Goal: Task Accomplishment & Management: Manage account settings

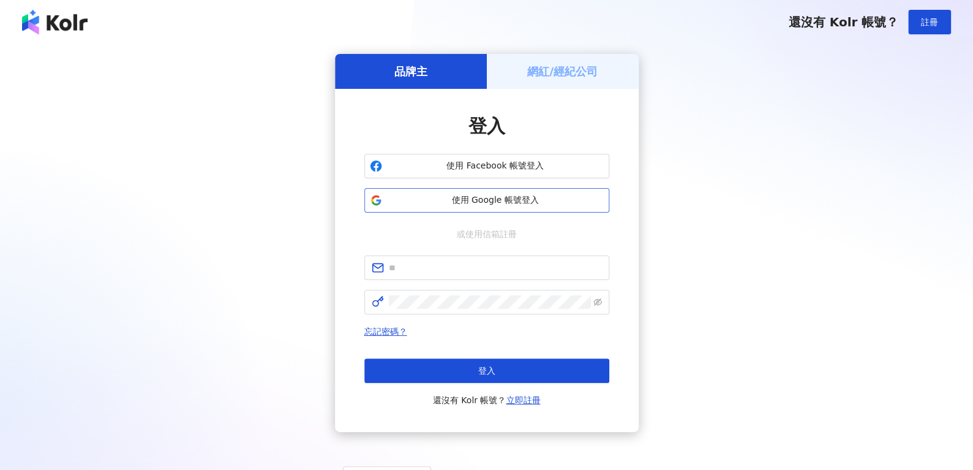
click at [535, 207] on button "使用 Google 帳號登入" at bounding box center [486, 200] width 245 height 25
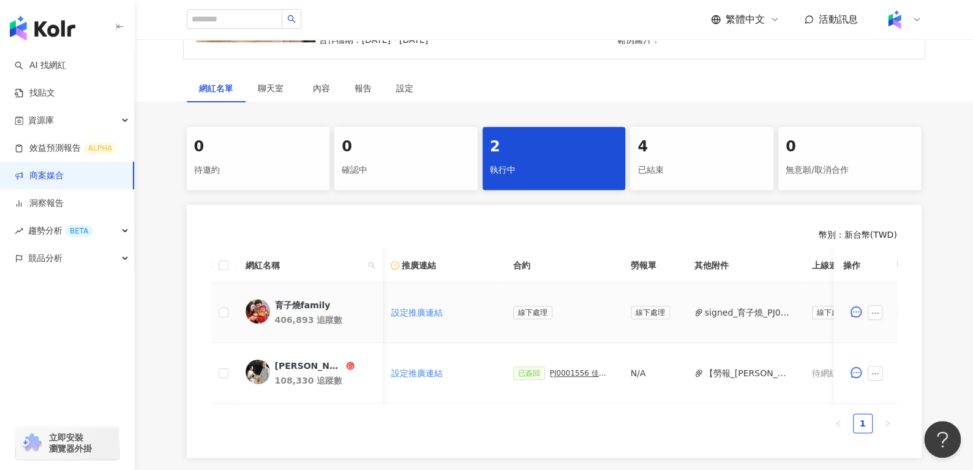
scroll to position [0, 327]
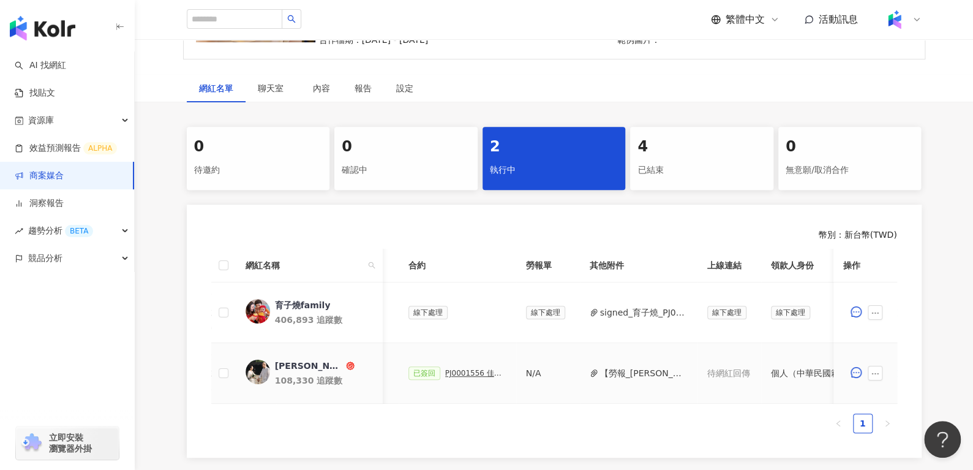
click at [463, 371] on div "PJ0001556 佳格_新事業組_Costco燕麥片漲價宣傳_KOL合作" at bounding box center [475, 373] width 61 height 9
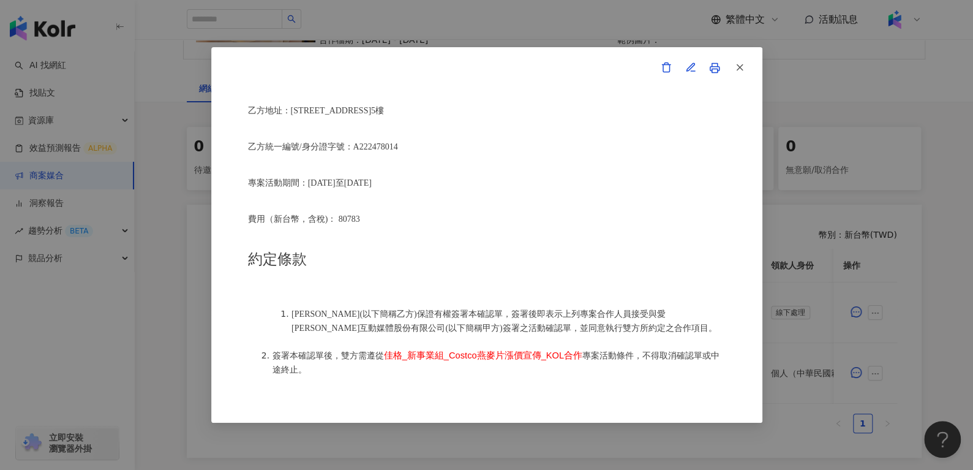
scroll to position [390, 0]
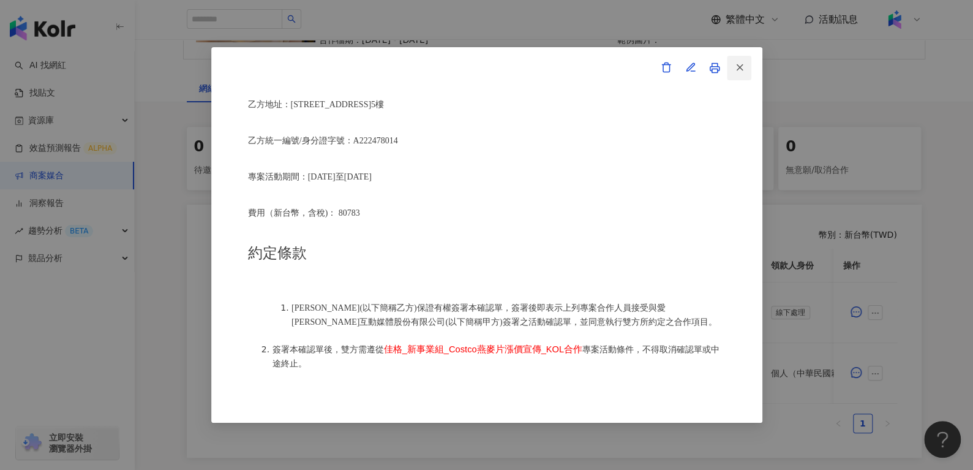
click at [733, 70] on button "button" at bounding box center [739, 68] width 25 height 25
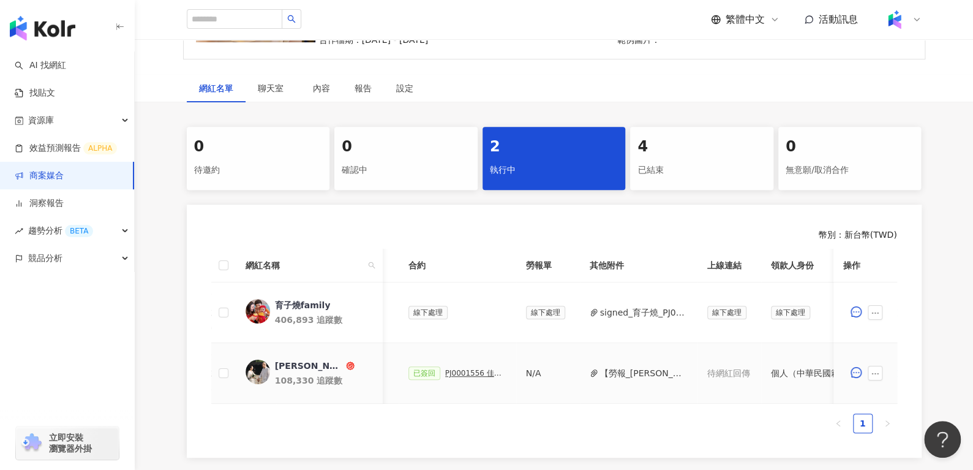
click at [618, 374] on button "【勞報_鐘玉燕】PJ0001556 佳格_新事業組_Costco燕麥片漲價宣傳_KOL合作(1).pdf" at bounding box center [644, 372] width 88 height 13
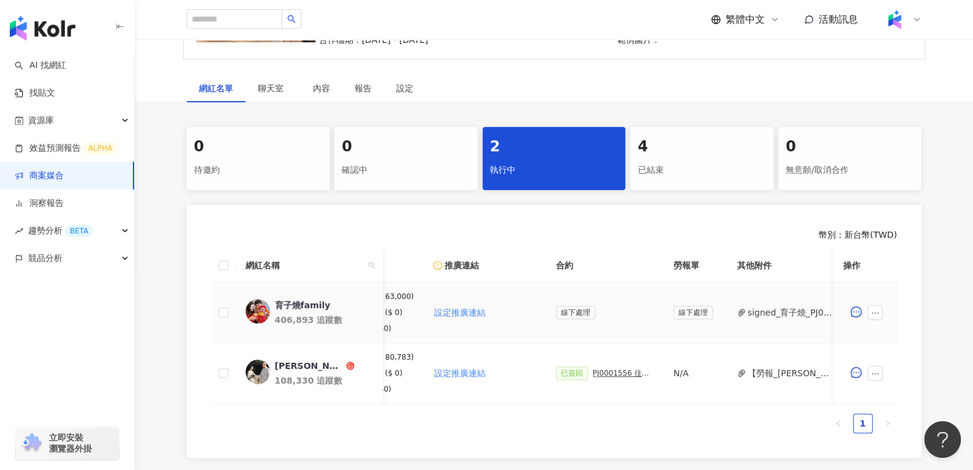
scroll to position [0, 179]
click at [606, 376] on div "PJ0001556 佳格_新事業組_Costco燕麥片漲價宣傳_KOL合作" at bounding box center [623, 373] width 61 height 9
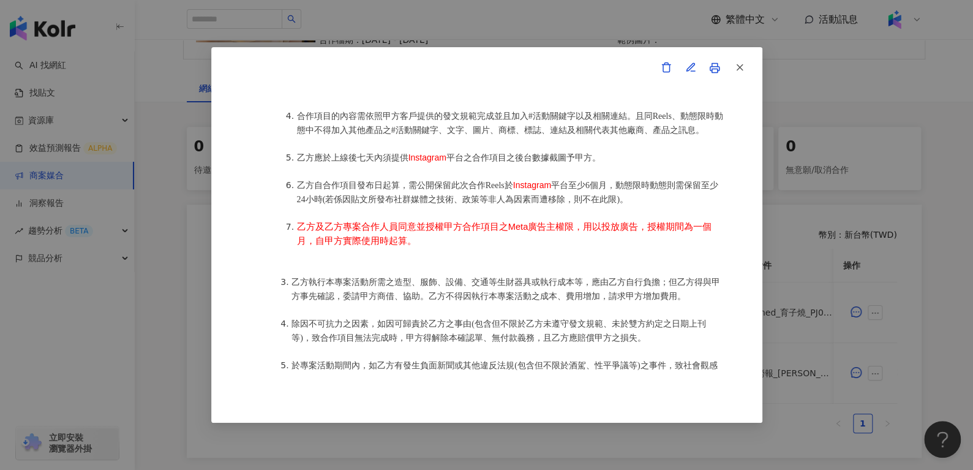
scroll to position [786, 0]
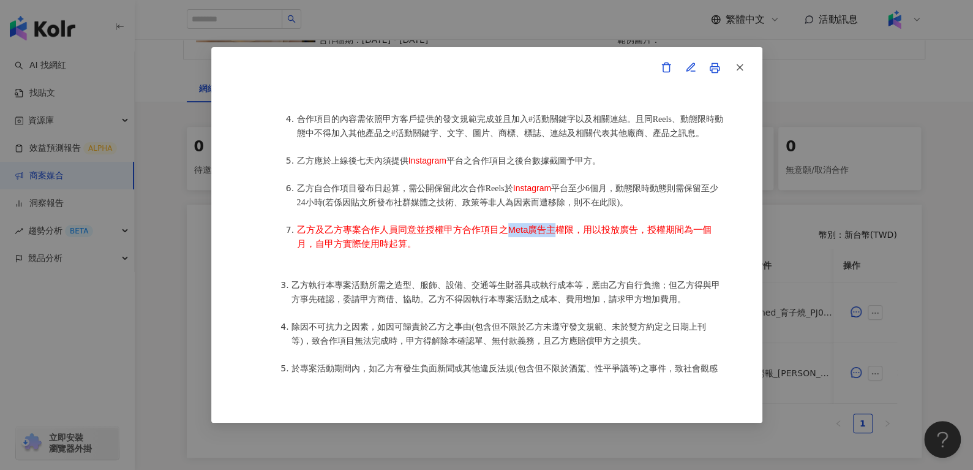
drag, startPoint x: 502, startPoint y: 252, endPoint x: 553, endPoint y: 253, distance: 50.8
click at [553, 249] on span "乙方及乙方專案合作人員同意並授權甲方合作項目之Meta廣告主權限，用以投放廣告，授權期間為一個月，自甲方實際使用時起算。" at bounding box center [504, 237] width 415 height 24
copy span "Meta廣告主"
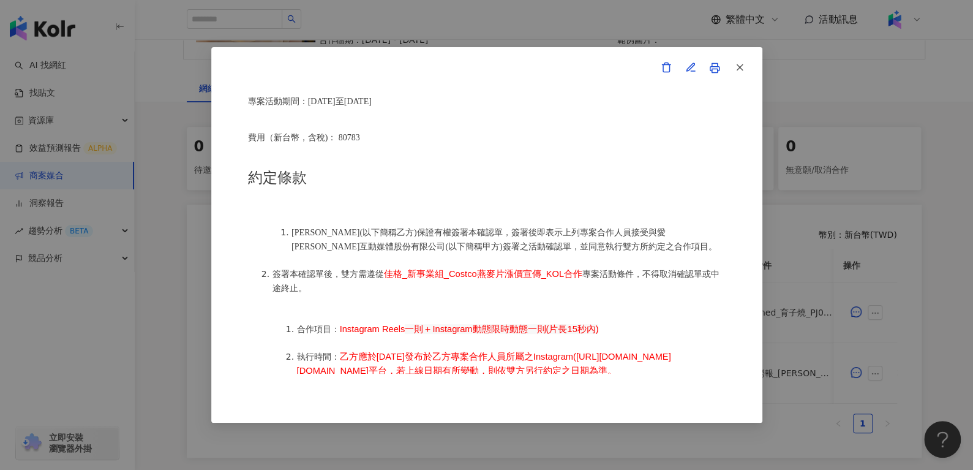
scroll to position [439, 0]
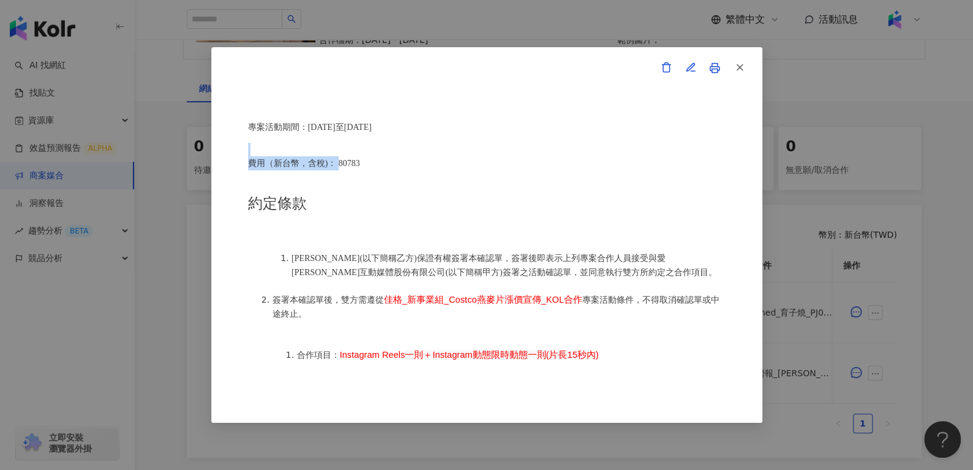
drag, startPoint x: 339, startPoint y: 154, endPoint x: 411, endPoint y: 147, distance: 72.6
click at [411, 147] on div "活動確認單 約定雙方 甲方名稱：愛卡拉互動媒體股份有限公司 甲方負責人：程世嘉 甲方統一編號：53342456 甲方地址：104 台北市中山區南京東路二段16…" at bounding box center [487, 235] width 478 height 278
drag, startPoint x: 390, startPoint y: 151, endPoint x: 335, endPoint y: 157, distance: 54.9
click at [335, 157] on p "費用（新台幣，含稅)： 80783" at bounding box center [487, 163] width 478 height 14
copy span "80783"
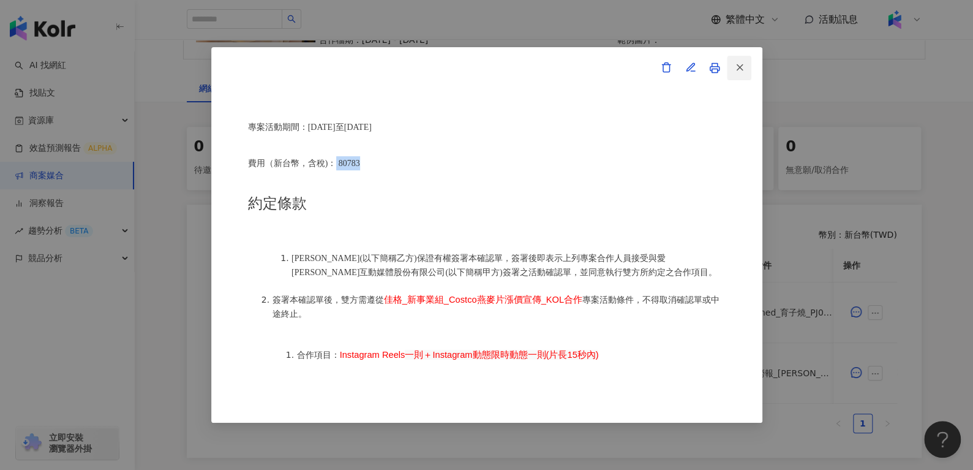
click at [748, 58] on button "button" at bounding box center [739, 68] width 25 height 25
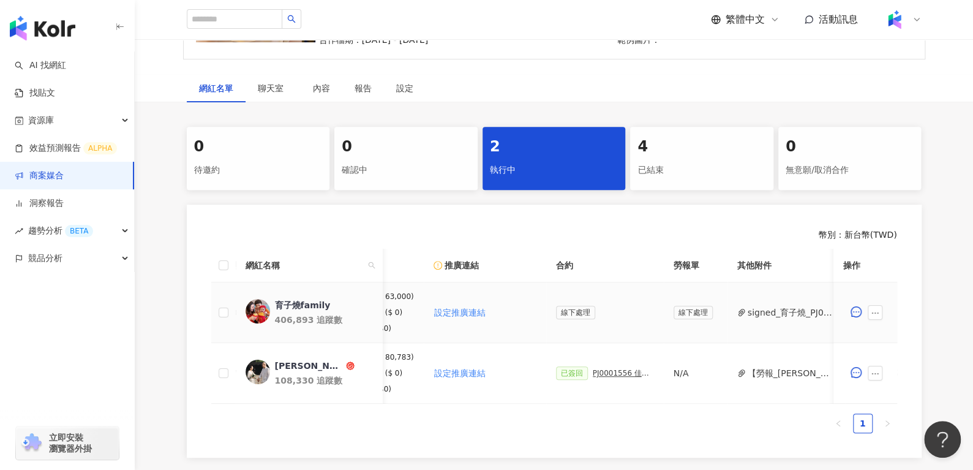
click at [748, 313] on button "signed_育子燒_PJ0001556_佳格_新事業組_Costco燕麥片漲價宣傳_KOL合作_活動確認單_.pdf" at bounding box center [792, 312] width 88 height 13
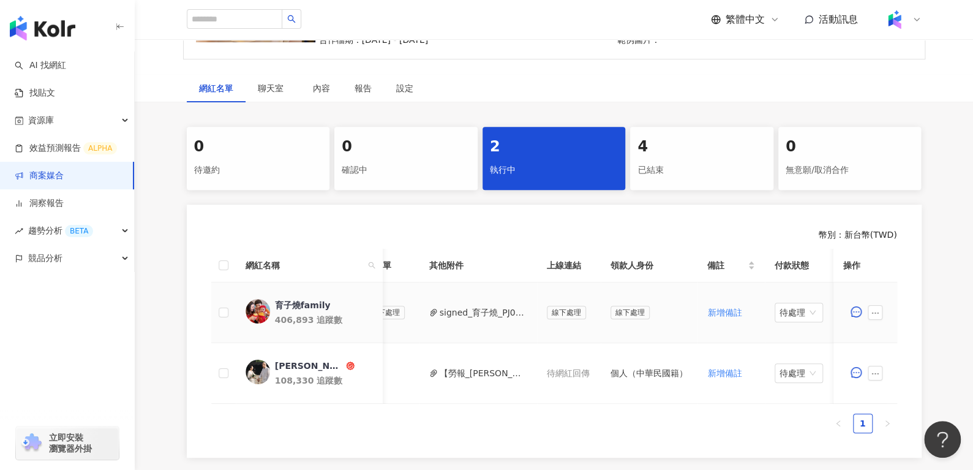
scroll to position [0, 531]
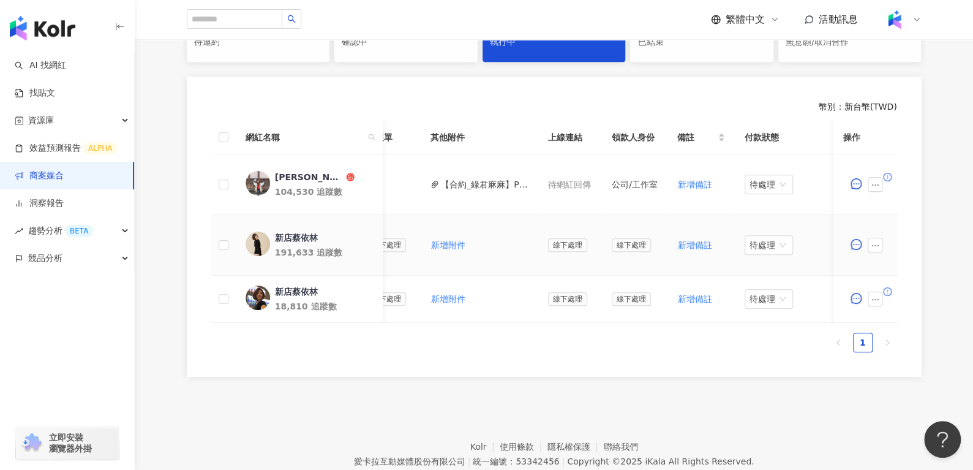
scroll to position [0, 493]
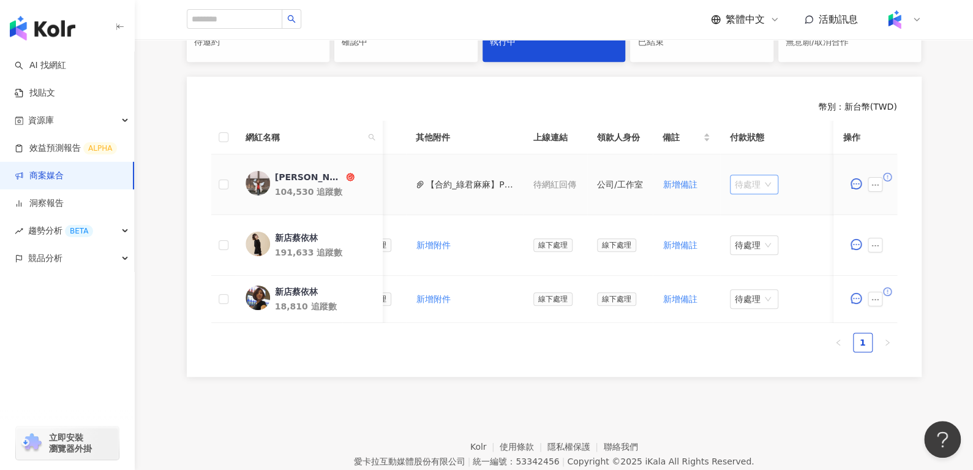
click at [735, 175] on span "待處理" at bounding box center [754, 184] width 39 height 18
click at [751, 223] on div "處理中" at bounding box center [748, 229] width 34 height 13
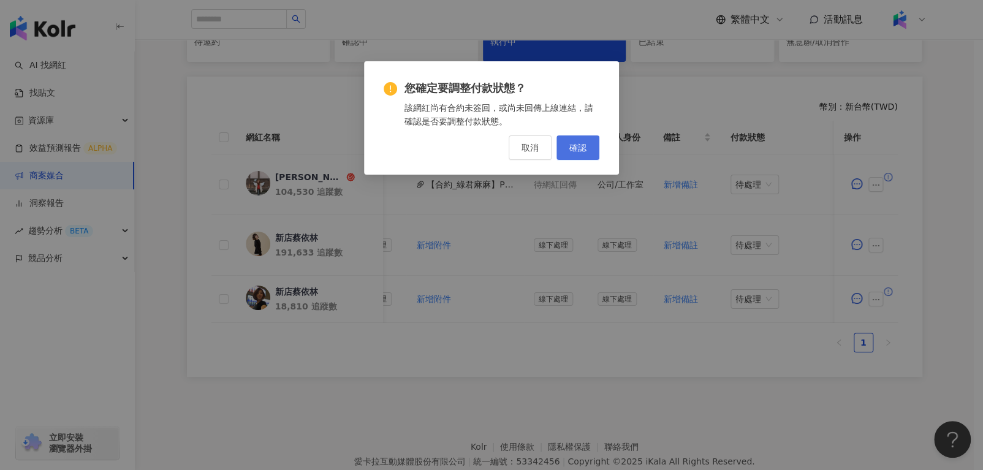
click at [579, 146] on span "確認" at bounding box center [577, 148] width 17 height 10
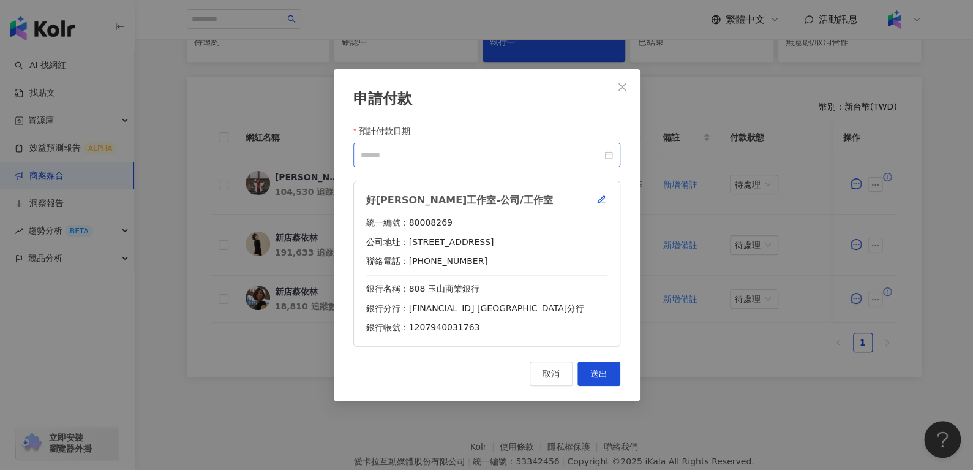
click at [605, 153] on div at bounding box center [487, 154] width 252 height 13
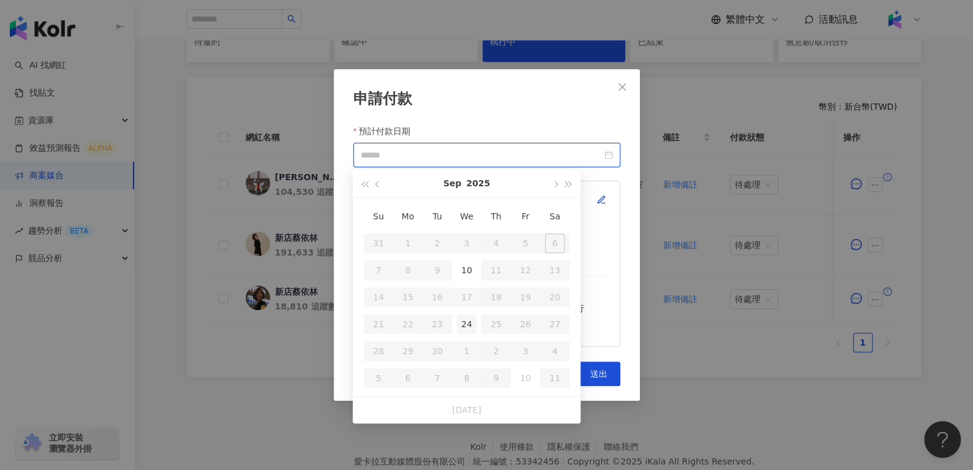
type input "**********"
click at [468, 320] on div "24" at bounding box center [467, 324] width 20 height 20
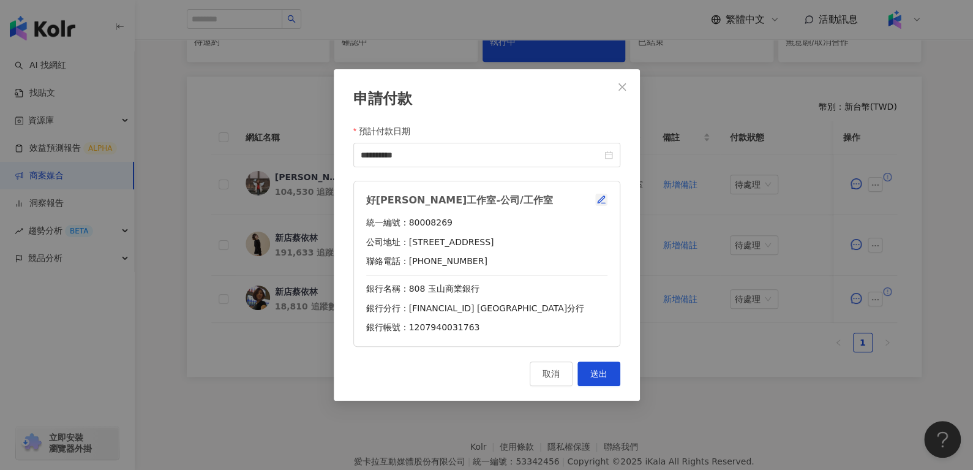
click at [598, 204] on icon "button" at bounding box center [602, 200] width 10 height 10
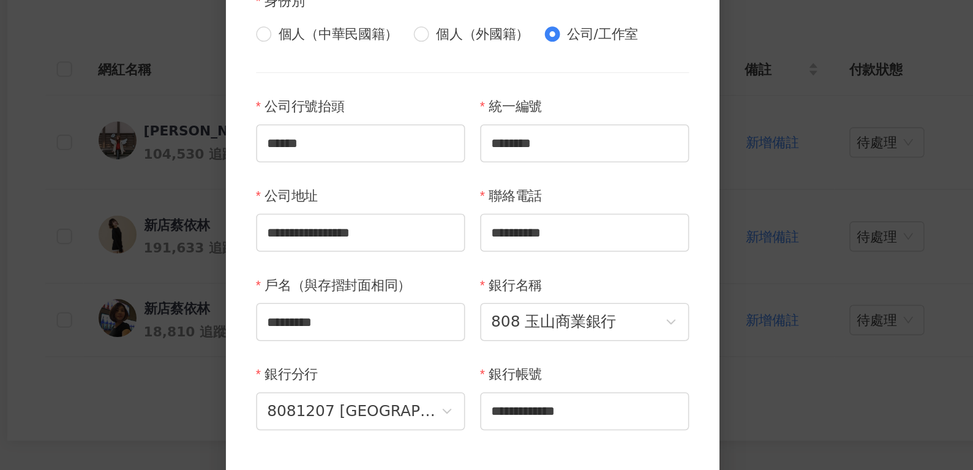
scroll to position [300, 0]
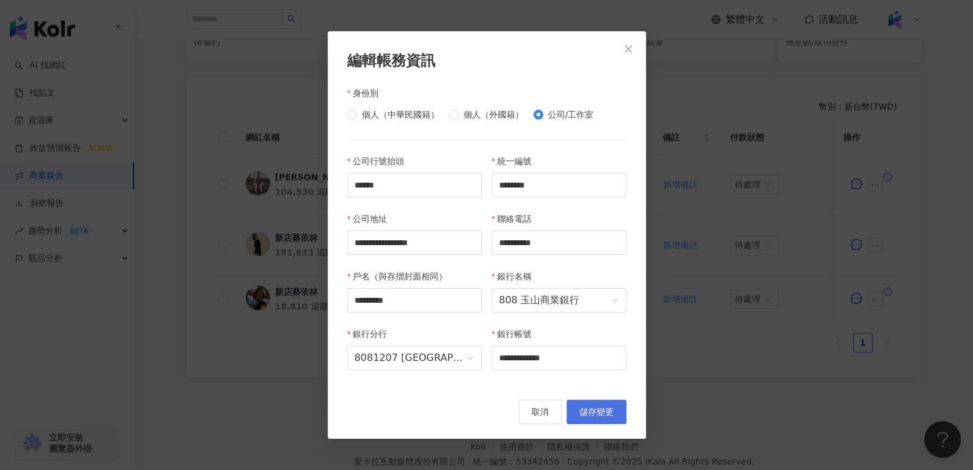
click at [594, 412] on span "儲存變更" at bounding box center [596, 412] width 34 height 10
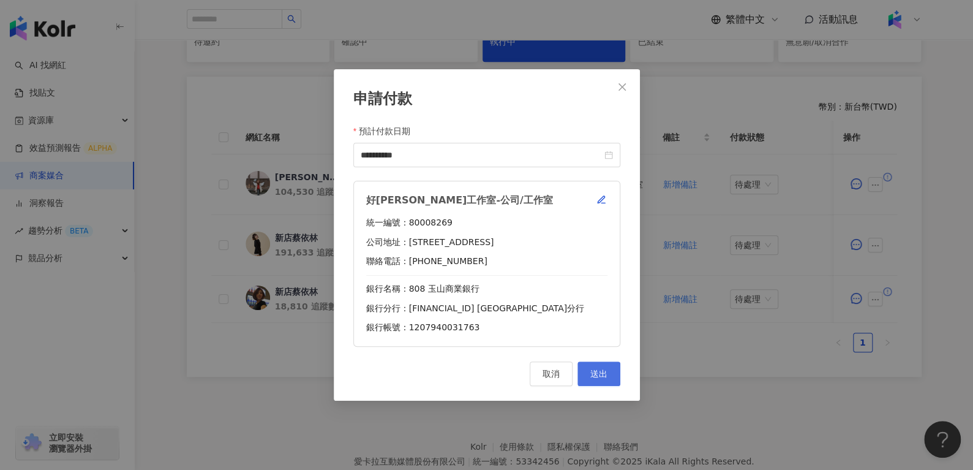
click at [593, 380] on button "送出" at bounding box center [599, 373] width 43 height 25
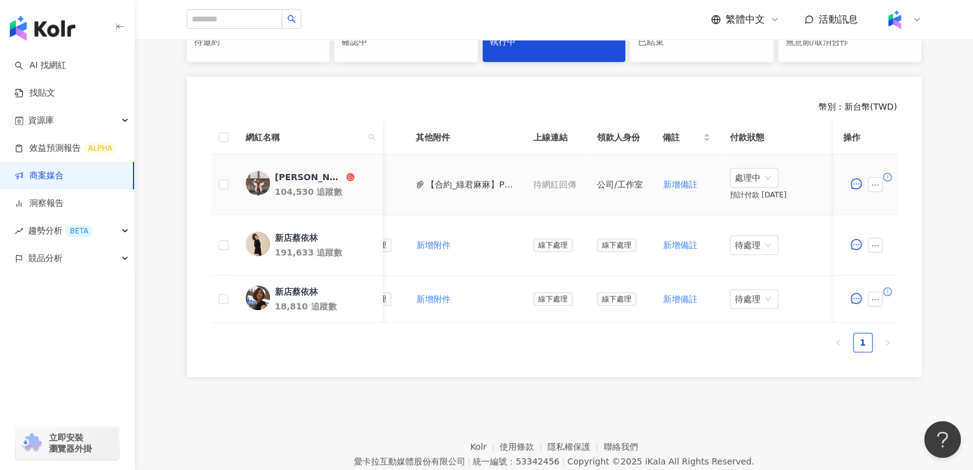
click at [770, 184] on td "處理中 預計付款 2025/09/24" at bounding box center [781, 184] width 123 height 61
click at [758, 181] on span "處理中" at bounding box center [754, 177] width 39 height 18
click at [758, 200] on div "待處理" at bounding box center [748, 202] width 34 height 13
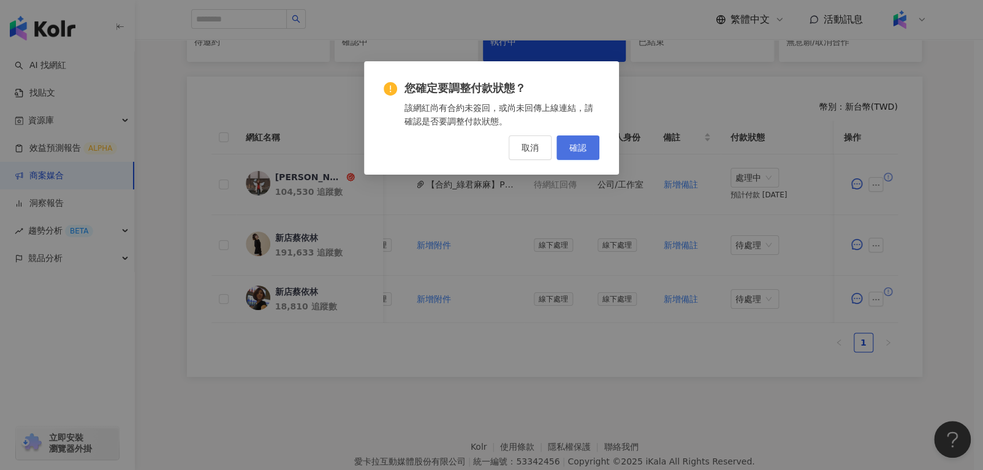
drag, startPoint x: 594, startPoint y: 142, endPoint x: 584, endPoint y: 145, distance: 9.7
click at [584, 145] on button "確認" at bounding box center [577, 147] width 43 height 25
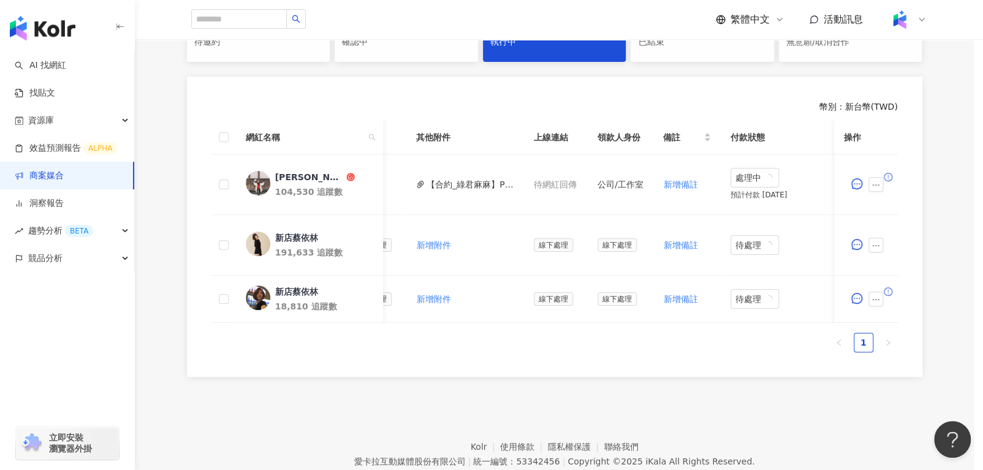
click at [584, 142] on div "您確定要調整付款狀態？ 該網紅尚有合約未簽回，或尚未回傳上線連結，請確認是否要調整付款狀態。 取消 確認" at bounding box center [491, 235] width 983 height 470
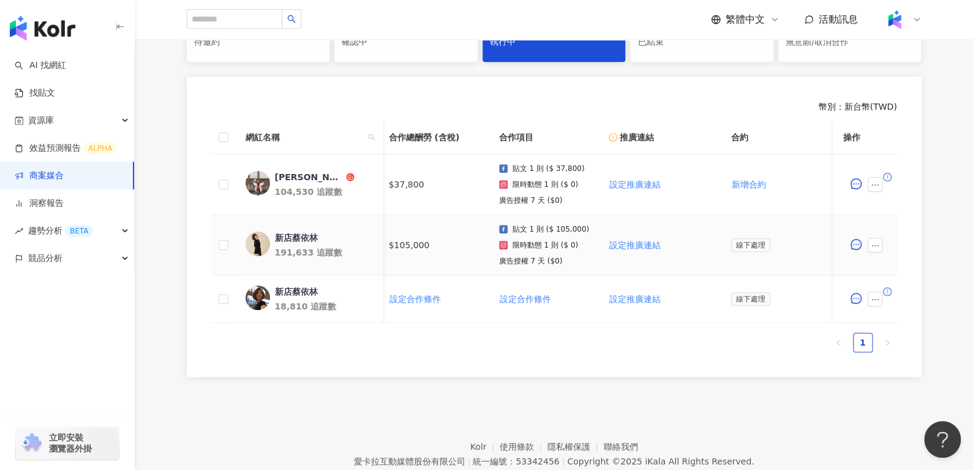
scroll to position [0, 3]
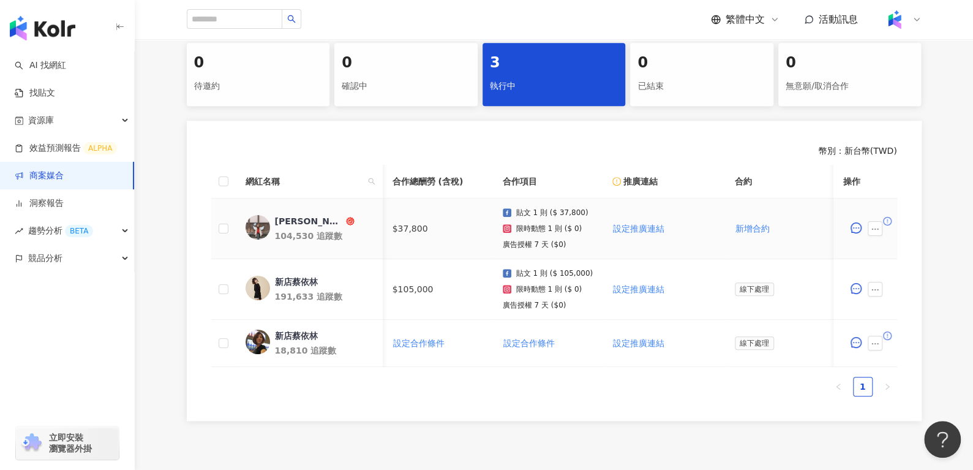
scroll to position [0, 493]
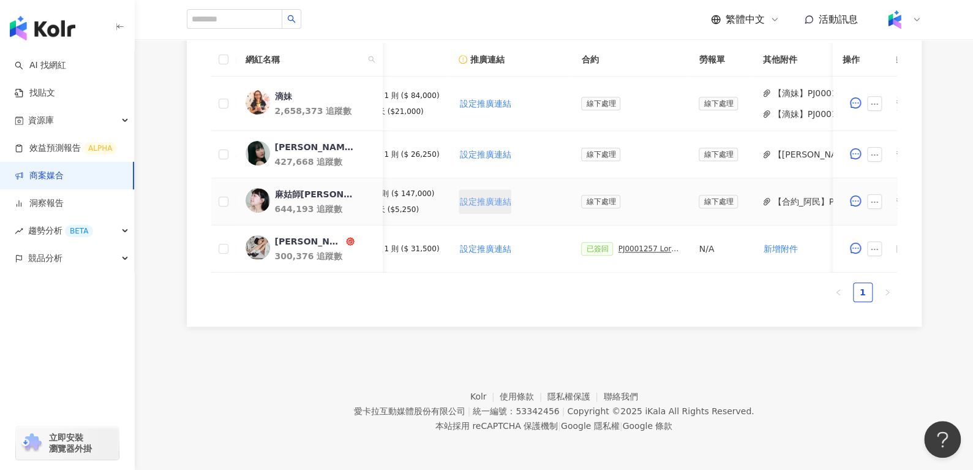
scroll to position [0, 167]
click at [636, 244] on div "PJ0001257 Loreal_CPD digital_202505_06_KOL" at bounding box center [645, 248] width 61 height 9
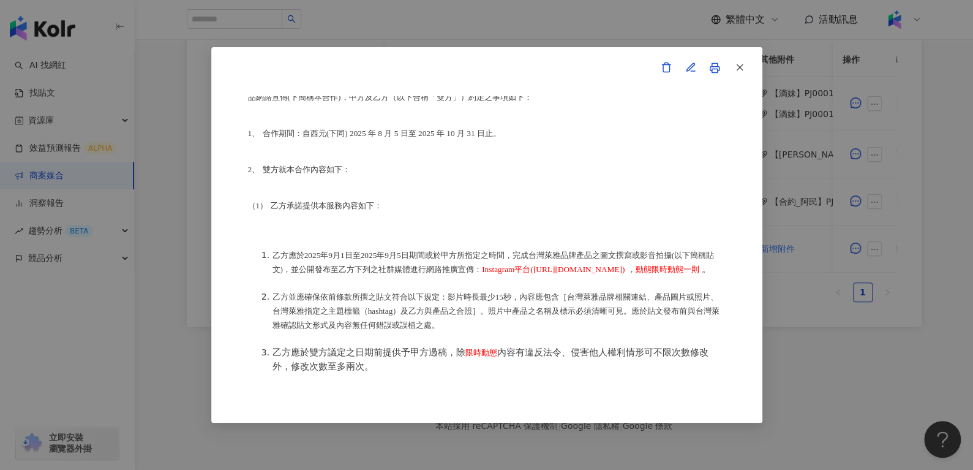
scroll to position [176, 0]
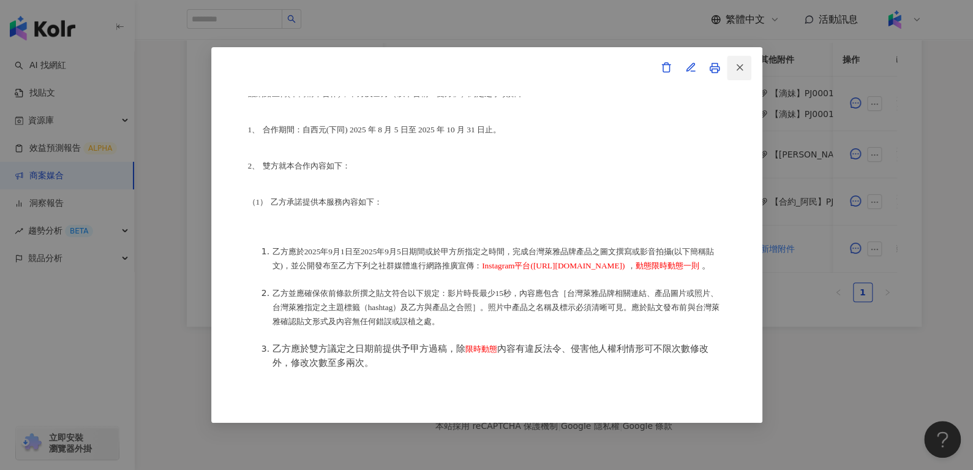
click at [743, 68] on icon "button" at bounding box center [739, 67] width 11 height 11
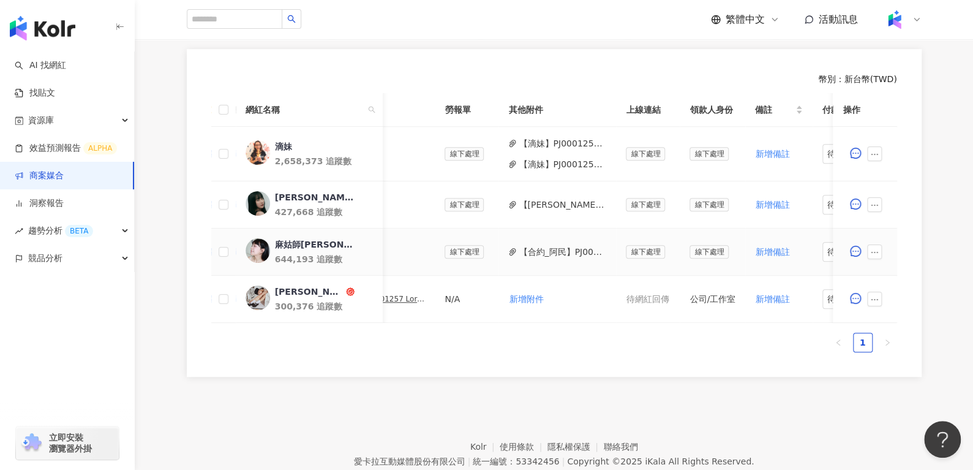
scroll to position [324, 0]
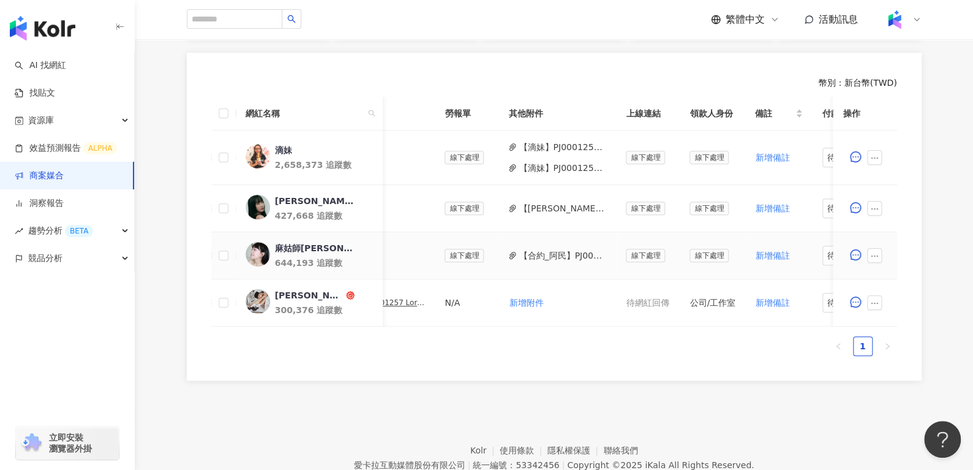
click at [542, 258] on button "【合約_阿民】PJ0001257 Loreal_CPD digital_202505_06_KOL_萊雅合作備忘錄.pdf" at bounding box center [563, 255] width 88 height 13
click at [544, 206] on button "【蘿倫】PJ0001257 Loreal_CPD digital_202505_06_KOL_萊雅合作備忘錄 (2).pdf" at bounding box center [563, 208] width 88 height 13
click at [560, 148] on button "【滴妹】PJ0001257 Loreal_CPD digital_202505_06_KOL_活動備忘錄.docx (1).pdf" at bounding box center [563, 146] width 88 height 13
click at [542, 169] on button "【滴妹】PJ0001257 Loreal_CPD digital_202505_06_KOL_萊雅合作備忘錄 (2) 2.pdf" at bounding box center [563, 167] width 88 height 13
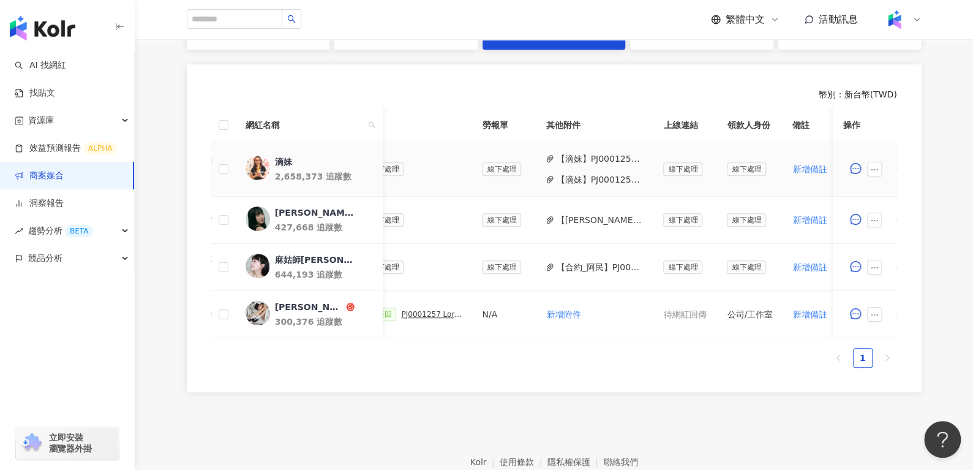
scroll to position [315, 0]
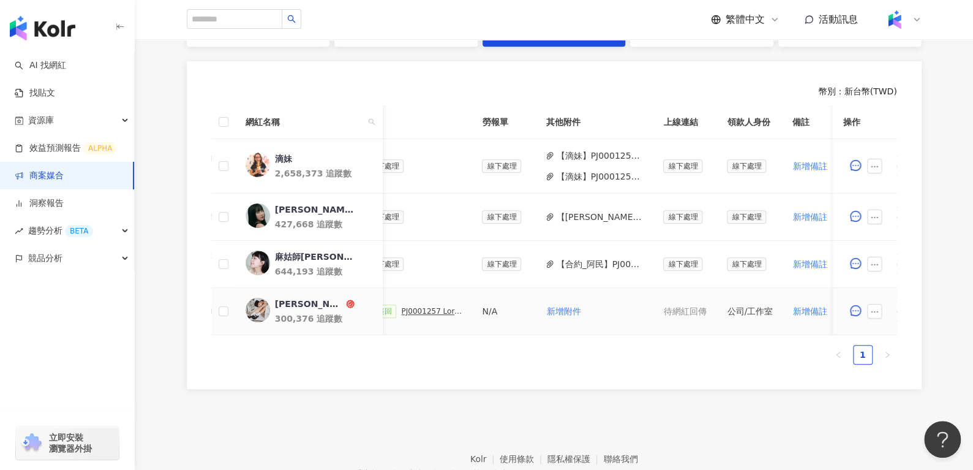
click at [422, 309] on div "PJ0001257 Loreal_CPD digital_202505_06_KOL" at bounding box center [431, 311] width 61 height 9
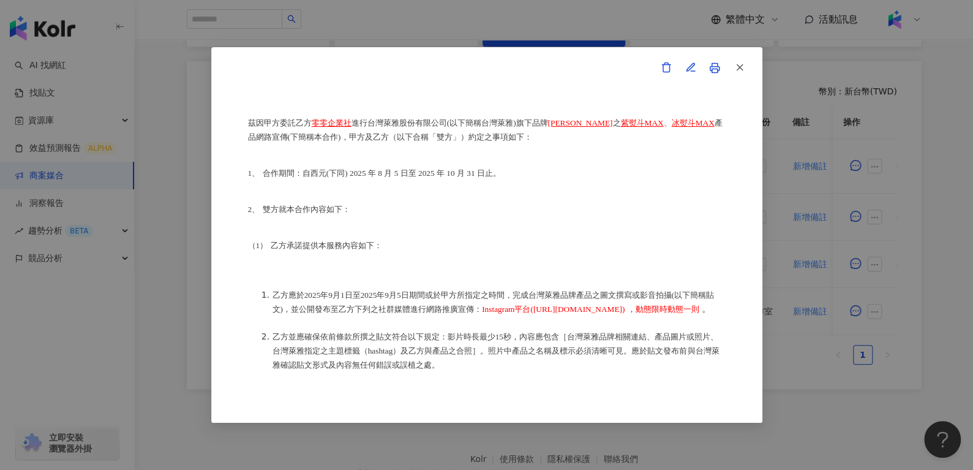
scroll to position [65, 0]
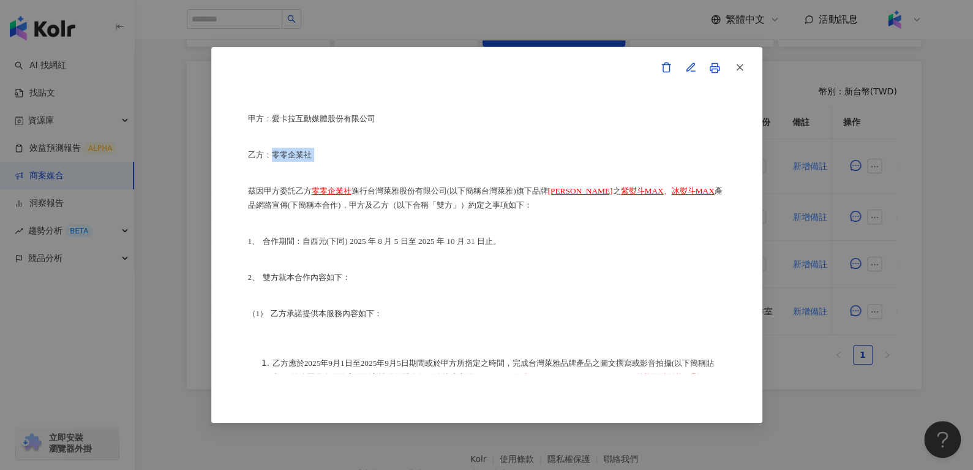
drag, startPoint x: 279, startPoint y: 159, endPoint x: 322, endPoint y: 157, distance: 42.3
click at [322, 157] on p "乙方：零零企業社" at bounding box center [487, 155] width 478 height 14
copy p "零零企業社"
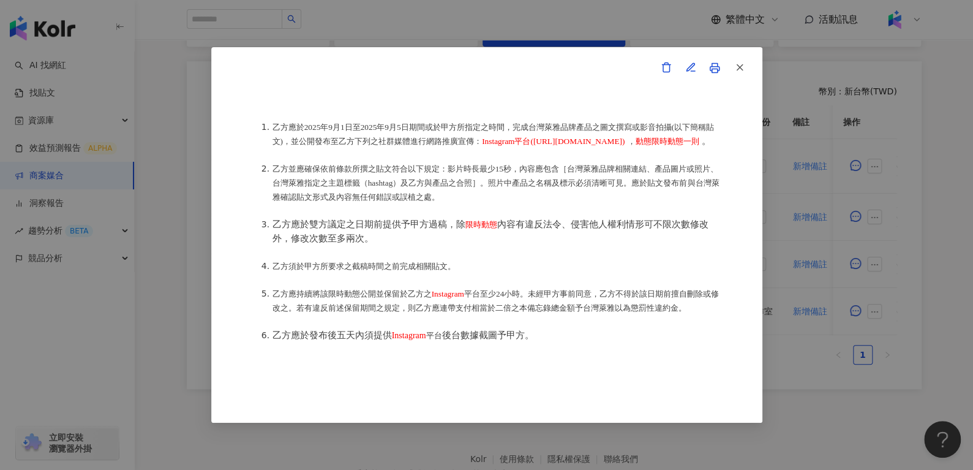
scroll to position [267, 0]
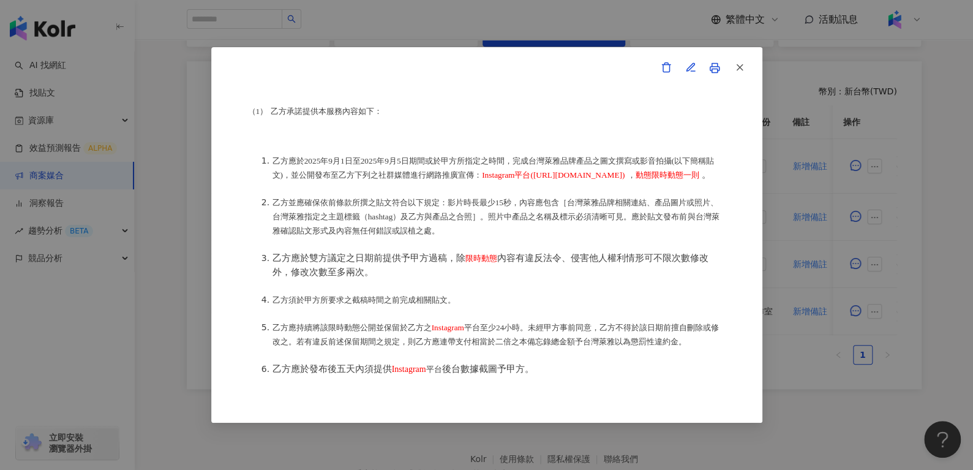
drag, startPoint x: 504, startPoint y: 175, endPoint x: 359, endPoint y: 195, distance: 146.5
click at [359, 182] on li "乙方應於2025年9月1日至2025年9月5日期間或於甲方所指定之時間，完成台灣萊雅品牌產品之圖文撰寫或影音拍攝(以下簡稱貼文)，並公開發布至乙方下列之社群媒…" at bounding box center [499, 168] width 453 height 28
copy li "Instagram平台(https://www.instagram.com/zero0222/) ， 動態限時動態一則 。"
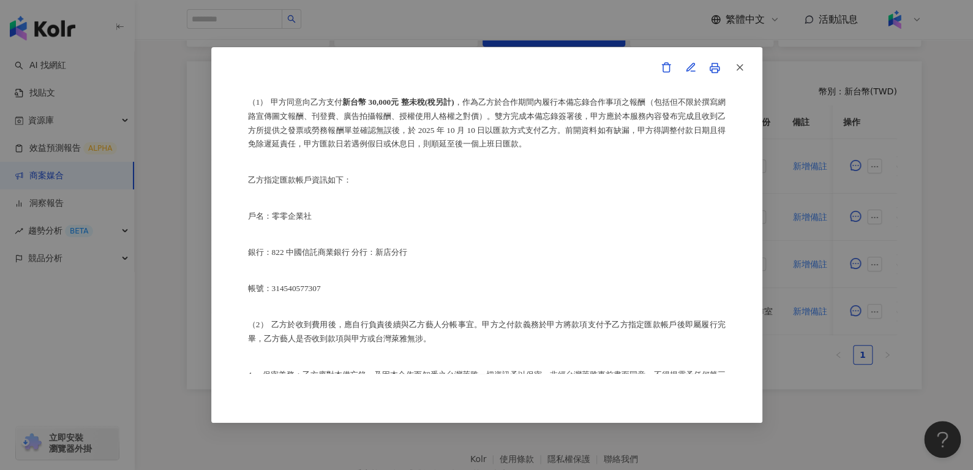
scroll to position [619, 0]
click at [750, 61] on button "button" at bounding box center [739, 68] width 25 height 25
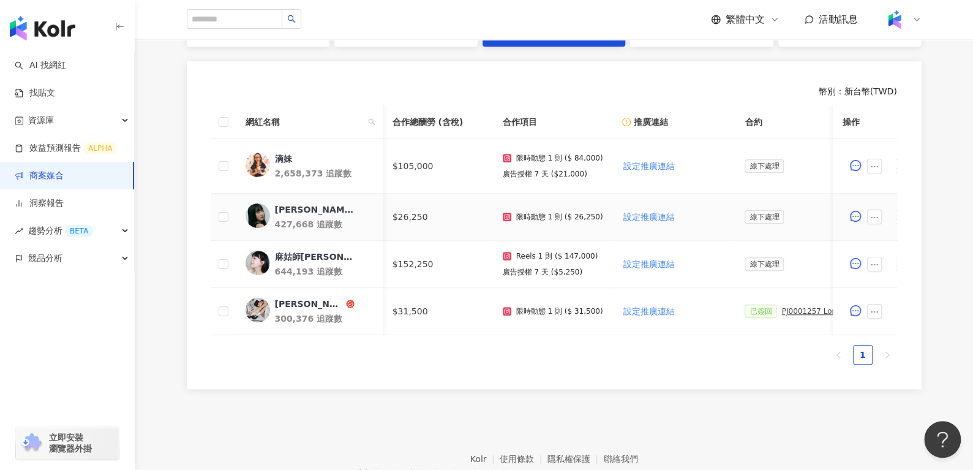
scroll to position [0, 290]
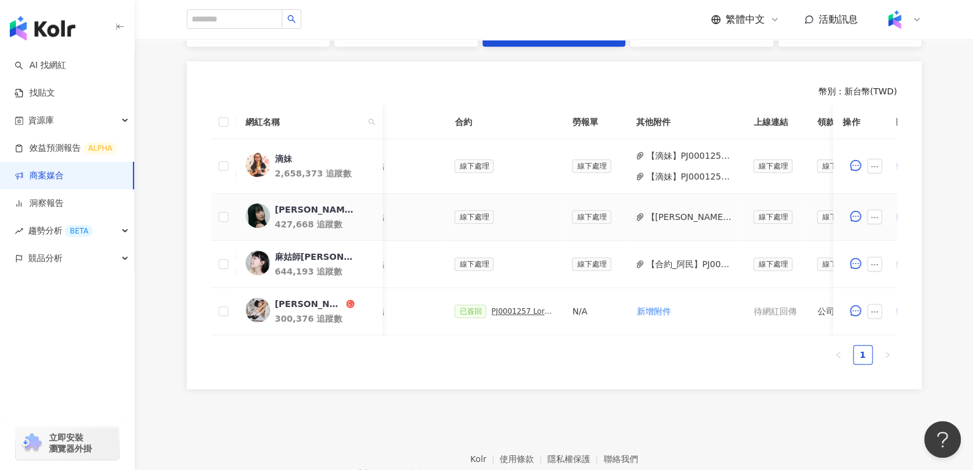
click at [667, 221] on button "【蘿倫】PJ0001257 Loreal_CPD digital_202505_06_KOL_萊雅合作備忘錄 (2).pdf" at bounding box center [690, 216] width 88 height 13
click at [498, 307] on div "PJ0001257 Loreal_CPD digital_202505_06_KOL" at bounding box center [521, 311] width 61 height 9
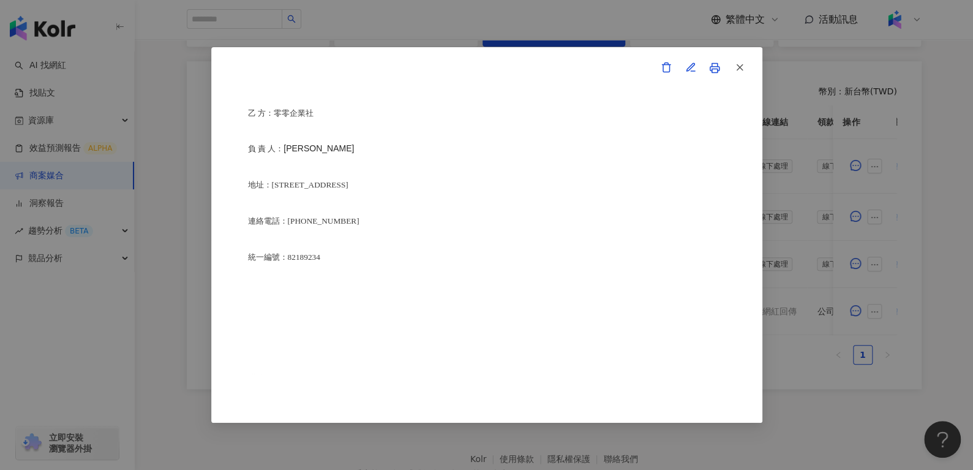
scroll to position [2954, 0]
drag, startPoint x: 287, startPoint y: 337, endPoint x: 335, endPoint y: 339, distance: 47.8
click at [335, 263] on p "統一編號：82189234" at bounding box center [487, 256] width 478 height 14
copy p "82189234"
click at [734, 58] on button "button" at bounding box center [739, 68] width 25 height 25
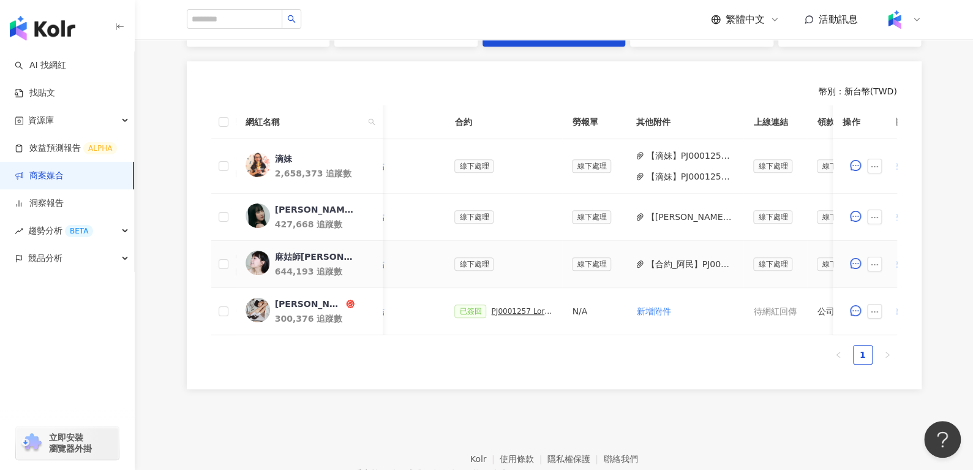
click at [667, 265] on button "【合約_阿民】PJ0001257 Loreal_CPD digital_202505_06_KOL_萊雅合作備忘錄.pdf" at bounding box center [690, 263] width 88 height 13
click at [670, 174] on button "【滴妹】PJ0001257 Loreal_CPD digital_202505_06_KOL_萊雅合作備忘錄 (2) 2.pdf" at bounding box center [690, 176] width 88 height 13
click at [664, 150] on button "【滴妹】PJ0001257 Loreal_CPD digital_202505_06_KOL_活動備忘錄.docx (1).pdf" at bounding box center [690, 155] width 88 height 13
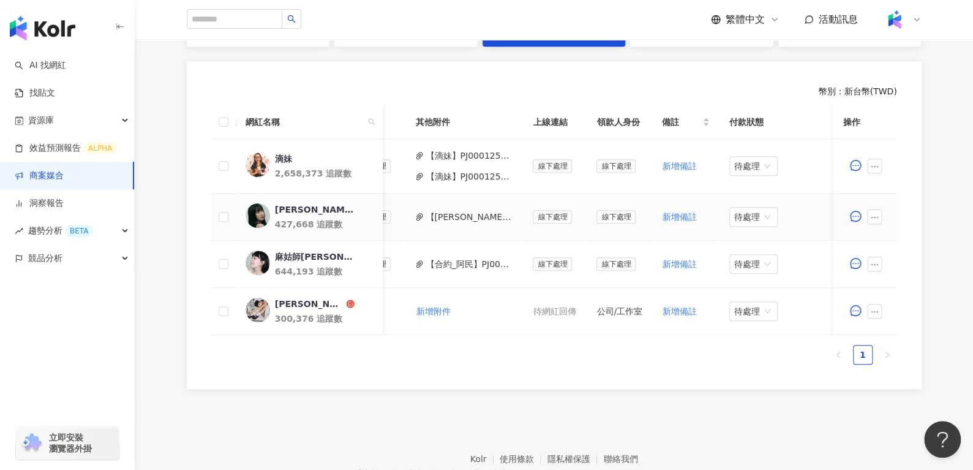
scroll to position [0, 452]
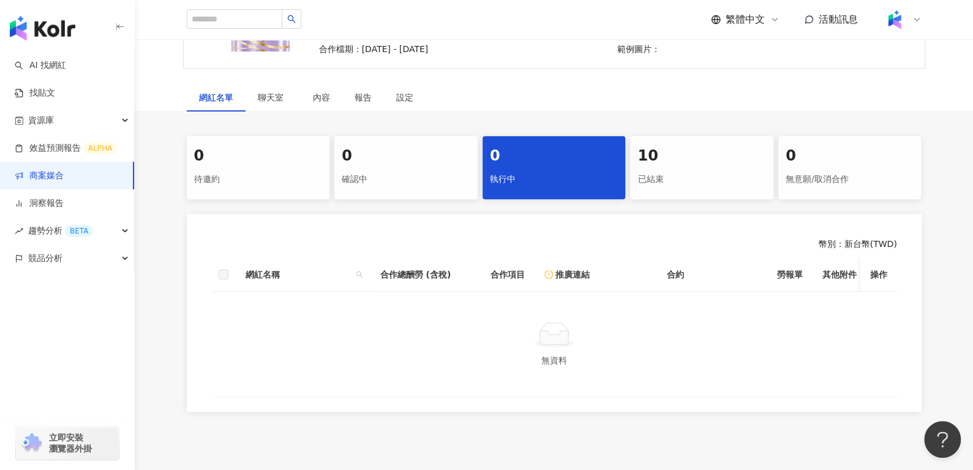
scroll to position [164, 0]
click at [712, 163] on div "10" at bounding box center [702, 155] width 129 height 21
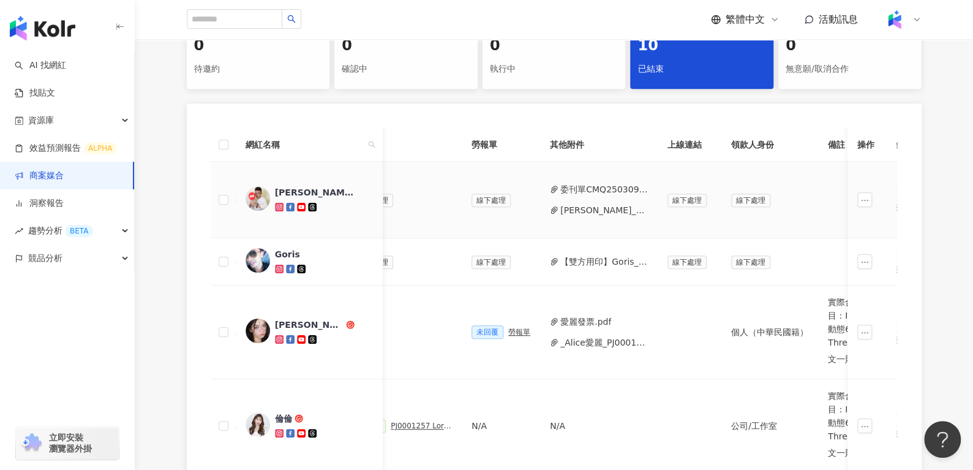
scroll to position [0, 399]
click at [565, 208] on button "[PERSON_NAME]_活動備忘錄_MC2025070101.pdf" at bounding box center [601, 209] width 88 height 13
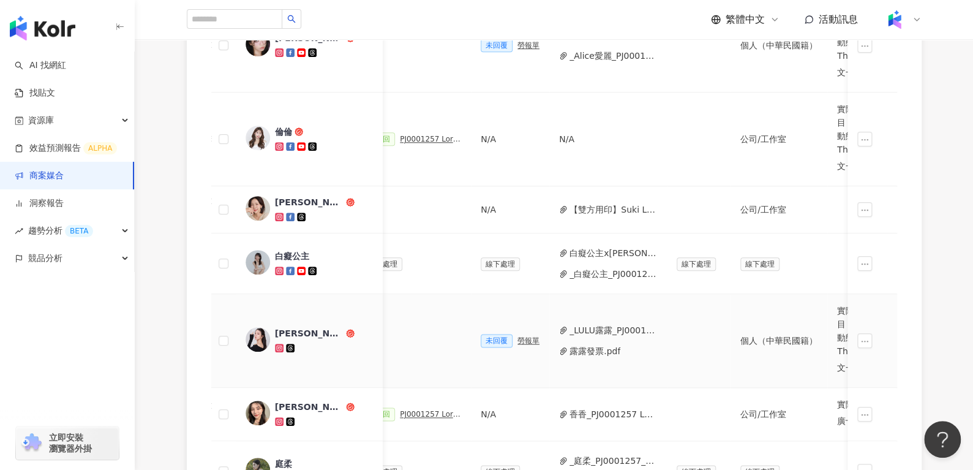
scroll to position [533, 0]
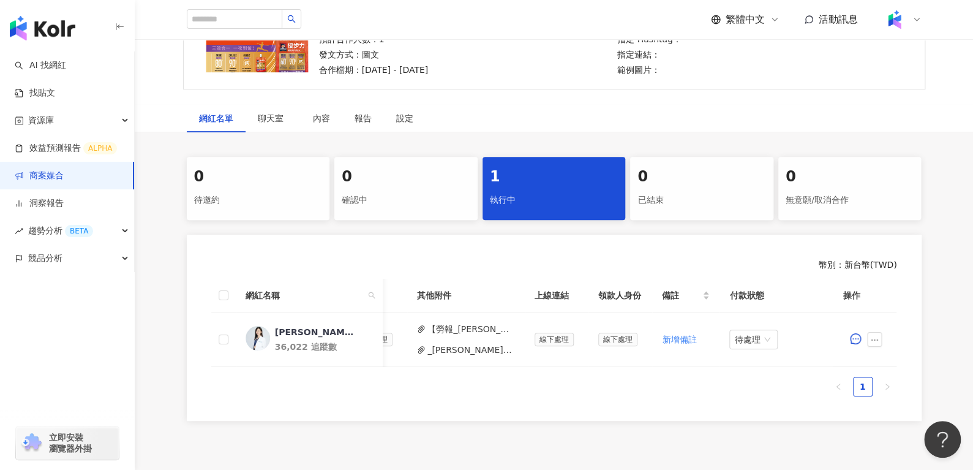
scroll to position [142, 0]
click at [445, 349] on button "_[PERSON_NAME]_營養師_廣告主_桂格優步力_PJ0001382_佳格_功能食品群_[PERSON_NAME]營養.pdf" at bounding box center [472, 349] width 88 height 13
click at [464, 352] on button "_[PERSON_NAME]_營養師_廣告主_桂格優步力_PJ0001382_佳格_功能食品群_[PERSON_NAME]營養.pdf" at bounding box center [472, 349] width 88 height 13
click at [472, 326] on button "【勞報_[PERSON_NAME] 營養師_廣告主_[PERSON_NAME]優步力】PJ0001382 佳格_功能食品群_[PERSON_NAME]營養師長…" at bounding box center [472, 328] width 88 height 13
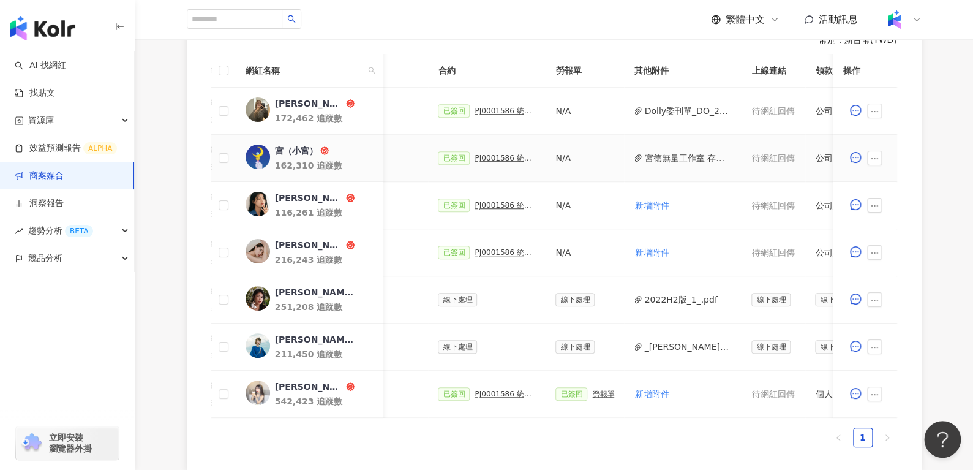
scroll to position [0, 308]
click at [666, 158] on button "宮德無量工作室 存摺封面.jpg" at bounding box center [688, 157] width 88 height 13
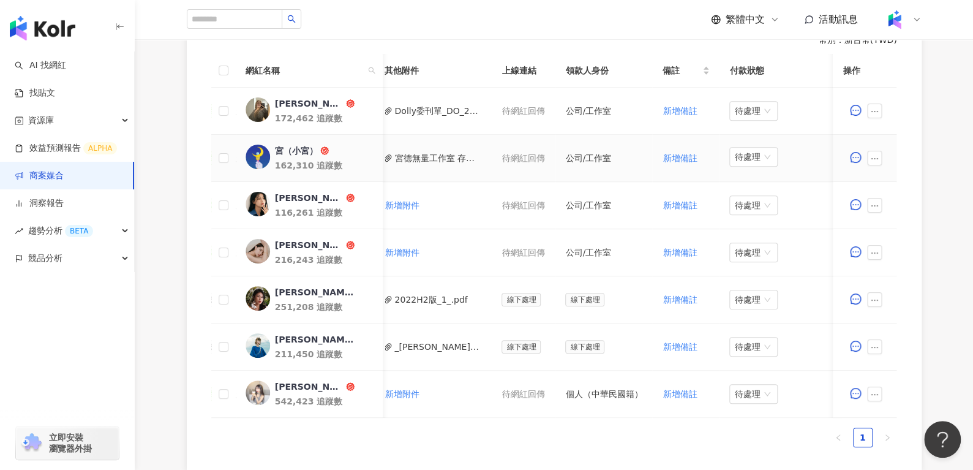
scroll to position [0, 557]
click at [737, 149] on span "待處理" at bounding box center [753, 157] width 39 height 18
click at [731, 205] on div "處理中" at bounding box center [747, 201] width 34 height 13
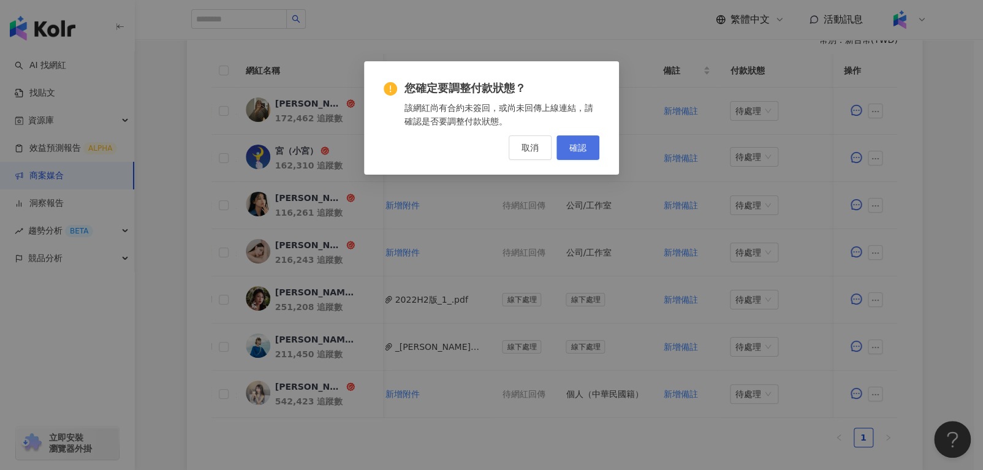
click at [564, 157] on button "確認" at bounding box center [577, 147] width 43 height 25
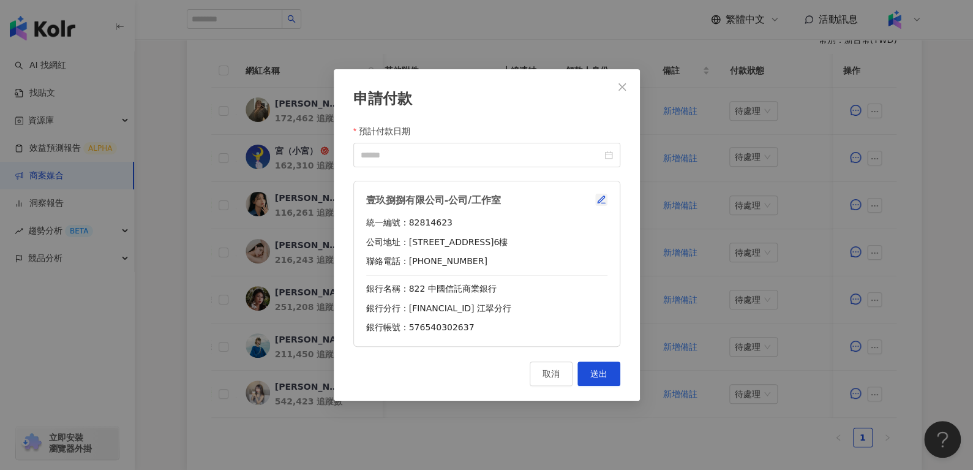
click at [599, 197] on icon "button" at bounding box center [602, 200] width 10 height 10
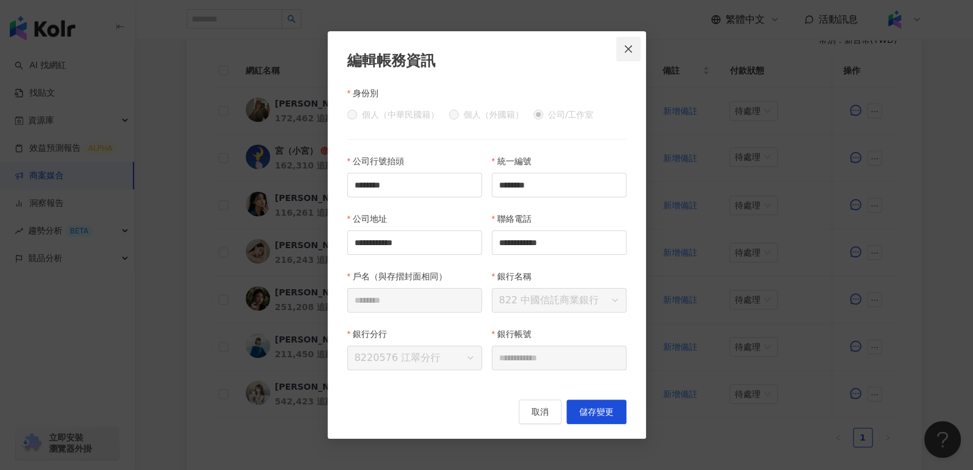
click at [625, 55] on button "Close" at bounding box center [628, 49] width 25 height 25
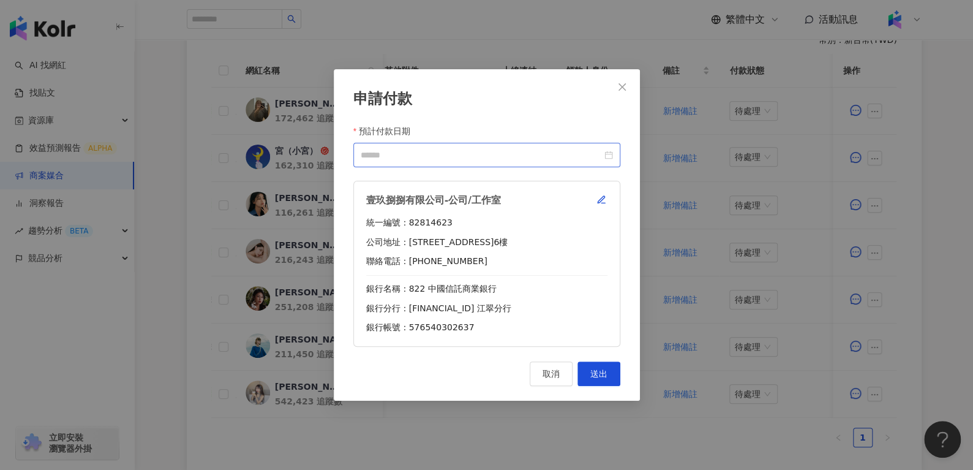
click at [606, 157] on div at bounding box center [487, 154] width 252 height 13
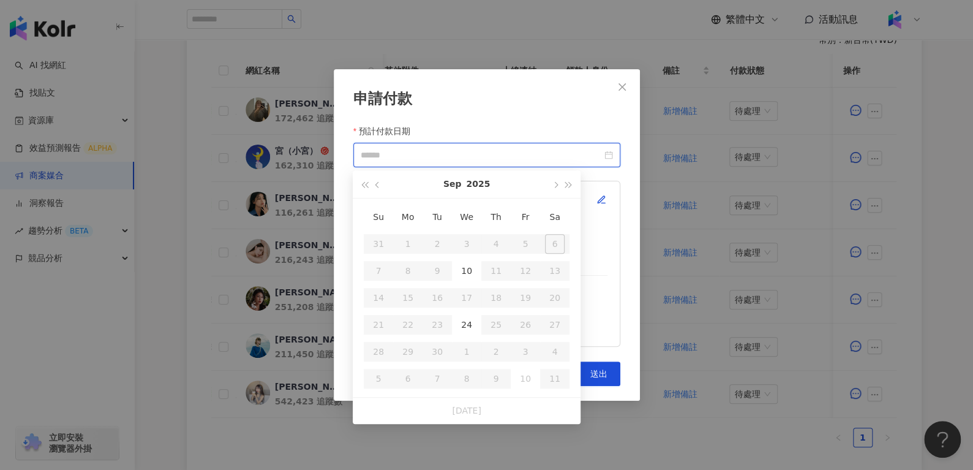
type input "**********"
click at [462, 323] on div "24" at bounding box center [467, 325] width 20 height 20
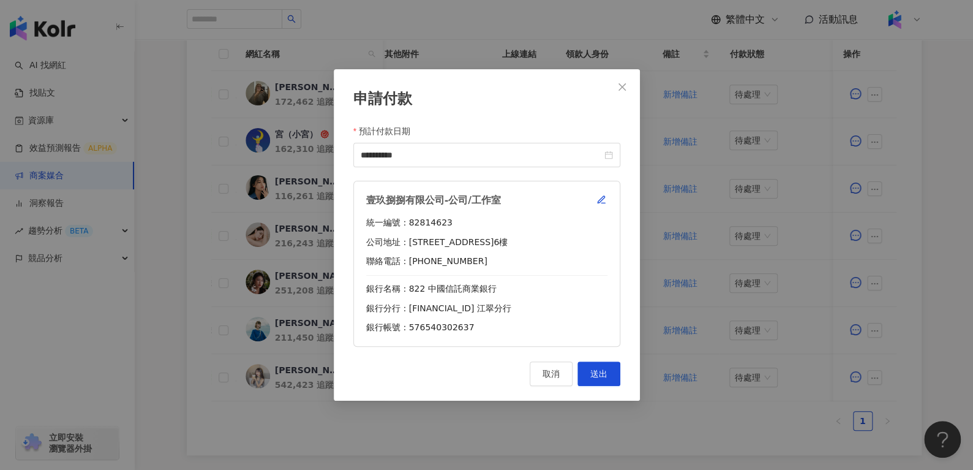
scroll to position [383, 0]
click at [628, 93] on button "Close" at bounding box center [622, 87] width 25 height 25
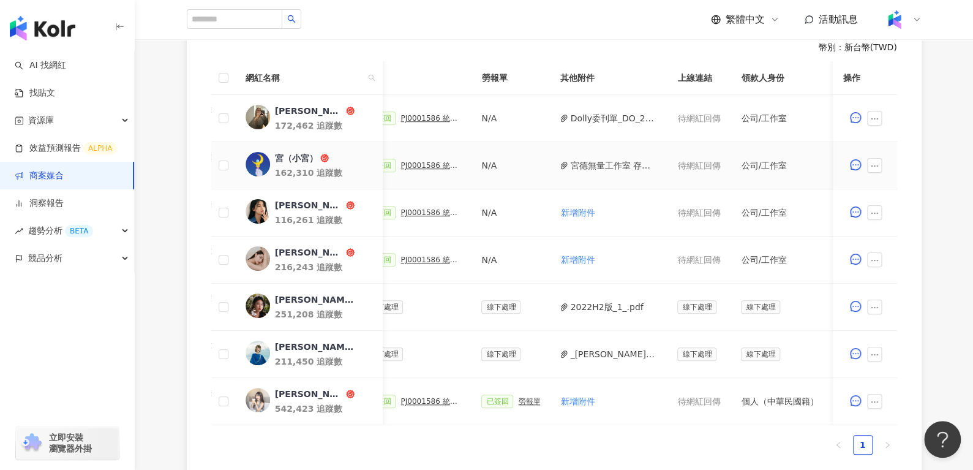
scroll to position [0, 374]
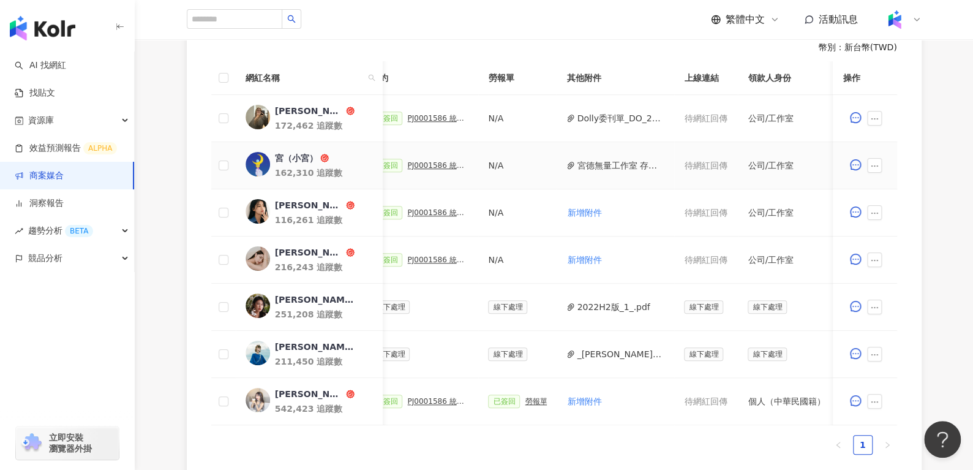
click at [415, 165] on div "PJ0001586 統一藥品_雅漾_長銷熱賣品限動導購_2025H2_KOL合作" at bounding box center [437, 165] width 61 height 9
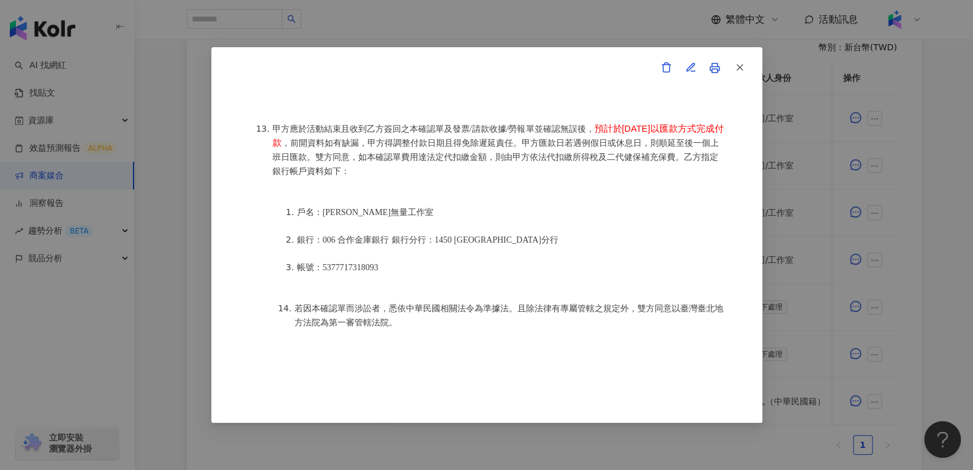
scroll to position [1620, 0]
click at [746, 62] on button "button" at bounding box center [739, 68] width 25 height 25
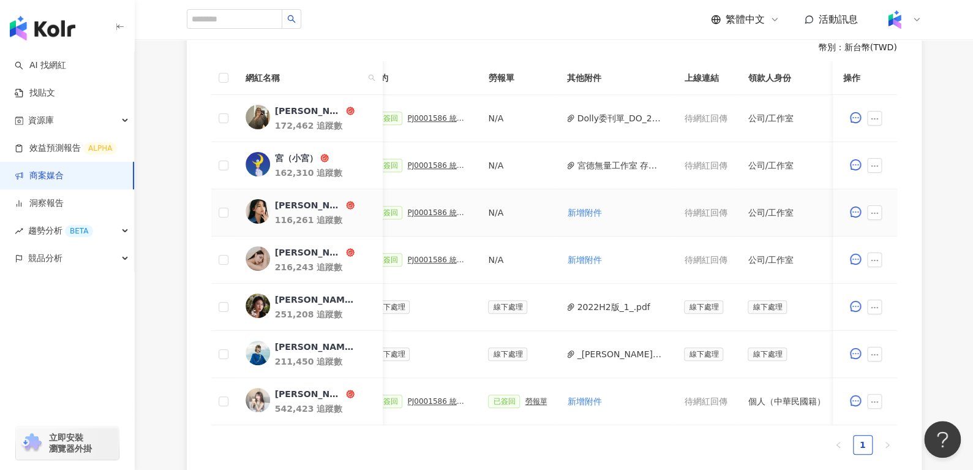
scroll to position [0, 557]
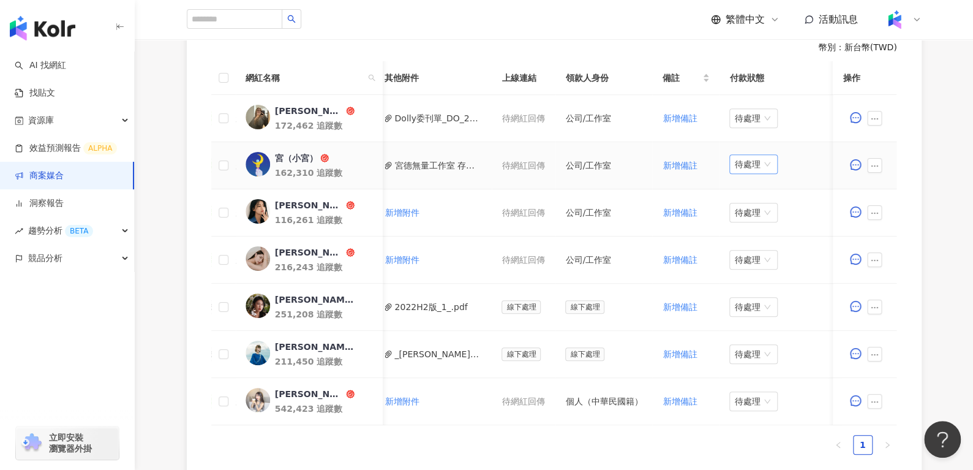
click at [742, 155] on span "待處理" at bounding box center [753, 164] width 39 height 18
click at [754, 211] on div "處理中" at bounding box center [747, 209] width 34 height 13
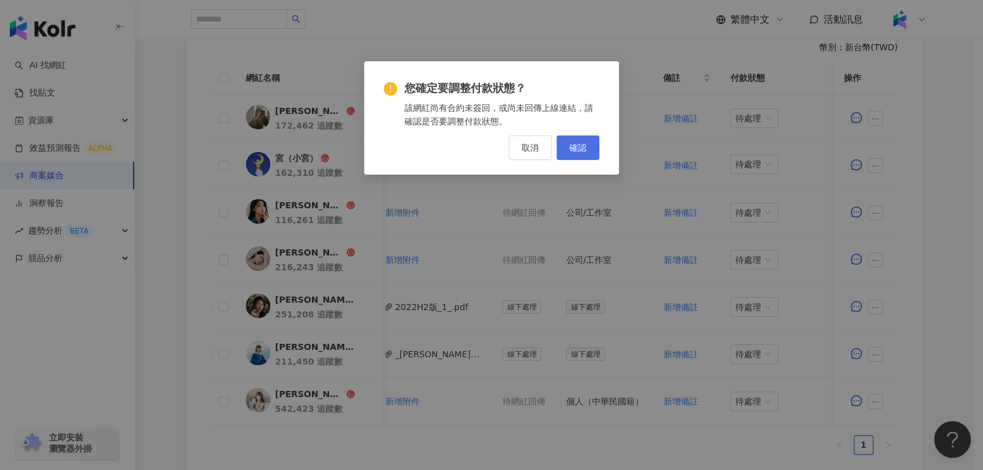
click at [592, 138] on button "確認" at bounding box center [577, 147] width 43 height 25
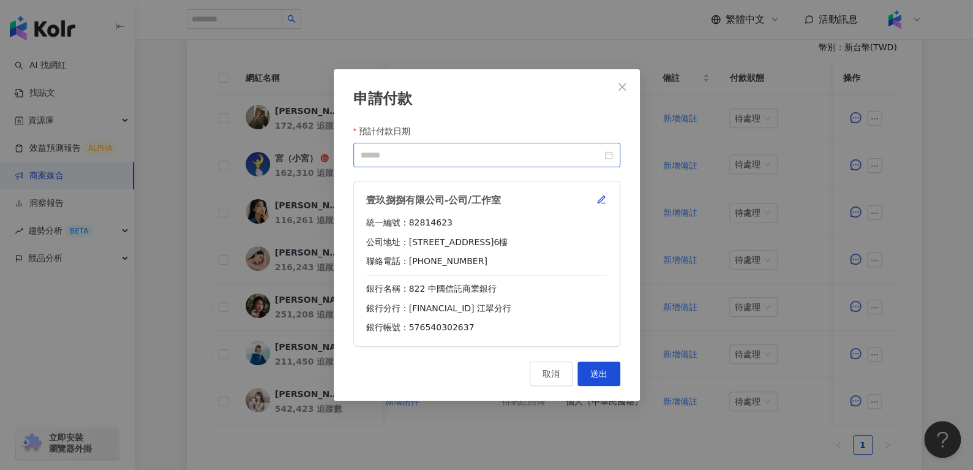
click at [604, 159] on div at bounding box center [487, 154] width 252 height 13
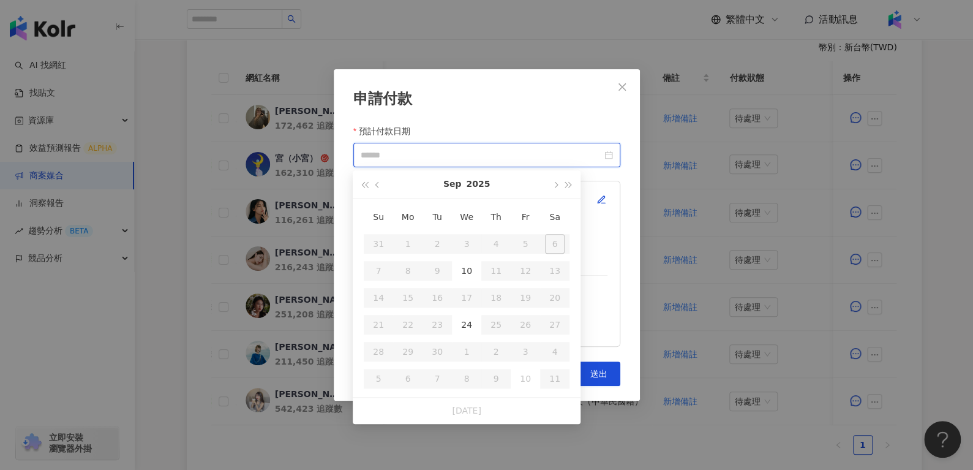
type input "**********"
click at [458, 319] on div "24" at bounding box center [467, 325] width 20 height 20
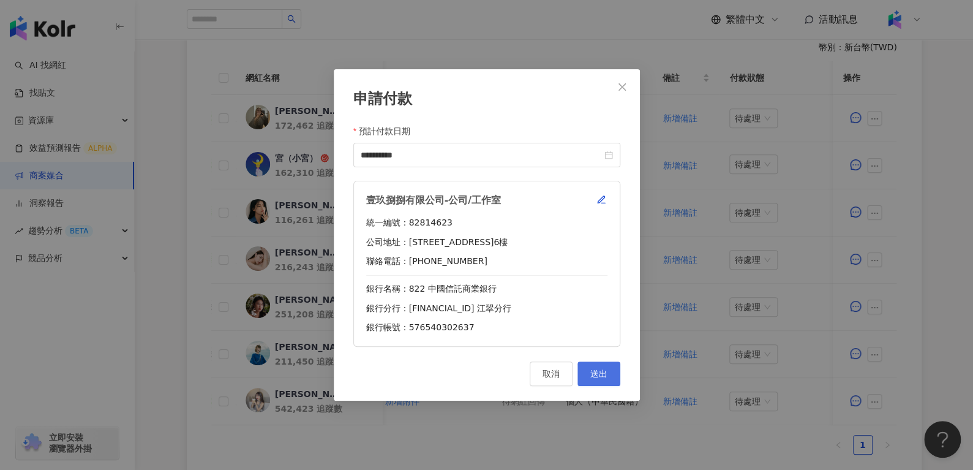
click at [602, 381] on button "送出" at bounding box center [599, 373] width 43 height 25
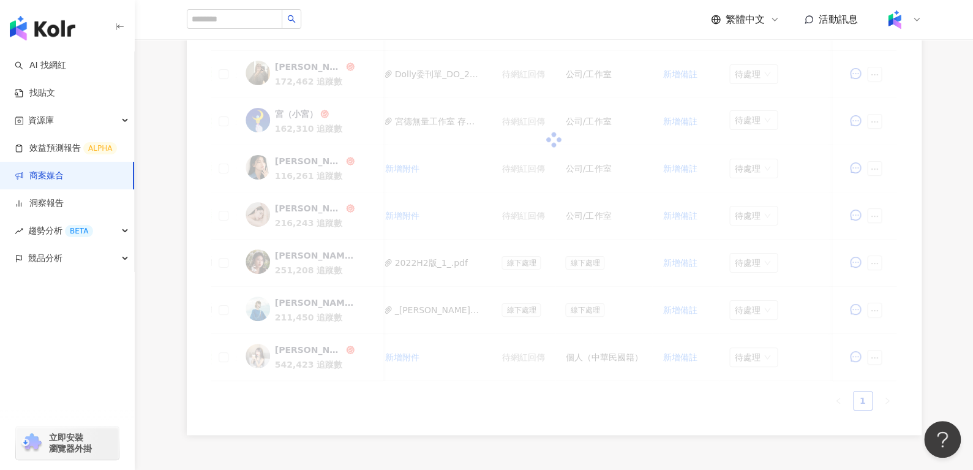
scroll to position [360, 0]
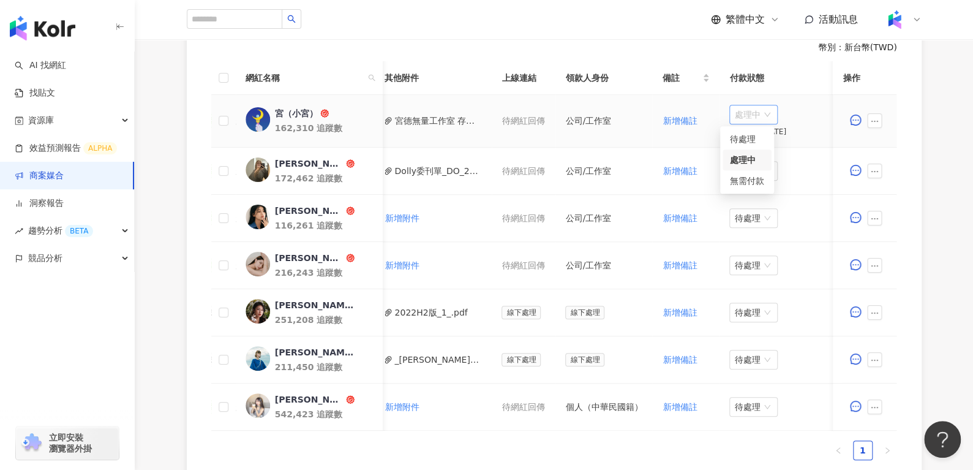
click at [734, 116] on span "處理中" at bounding box center [753, 114] width 39 height 18
click at [736, 132] on div "待處理" at bounding box center [747, 138] width 34 height 13
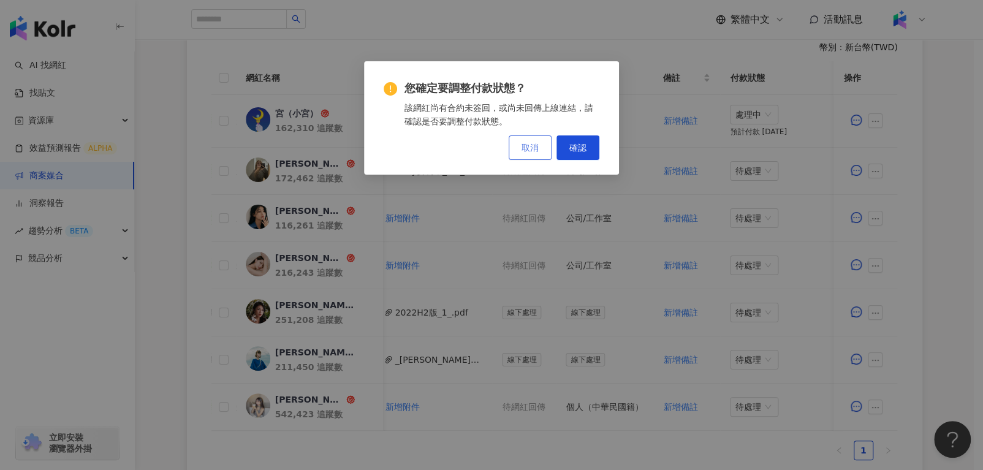
click at [524, 151] on span "取消" at bounding box center [529, 148] width 17 height 10
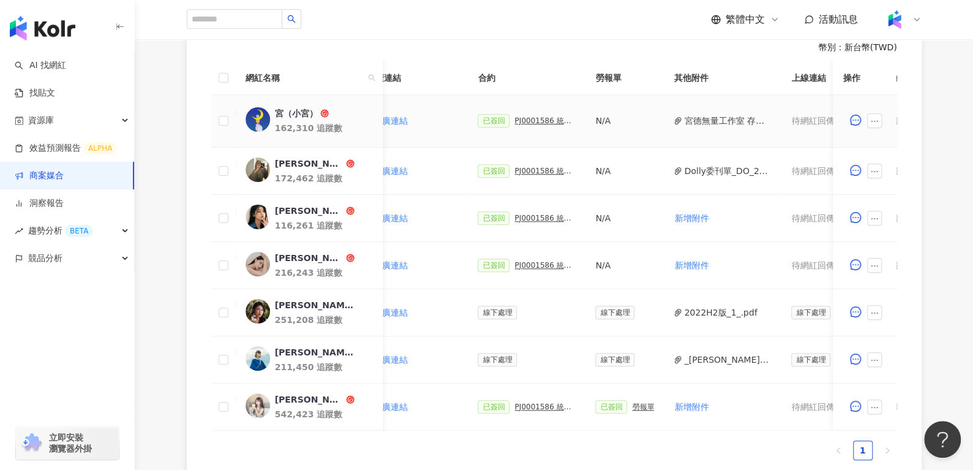
scroll to position [0, 270]
click at [878, 121] on icon "ellipsis" at bounding box center [875, 121] width 9 height 9
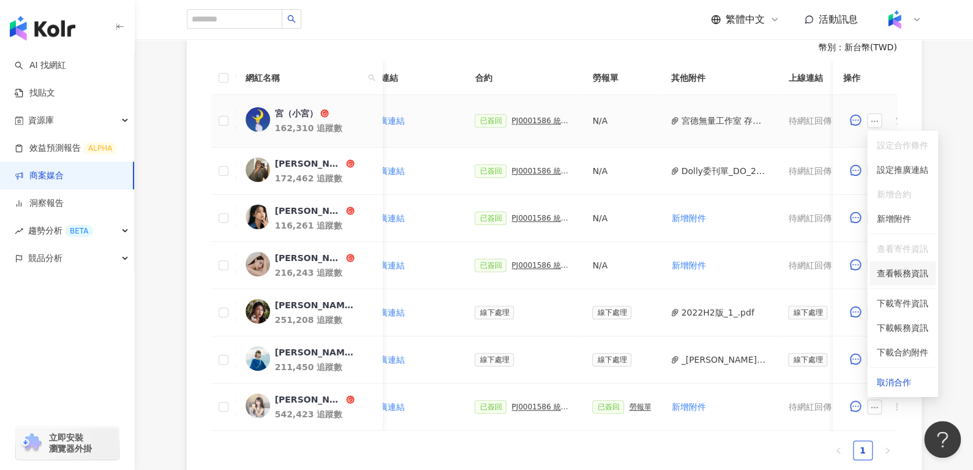
click at [911, 278] on span "查看帳務資訊" at bounding box center [902, 272] width 51 height 13
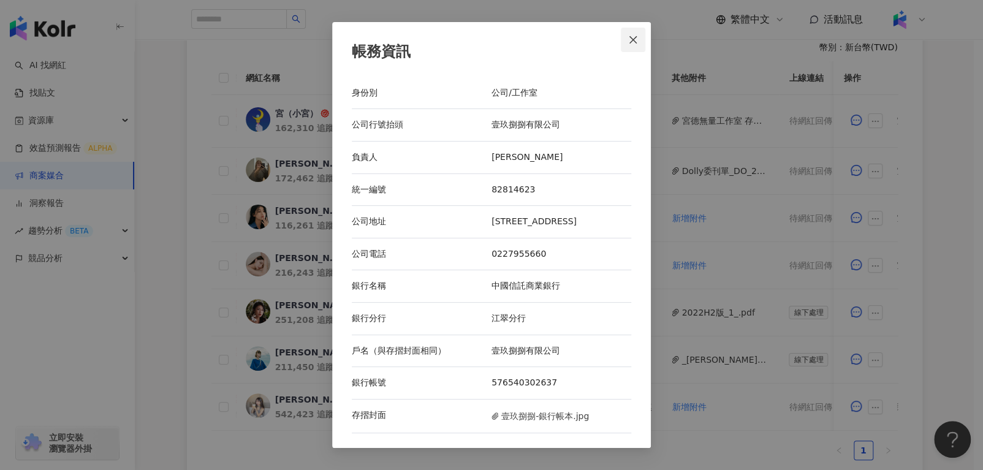
click at [631, 47] on button "Close" at bounding box center [633, 40] width 25 height 25
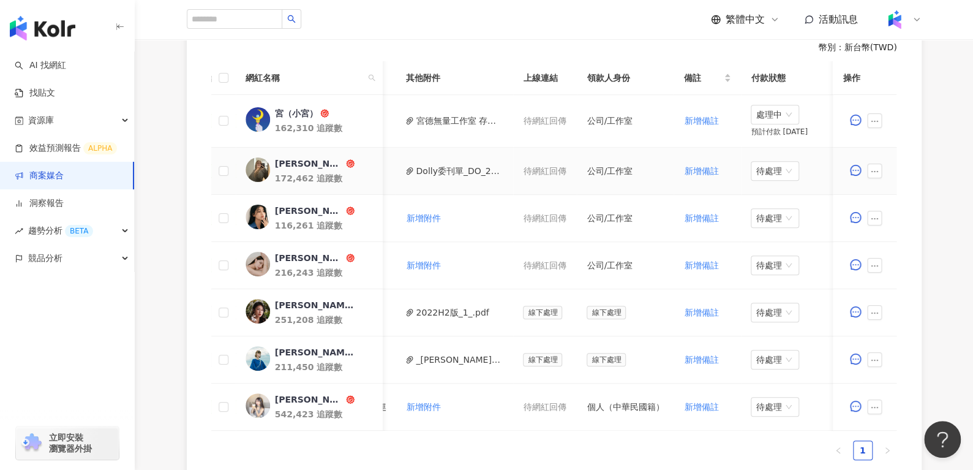
scroll to position [0, 535]
click at [448, 312] on button "2022H2版_1_.pdf" at bounding box center [453, 312] width 73 height 13
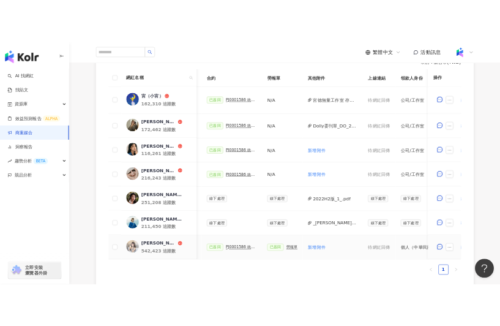
scroll to position [0, 344]
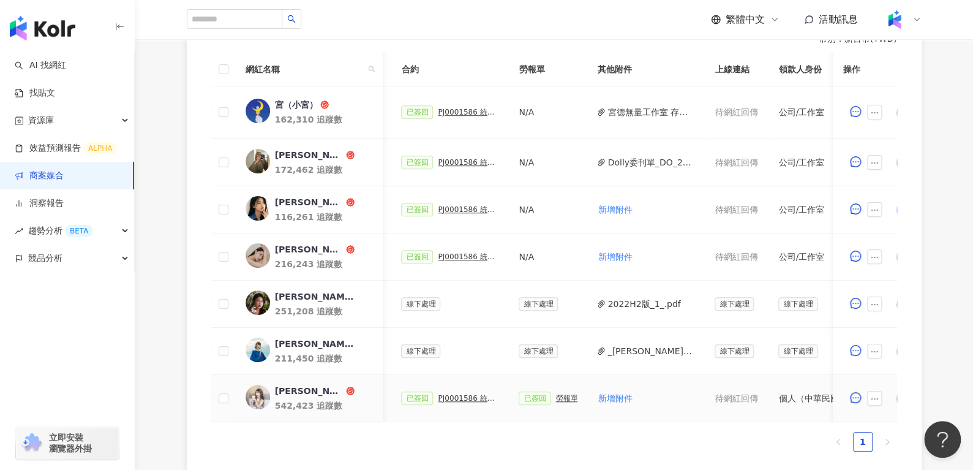
click at [564, 394] on div "勞報單" at bounding box center [567, 398] width 22 height 9
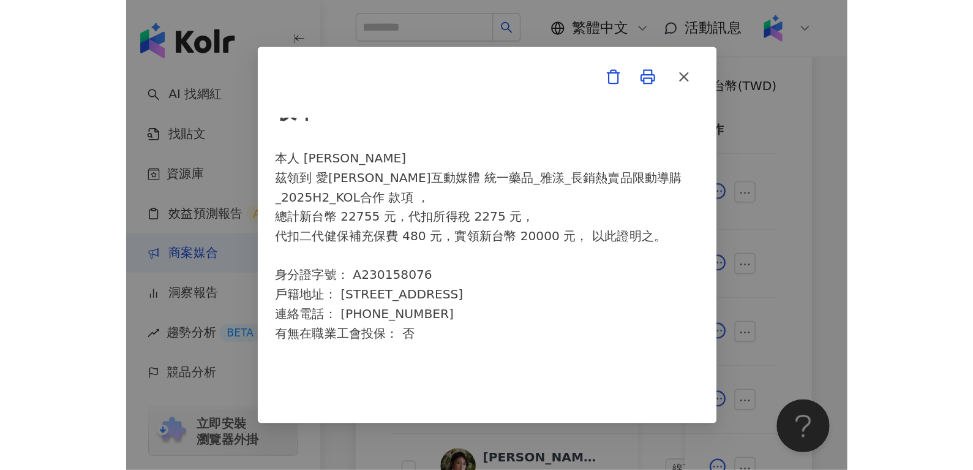
scroll to position [51, 0]
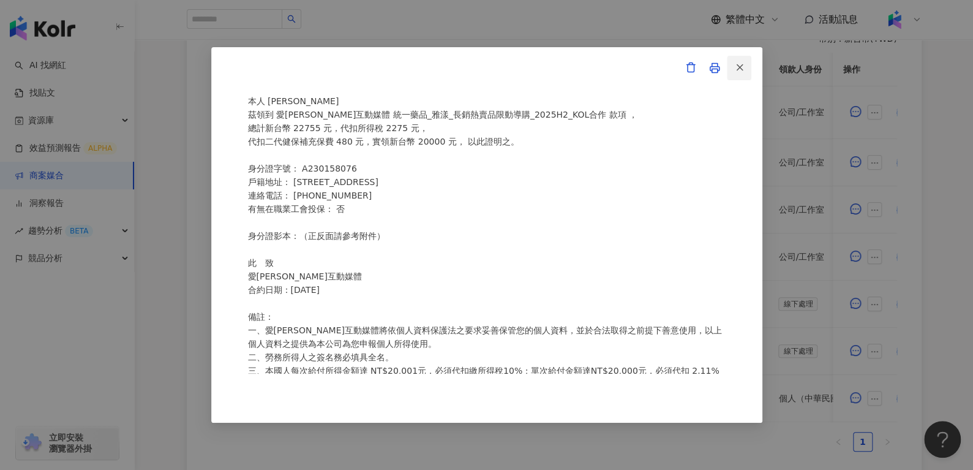
click at [741, 64] on icon "button" at bounding box center [739, 67] width 11 height 11
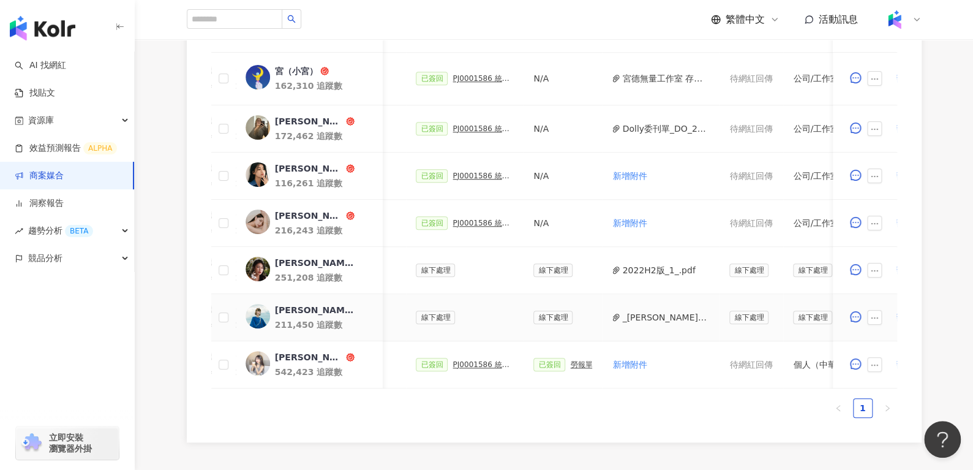
scroll to position [0, 334]
click at [654, 319] on button "_吳瑪莉_PJ0001586_統一藥品_雅漾_長銷熱賣品限動導購_2025H2_KOL合作_活動確.pdf" at bounding box center [661, 317] width 88 height 13
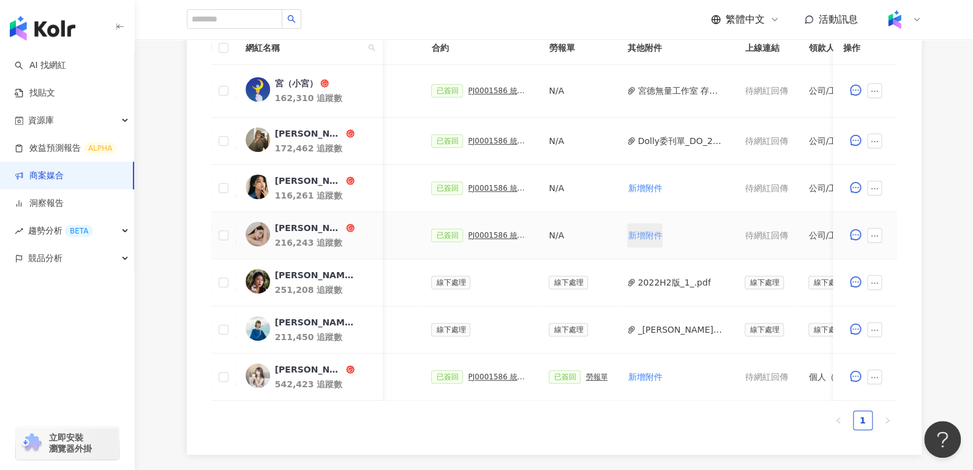
scroll to position [0, 315]
click at [494, 231] on div "PJ0001586 統一藥品_雅漾_長銷熱賣品限動導購_2025H2_KOL合作" at bounding box center [497, 235] width 61 height 9
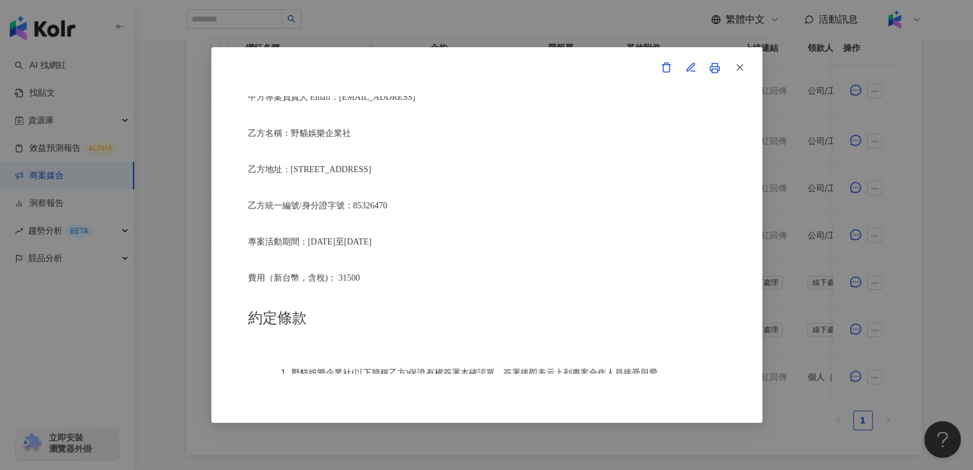
scroll to position [325, 0]
drag, startPoint x: 290, startPoint y: 133, endPoint x: 370, endPoint y: 121, distance: 81.2
click at [370, 121] on div "活動確認單 約定雙方 甲方名稱：愛卡拉互動媒體股份有限公司 甲方負責人：程世嘉 甲方統一編號：53342456 甲方地址：104 台北市中山區南京東路二段16…" at bounding box center [487, 235] width 478 height 278
drag, startPoint x: 365, startPoint y: 125, endPoint x: 293, endPoint y: 130, distance: 72.4
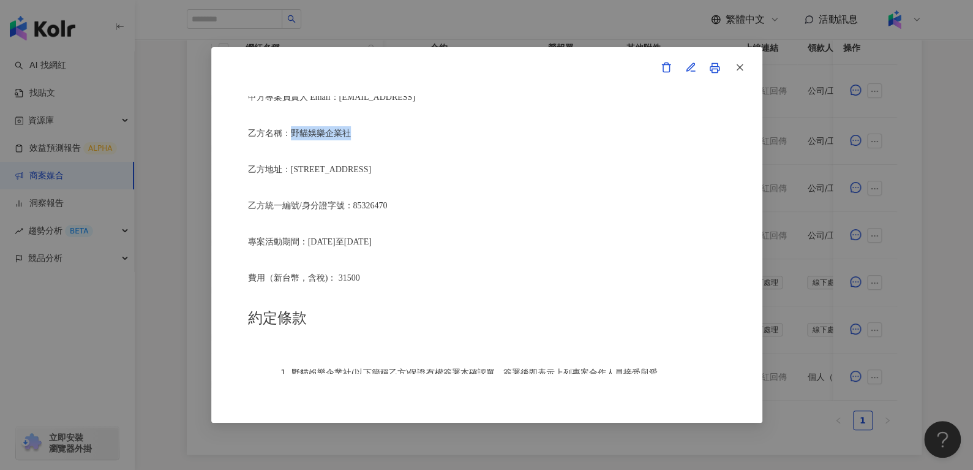
click at [293, 130] on p "乙方名稱：野貓娛樂企業社" at bounding box center [487, 133] width 478 height 14
copy span "野貓娛樂企業社"
click at [738, 71] on icon "button" at bounding box center [739, 67] width 11 height 11
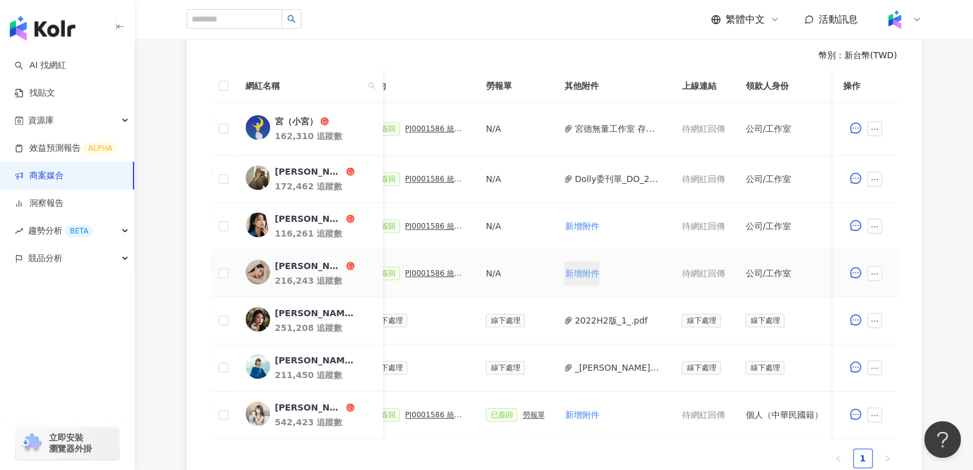
scroll to position [0, 557]
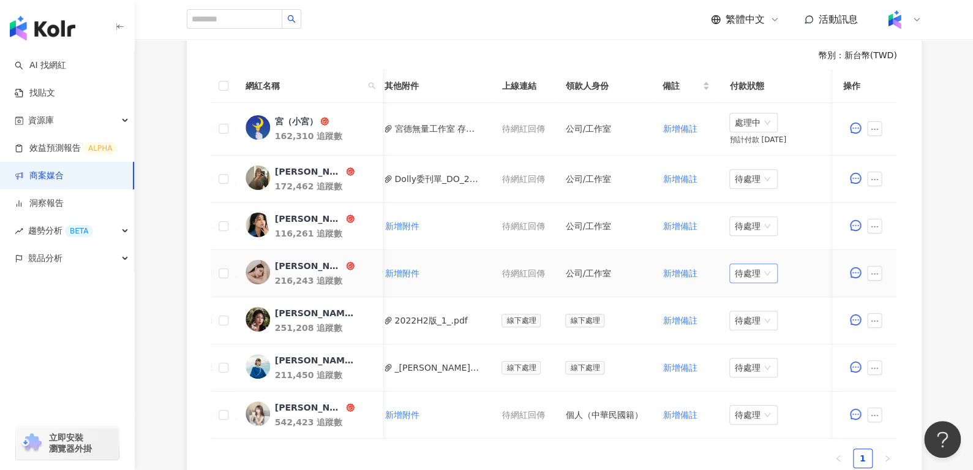
click at [738, 274] on span "待處理" at bounding box center [753, 273] width 39 height 18
click at [757, 323] on div "處理中" at bounding box center [747, 317] width 34 height 13
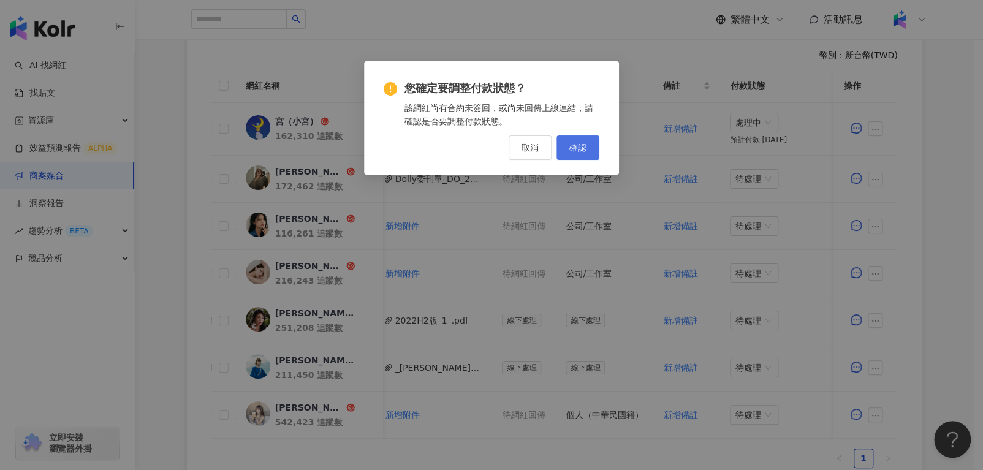
click at [582, 143] on span "確認" at bounding box center [577, 148] width 17 height 10
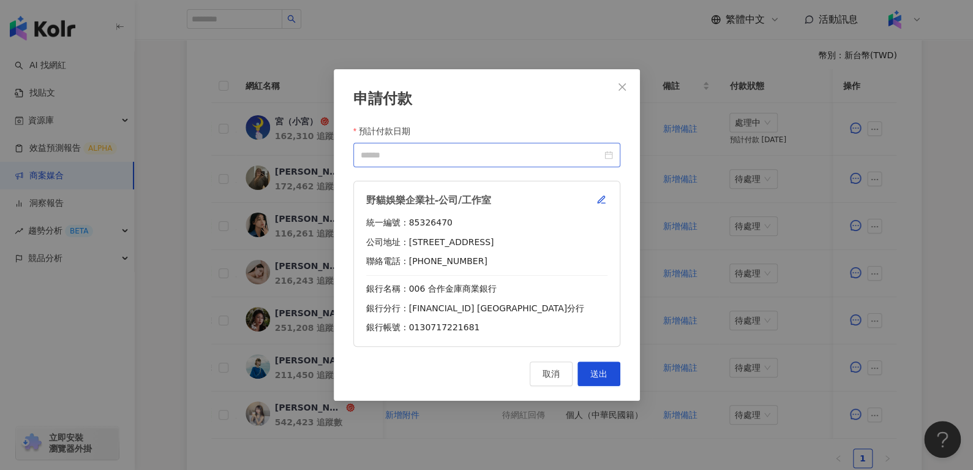
click at [609, 155] on div at bounding box center [487, 154] width 252 height 13
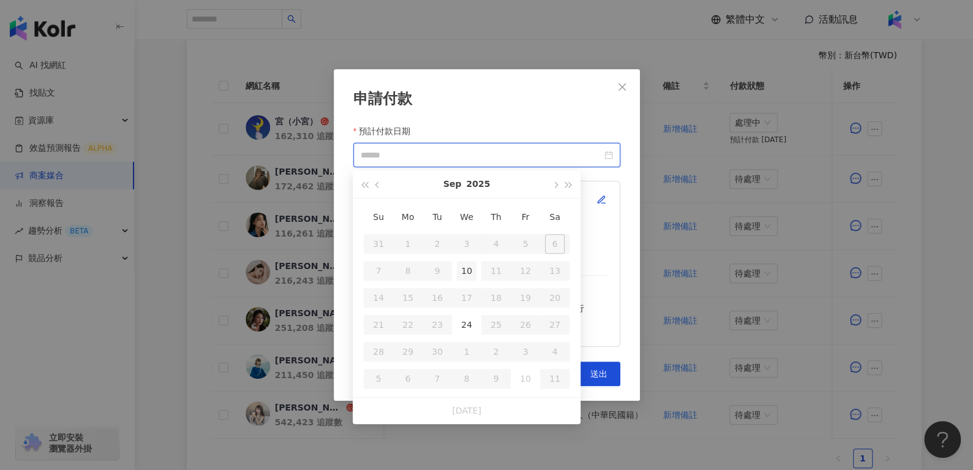
type input "**********"
click at [463, 321] on div "24" at bounding box center [467, 325] width 20 height 20
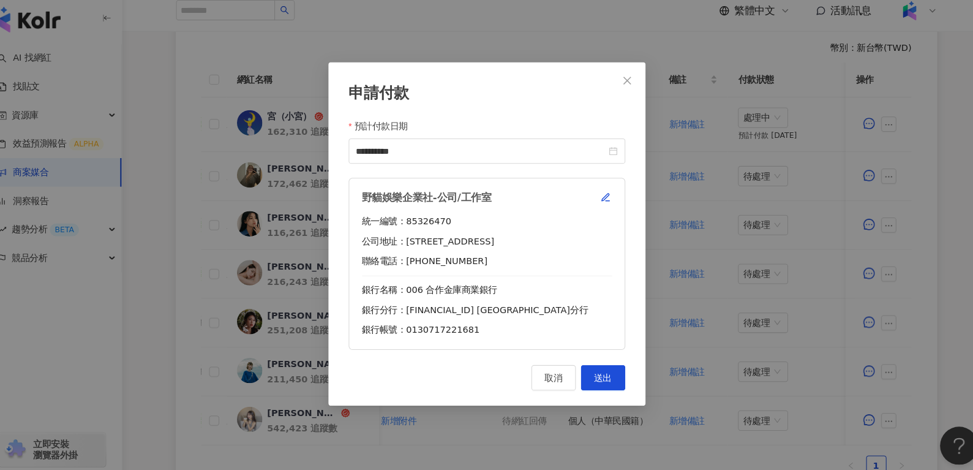
scroll to position [352, 0]
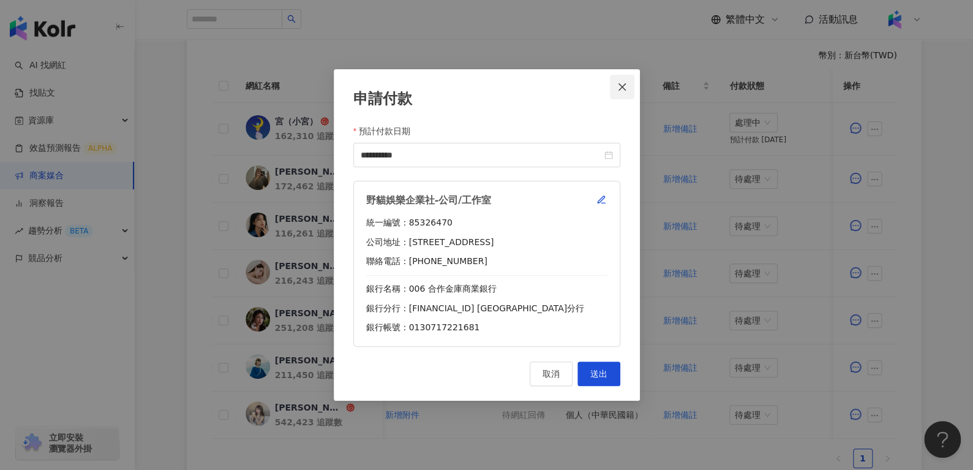
click at [621, 85] on icon "close" at bounding box center [622, 87] width 10 height 10
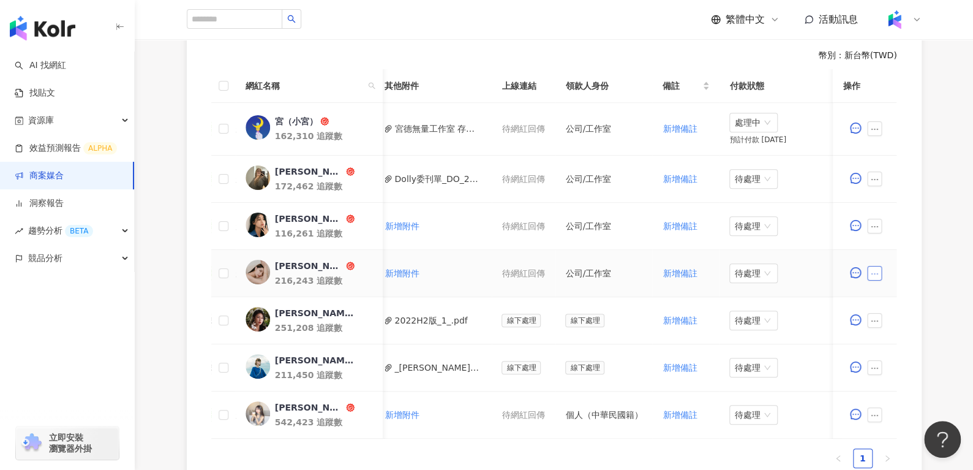
click at [872, 277] on button "button" at bounding box center [875, 273] width 15 height 15
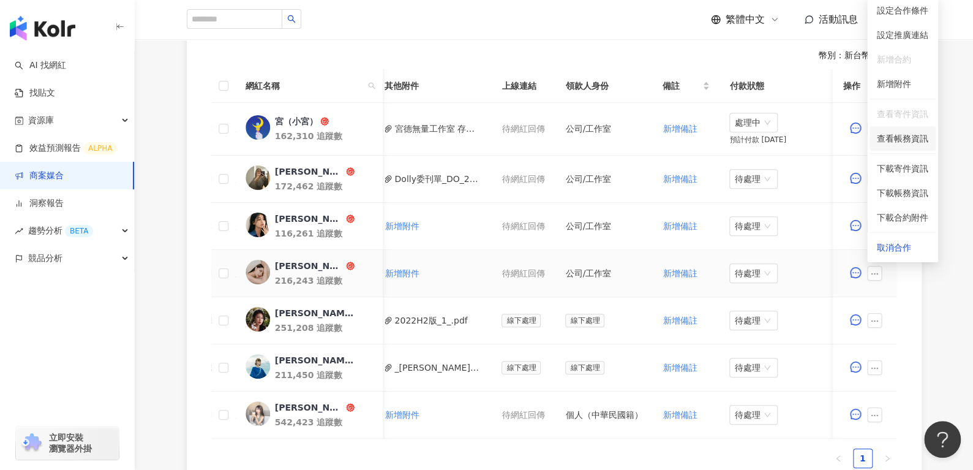
click at [893, 145] on li "查看帳務資訊" at bounding box center [903, 138] width 66 height 25
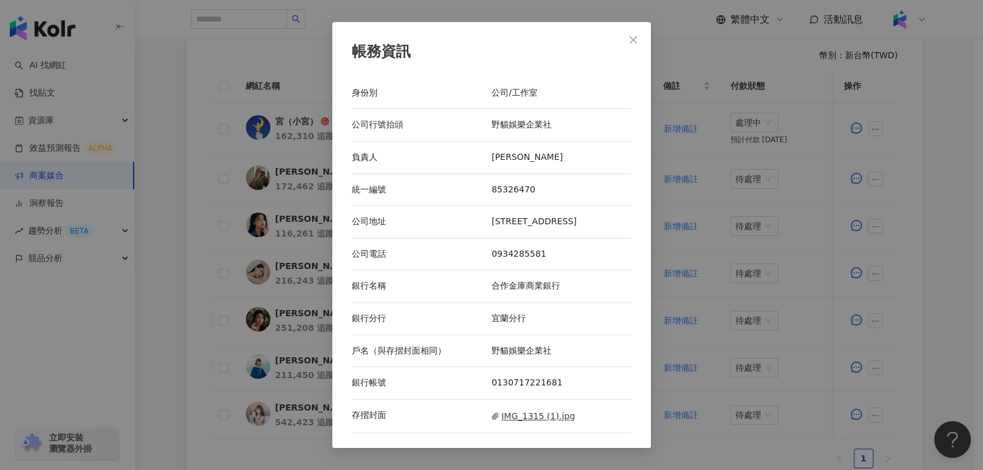
click at [552, 423] on span "IMG_1315 (1).jpg" at bounding box center [532, 415] width 83 height 13
click at [641, 35] on span "Close" at bounding box center [633, 40] width 25 height 10
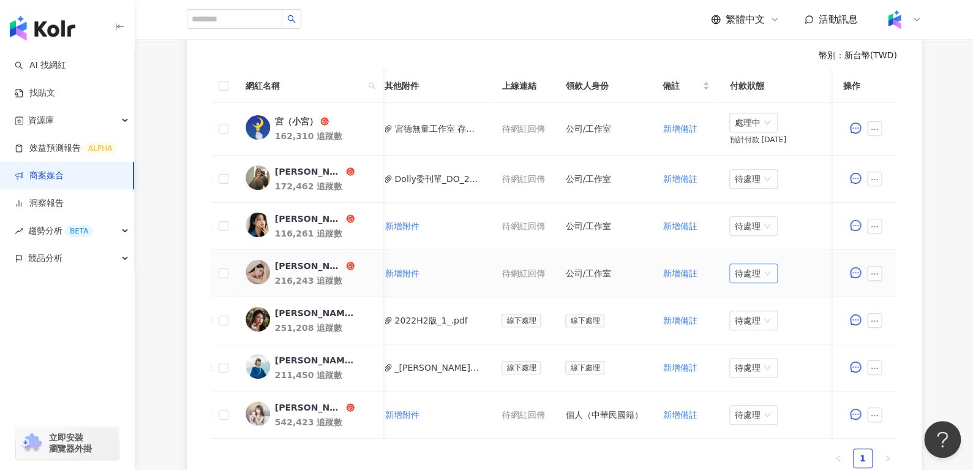
click at [752, 271] on span "待處理" at bounding box center [753, 273] width 39 height 18
click at [749, 314] on div "處理中" at bounding box center [747, 317] width 34 height 13
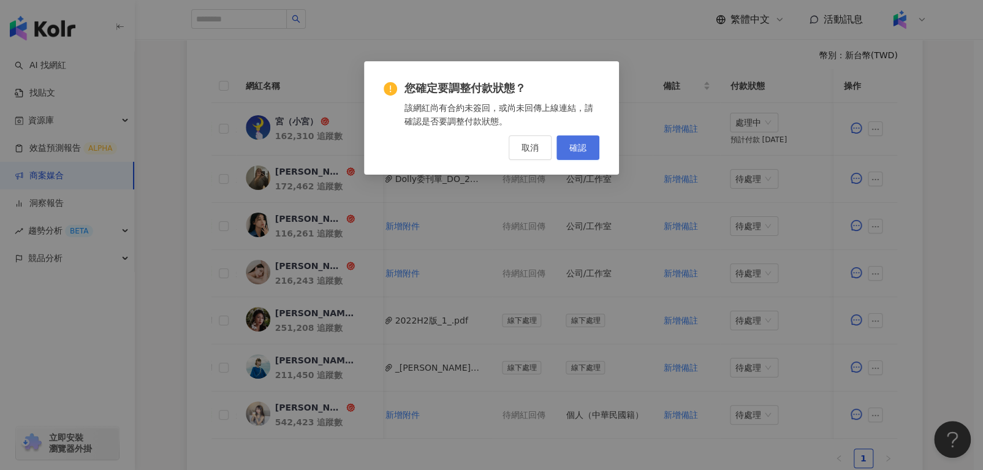
click at [559, 147] on button "確認" at bounding box center [577, 147] width 43 height 25
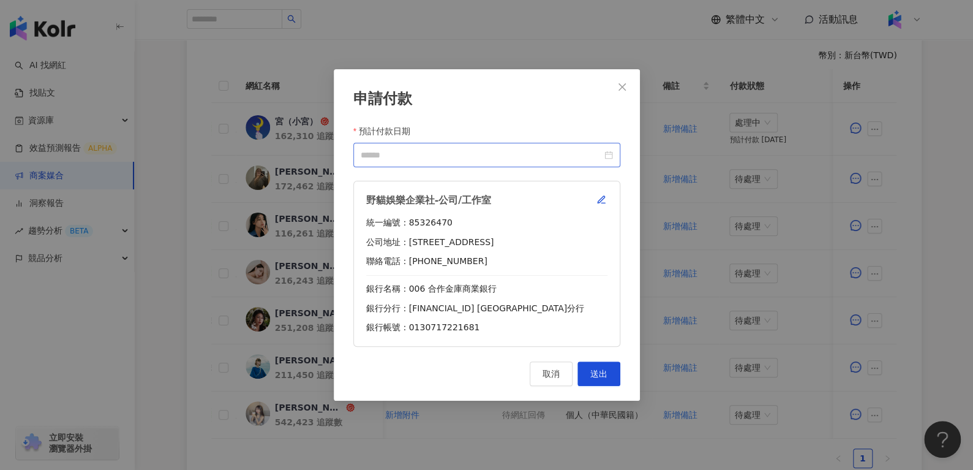
click at [612, 152] on div at bounding box center [486, 155] width 267 height 25
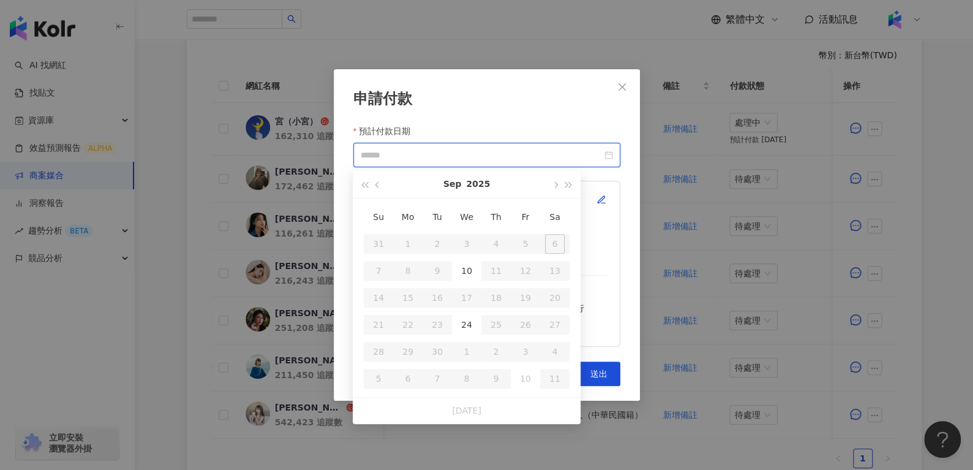
type input "**********"
click at [465, 318] on div "24" at bounding box center [467, 325] width 20 height 20
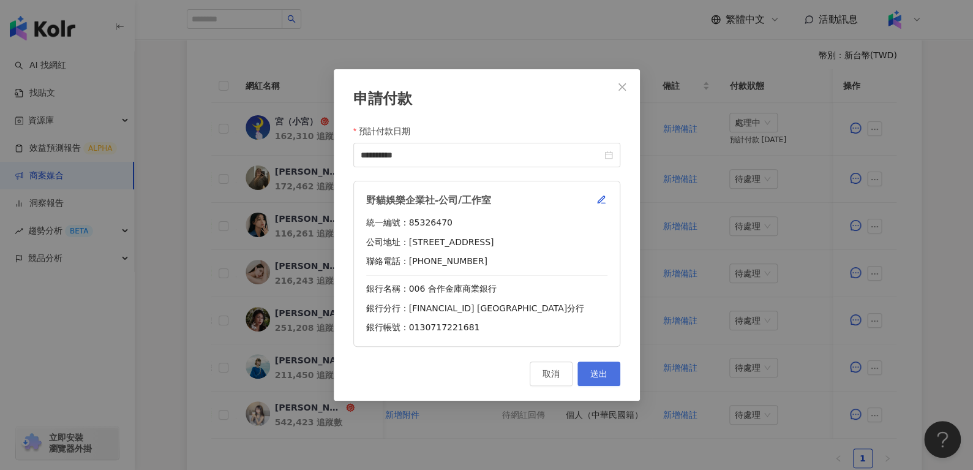
click at [607, 372] on button "送出" at bounding box center [599, 373] width 43 height 25
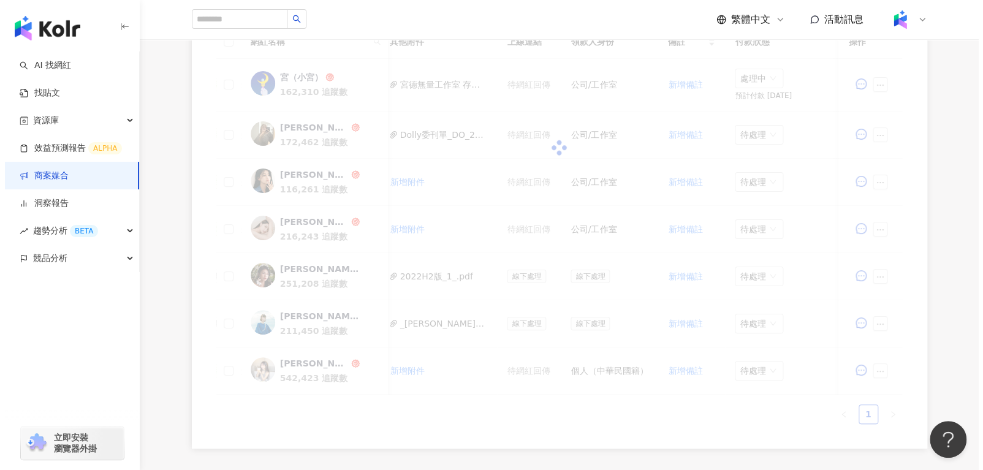
scroll to position [352, 0]
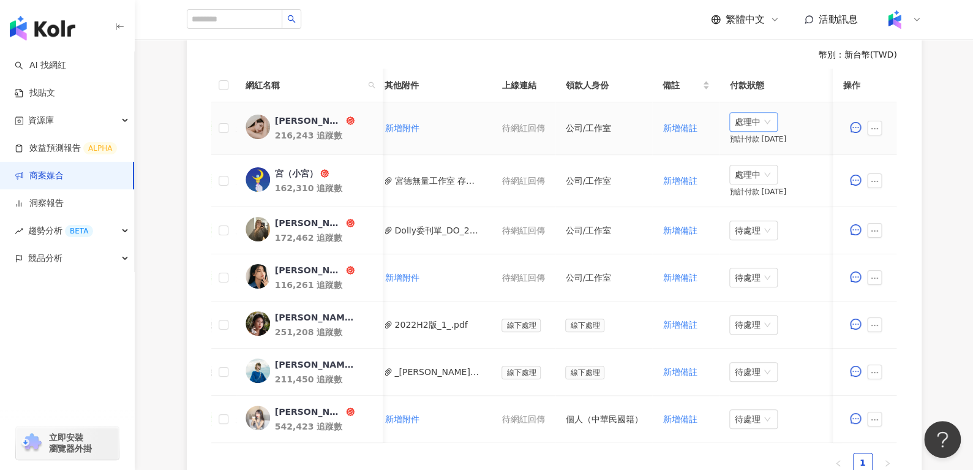
click at [737, 121] on span "處理中" at bounding box center [753, 122] width 39 height 18
click at [733, 153] on div "待處理" at bounding box center [747, 146] width 34 height 13
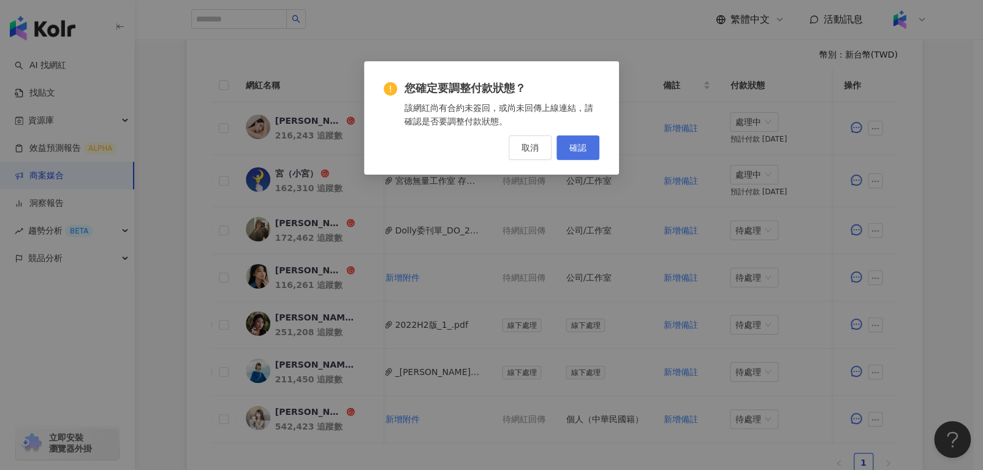
click at [583, 145] on span "確認" at bounding box center [577, 148] width 17 height 10
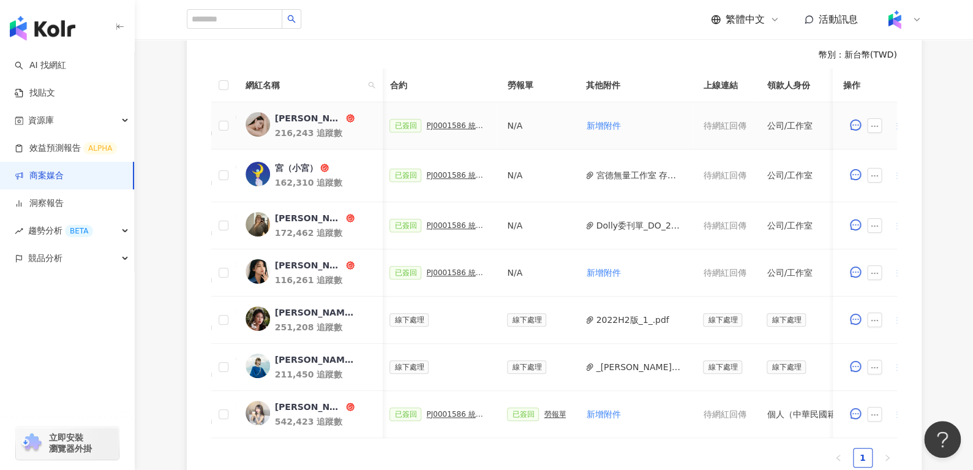
scroll to position [0, 246]
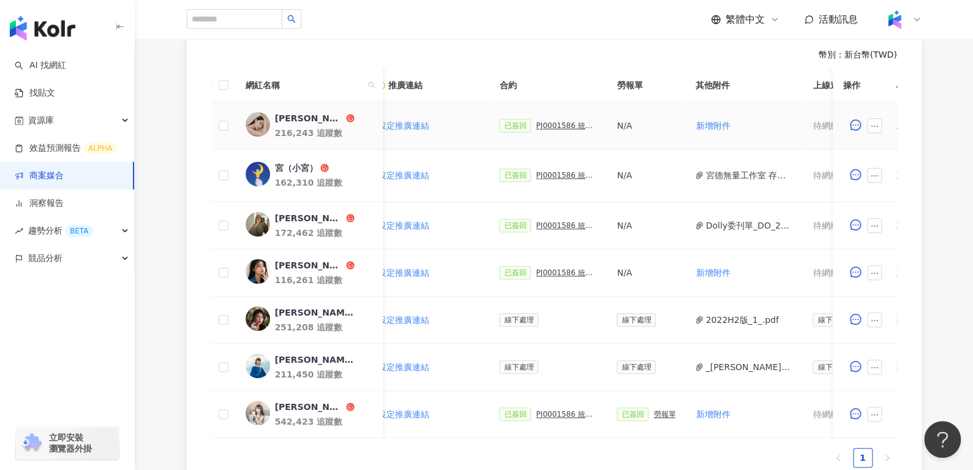
click at [565, 126] on div "PJ0001586 統一藥品_雅漾_長銷熱賣品限動導購_2025H2_KOL合作" at bounding box center [566, 125] width 61 height 9
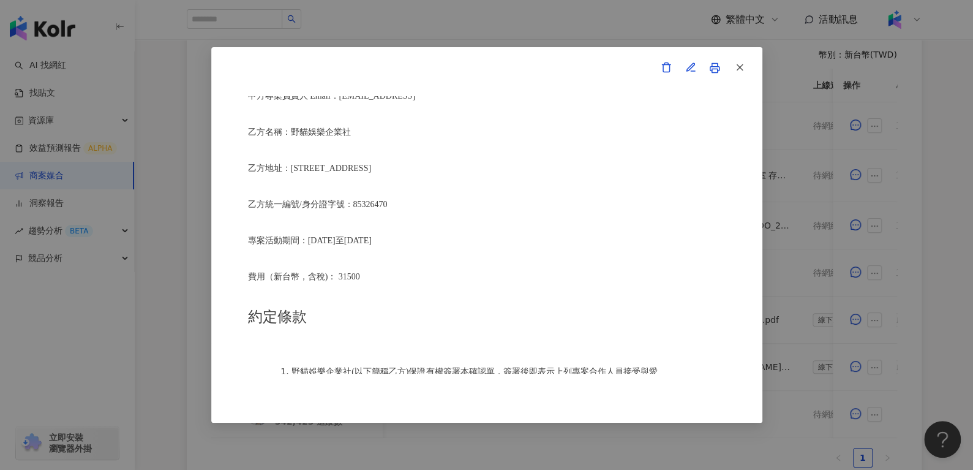
scroll to position [329, 0]
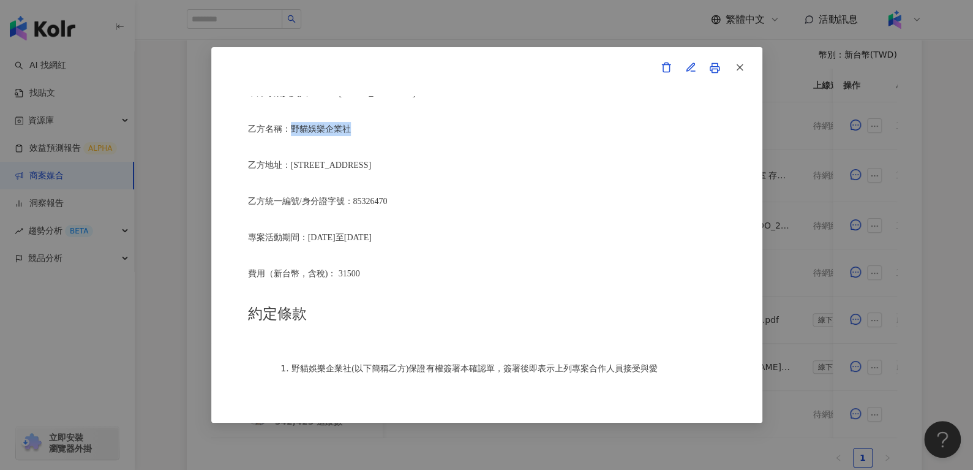
drag, startPoint x: 292, startPoint y: 129, endPoint x: 368, endPoint y: 119, distance: 76.6
click at [368, 122] on p "乙方名稱：野貓娛樂企業社" at bounding box center [487, 129] width 478 height 14
copy span "野貓娛樂企業社"
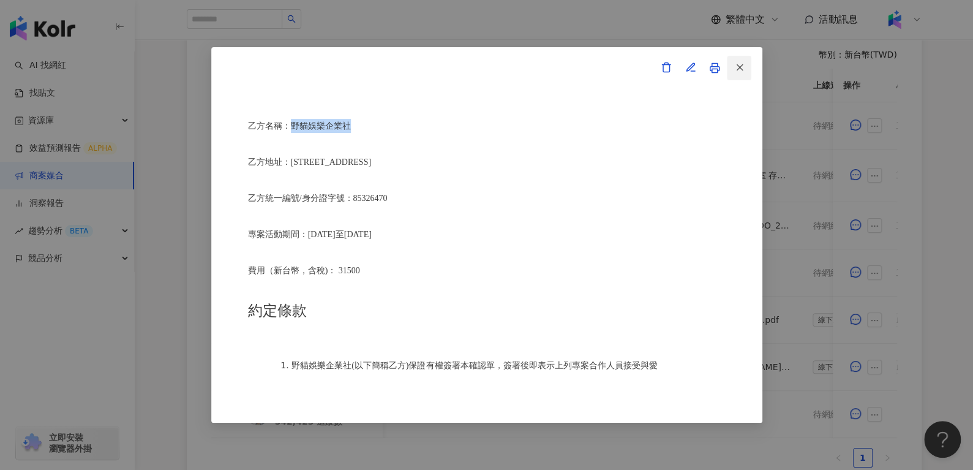
click at [749, 64] on button "button" at bounding box center [739, 68] width 25 height 25
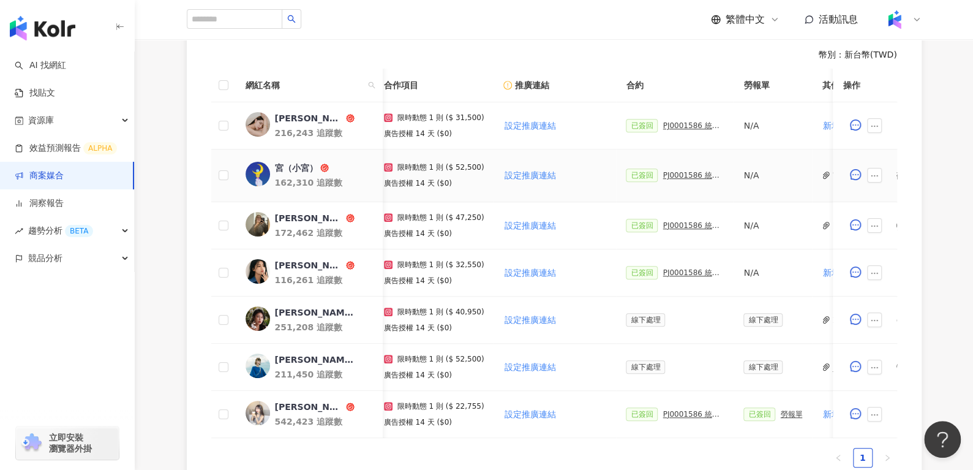
scroll to position [0, 109]
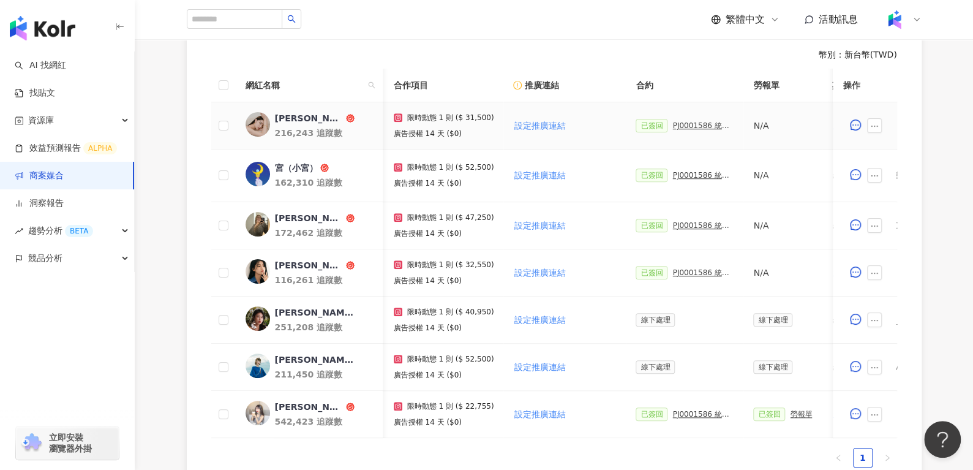
click at [702, 123] on div "PJ0001586 統一藥品_雅漾_長銷熱賣品限動導購_2025H2_KOL合作" at bounding box center [703, 125] width 61 height 9
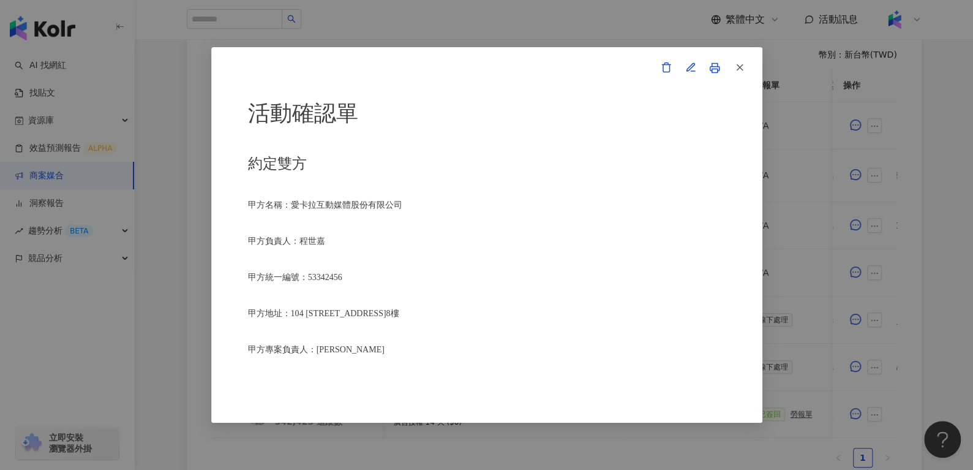
drag, startPoint x: 925, startPoint y: 1, endPoint x: 655, endPoint y: 208, distance: 340.4
click at [655, 208] on p "甲方名稱：愛卡拉互動媒體股份有限公司" at bounding box center [487, 205] width 478 height 14
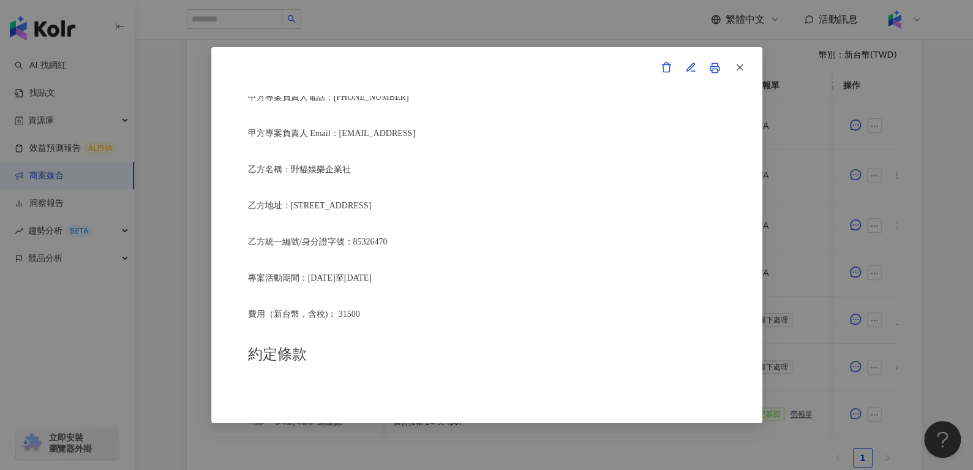
click at [177, 154] on div "活動確認單 約定雙方 甲方名稱：愛卡拉互動媒體股份有限公司 甲方負責人：程世嘉 甲方統一編號：53342456 甲方地址：104 台北市中山區南京東路二段16…" at bounding box center [486, 235] width 973 height 470
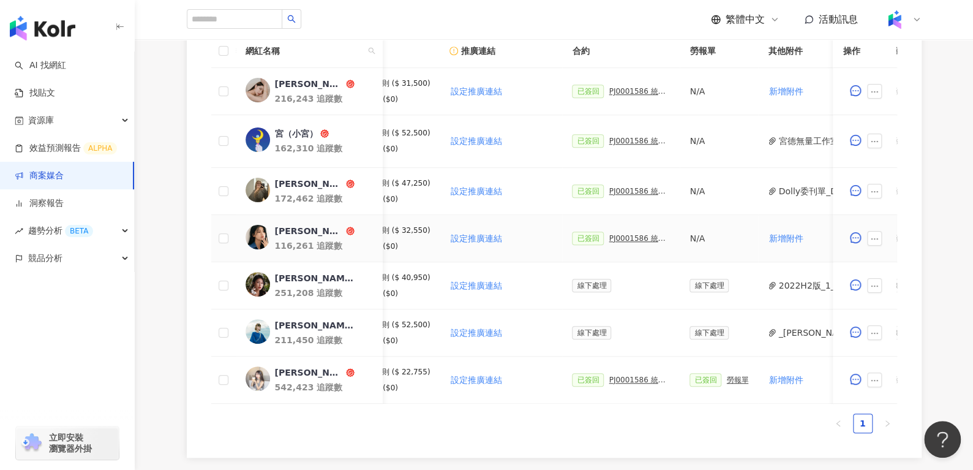
scroll to position [0, 174]
click at [608, 237] on div "PJ0001586 統一藥品_雅漾_長銷熱賣品限動導購_2025H2_KOL合作" at bounding box center [638, 238] width 61 height 9
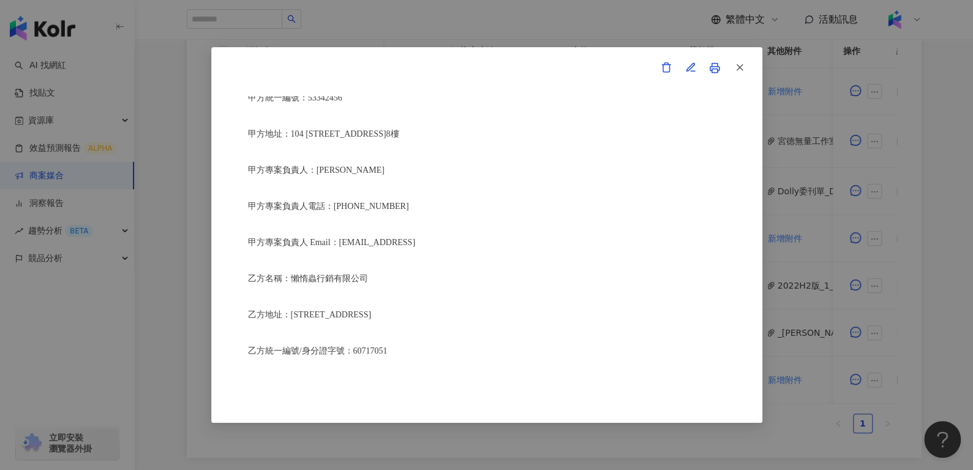
scroll to position [181, 0]
drag, startPoint x: 295, startPoint y: 271, endPoint x: 353, endPoint y: 271, distance: 58.2
click at [353, 272] on span "乙方名稱：懶惰蟲行銷有限公司" at bounding box center [308, 276] width 120 height 9
drag, startPoint x: 384, startPoint y: 271, endPoint x: 291, endPoint y: 276, distance: 93.2
click at [291, 276] on p "乙方名稱：懶惰蟲行銷有限公司" at bounding box center [487, 277] width 478 height 14
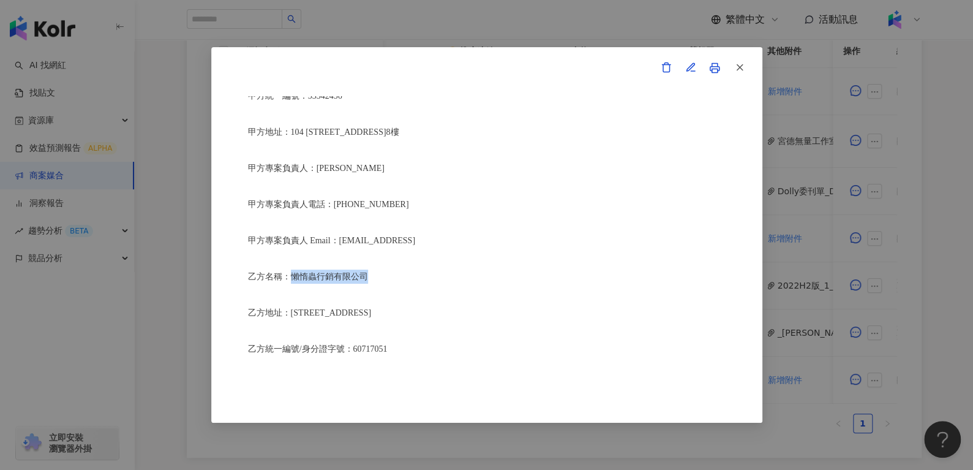
copy span "懶惰蟲行銷有限公司"
click at [744, 70] on icon "button" at bounding box center [739, 67] width 11 height 11
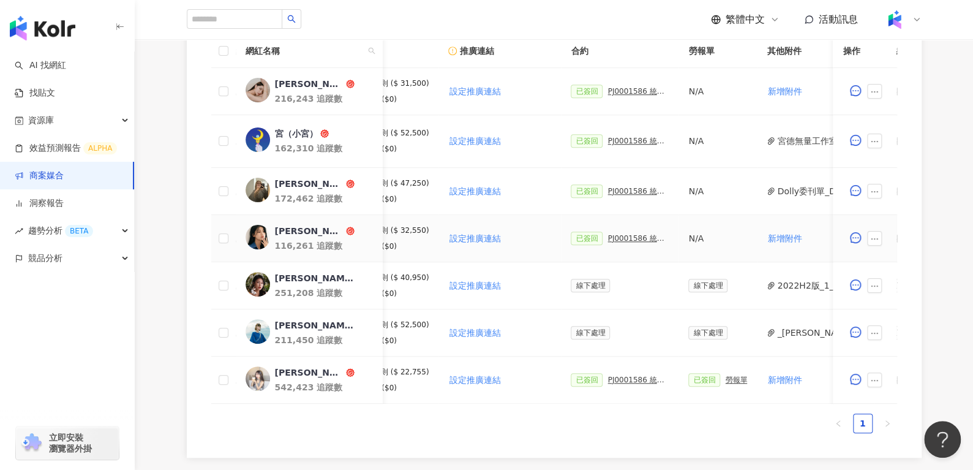
click at [294, 225] on div "盧家安" at bounding box center [308, 231] width 69 height 12
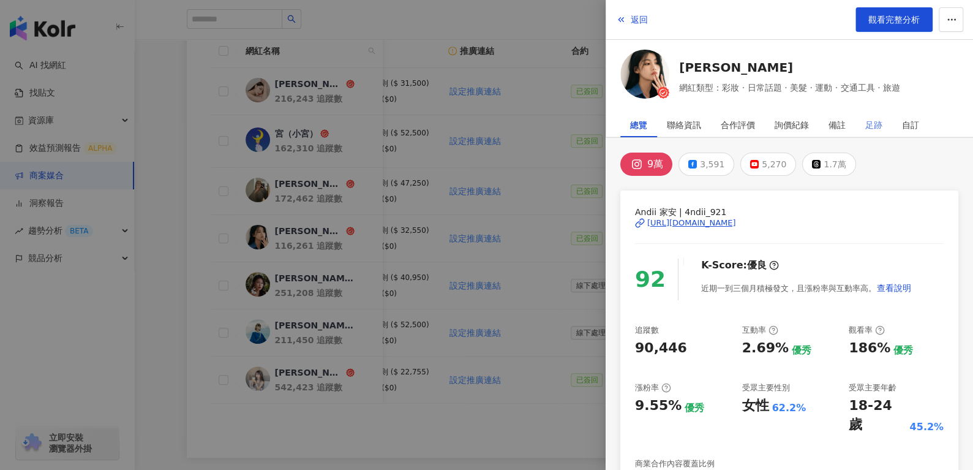
click at [861, 125] on div "足跡" at bounding box center [874, 125] width 37 height 25
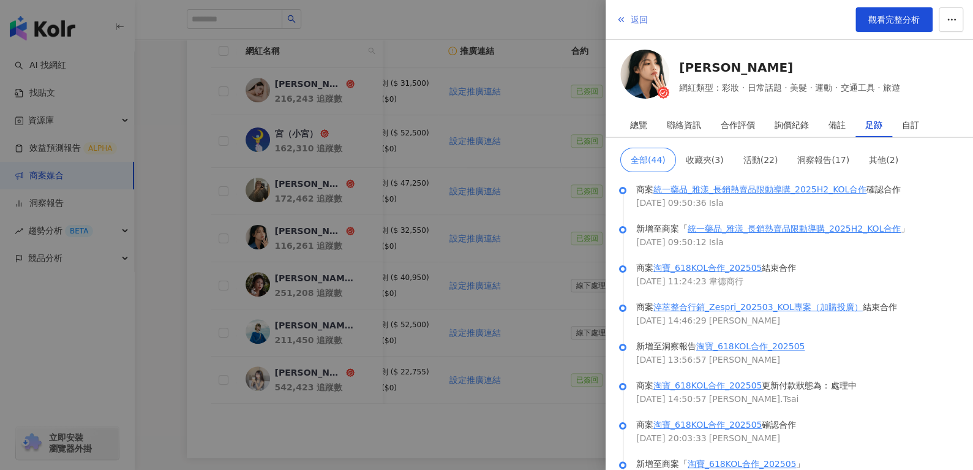
click at [644, 12] on button "返回" at bounding box center [632, 19] width 33 height 25
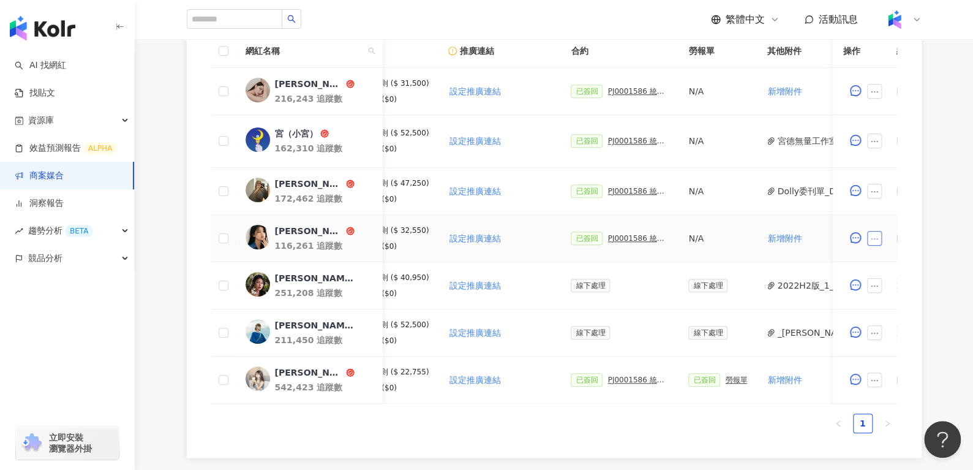
click at [872, 235] on icon "ellipsis" at bounding box center [875, 239] width 9 height 9
click at [926, 105] on span "查看帳務資訊" at bounding box center [902, 103] width 51 height 13
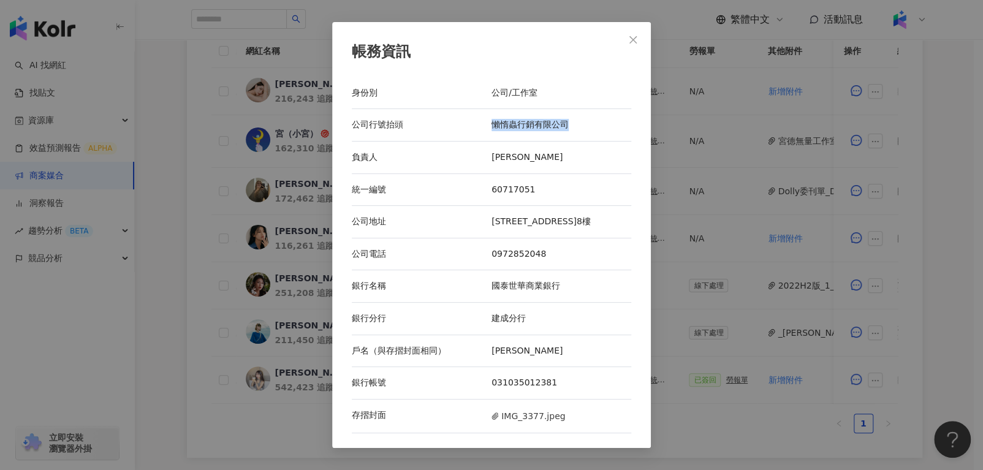
drag, startPoint x: 486, startPoint y: 126, endPoint x: 616, endPoint y: 118, distance: 130.1
click at [616, 118] on div "公司行號抬頭 懶惰蟲行銷有限公司" at bounding box center [491, 125] width 279 height 32
copy div "公司行號抬頭 懶惰蟲行銷有限公司"
click at [638, 41] on span "Close" at bounding box center [633, 40] width 25 height 10
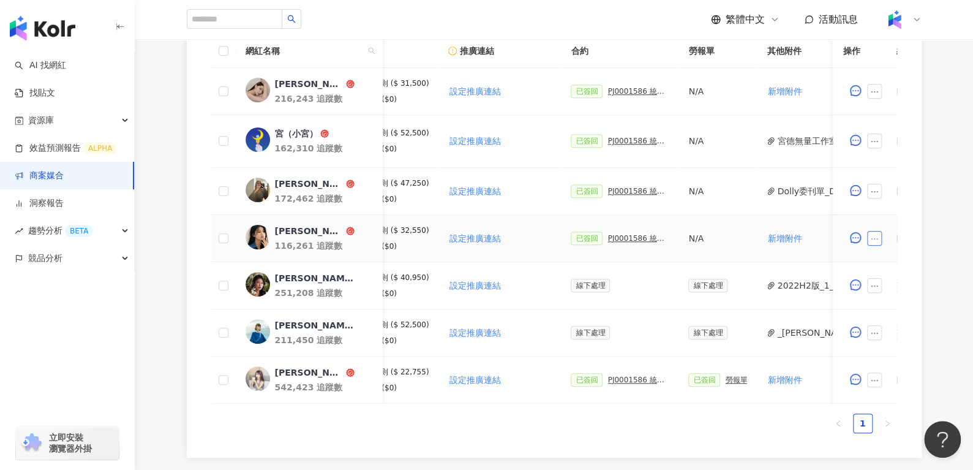
click at [872, 235] on icon "ellipsis" at bounding box center [875, 239] width 9 height 9
click at [902, 100] on span "查看帳務資訊" at bounding box center [902, 103] width 51 height 13
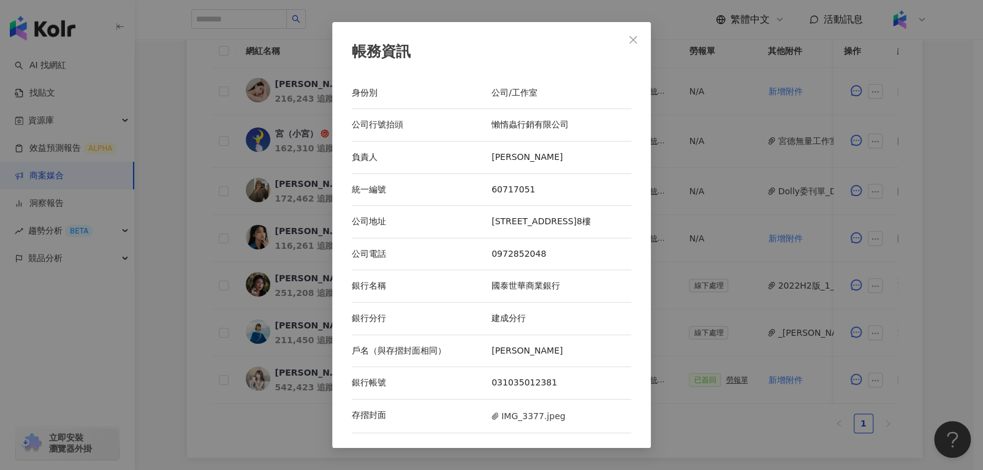
click at [549, 149] on div "負責人 簡妤庭" at bounding box center [491, 158] width 279 height 32
click at [637, 43] on icon "close" at bounding box center [633, 40] width 10 height 10
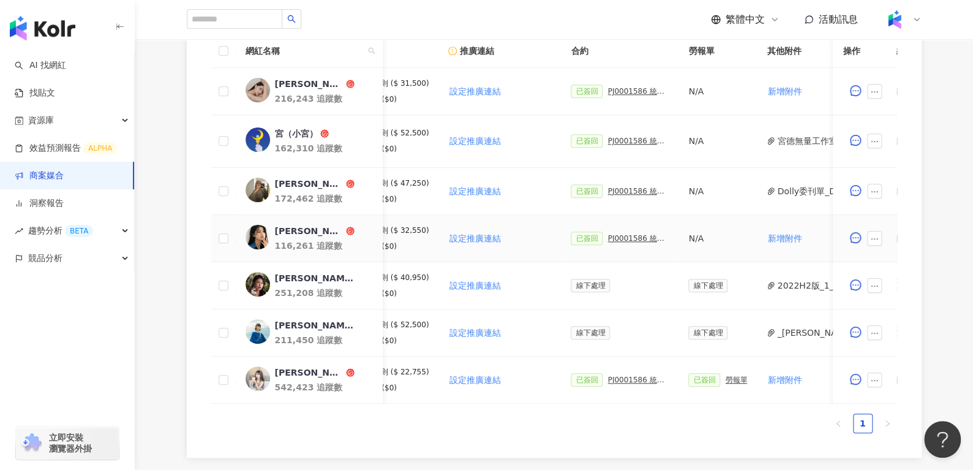
click at [285, 240] on div "116,261 追蹤數" at bounding box center [323, 246] width 98 height 12
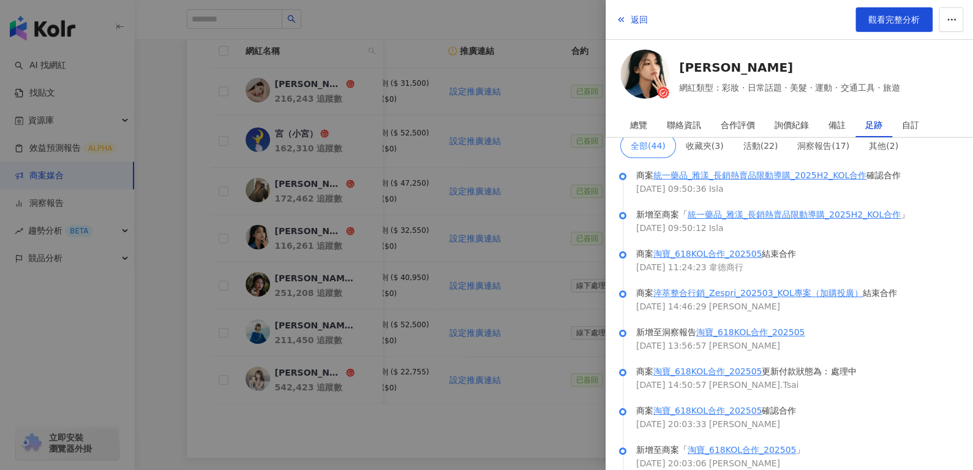
scroll to position [14, 0]
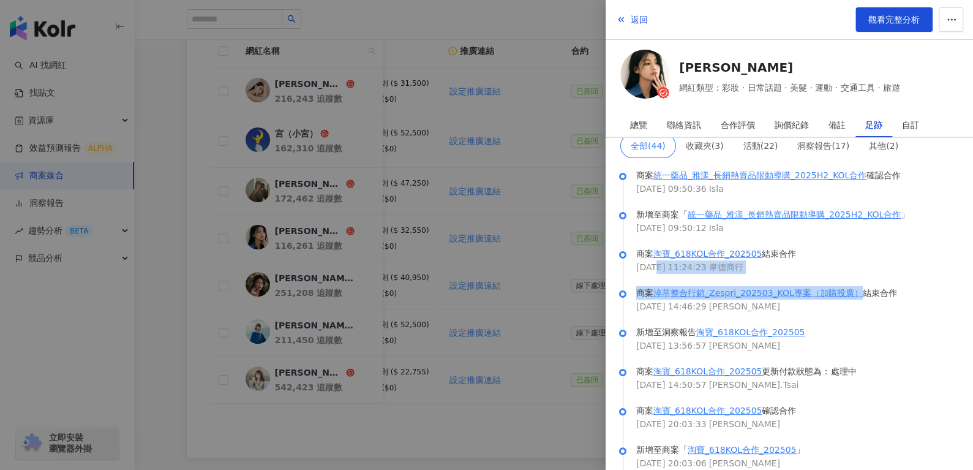
drag, startPoint x: 653, startPoint y: 282, endPoint x: 859, endPoint y: 290, distance: 206.6
copy ul "/07/25 11:24:23 韋德商行 商案 淬萃整合行銷_Zespri_202503_KOL專案（加購投廣）"
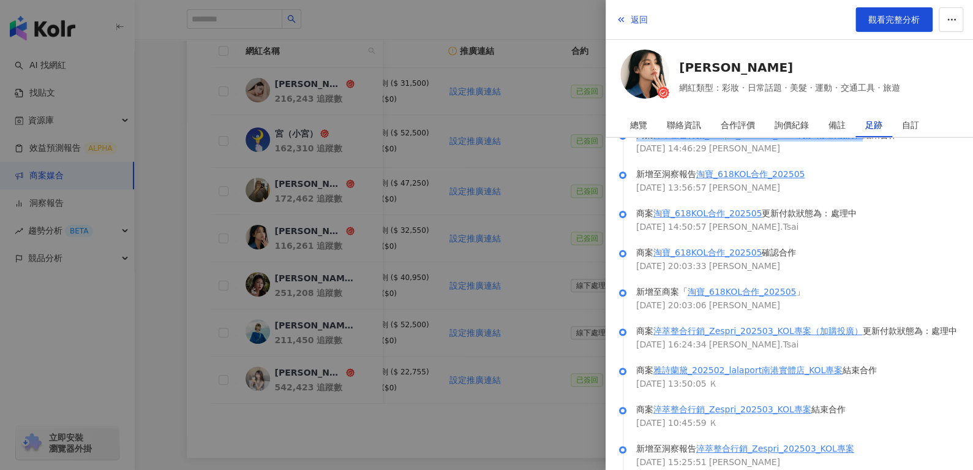
scroll to position [171, 0]
click at [632, 12] on button "返回" at bounding box center [632, 19] width 33 height 25
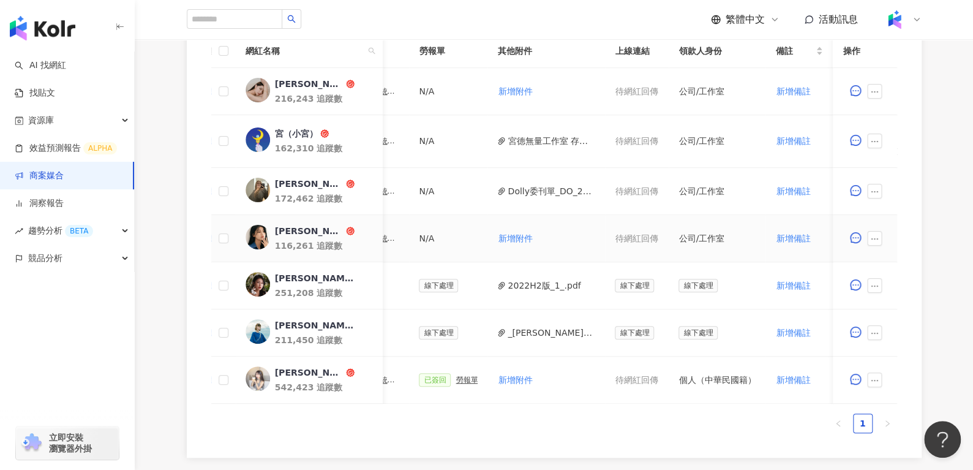
scroll to position [0, 557]
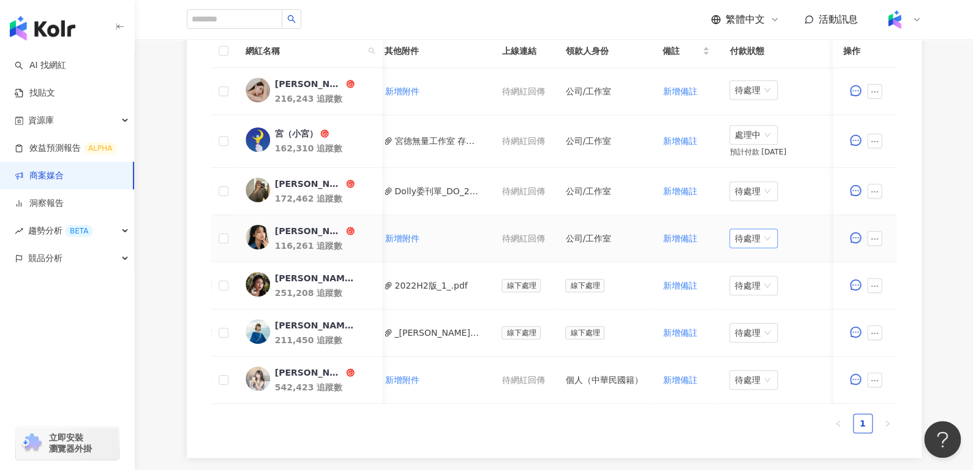
click at [738, 232] on span "待處理" at bounding box center [753, 238] width 39 height 18
click at [761, 280] on div "處理中" at bounding box center [747, 282] width 34 height 13
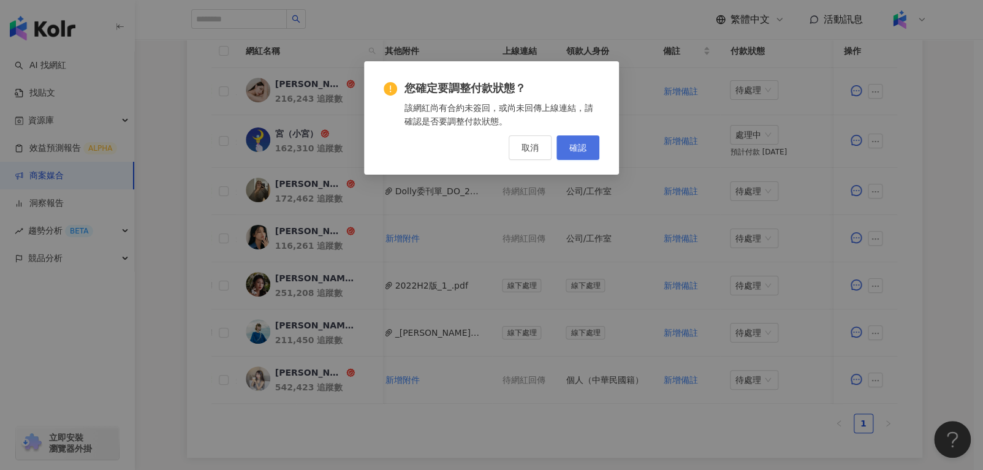
click at [565, 146] on button "確認" at bounding box center [577, 147] width 43 height 25
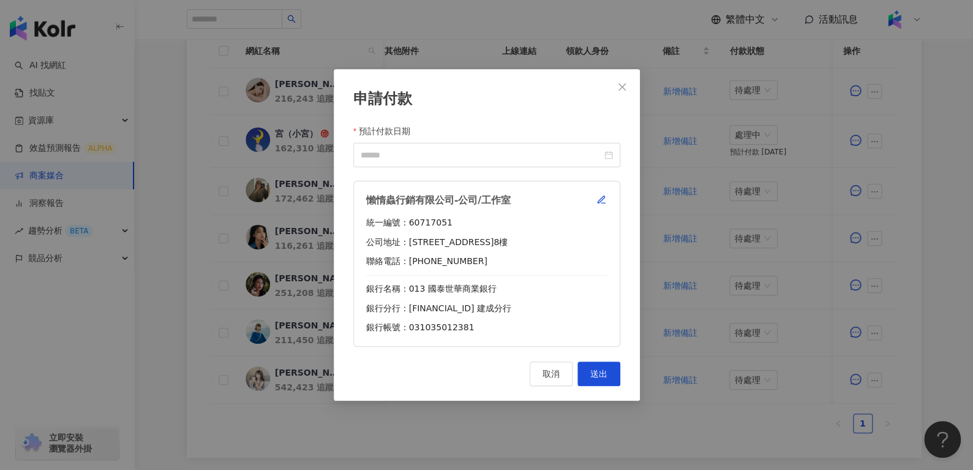
click at [625, 91] on button "Close" at bounding box center [622, 87] width 25 height 25
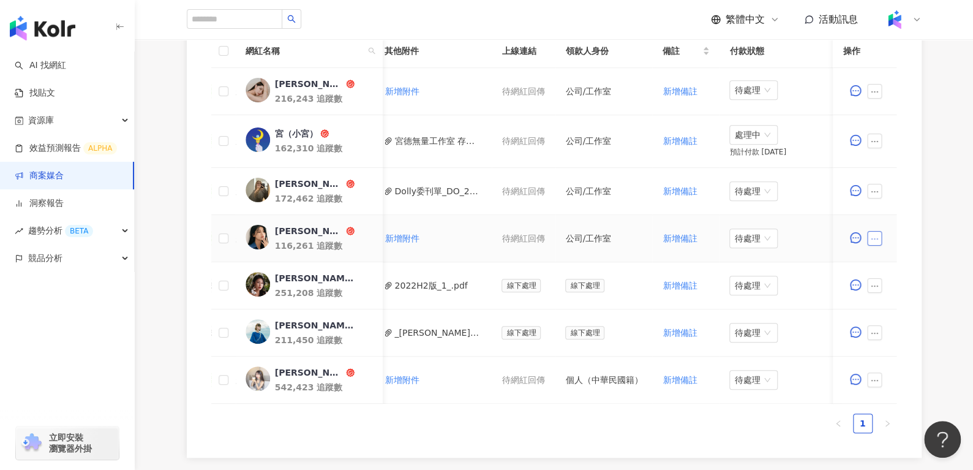
click at [879, 233] on button "button" at bounding box center [875, 238] width 15 height 15
click at [875, 100] on li "查看帳務資訊" at bounding box center [903, 103] width 66 height 25
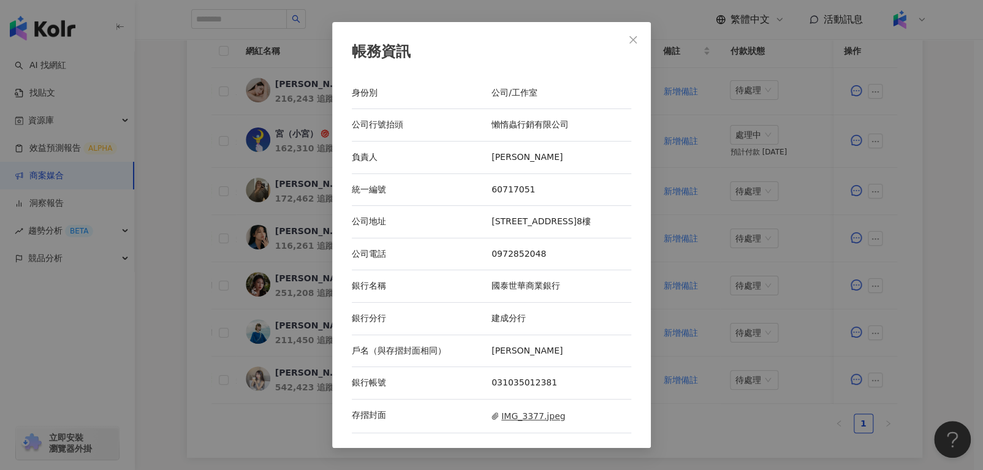
click at [525, 417] on span "IMG_3377.jpeg" at bounding box center [528, 415] width 74 height 13
click at [640, 42] on span "Close" at bounding box center [633, 40] width 25 height 10
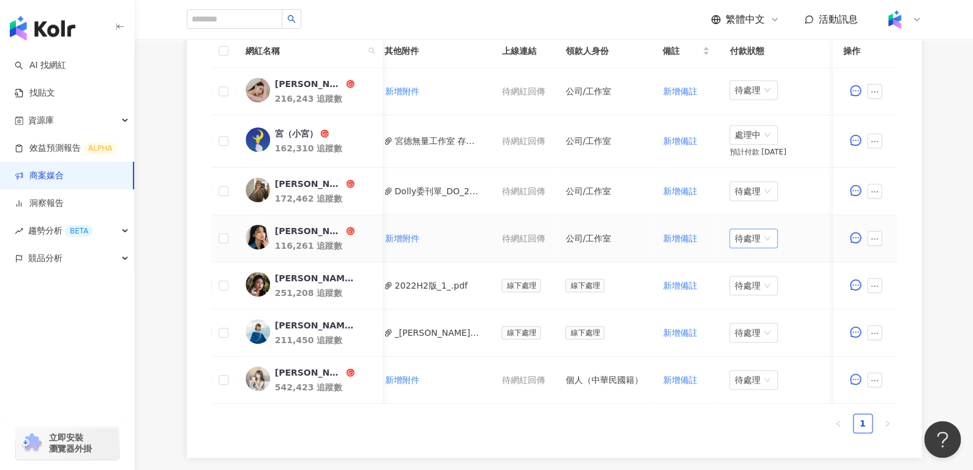
click at [747, 235] on span "待處理" at bounding box center [753, 238] width 39 height 18
click at [754, 282] on div "處理中" at bounding box center [747, 282] width 34 height 13
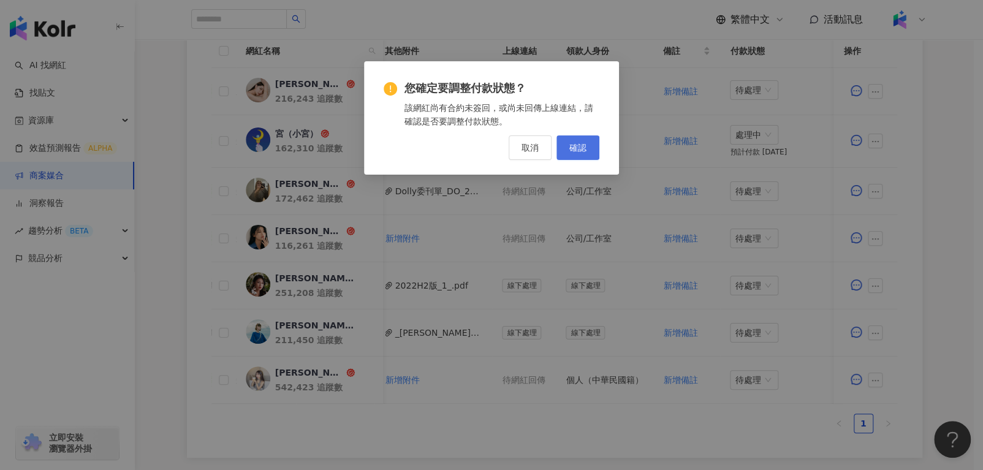
click at [581, 149] on span "確認" at bounding box center [577, 148] width 17 height 10
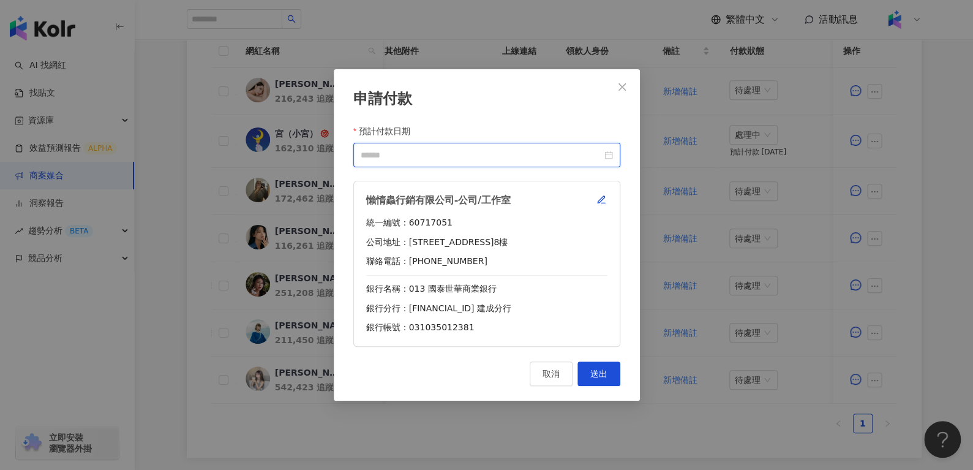
click at [602, 151] on div at bounding box center [487, 154] width 252 height 13
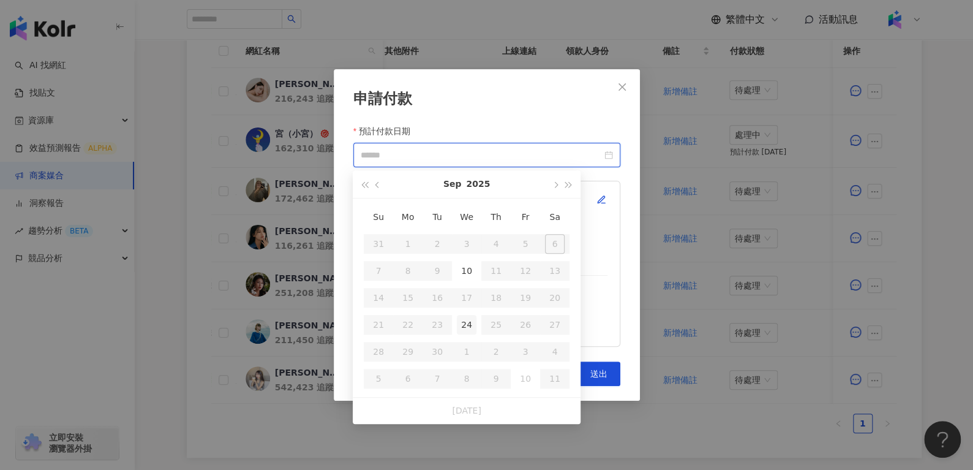
type input "**********"
click at [467, 317] on div "24" at bounding box center [467, 325] width 20 height 20
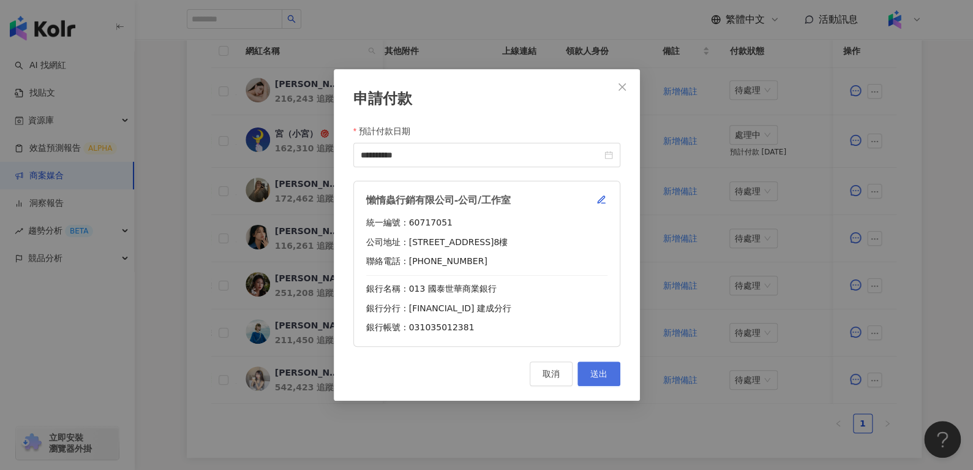
click at [608, 373] on button "送出" at bounding box center [599, 373] width 43 height 25
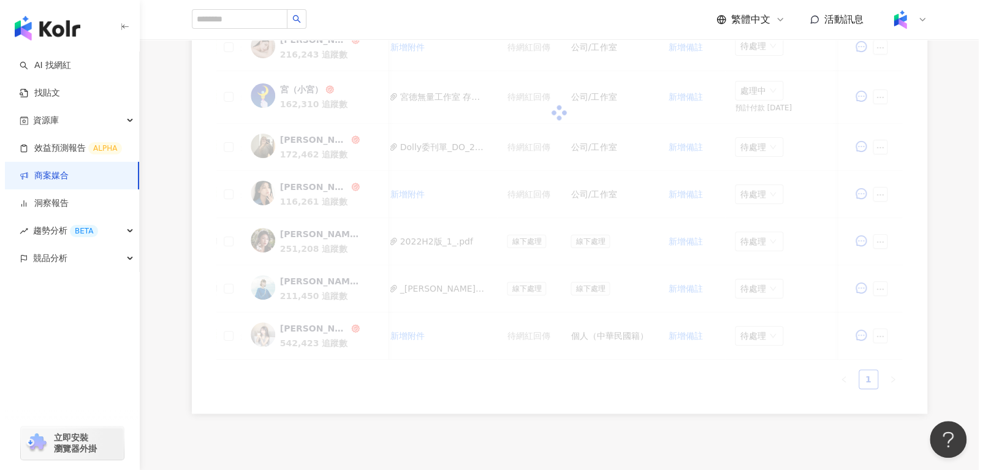
scroll to position [387, 0]
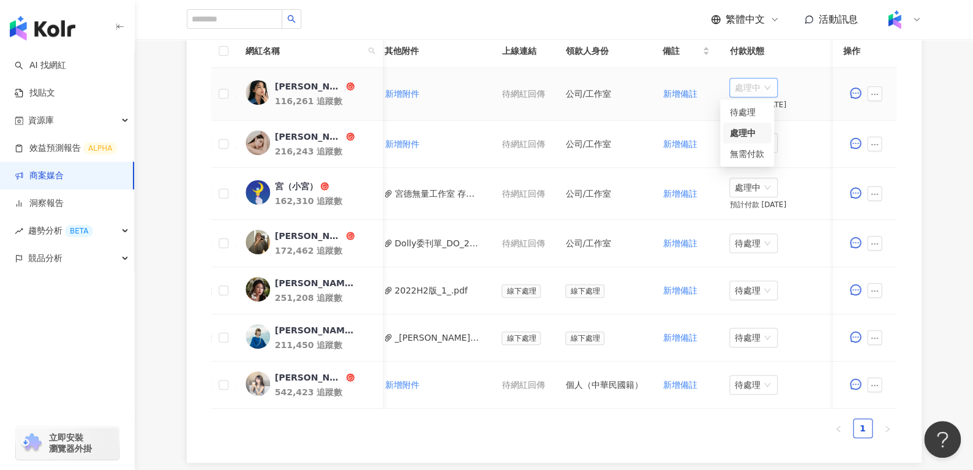
click at [766, 83] on div "處理中" at bounding box center [754, 88] width 48 height 20
click at [760, 109] on div "待處理" at bounding box center [747, 111] width 34 height 13
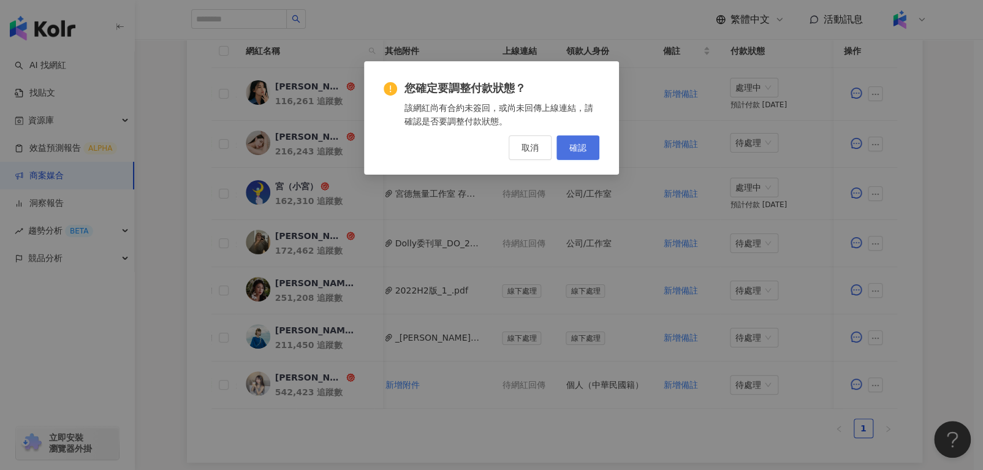
click at [578, 145] on span "確認" at bounding box center [577, 148] width 17 height 10
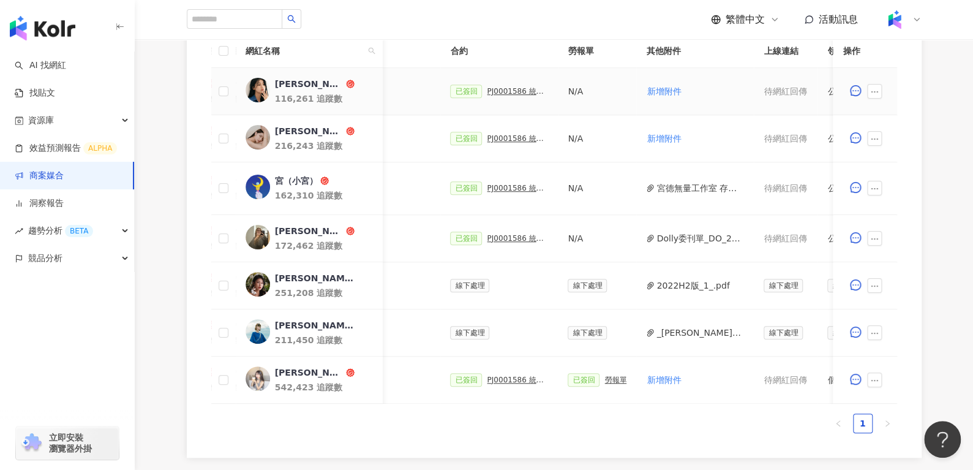
scroll to position [0, 290]
click at [504, 92] on div "PJ0001586 統一藥品_雅漾_長銷熱賣品限動導購_2025H2_KOL合作" at bounding box center [521, 91] width 61 height 9
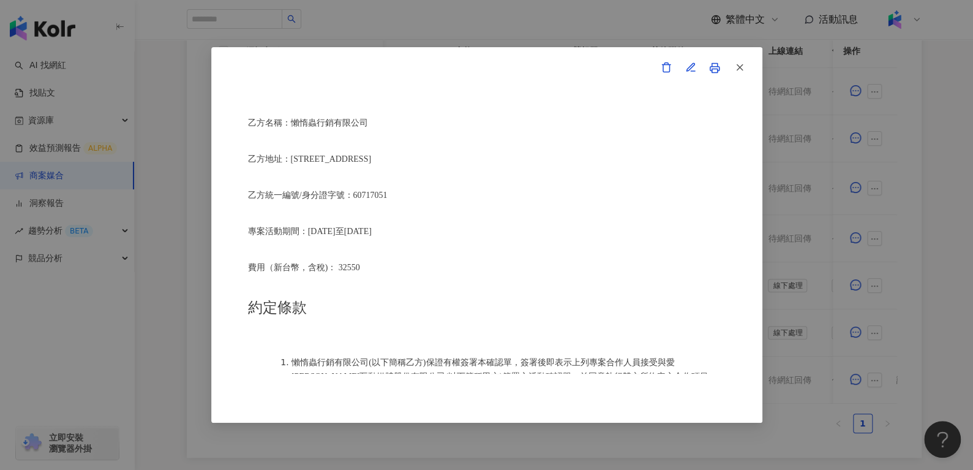
scroll to position [336, 0]
drag, startPoint x: 296, startPoint y: 351, endPoint x: 343, endPoint y: 353, distance: 47.2
click at [343, 357] on span "懶惰蟲行銷有限公司(以下簡稱乙方)保證有權簽署本確認單，簽署後即表示上列專案合作人員接受與愛卡拉互動媒體股份有限公司(以下簡稱甲方)簽署之活動確認單，並同意執…" at bounding box center [505, 368] width 426 height 23
drag, startPoint x: 292, startPoint y: 352, endPoint x: 370, endPoint y: 352, distance: 78.4
click at [370, 357] on span "懶惰蟲行銷有限公司(以下簡稱乙方)保證有權簽署本確認單，簽署後即表示上列專案合作人員接受與愛卡拉互動媒體股份有限公司(以下簡稱甲方)簽署之活動確認單，並同意執…" at bounding box center [505, 368] width 426 height 23
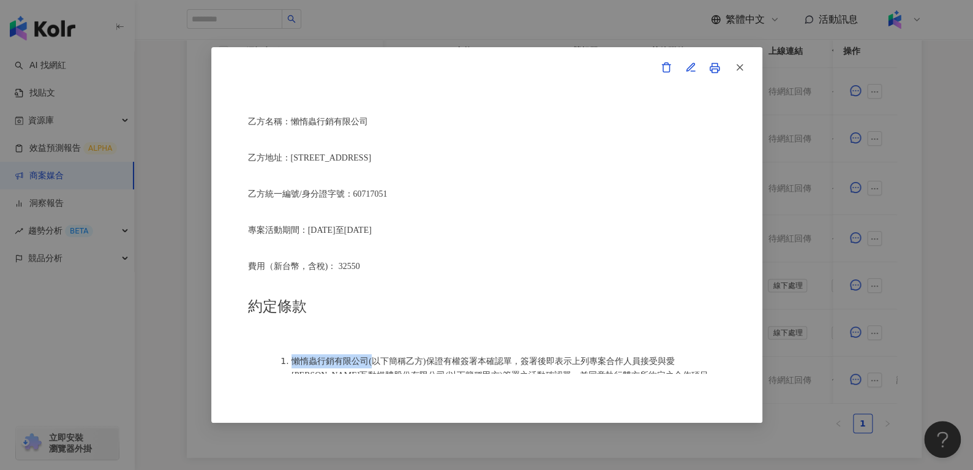
copy span "懶惰蟲行銷有限公司("
click at [734, 69] on icon "button" at bounding box center [739, 67] width 11 height 11
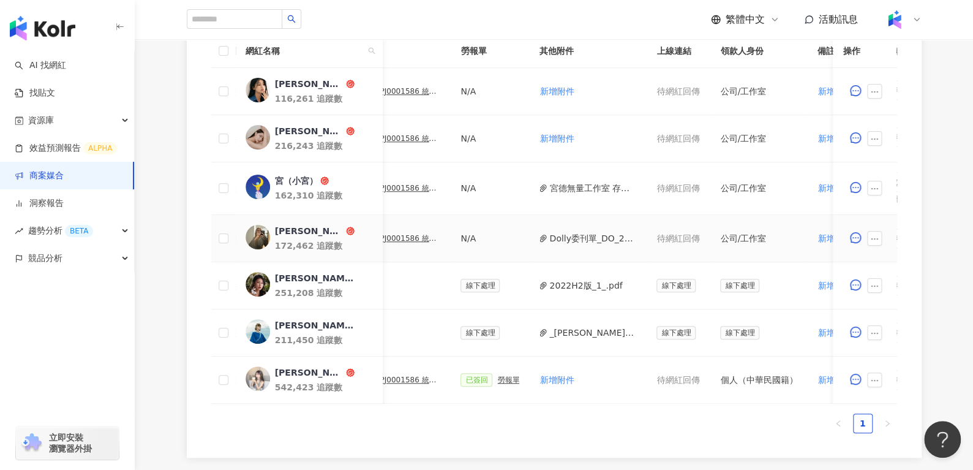
scroll to position [0, 462]
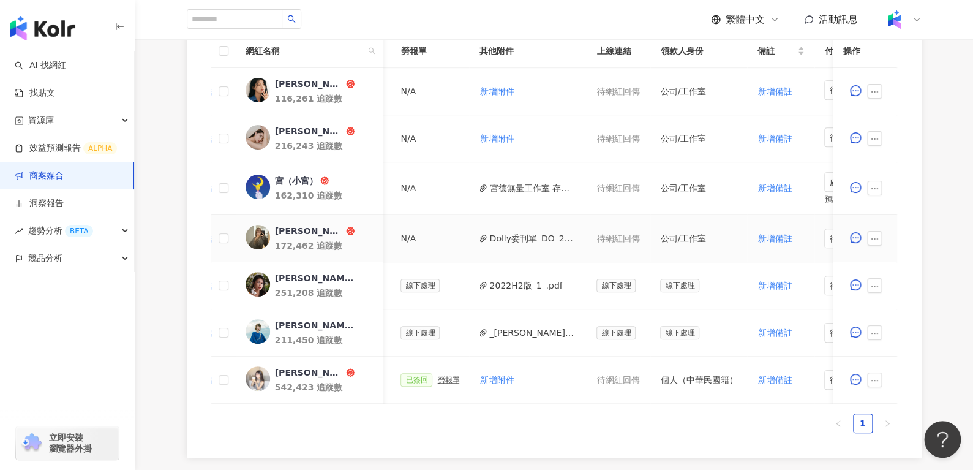
click at [519, 235] on button "Dolly委刊單_DO_202508003_雅漾_DO_202508003_signed.pdf" at bounding box center [533, 238] width 88 height 13
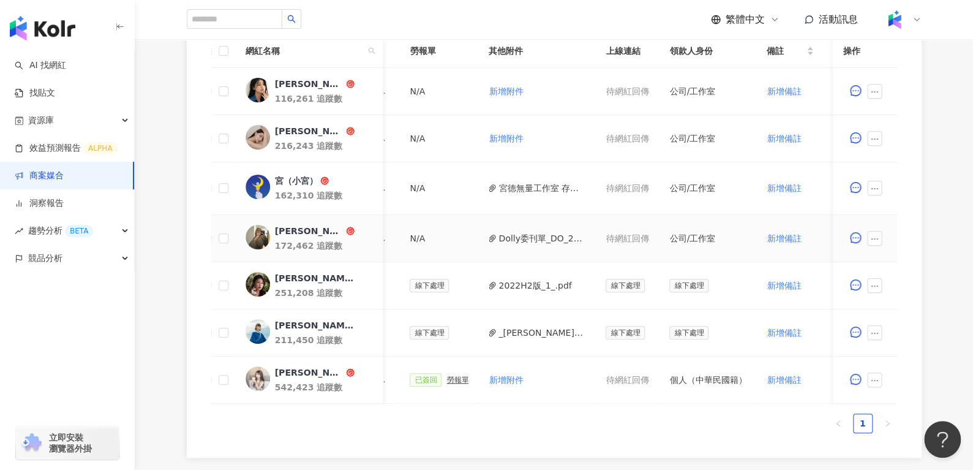
scroll to position [0, 316]
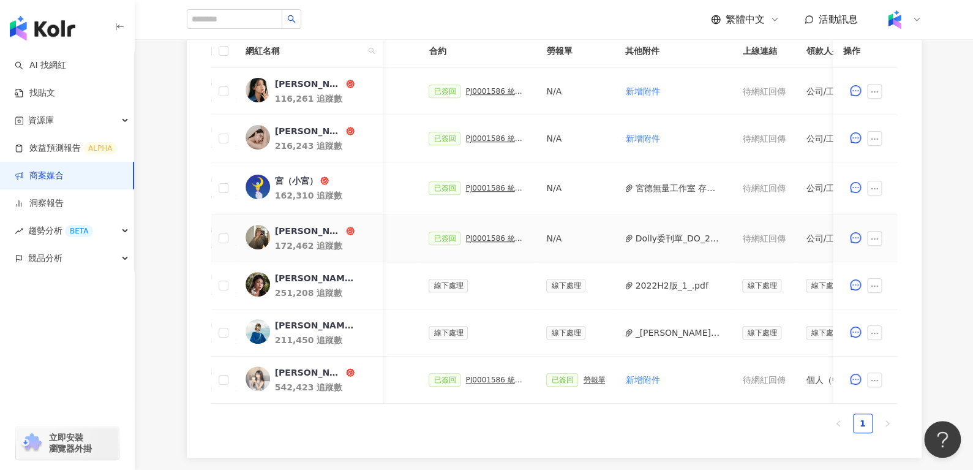
click at [474, 234] on div "PJ0001586 統一藥品_雅漾_長銷熱賣品限動導購_2025H2_KOL合作" at bounding box center [496, 238] width 61 height 9
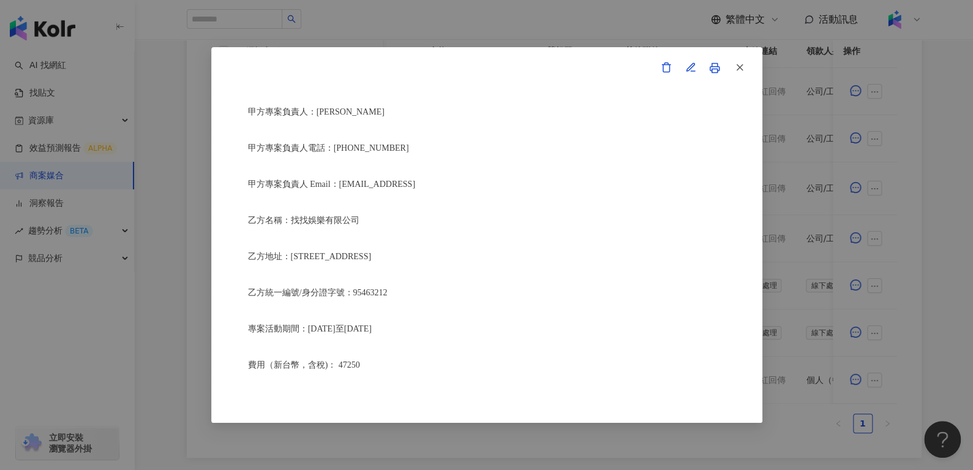
scroll to position [269, 0]
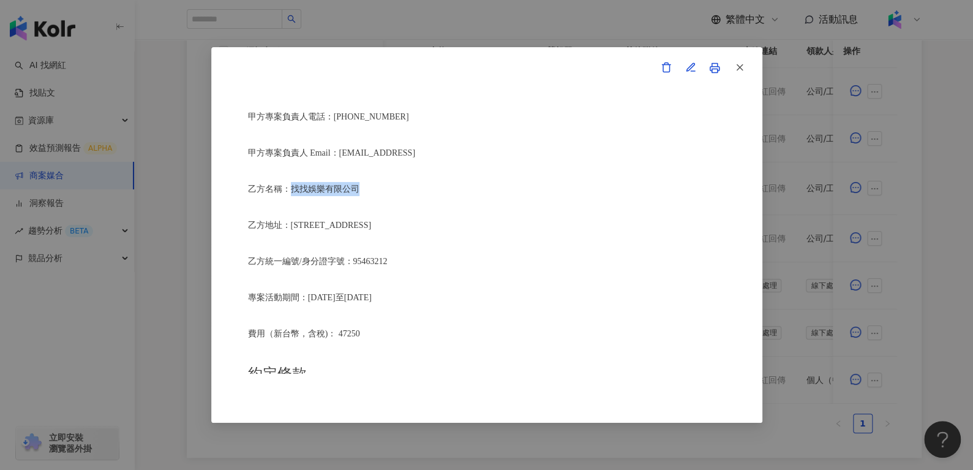
drag, startPoint x: 292, startPoint y: 183, endPoint x: 383, endPoint y: 186, distance: 91.9
click at [383, 186] on p "乙方名稱：找找娛樂有限公司" at bounding box center [487, 189] width 478 height 14
copy span "找找娛樂有限公司"
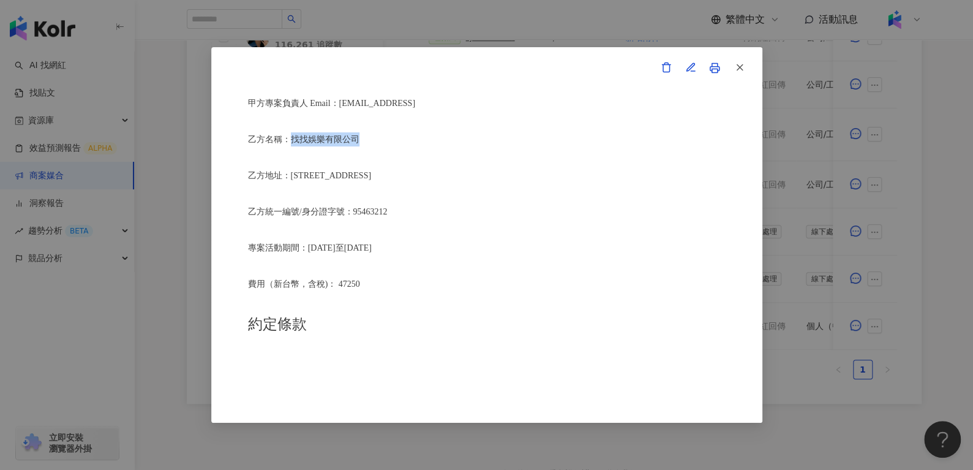
scroll to position [319, 0]
drag, startPoint x: 353, startPoint y: 205, endPoint x: 409, endPoint y: 208, distance: 55.8
click at [409, 208] on p "乙方統一編號/身分證字號：95463212" at bounding box center [487, 212] width 478 height 14
copy span "95463212"
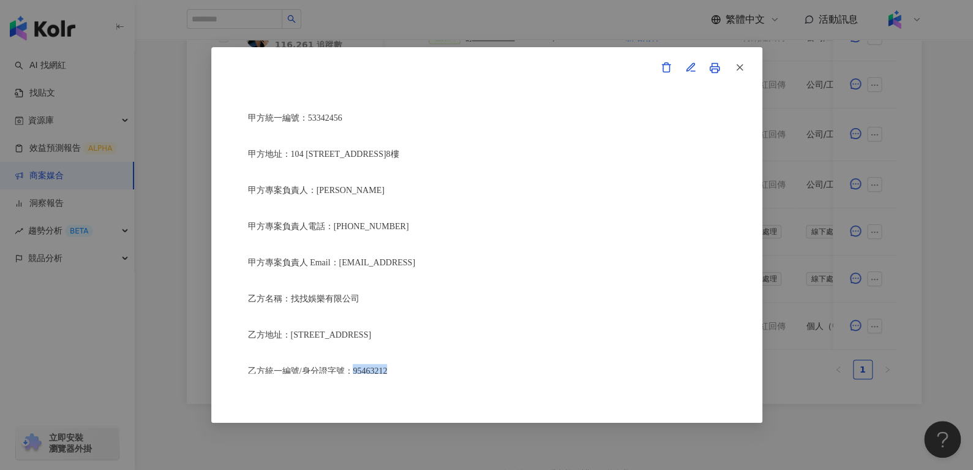
scroll to position [156, 0]
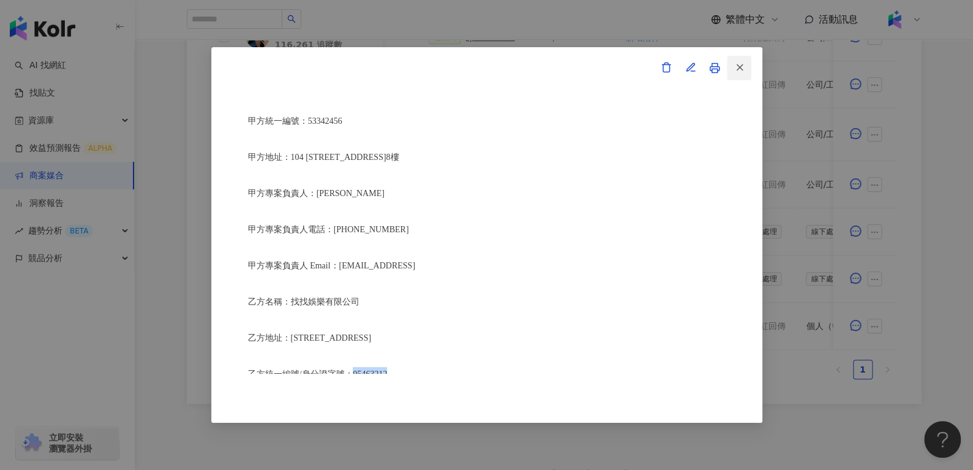
click at [747, 67] on button "button" at bounding box center [739, 68] width 25 height 25
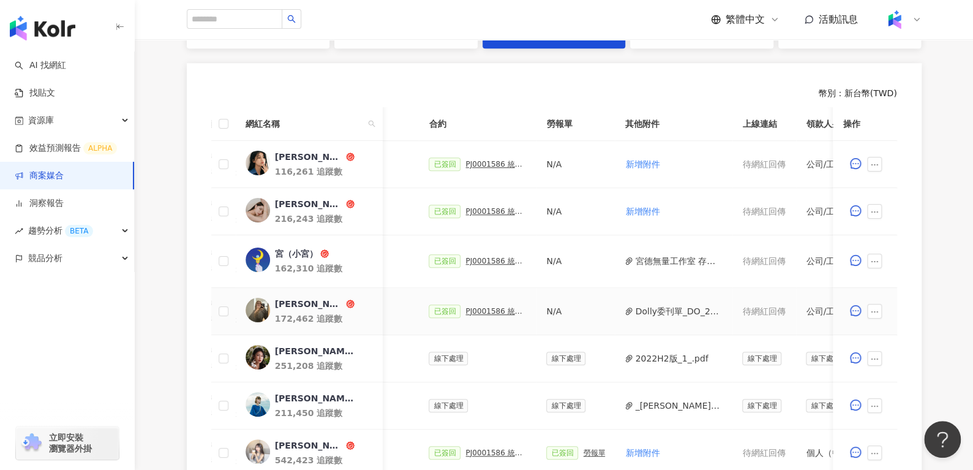
scroll to position [0, 310]
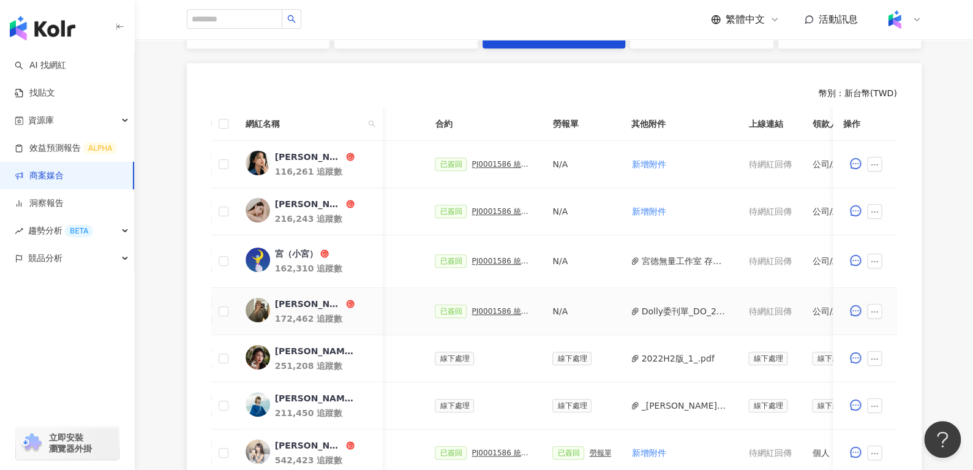
click at [251, 300] on img at bounding box center [257, 310] width 25 height 25
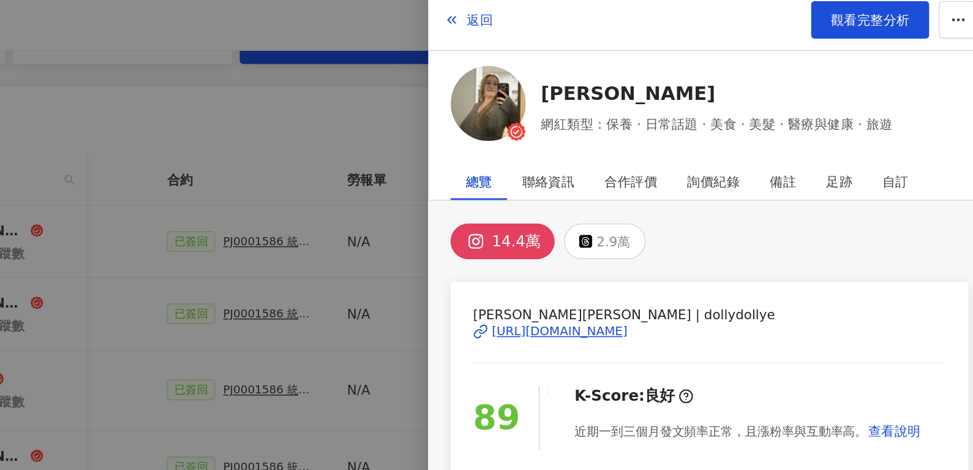
scroll to position [314, 0]
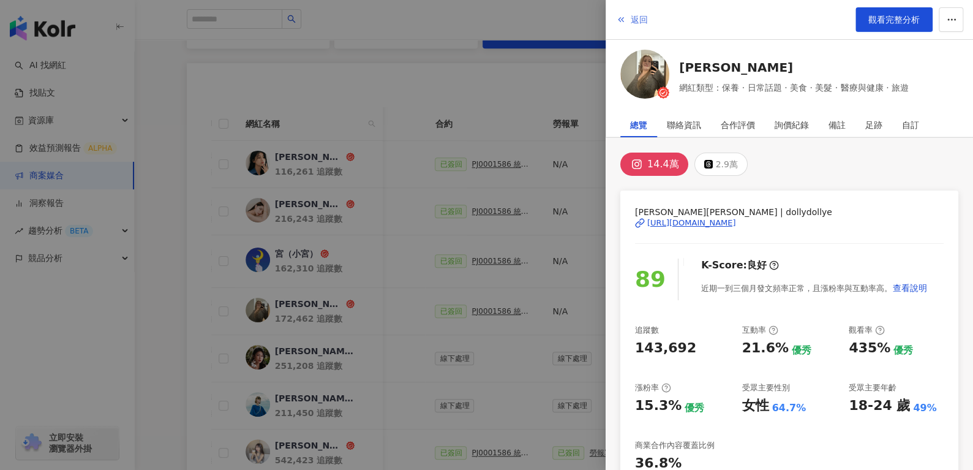
click at [624, 15] on span "button" at bounding box center [621, 20] width 10 height 10
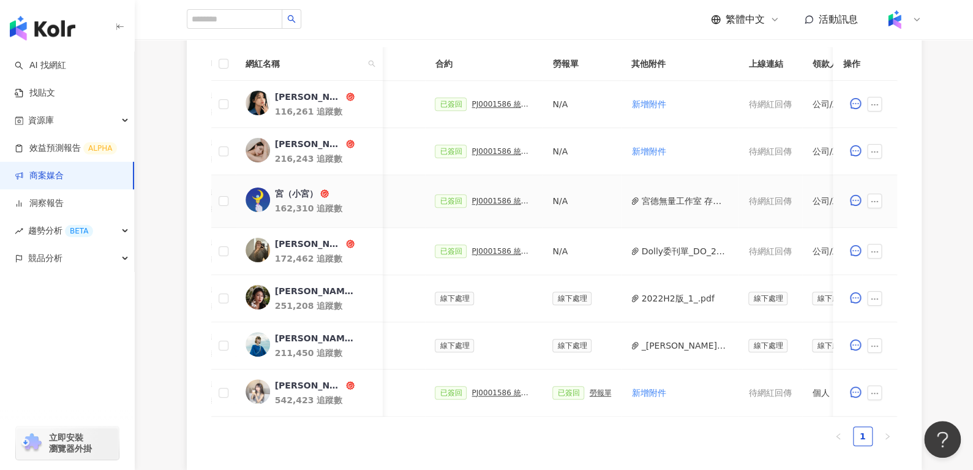
scroll to position [374, 0]
click at [483, 248] on div "PJ0001586 統一藥品_雅漾_長銷熱賣品限動導購_2025H2_KOL合作" at bounding box center [502, 250] width 61 height 9
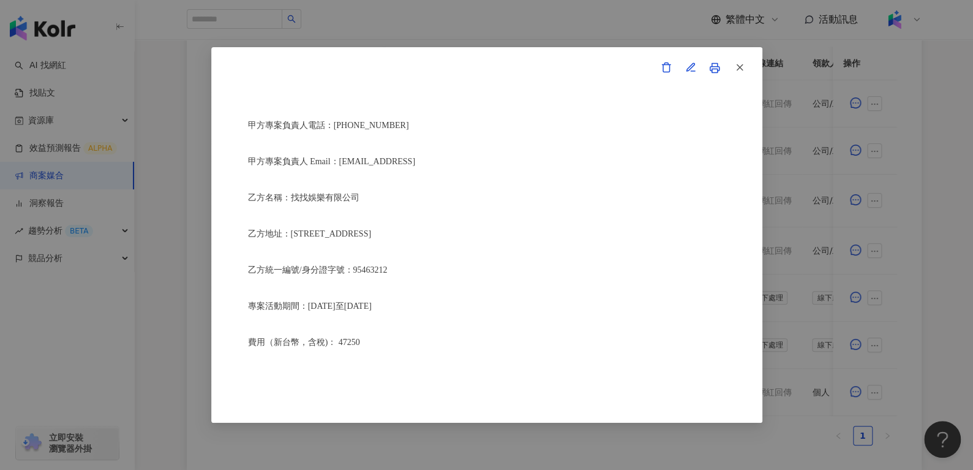
scroll to position [262, 0]
click at [734, 62] on icon "button" at bounding box center [739, 67] width 11 height 11
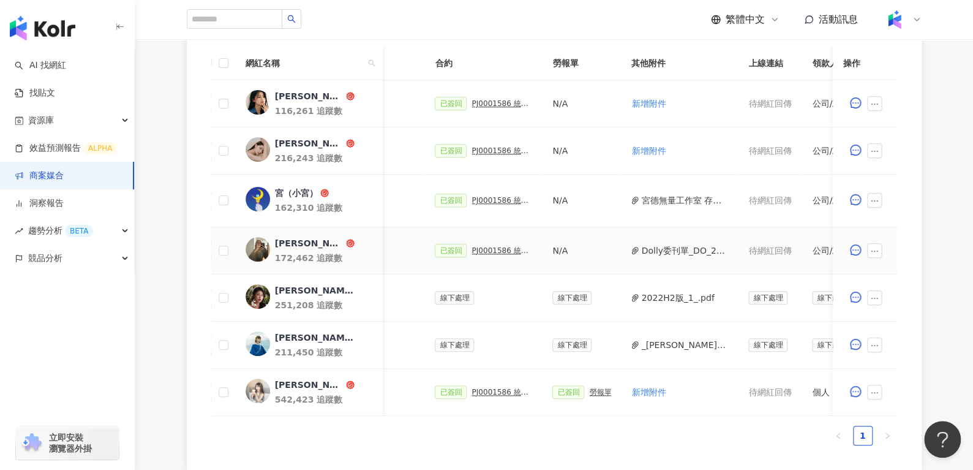
scroll to position [0, 557]
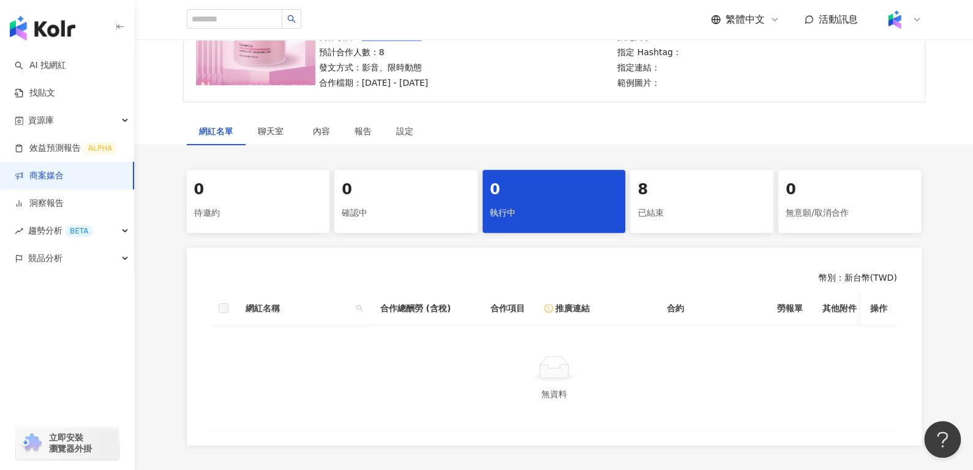
click at [736, 179] on div "8" at bounding box center [702, 189] width 129 height 21
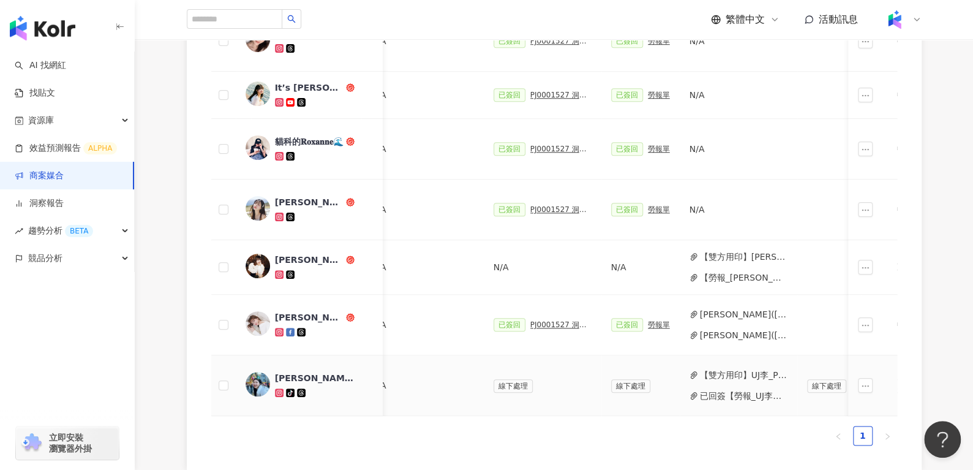
scroll to position [0, 260]
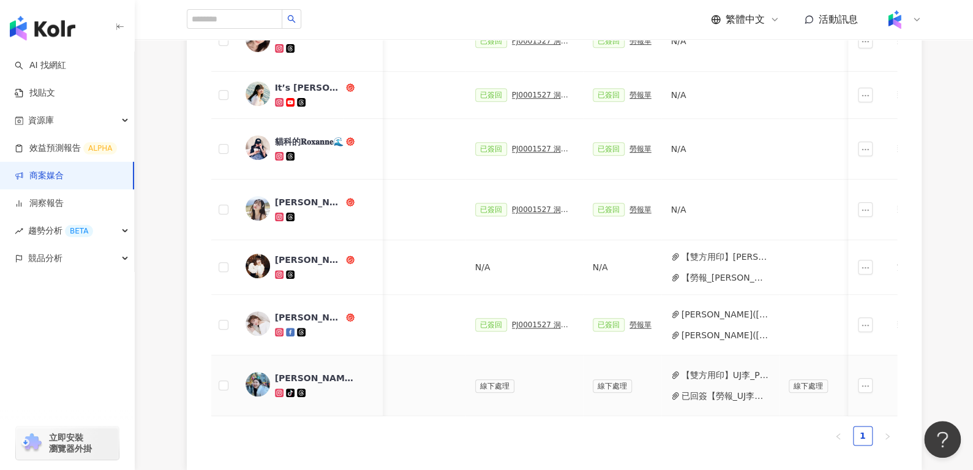
click at [711, 396] on button "已回簽【勞報_UJ李】PJ0001527 洞見數位_護妍天使爽膚棉_202505_KOL短影音.pdf" at bounding box center [726, 395] width 88 height 13
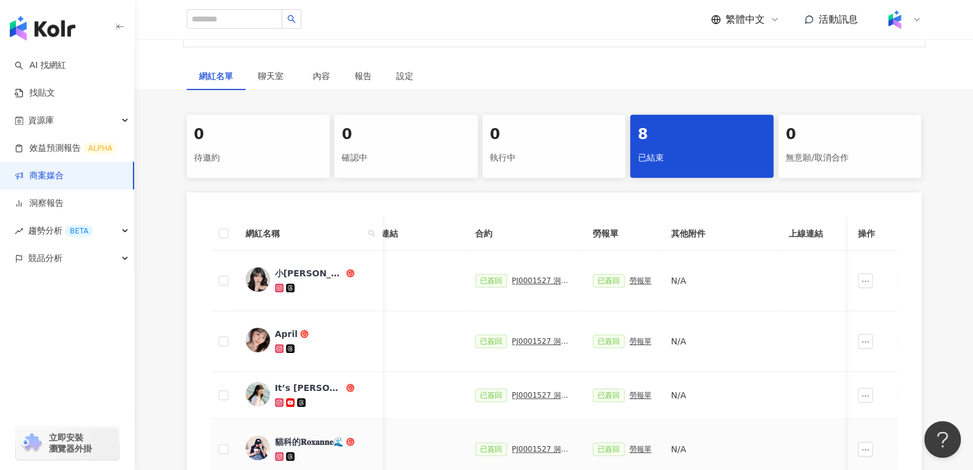
scroll to position [0, 0]
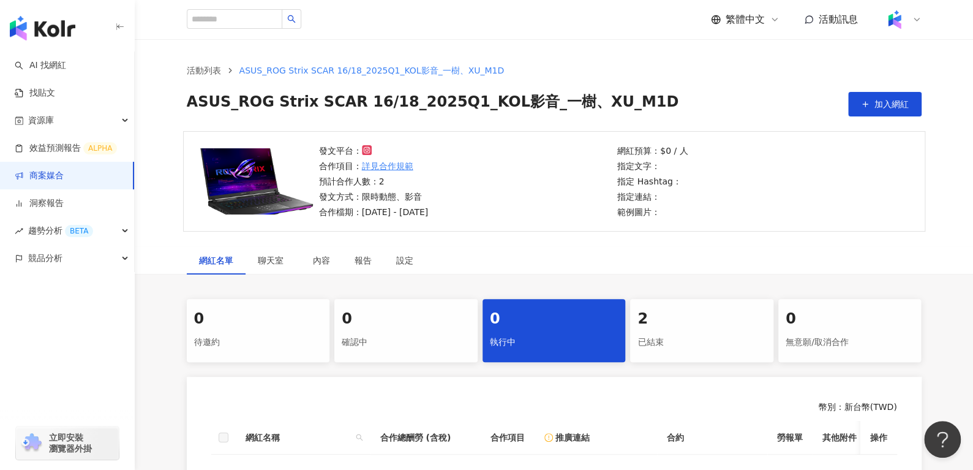
click at [678, 340] on div "已結束" at bounding box center [702, 342] width 129 height 21
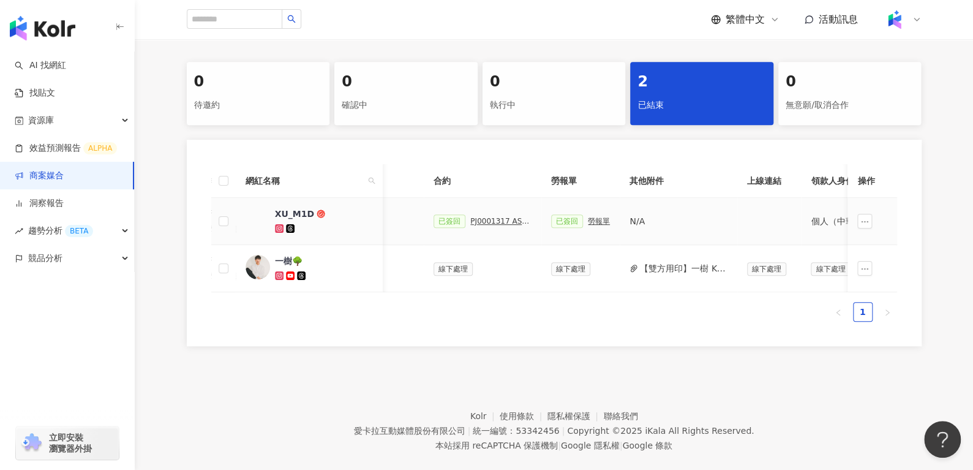
scroll to position [0, 310]
click at [584, 224] on div "勞報單" at bounding box center [595, 221] width 22 height 9
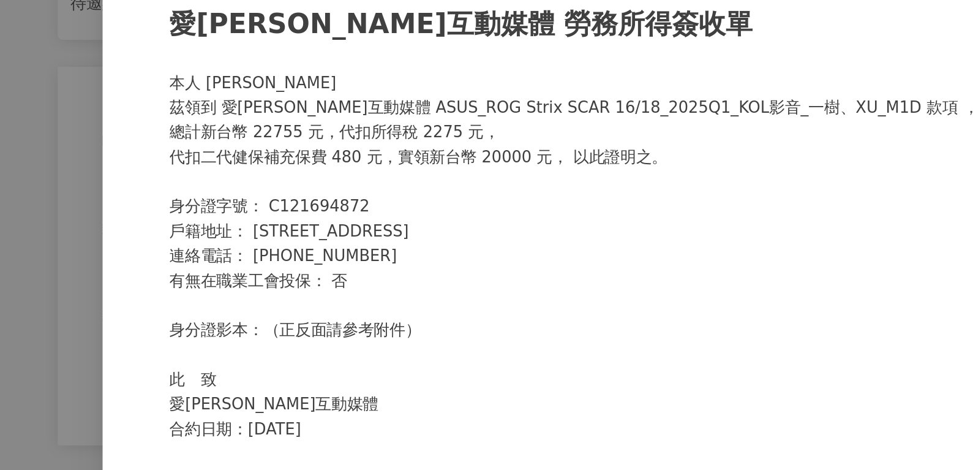
scroll to position [237, 0]
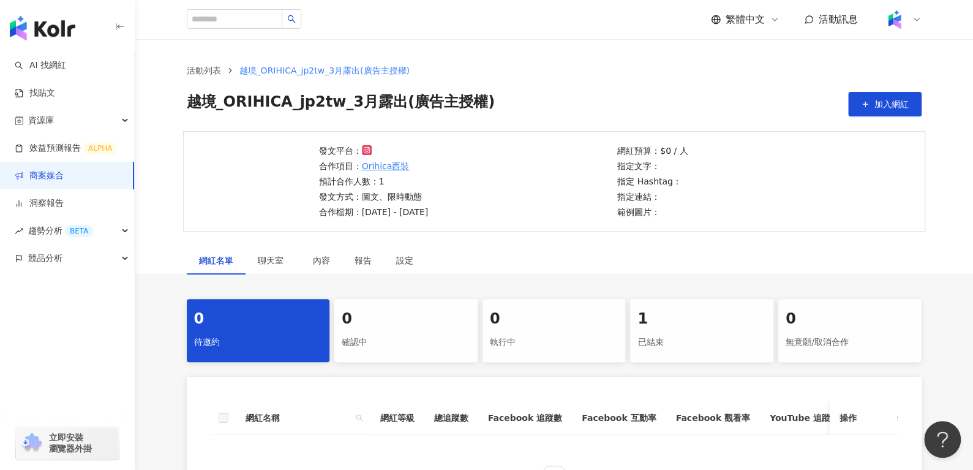
scroll to position [124, 0]
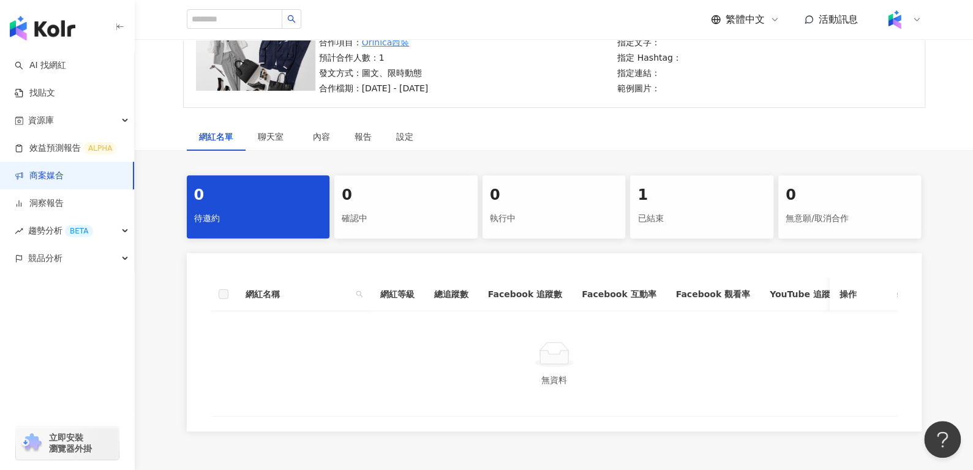
click at [674, 195] on div "1" at bounding box center [702, 195] width 129 height 21
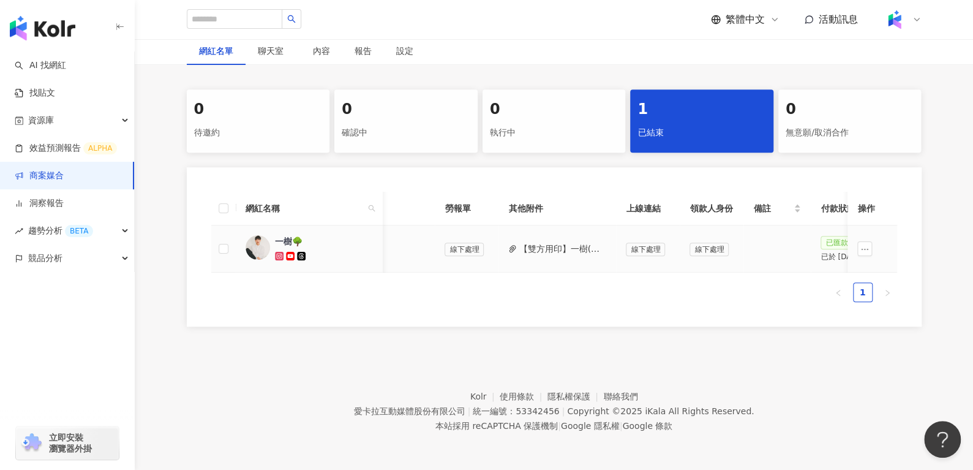
scroll to position [0, 443]
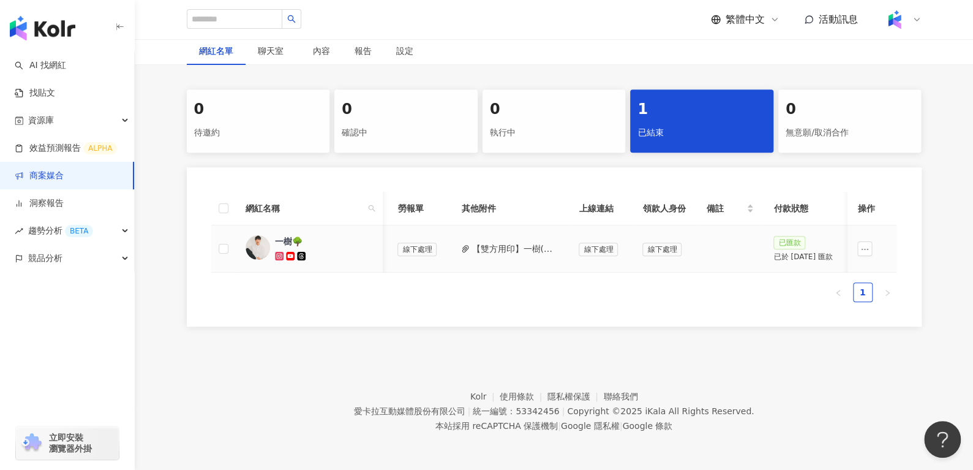
click at [504, 242] on button "【雙方用印】一樹(廣告主)_PJ0001158 越境_ORIHICA_jp2tw_3月露出.pdf" at bounding box center [516, 248] width 88 height 13
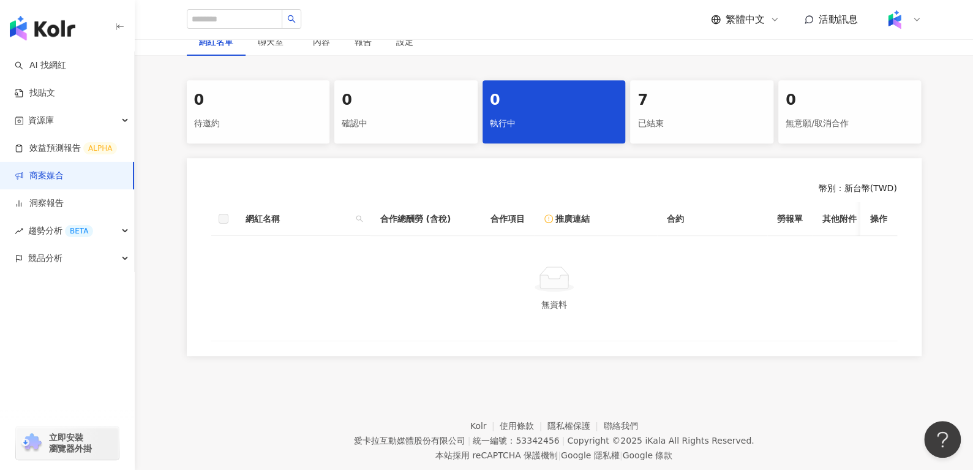
scroll to position [219, 0]
click at [712, 88] on div "7 已結束" at bounding box center [701, 111] width 143 height 63
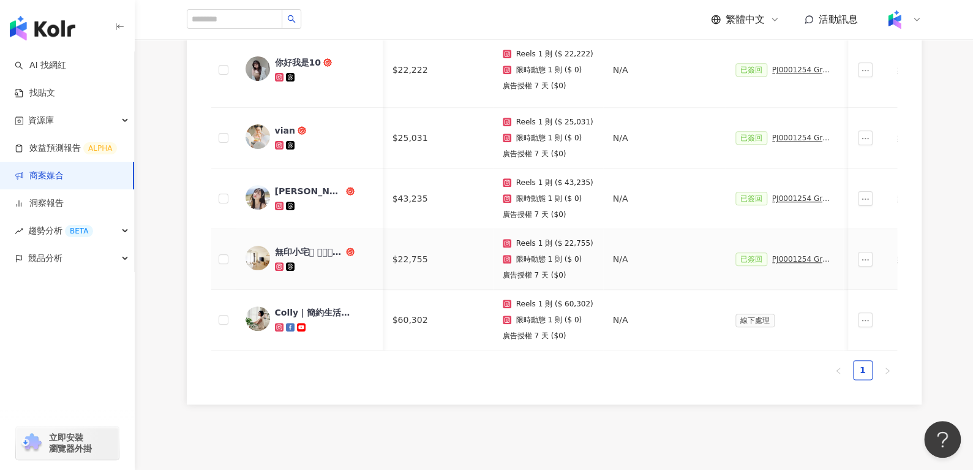
scroll to position [0, 148]
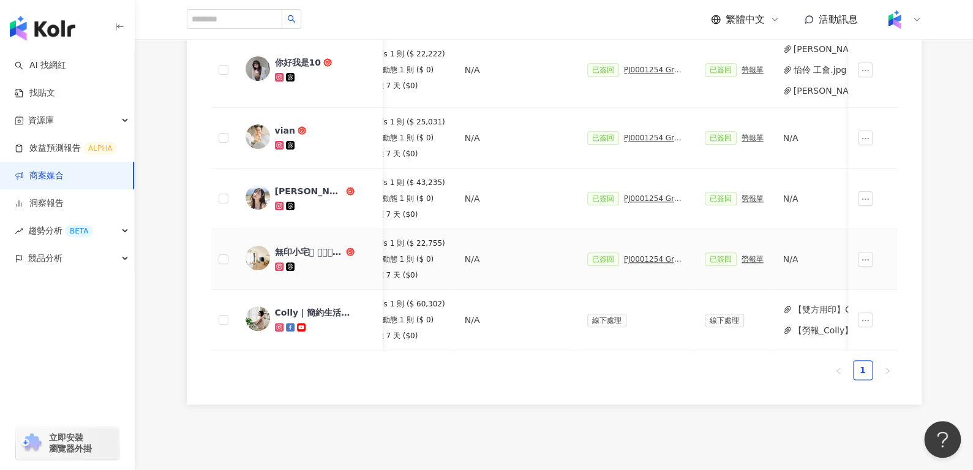
click at [742, 256] on div "勞報單" at bounding box center [753, 259] width 22 height 9
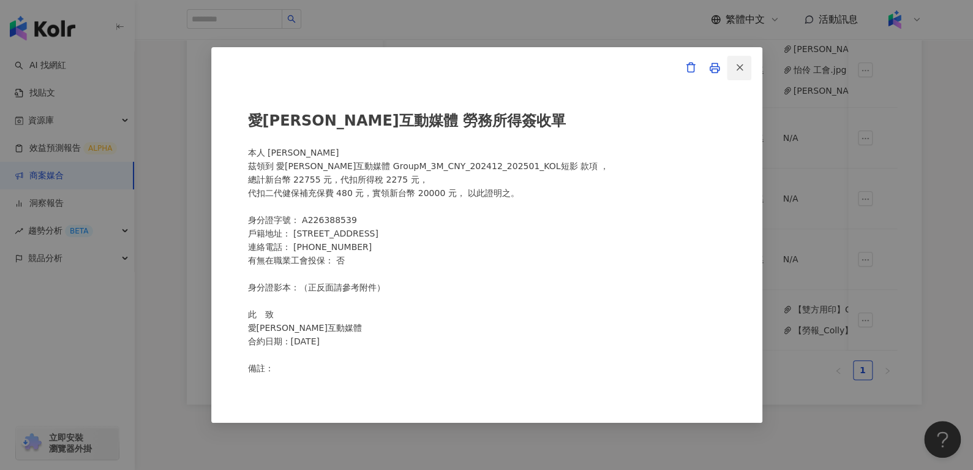
click at [733, 70] on button "button" at bounding box center [739, 68] width 25 height 25
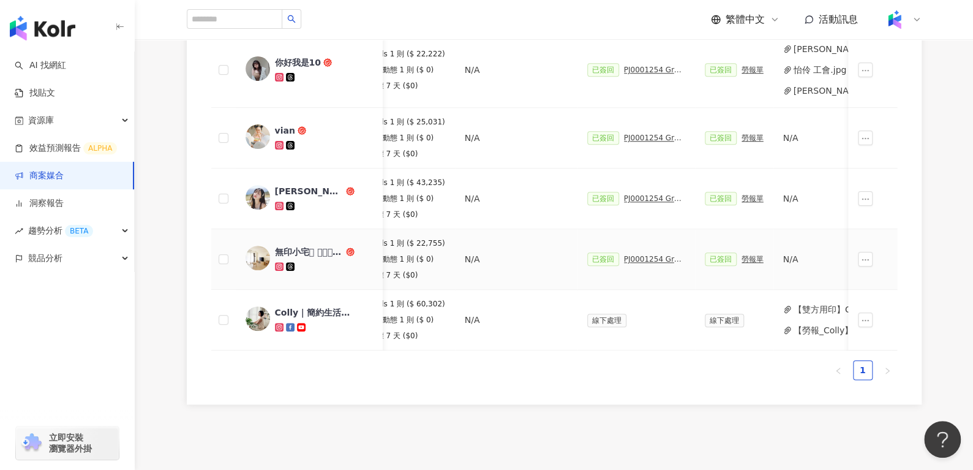
click at [745, 255] on div "勞報單" at bounding box center [753, 259] width 22 height 9
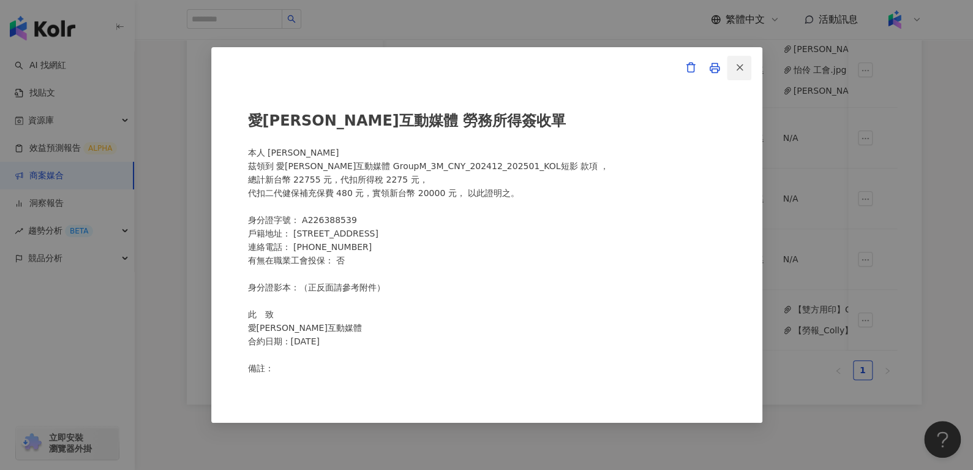
click at [746, 66] on button "button" at bounding box center [739, 68] width 25 height 25
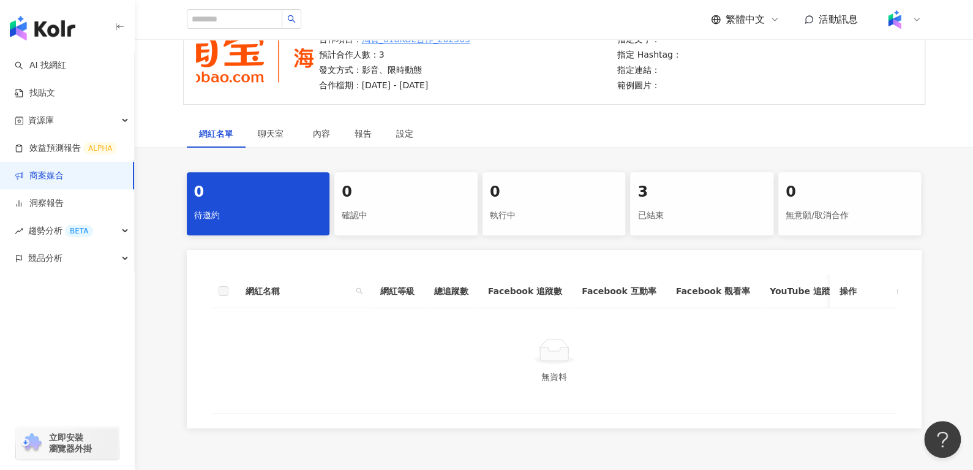
scroll to position [129, 0]
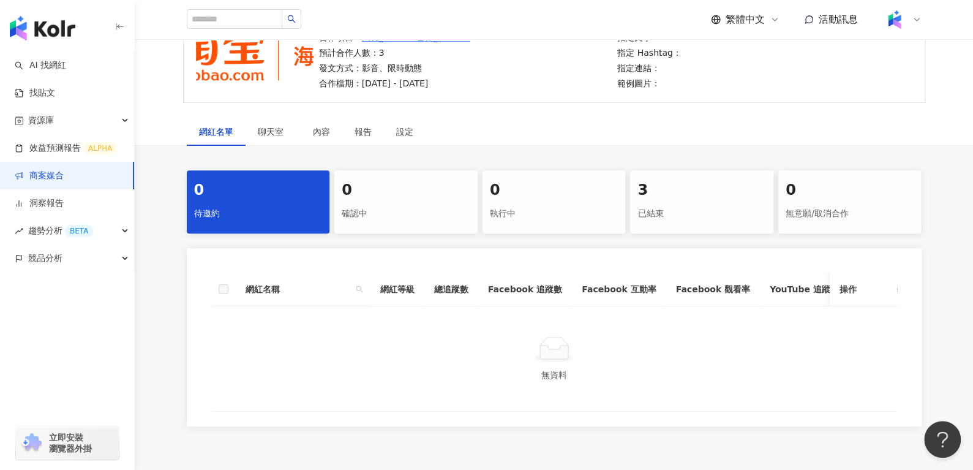
click at [719, 205] on div "已結束" at bounding box center [702, 213] width 129 height 21
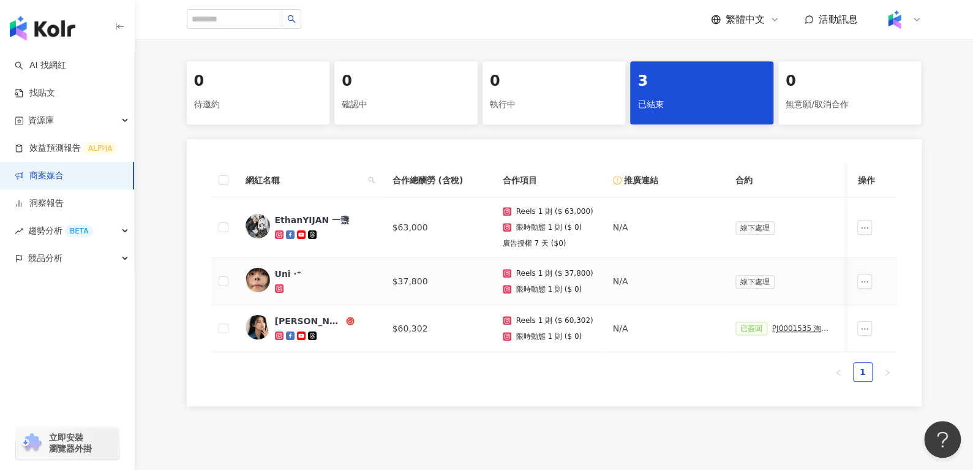
scroll to position [238, 0]
click at [793, 330] on div "PJ0001535 淘寶_618KOL合作_202505_活動確認單" at bounding box center [802, 327] width 61 height 9
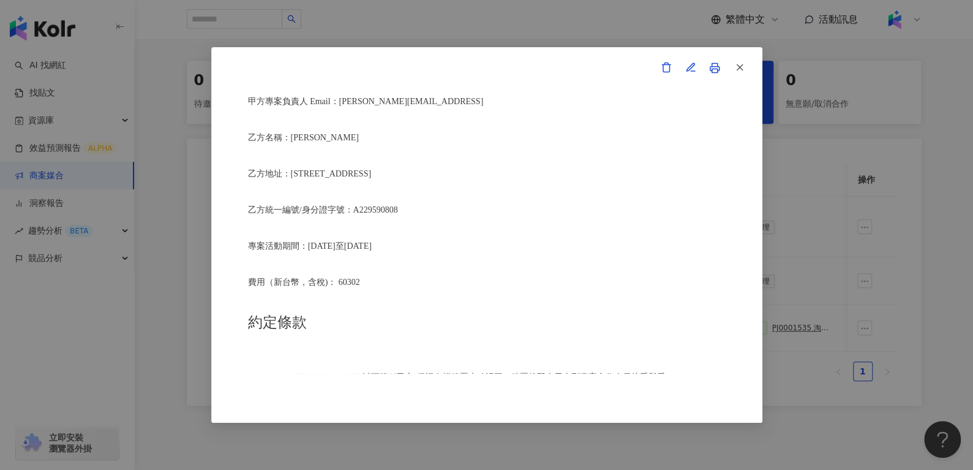
scroll to position [319, 0]
click at [739, 74] on span "button" at bounding box center [739, 67] width 11 height 13
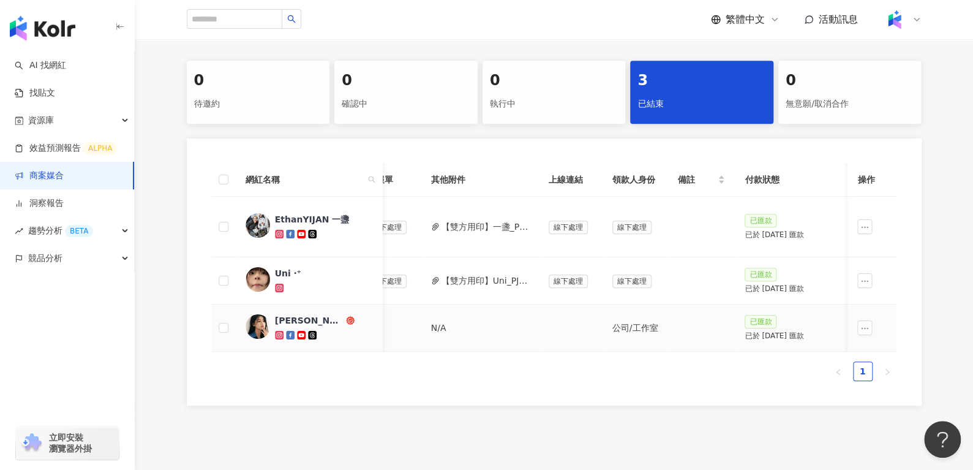
scroll to position [0, 296]
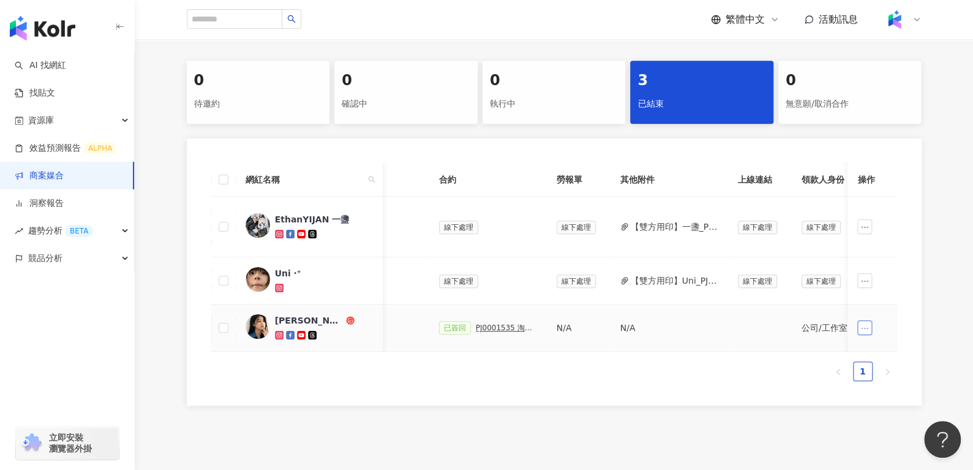
click at [869, 327] on button "button" at bounding box center [865, 327] width 15 height 15
click at [910, 348] on span "查看帳務資訊" at bounding box center [892, 351] width 51 height 13
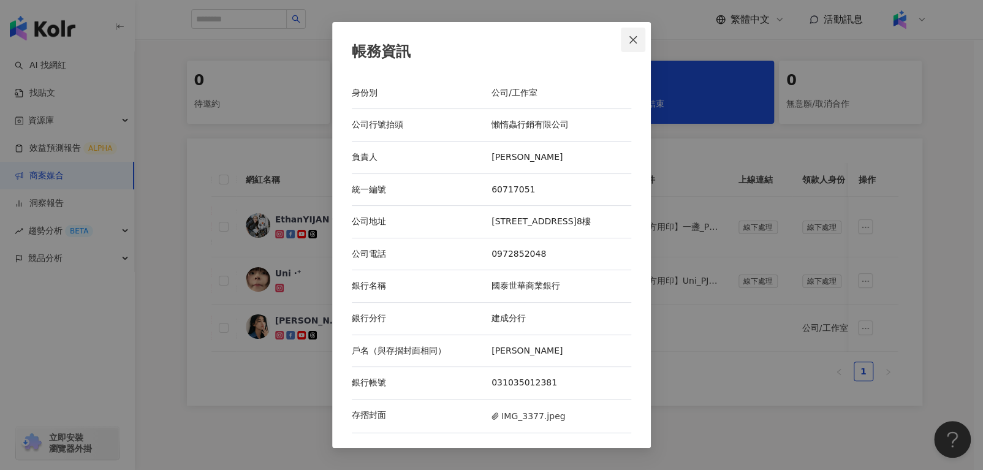
click at [641, 48] on button "Close" at bounding box center [633, 40] width 25 height 25
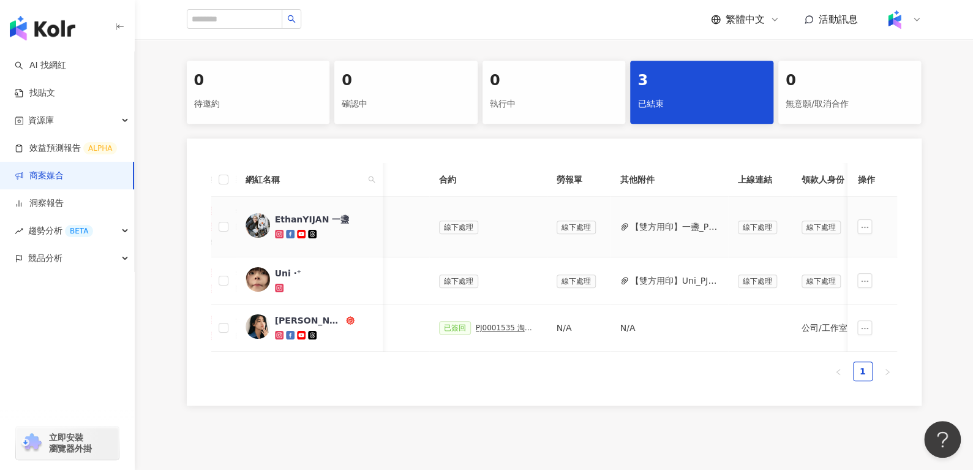
scroll to position [0, 0]
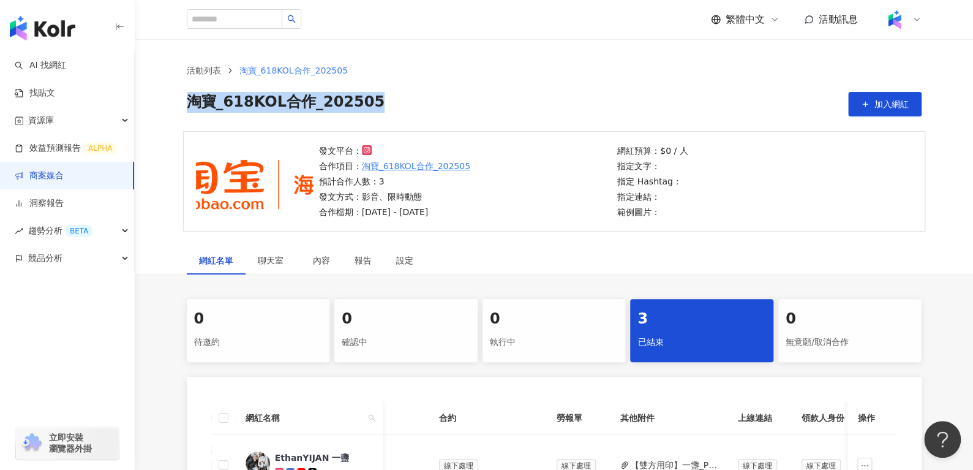
drag, startPoint x: 376, startPoint y: 100, endPoint x: 163, endPoint y: 110, distance: 213.4
click at [163, 110] on div "活動列表 淘寶_618KOL合作_202505 淘寶_618KOL合作_202505 加入網紅" at bounding box center [554, 90] width 784 height 53
copy span "淘寶_618KOL合作_202505"
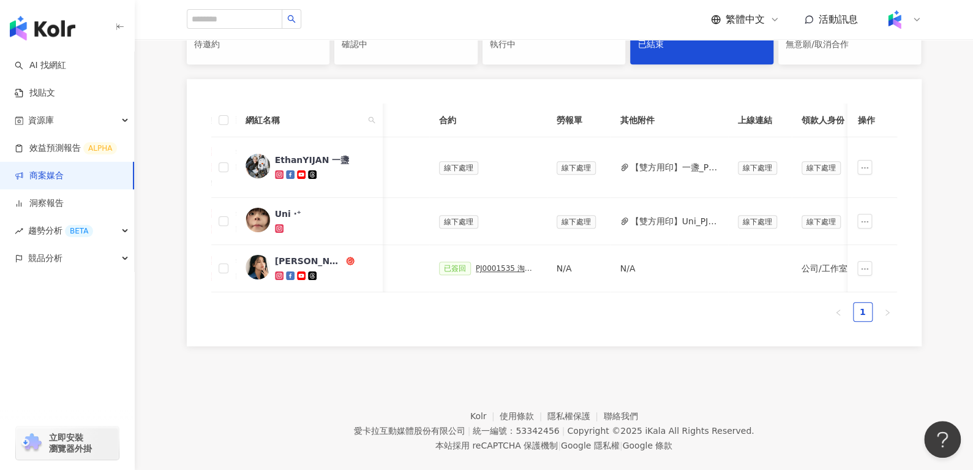
scroll to position [217, 0]
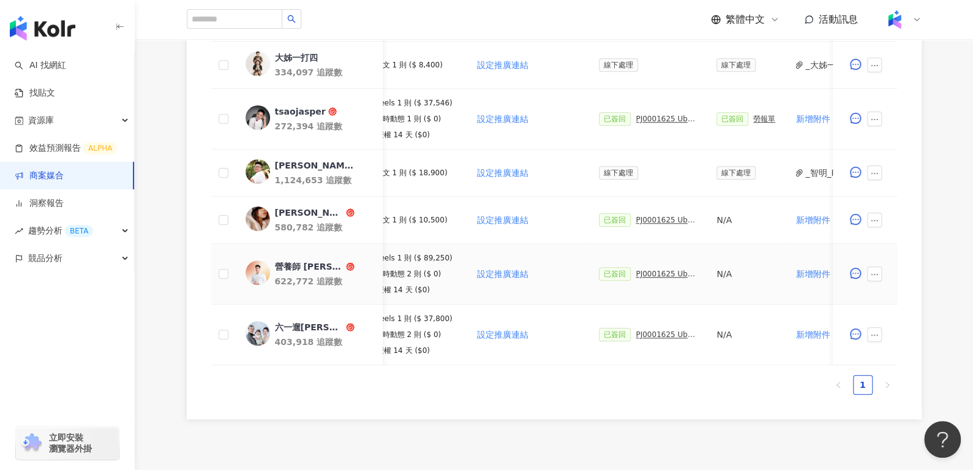
scroll to position [410, 0]
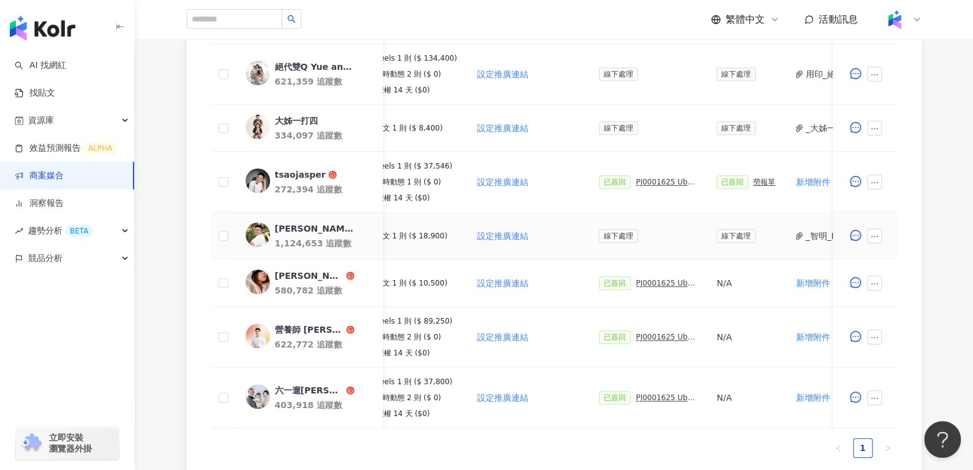
click at [305, 235] on div "[PERSON_NAME].psd 1,124,653 追蹤數" at bounding box center [323, 235] width 98 height 27
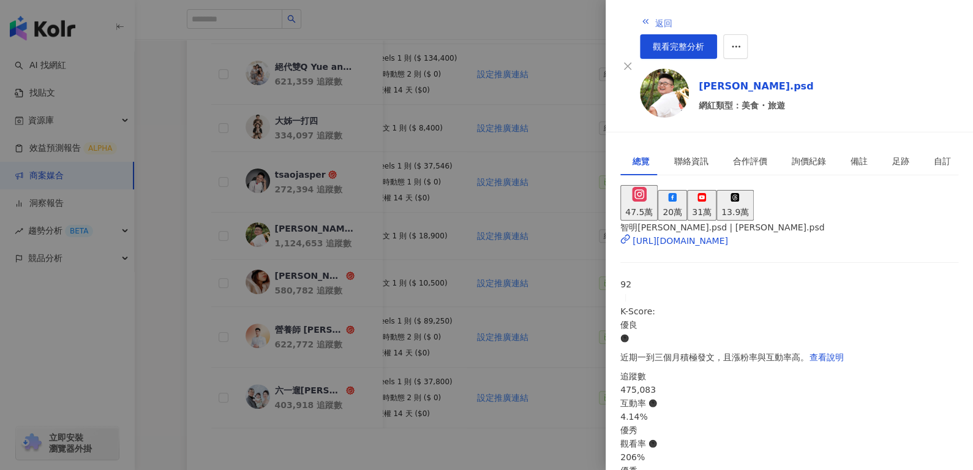
click at [655, 18] on span "返回" at bounding box center [663, 23] width 17 height 10
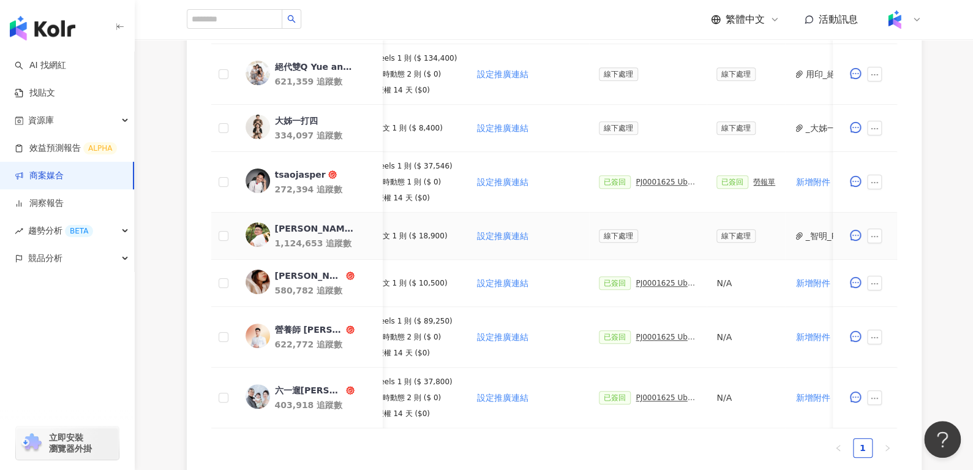
scroll to position [0, 371]
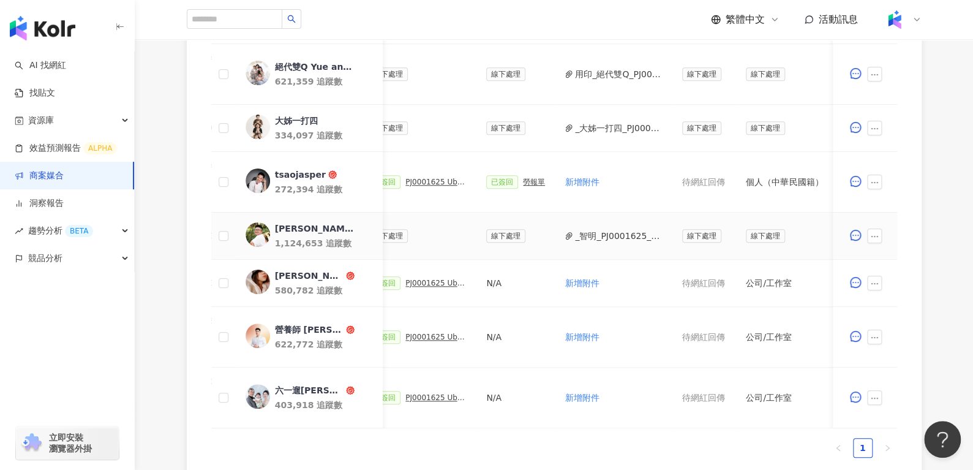
click at [586, 237] on button "_智明_PJ0001625_Uber_Eats_生鮮雜貨Q3_KOL合作_活動確認單_用印_.pdf" at bounding box center [619, 235] width 88 height 13
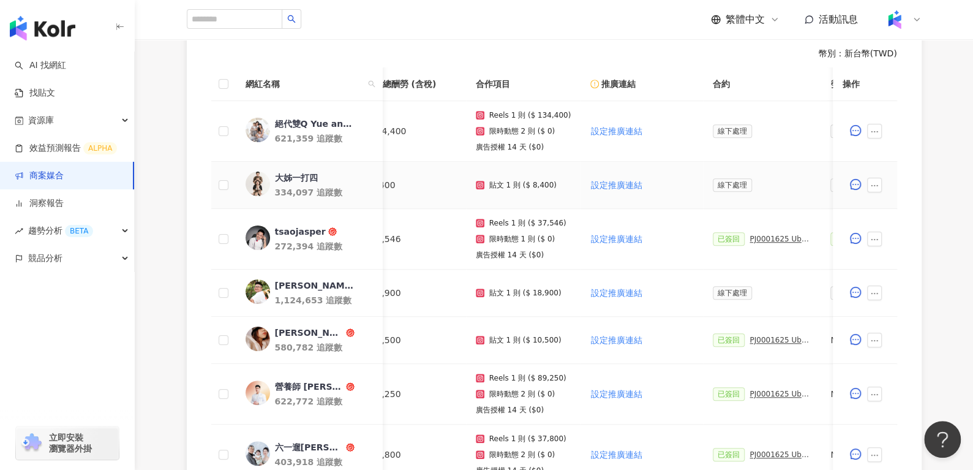
scroll to position [0, 0]
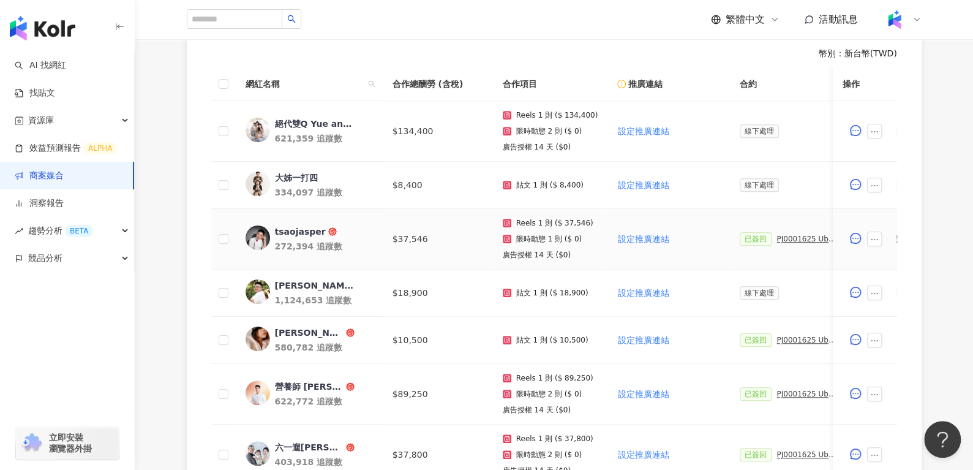
click at [296, 231] on div "tsaojasper" at bounding box center [300, 231] width 51 height 12
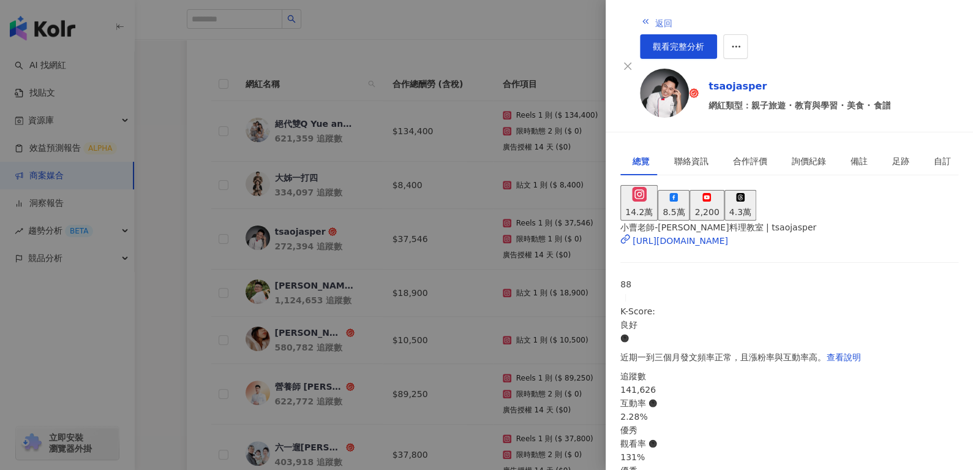
click at [640, 10] on button "返回" at bounding box center [656, 22] width 33 height 25
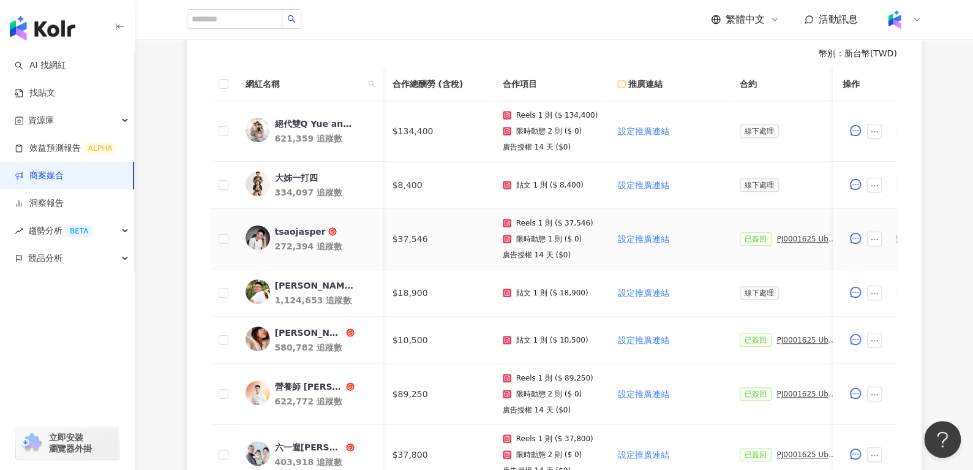
scroll to position [0, 309]
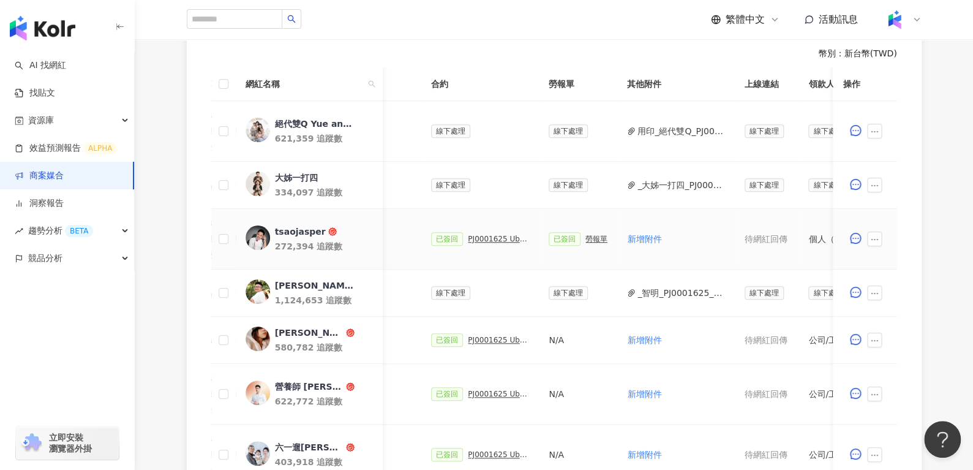
click at [586, 235] on div "勞報單" at bounding box center [597, 239] width 22 height 9
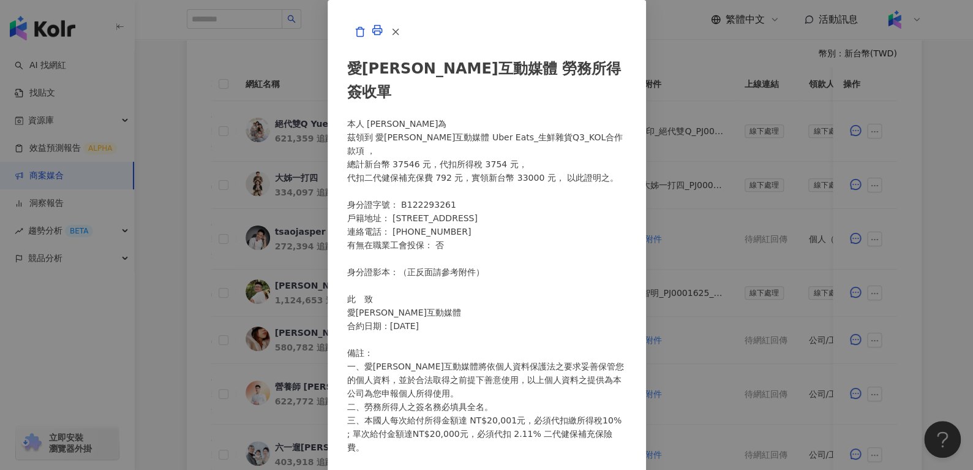
scroll to position [261, 0]
click at [407, 44] on button "button" at bounding box center [395, 32] width 25 height 25
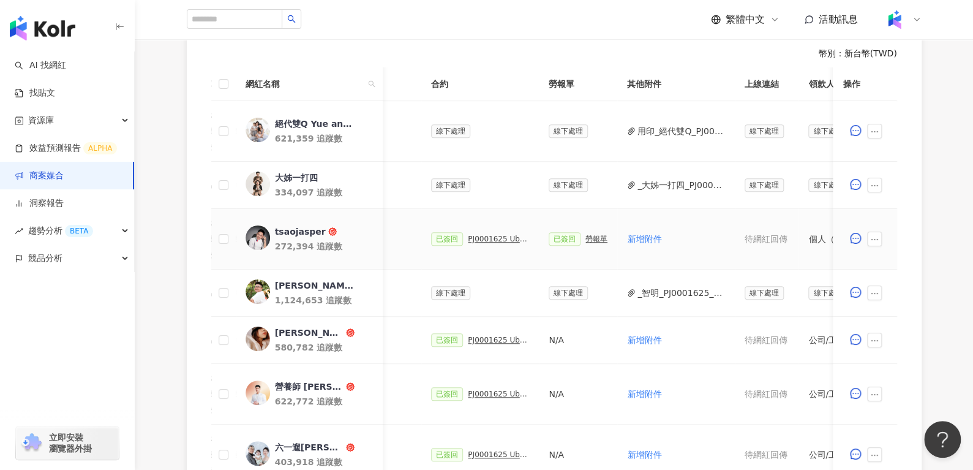
click at [586, 238] on div "勞報單" at bounding box center [597, 239] width 22 height 9
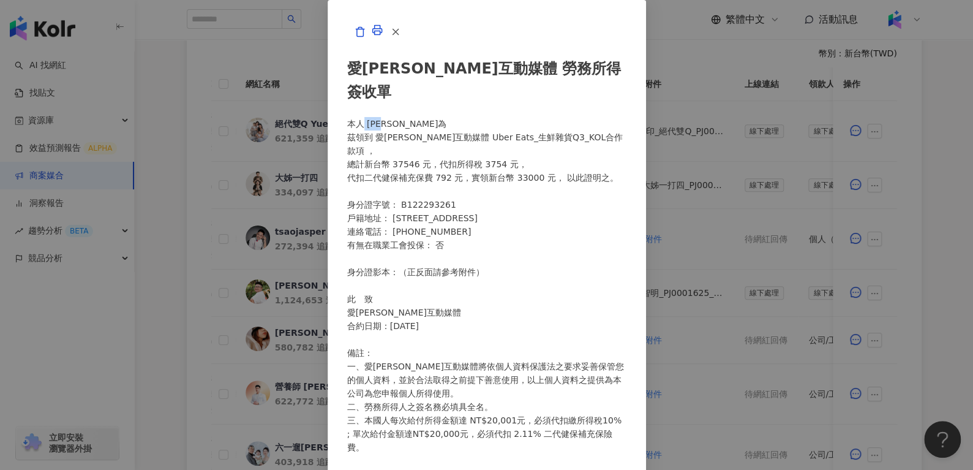
drag, startPoint x: 265, startPoint y: 151, endPoint x: 308, endPoint y: 151, distance: 42.9
click at [347, 151] on div "愛[PERSON_NAME]互動媒體 勞務所得簽收單 本人 [PERSON_NAME]為 茲領到 愛[PERSON_NAME]互動媒體 Uber Eats_生…" at bounding box center [486, 297] width 279 height 507
copy div "[PERSON_NAME]為"
click at [407, 44] on button "button" at bounding box center [395, 32] width 25 height 25
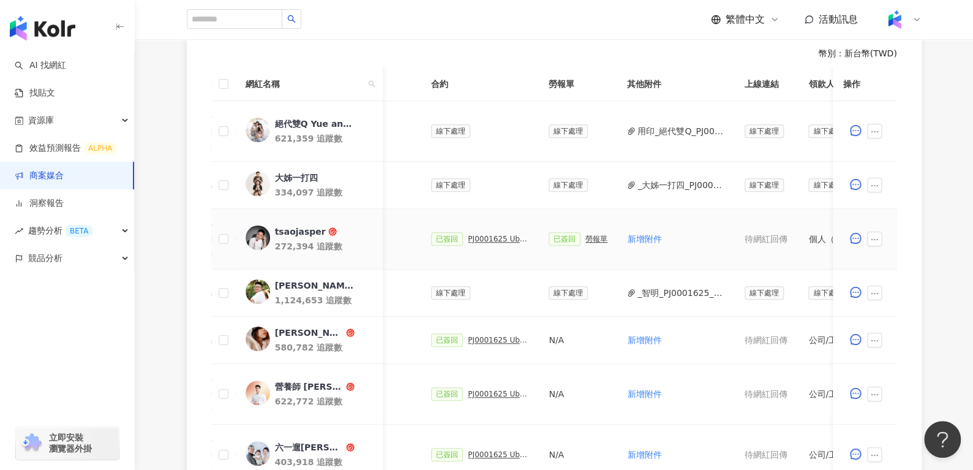
click at [492, 235] on div "PJ0001625 Uber Eats_生鮮雜貨Q3_KOL合作" at bounding box center [498, 239] width 61 height 9
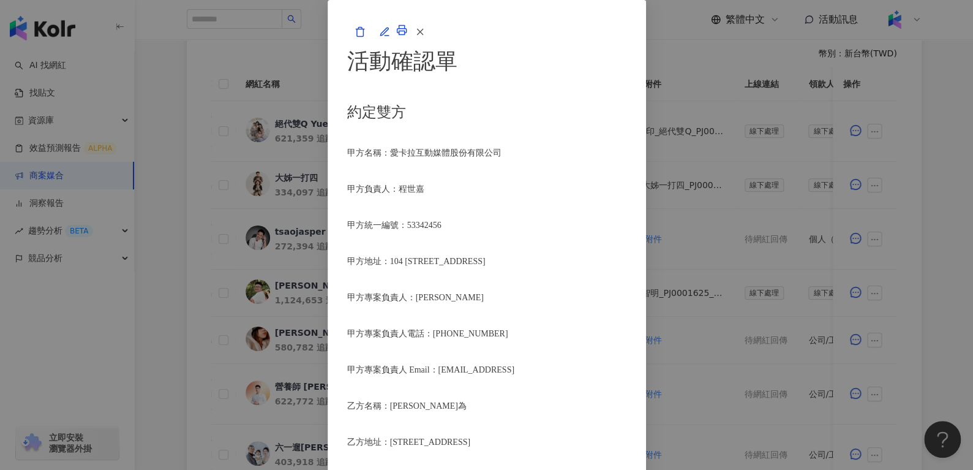
scroll to position [464, 0]
click at [426, 37] on icon "button" at bounding box center [420, 31] width 11 height 11
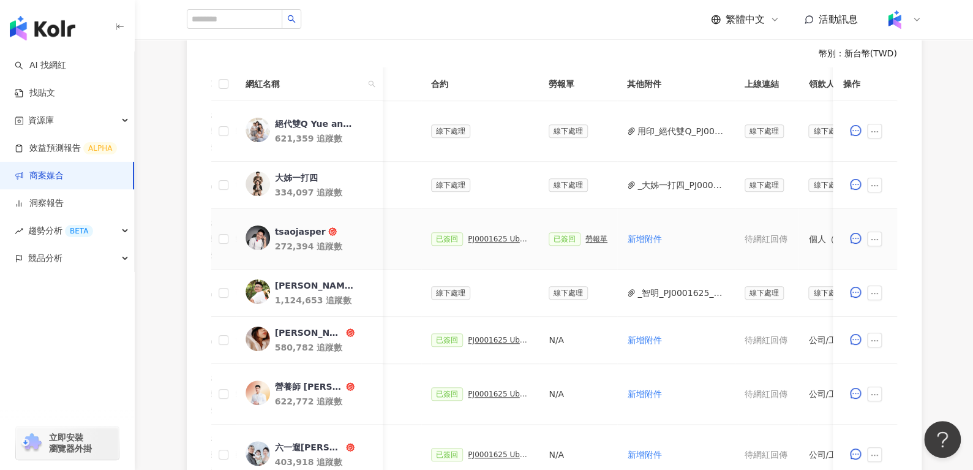
click at [586, 237] on div "勞報單" at bounding box center [597, 239] width 22 height 9
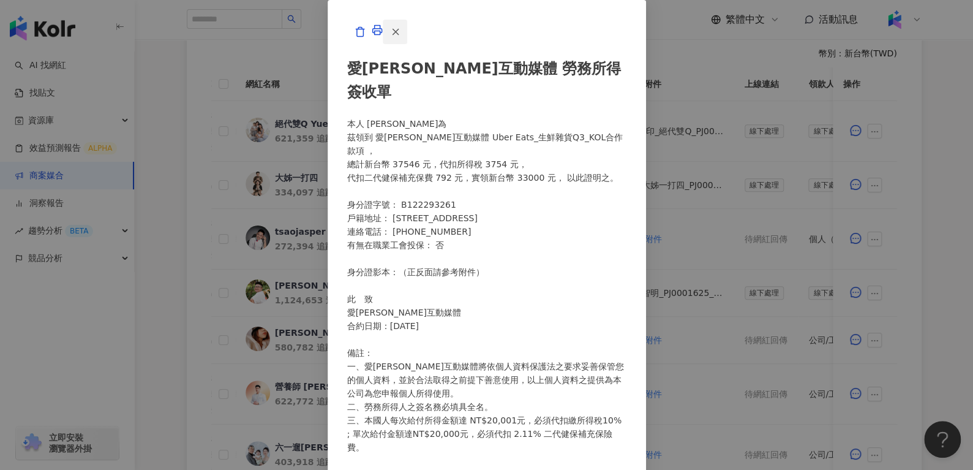
click at [401, 37] on icon "button" at bounding box center [395, 31] width 11 height 11
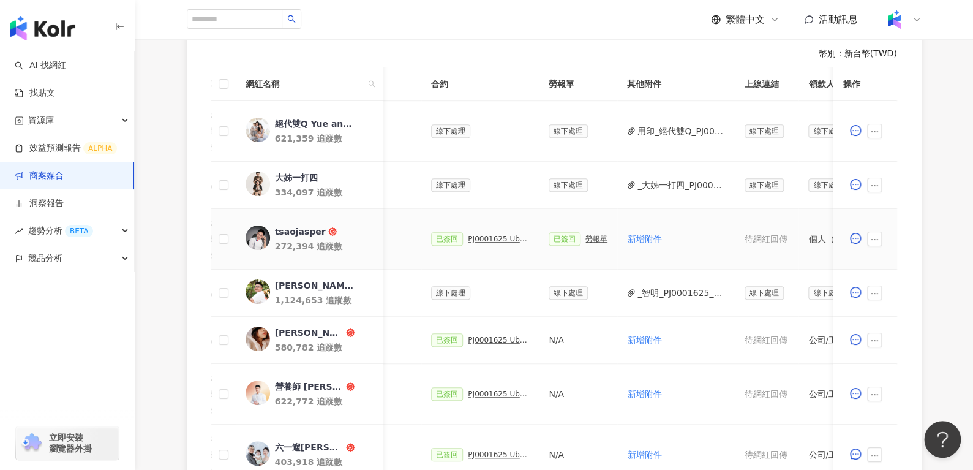
click at [470, 241] on div "PJ0001625 Uber Eats_生鮮雜貨Q3_KOL合作" at bounding box center [498, 239] width 61 height 9
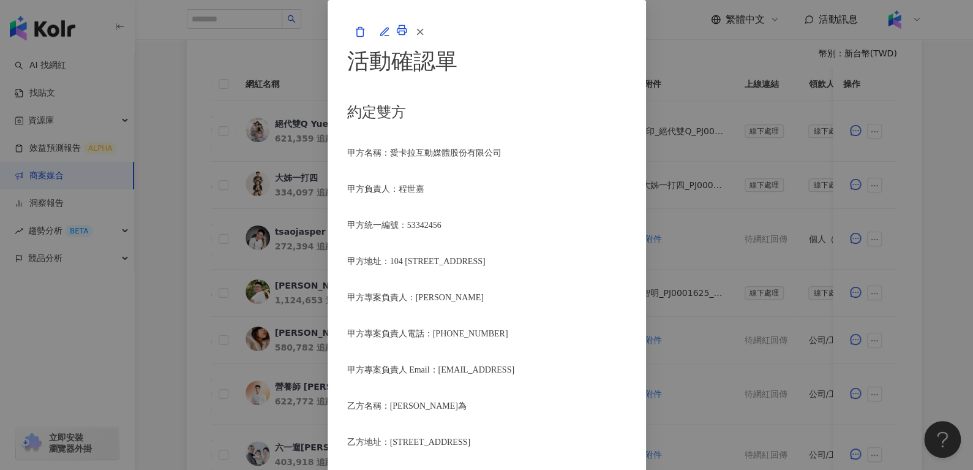
scroll to position [1637, 0]
click at [426, 37] on icon "button" at bounding box center [420, 31] width 11 height 11
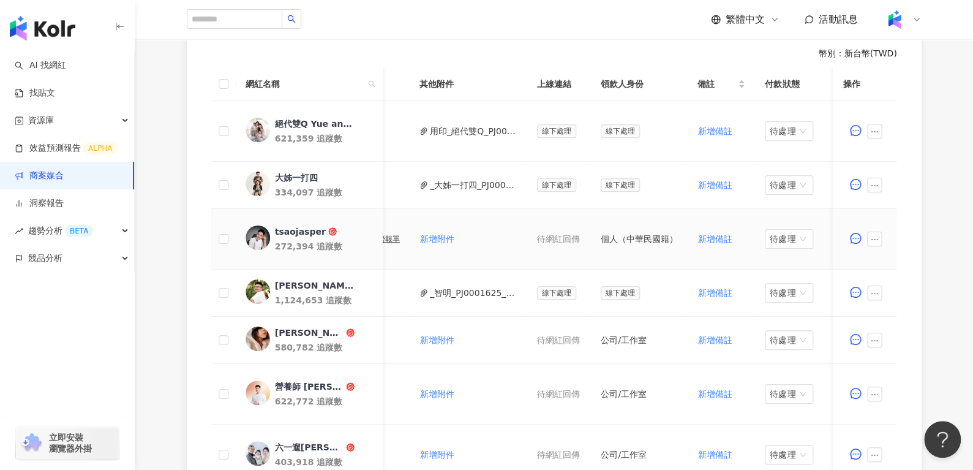
scroll to position [0, 425]
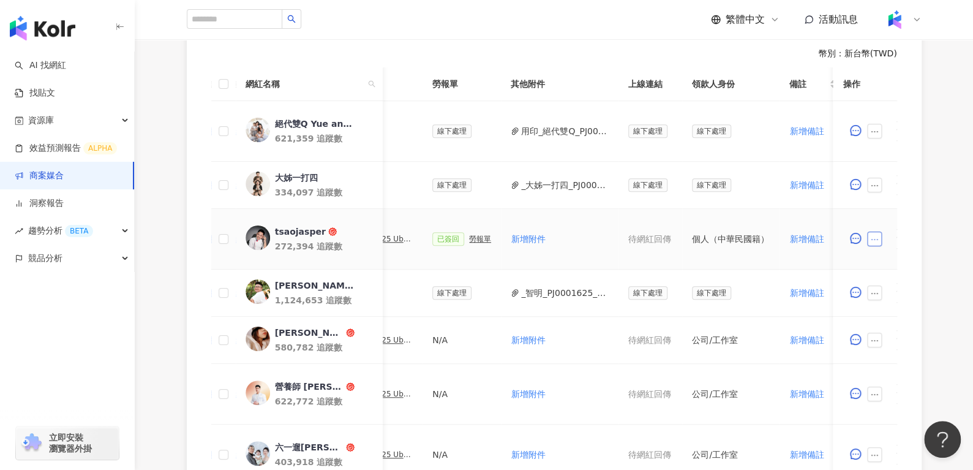
click at [875, 240] on icon "ellipsis" at bounding box center [875, 239] width 9 height 9
click at [904, 113] on li "查看帳務資訊" at bounding box center [903, 104] width 66 height 25
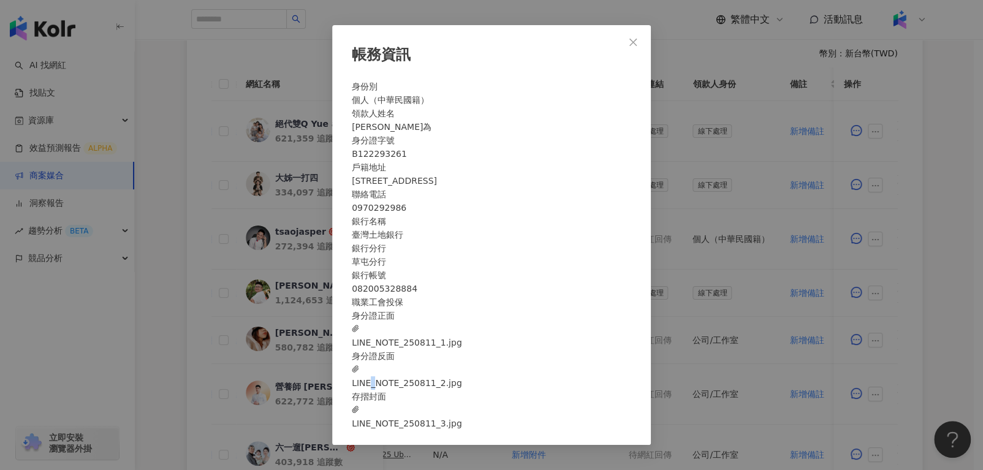
click at [462, 390] on span "LINE_NOTE_250811_2.jpg" at bounding box center [407, 376] width 110 height 27
click at [462, 430] on span "LINE_NOTE_250811_3.jpg" at bounding box center [407, 416] width 110 height 27
click at [632, 37] on icon "close" at bounding box center [633, 42] width 10 height 10
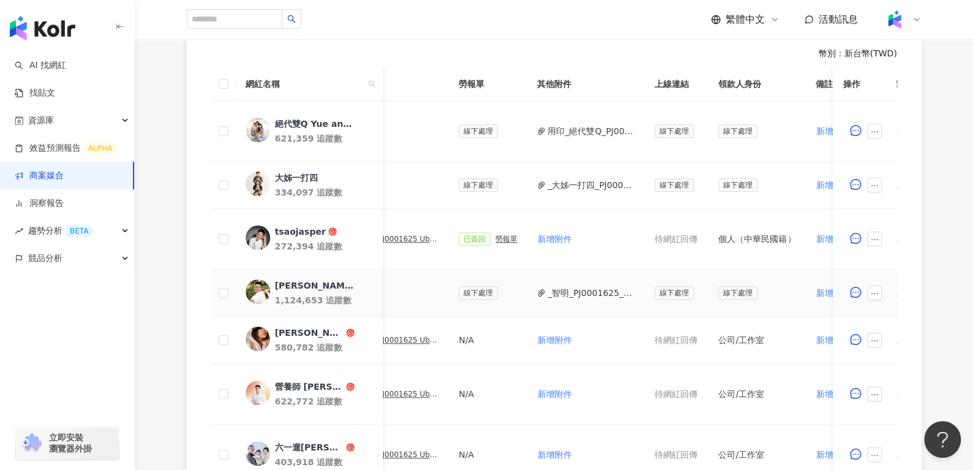
scroll to position [0, 398]
click at [496, 239] on div "勞報單" at bounding box center [507, 239] width 22 height 9
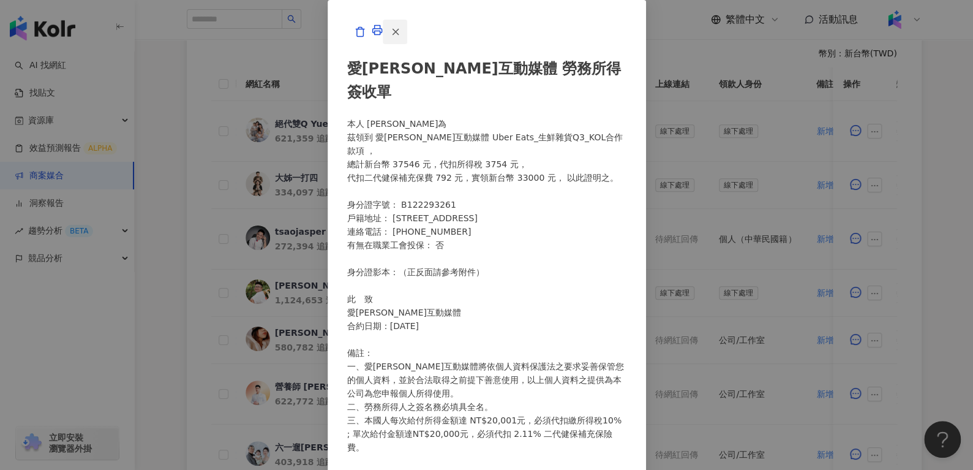
click at [407, 44] on button "button" at bounding box center [395, 32] width 25 height 25
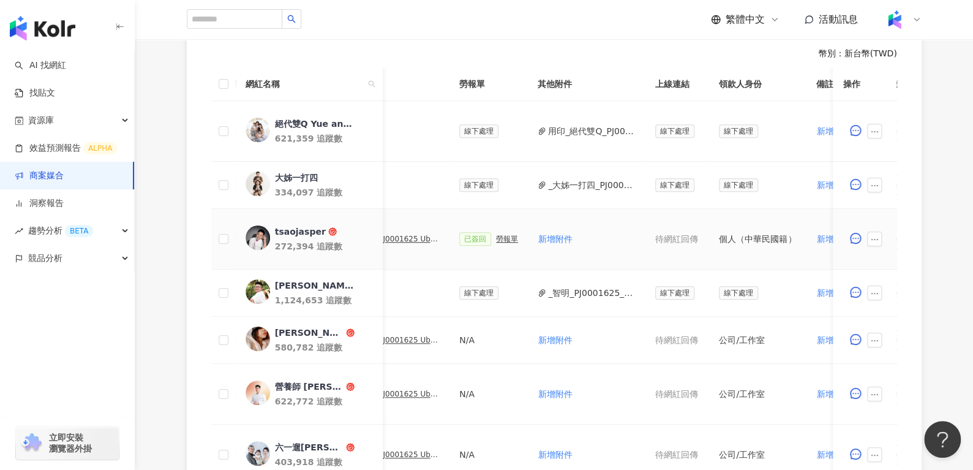
scroll to position [0, 550]
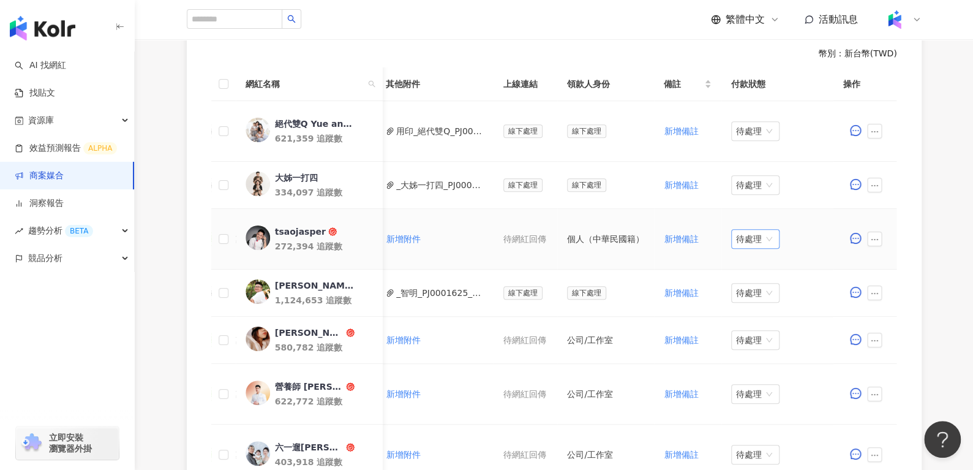
click at [744, 236] on span "待處理" at bounding box center [755, 239] width 39 height 18
click at [742, 284] on div "處理中" at bounding box center [747, 283] width 34 height 13
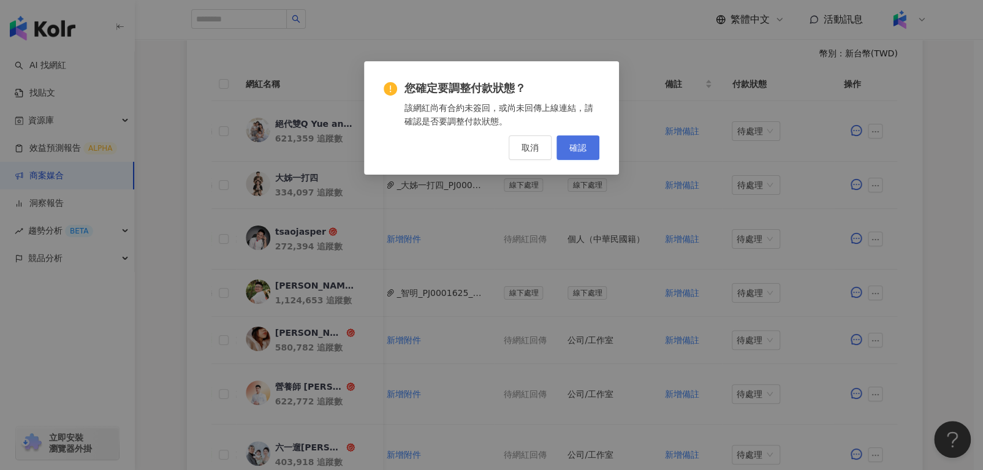
click at [576, 151] on span "確認" at bounding box center [577, 148] width 17 height 10
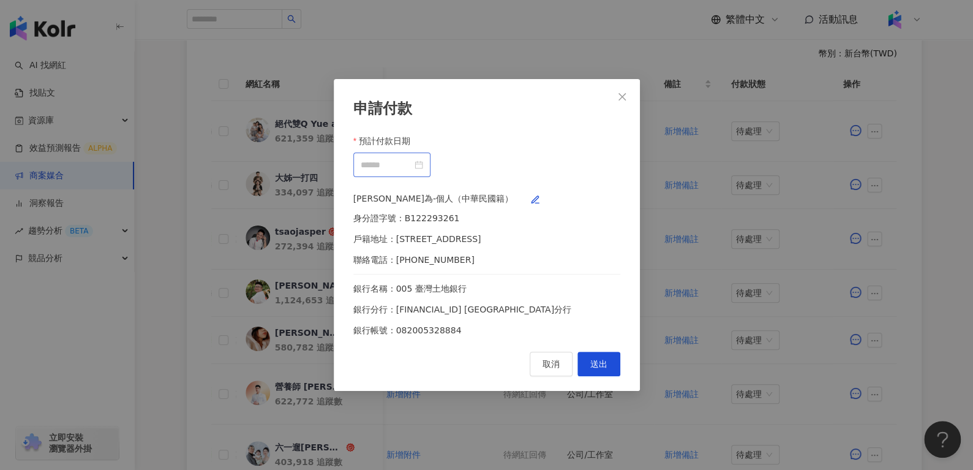
click at [423, 158] on div at bounding box center [392, 164] width 62 height 13
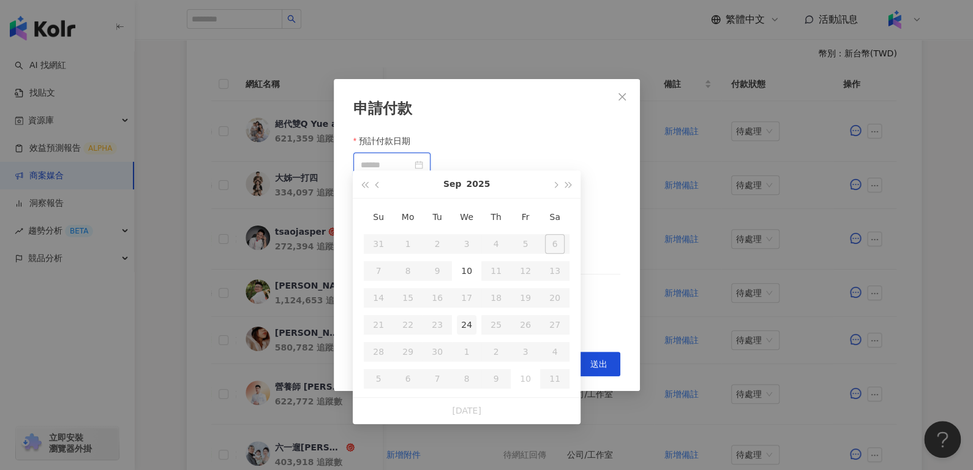
type input "**********"
click at [464, 333] on div "24" at bounding box center [467, 325] width 20 height 20
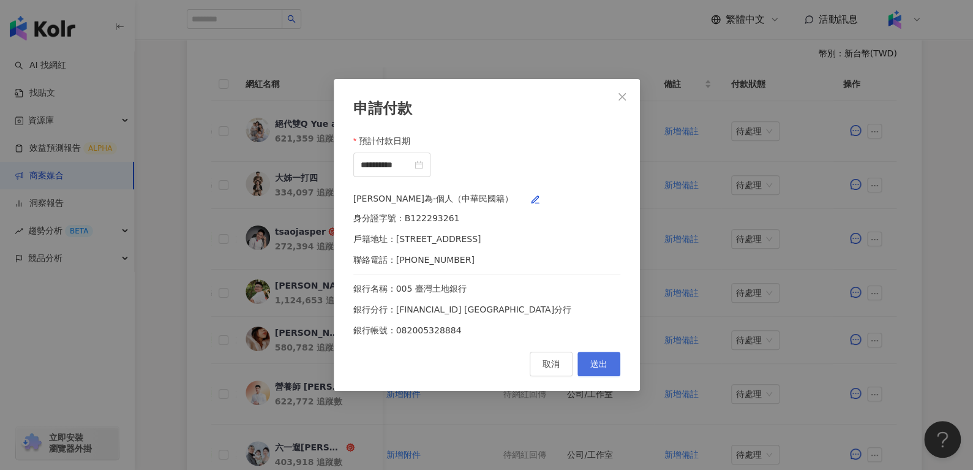
click at [608, 370] on button "送出" at bounding box center [599, 364] width 43 height 25
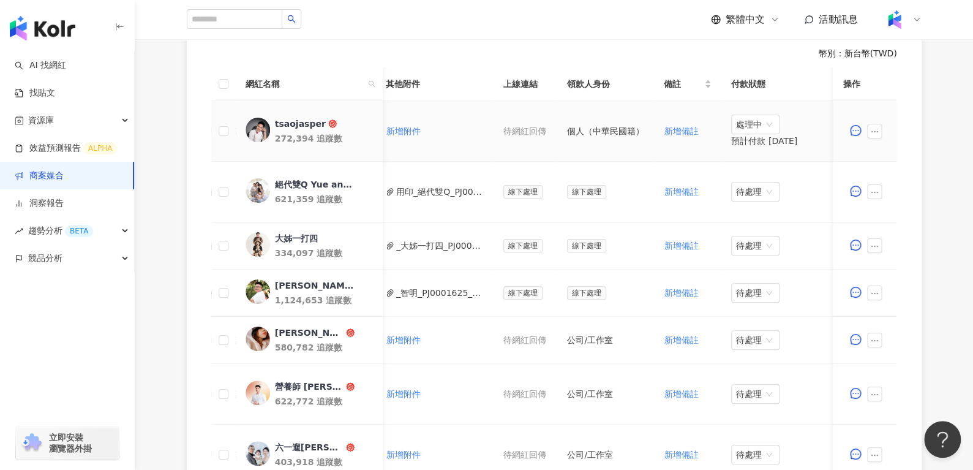
scroll to position [0, 414]
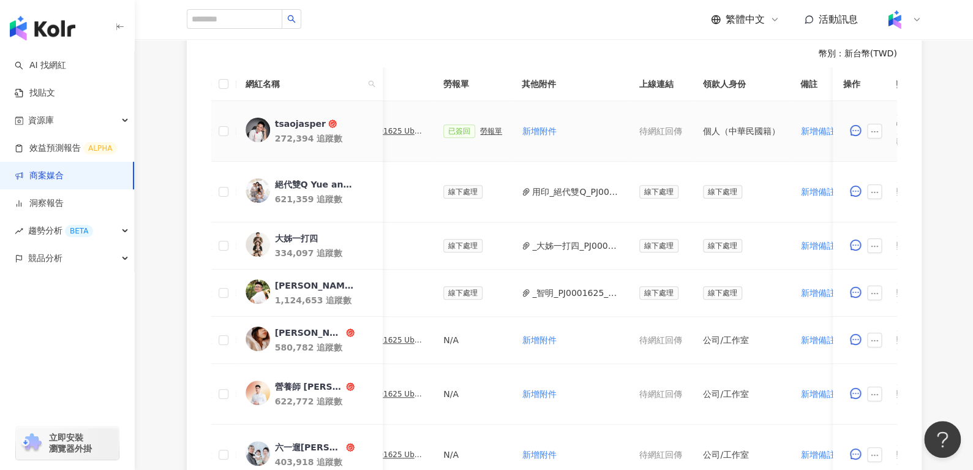
click at [480, 129] on div "勞報單" at bounding box center [491, 131] width 22 height 9
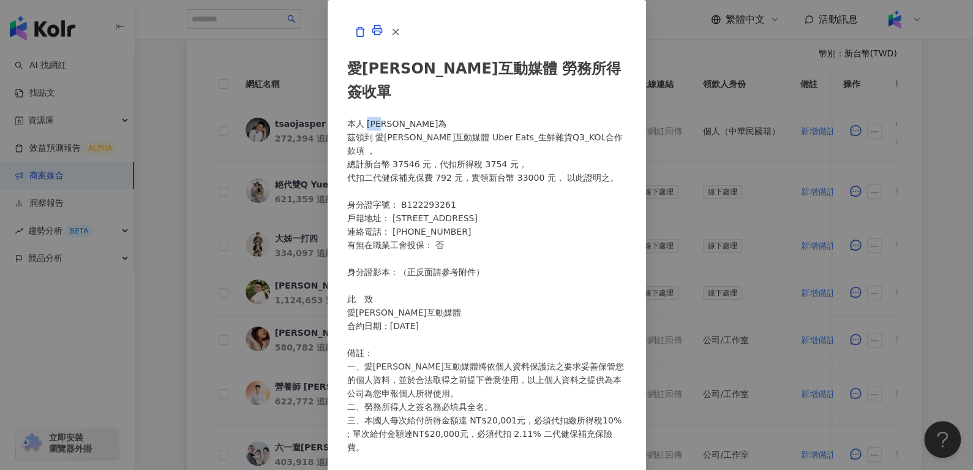
drag, startPoint x: 268, startPoint y: 154, endPoint x: 309, endPoint y: 157, distance: 41.2
click at [347, 157] on div "愛卡拉互動媒體 勞務所得簽收單 本人 曹舜為 茲領到 愛卡拉互動媒體 Uber Eats_生鮮雜貨Q3_KOL合作 款項 ， 總計新台幣 37546 元，代扣…" at bounding box center [486, 297] width 279 height 507
copy div "曹舜為"
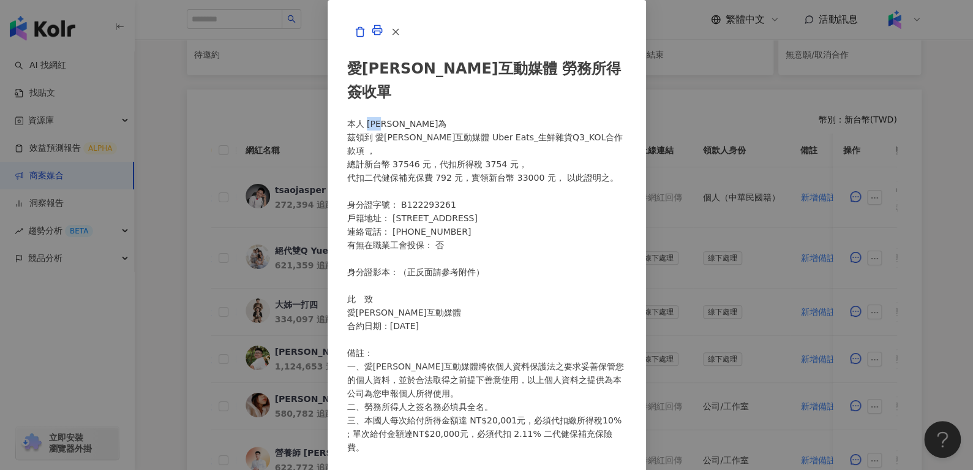
scroll to position [281, 0]
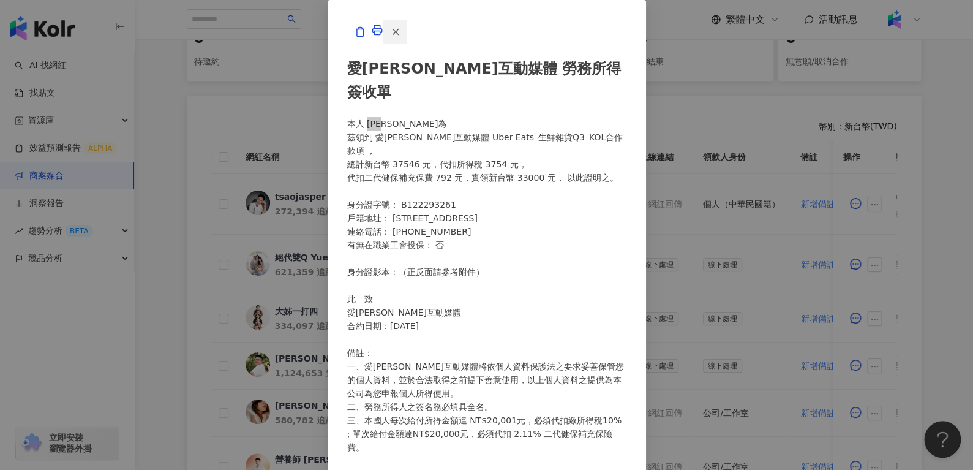
click at [401, 37] on icon "button" at bounding box center [395, 31] width 11 height 11
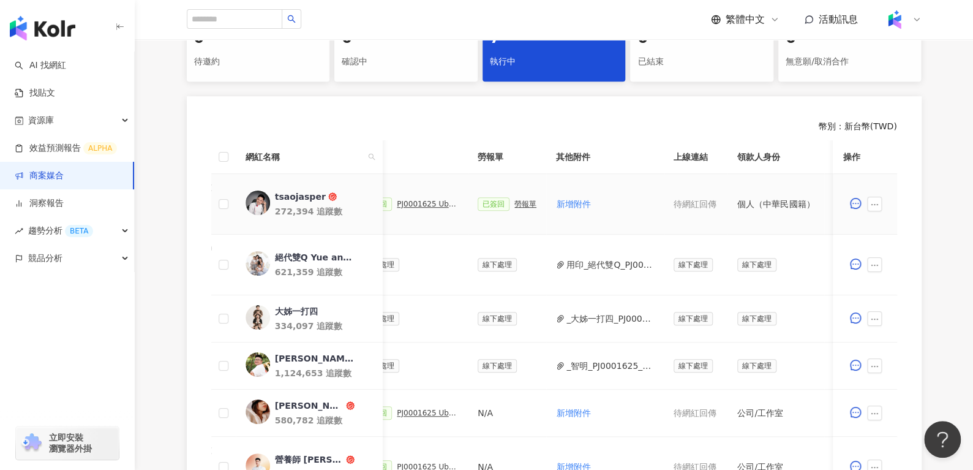
scroll to position [0, 386]
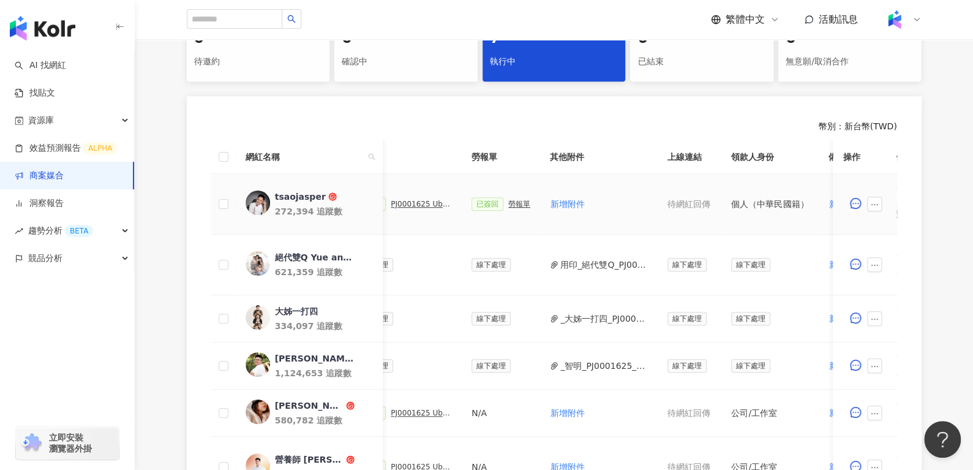
click at [425, 206] on div "PJ0001625 Uber Eats_生鮮雜貨Q3_KOL合作" at bounding box center [421, 204] width 61 height 9
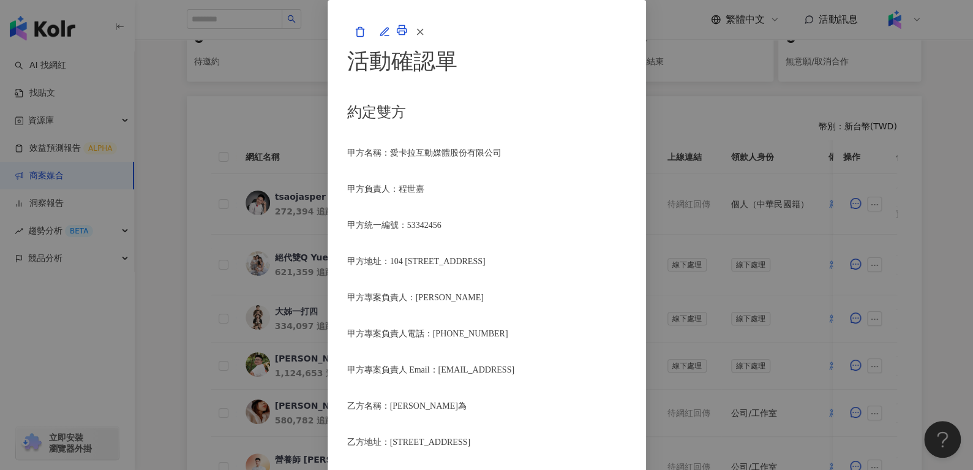
scroll to position [566, 0]
drag, startPoint x: 337, startPoint y: 207, endPoint x: 584, endPoint y: 207, distance: 247.5
copy span "Instagram Reels一則＋Instagram動態限時動態二則"
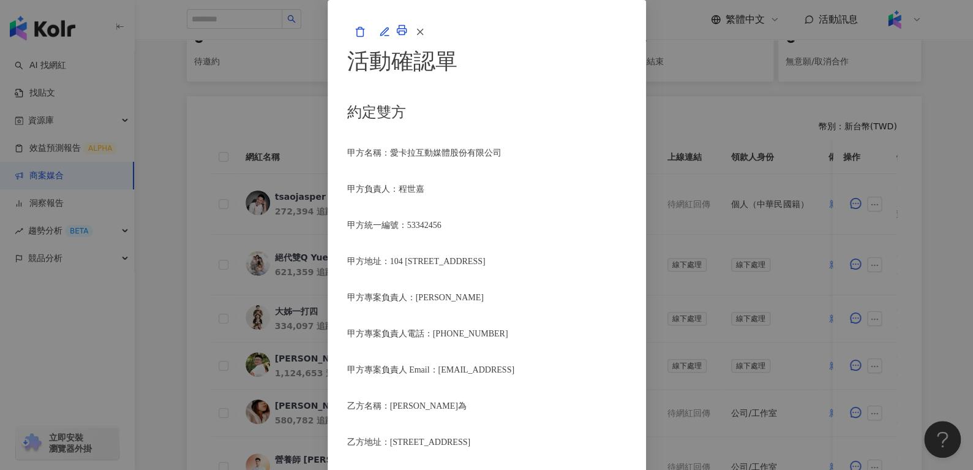
drag, startPoint x: 503, startPoint y: 222, endPoint x: 567, endPoint y: 219, distance: 63.8
copy span "Instagram廣告主"
drag, startPoint x: 458, startPoint y: 263, endPoint x: 510, endPoint y: 263, distance: 52.7
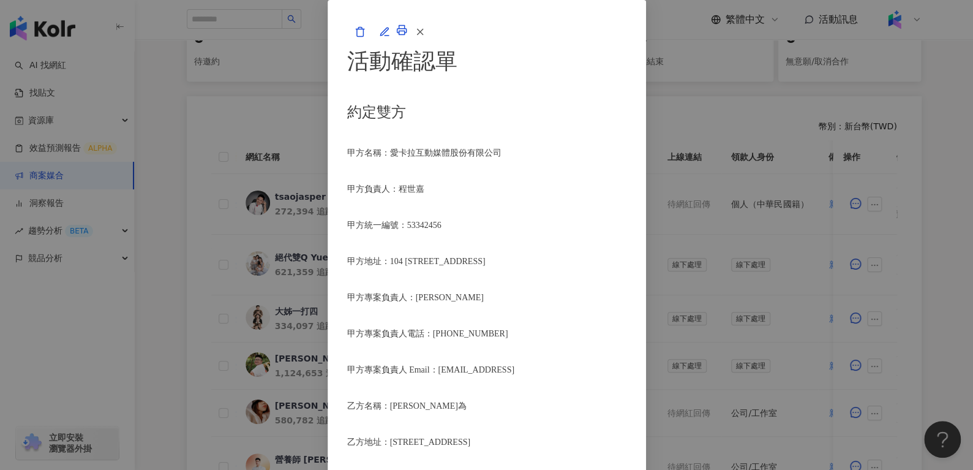
copy span "限時動態素材"
click at [426, 37] on icon "button" at bounding box center [420, 31] width 11 height 11
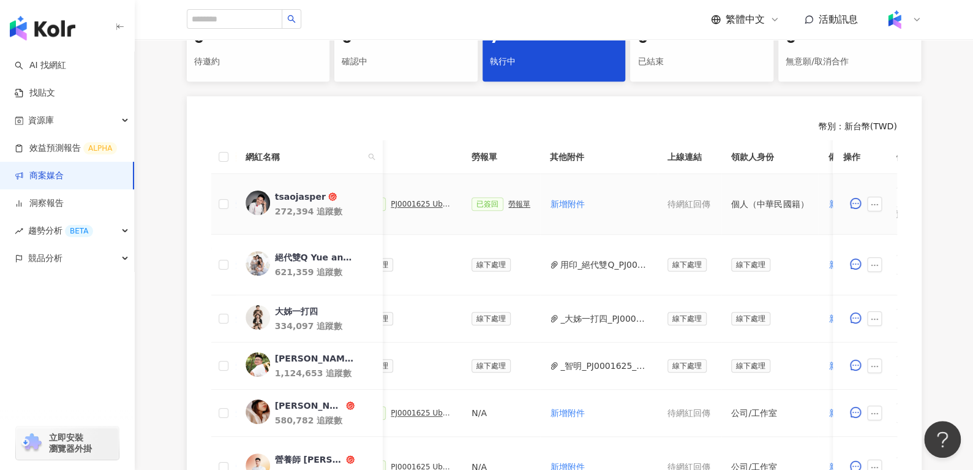
click at [511, 202] on div "勞報單" at bounding box center [519, 204] width 22 height 9
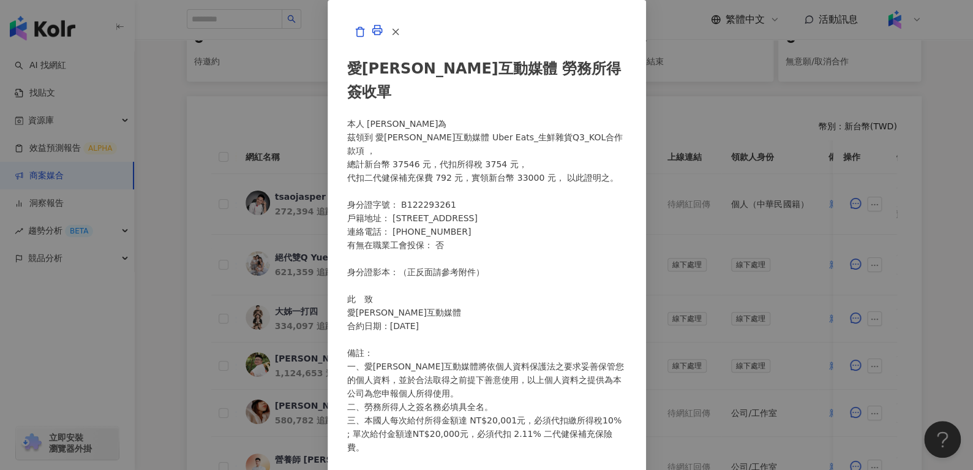
scroll to position [0, 0]
click at [407, 44] on button "button" at bounding box center [395, 32] width 25 height 25
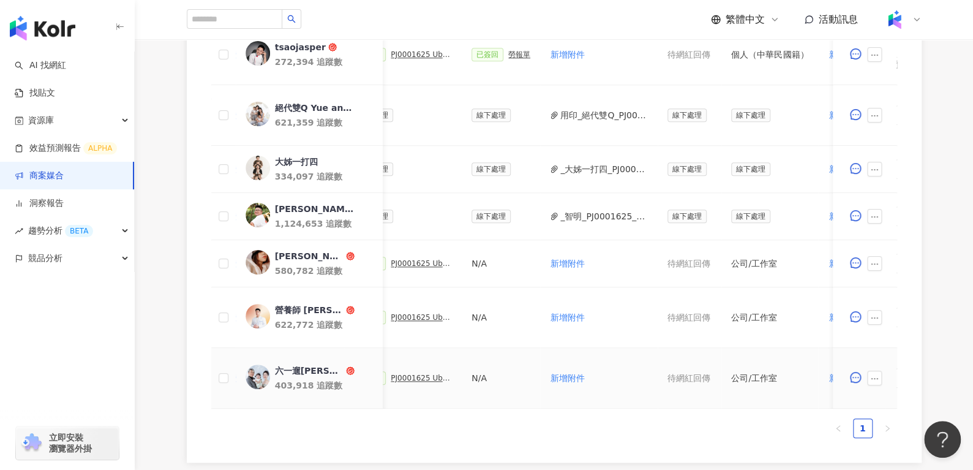
scroll to position [0, 197]
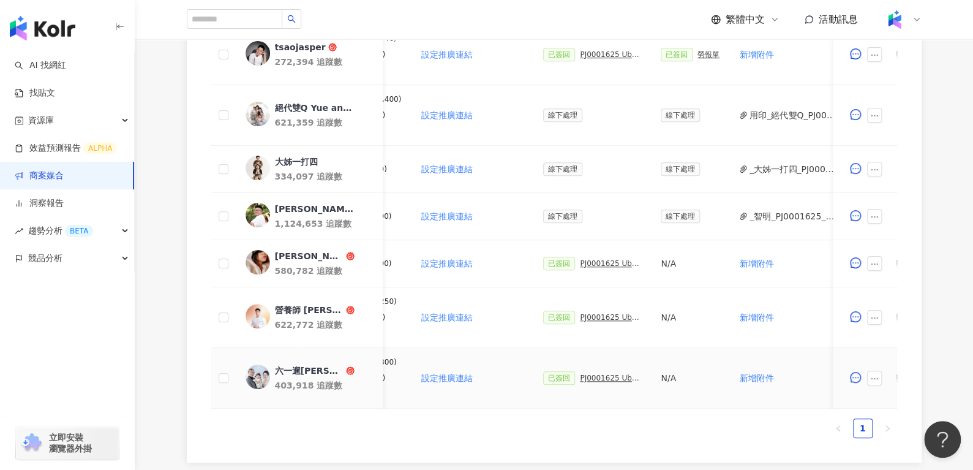
click at [617, 374] on div "PJ0001625 Uber Eats_生鮮雜貨Q3_KOL合作" at bounding box center [610, 378] width 61 height 9
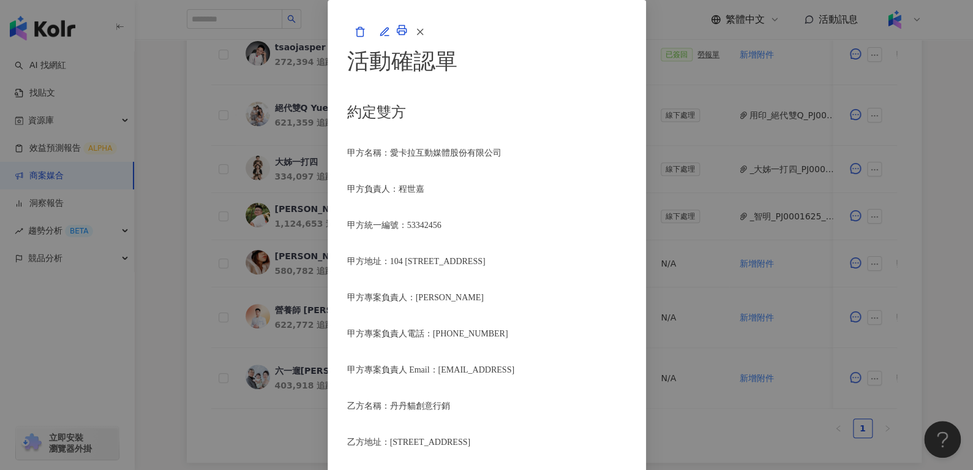
scroll to position [410, 0]
drag, startPoint x: 293, startPoint y: 277, endPoint x: 349, endPoint y: 274, distance: 55.8
copy span "丹丹貓創意行銷"
click at [423, 34] on line "button" at bounding box center [420, 32] width 6 height 6
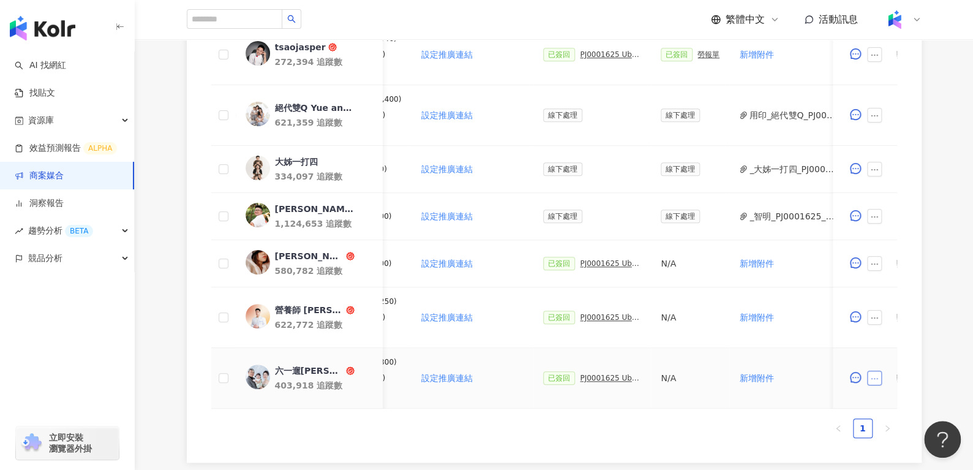
click at [879, 377] on button "button" at bounding box center [875, 378] width 15 height 15
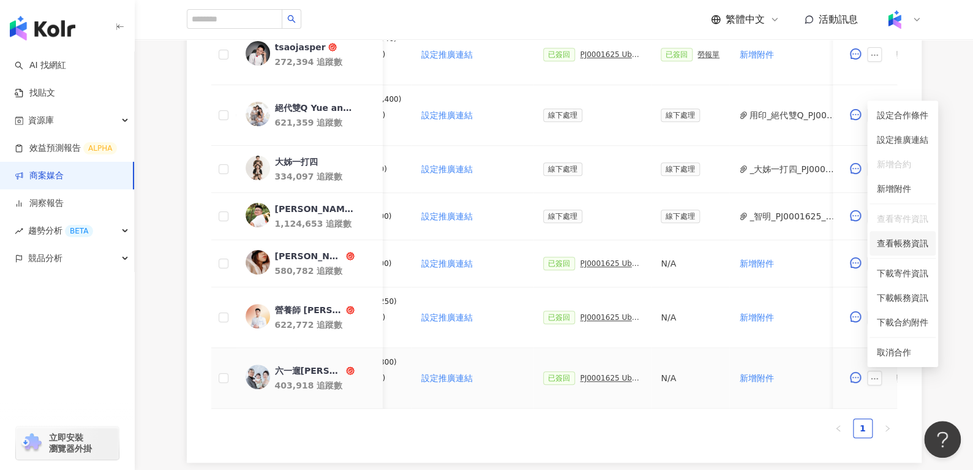
click at [895, 241] on span "查看帳務資訊" at bounding box center [902, 242] width 51 height 13
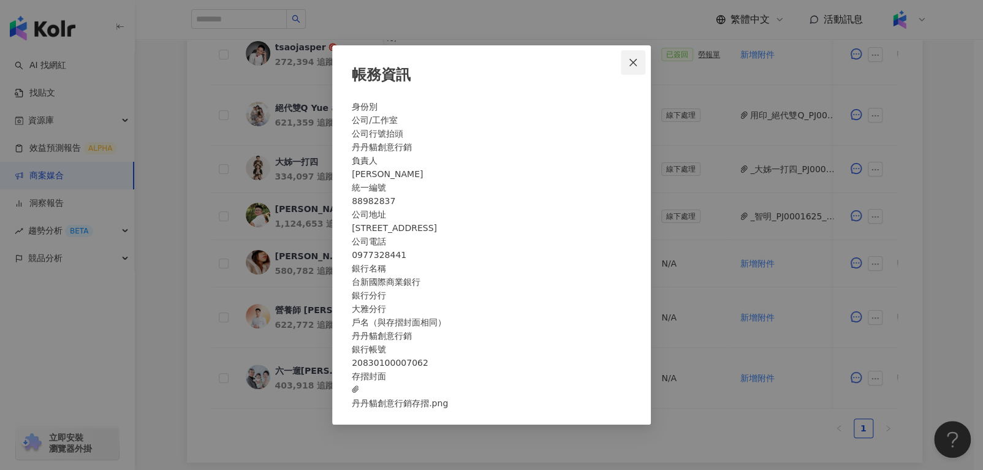
click at [630, 58] on icon "close" at bounding box center [633, 63] width 10 height 10
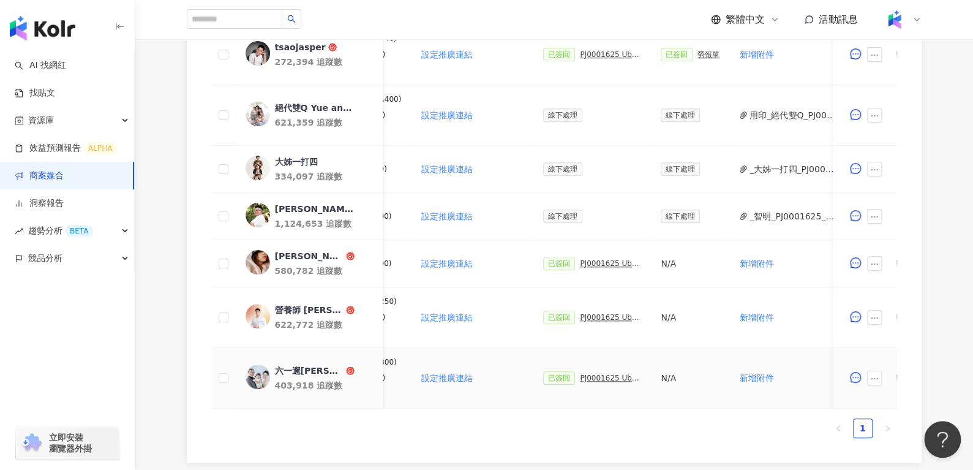
click at [299, 366] on div "六一遛阿寬" at bounding box center [308, 370] width 69 height 12
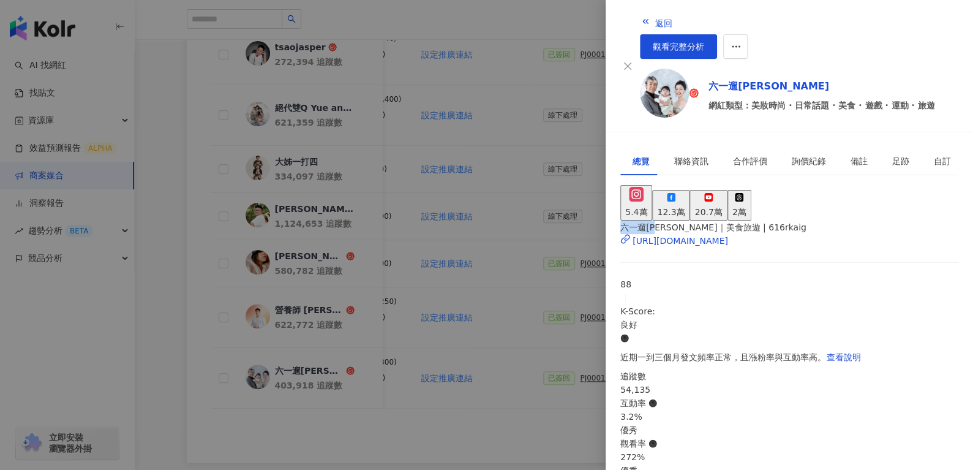
drag, startPoint x: 638, startPoint y: 210, endPoint x: 674, endPoint y: 208, distance: 36.2
click at [674, 221] on div "六一遛阿寬｜美食旅遊 | 616rkaig https://www.instagram.com/616rkaig/ 88 K-Score : 良好 近期一到三…" at bounding box center [790, 466] width 338 height 490
copy span "六一遛阿寬"
click at [651, 21] on div "返回 觀看完整分析" at bounding box center [799, 34] width 319 height 49
click at [640, 15] on button "返回" at bounding box center [656, 22] width 33 height 25
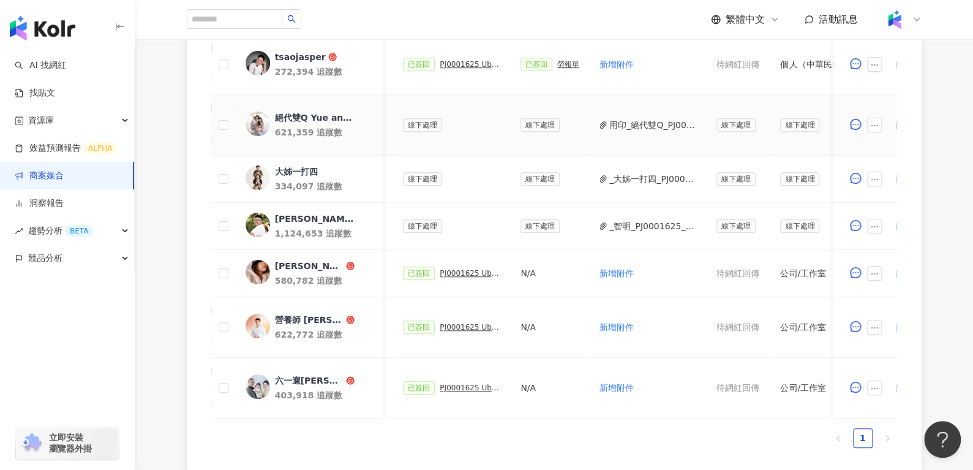
scroll to position [420, 0]
click at [609, 175] on button "_大姊一打四_PJ0001625_Uber_Eats_生鮮雜貨Q3_KOL合作_活動確認單.pdf" at bounding box center [653, 179] width 88 height 13
click at [278, 169] on div "大姊一打四" at bounding box center [295, 172] width 43 height 12
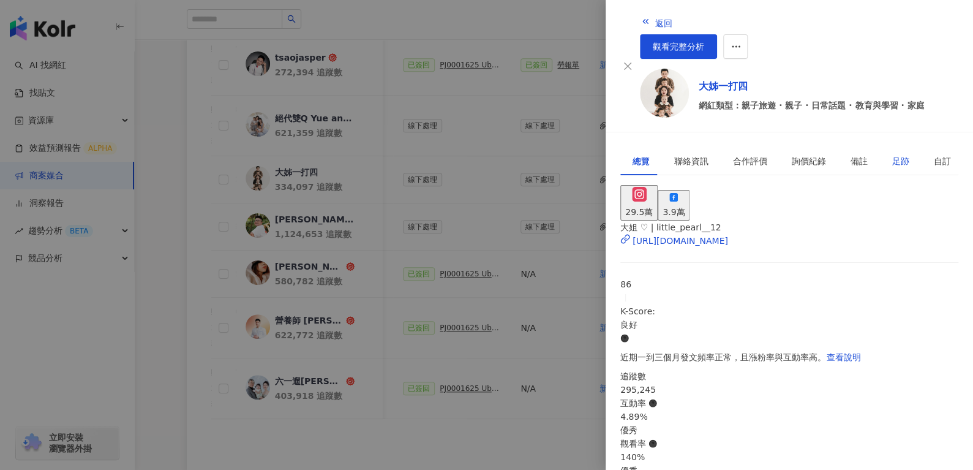
click at [893, 154] on div "足跡" at bounding box center [901, 160] width 17 height 13
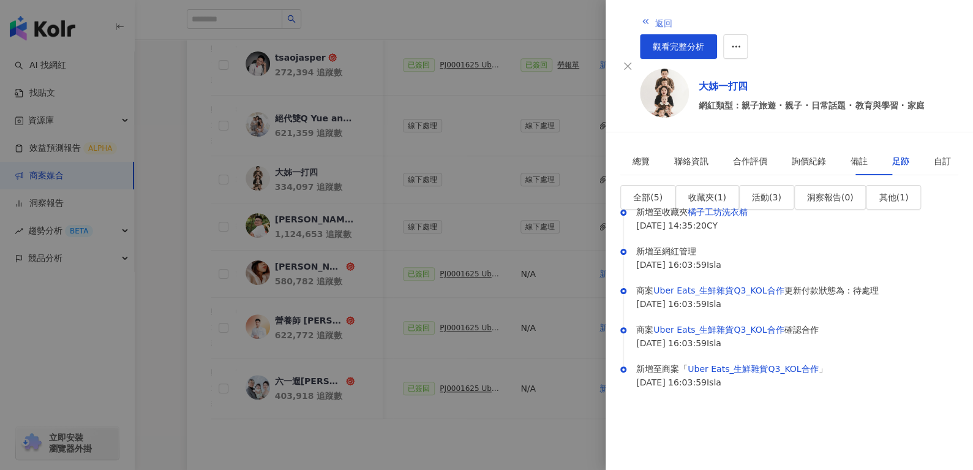
click at [640, 26] on button "返回" at bounding box center [656, 22] width 33 height 25
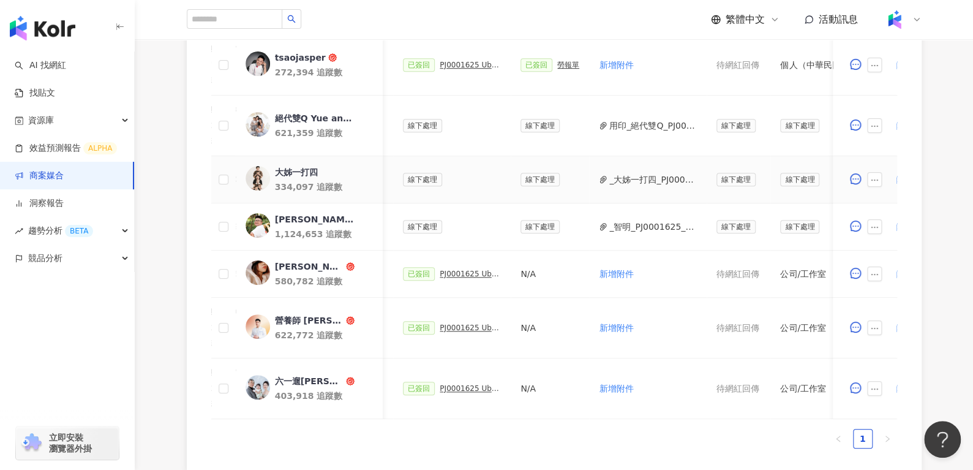
scroll to position [0, 550]
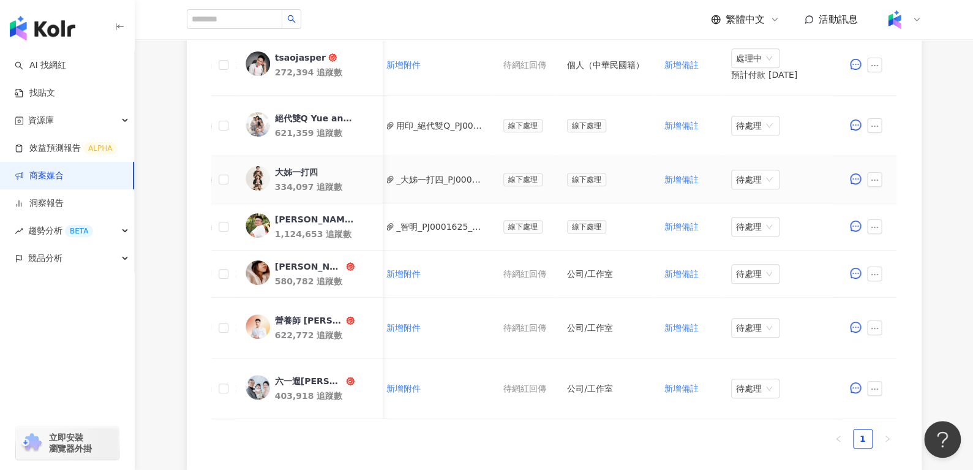
click at [880, 188] on div at bounding box center [865, 179] width 44 height 25
drag, startPoint x: 880, startPoint y: 188, endPoint x: 869, endPoint y: 176, distance: 16.0
click at [876, 184] on div at bounding box center [865, 179] width 44 height 25
click at [871, 176] on icon "ellipsis" at bounding box center [875, 180] width 9 height 9
click at [751, 173] on span "待處理" at bounding box center [755, 179] width 39 height 18
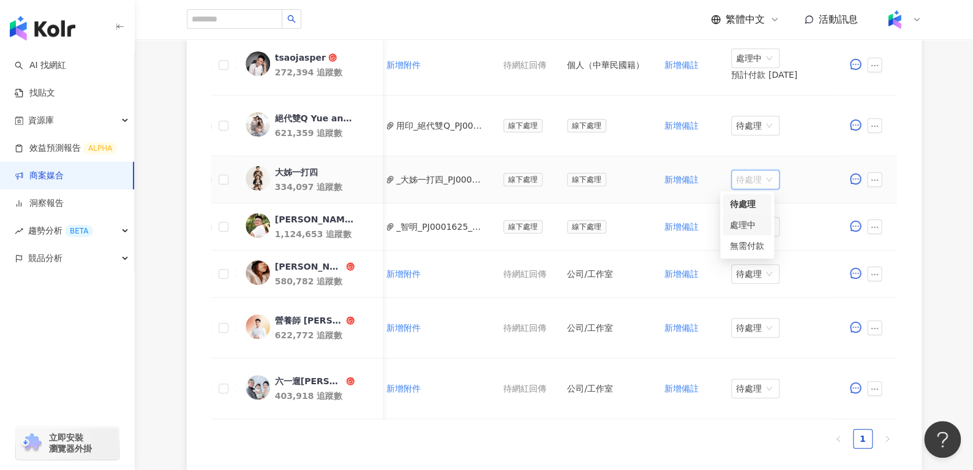
click at [744, 222] on div "處理中" at bounding box center [747, 224] width 34 height 13
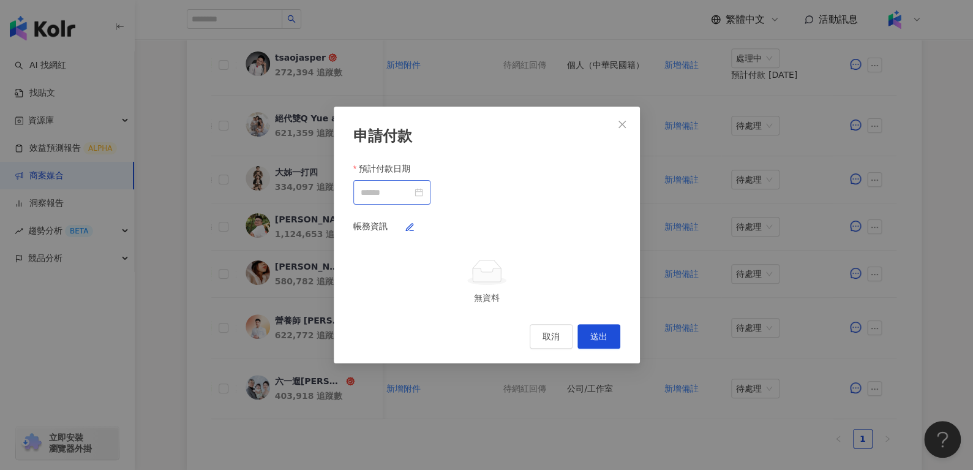
click at [423, 186] on div at bounding box center [392, 192] width 62 height 13
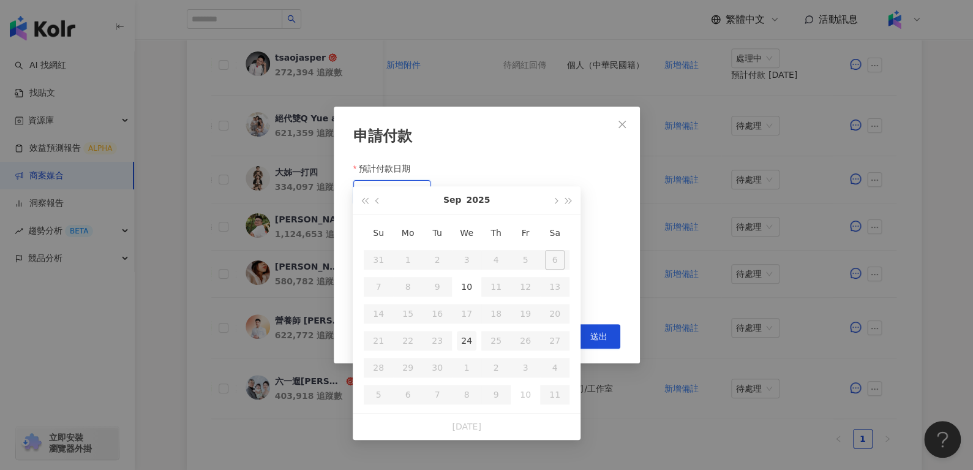
type input "**********"
click at [467, 335] on div "24" at bounding box center [467, 341] width 20 height 20
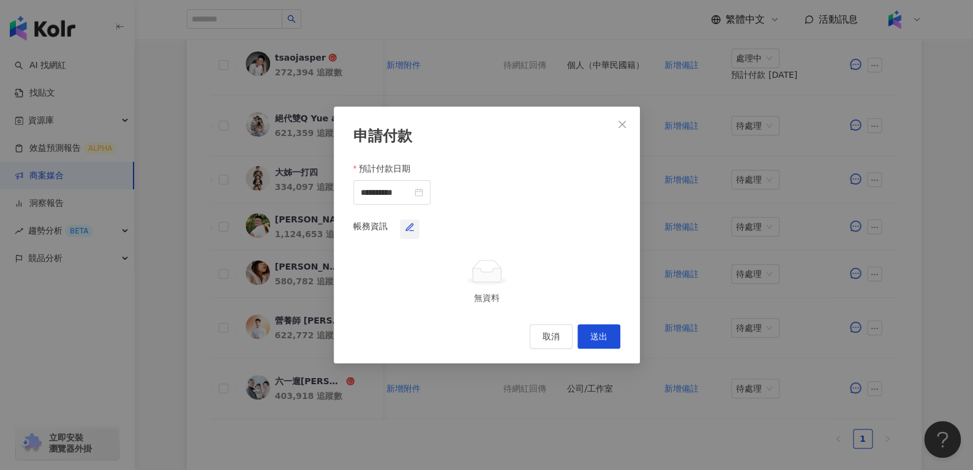
click at [415, 222] on icon "button" at bounding box center [410, 227] width 10 height 10
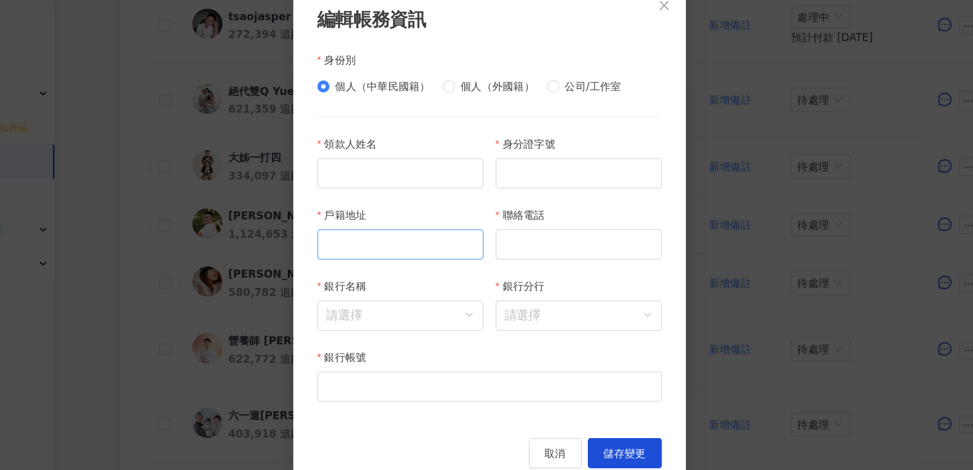
scroll to position [420, 0]
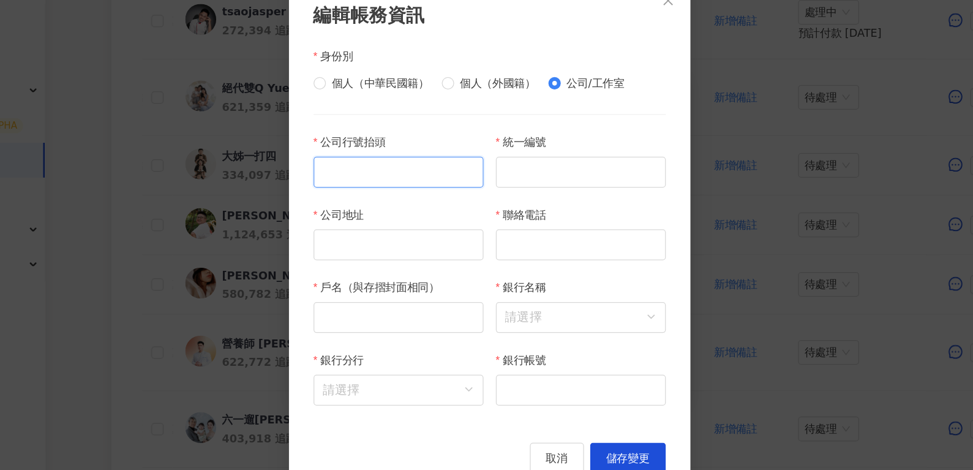
click at [396, 187] on input "公司行號抬頭" at bounding box center [414, 185] width 135 height 25
paste input "******"
type input "******"
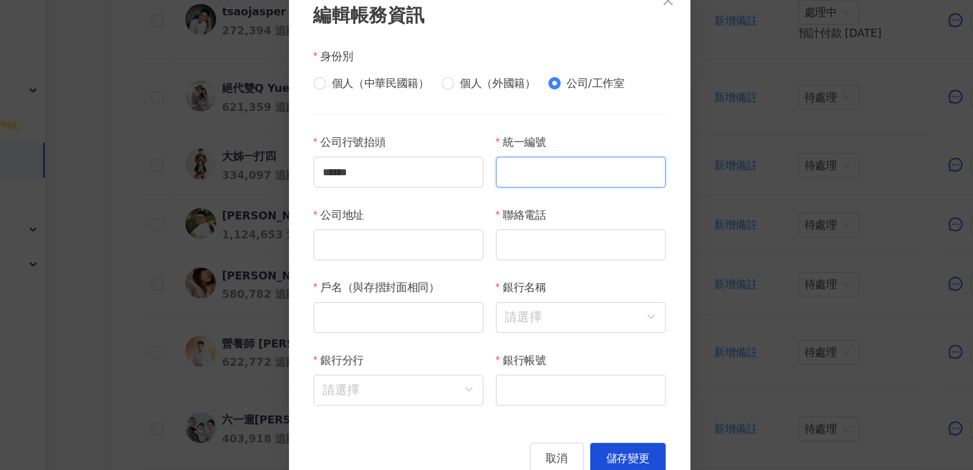
click at [521, 192] on input "統一編號" at bounding box center [559, 185] width 135 height 25
paste input "********"
type input "********"
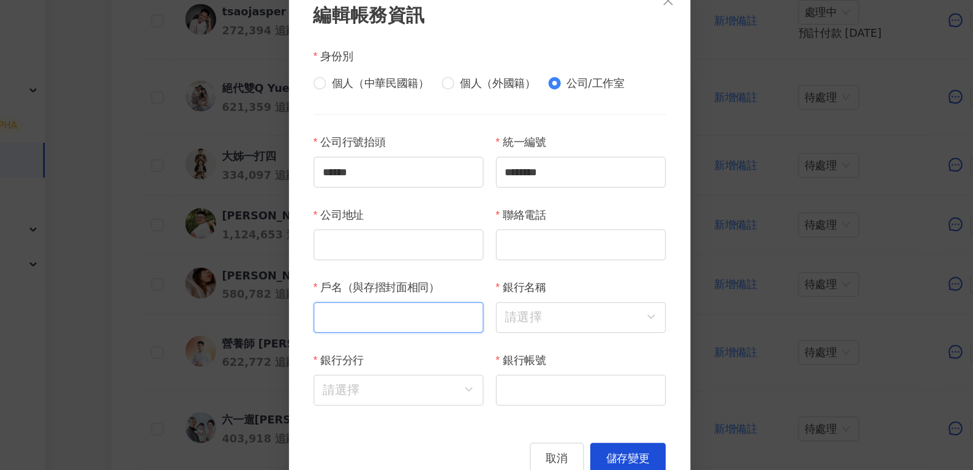
click at [398, 304] on input "戶名（與存摺封面相同）" at bounding box center [414, 300] width 135 height 25
paste input "******"
type input "******"
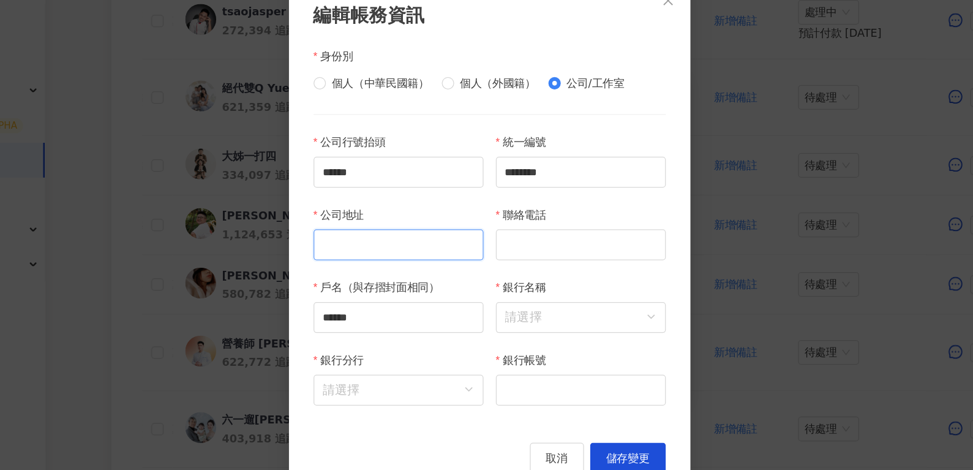
click at [410, 240] on input "公司地址" at bounding box center [414, 242] width 135 height 25
paste input "**********"
type input "**********"
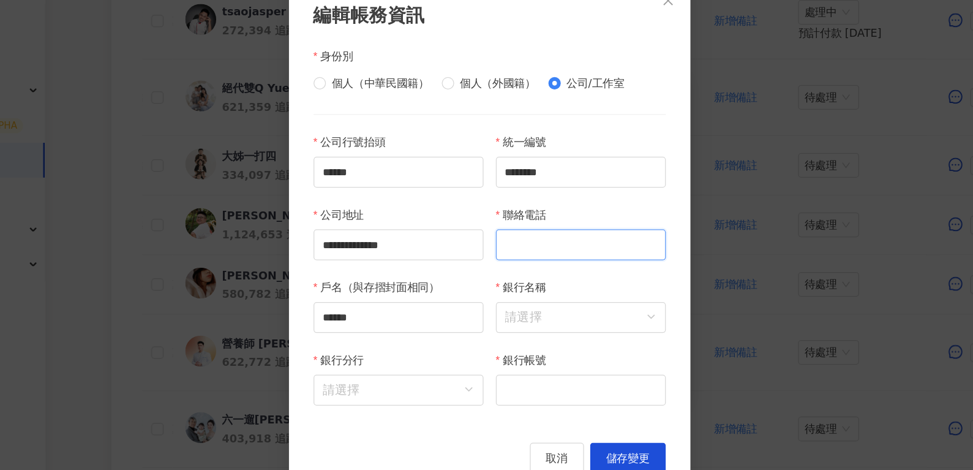
click at [540, 245] on input "聯絡電話" at bounding box center [559, 242] width 135 height 25
paste input "**********"
type input "**********"
click at [562, 242] on input "**********" at bounding box center [559, 242] width 135 height 25
click at [544, 310] on input "銀行名稱" at bounding box center [559, 300] width 120 height 23
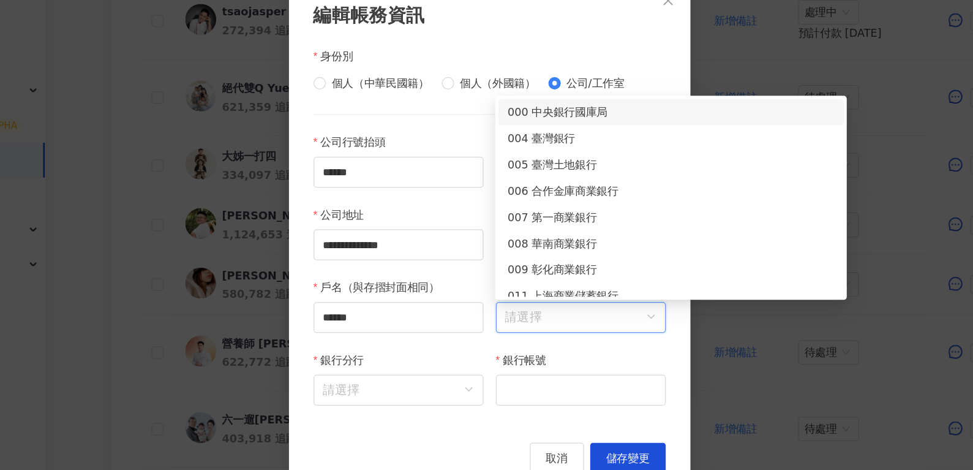
paste input "****"
type input "****"
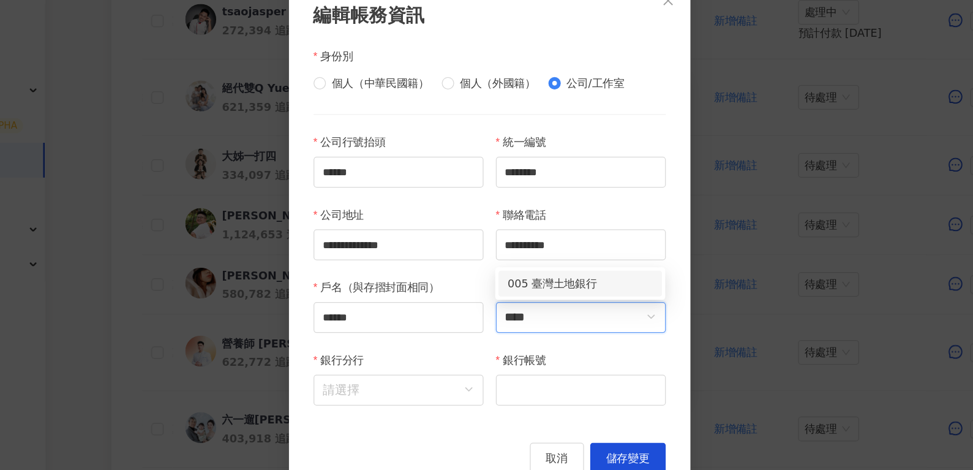
click at [554, 263] on div "005 臺灣土地銀行" at bounding box center [559, 273] width 130 height 21
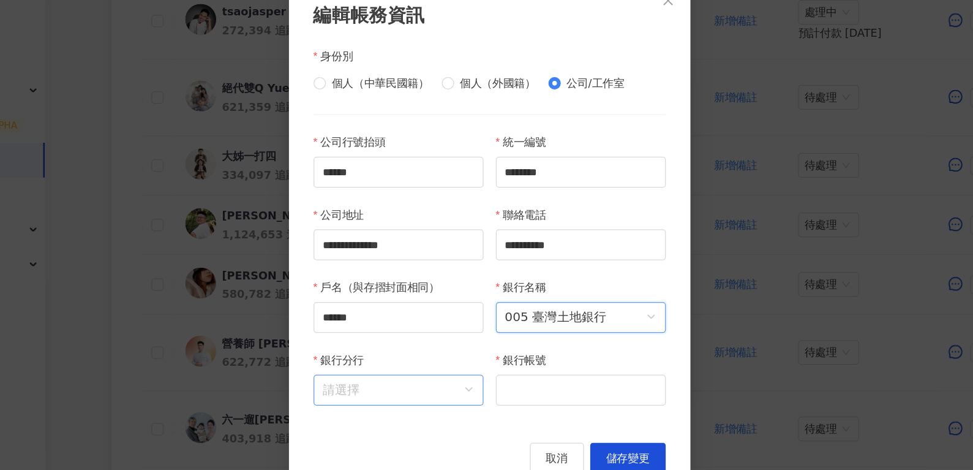
click at [387, 361] on input "銀行分行" at bounding box center [415, 357] width 120 height 23
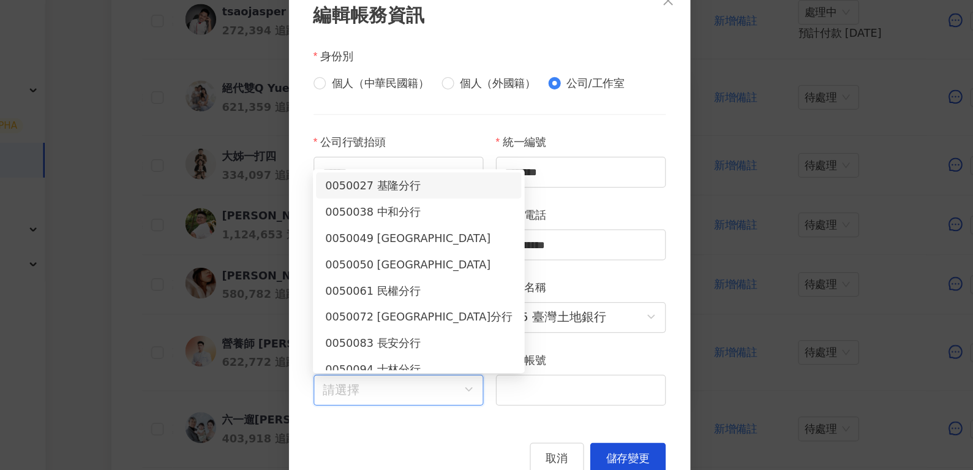
paste input "****"
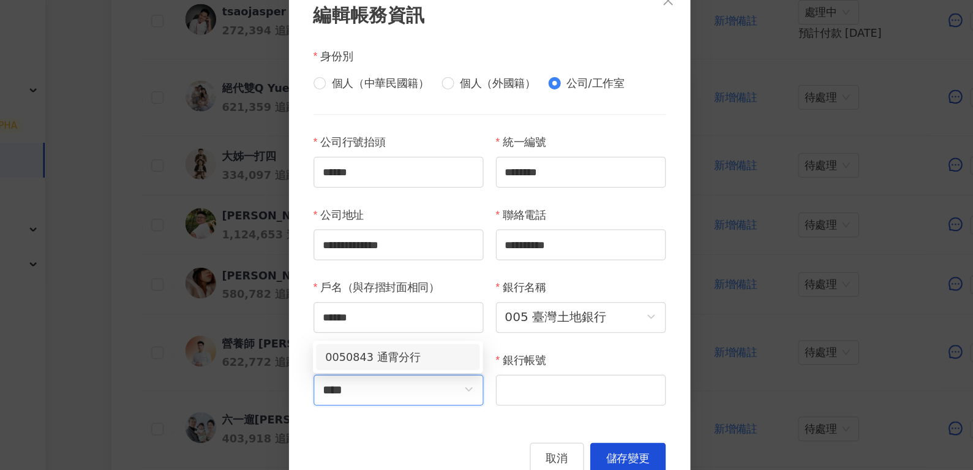
type input "****"
click at [414, 338] on div "0050843 通霄分行" at bounding box center [414, 332] width 135 height 26
click at [414, 339] on div "0050843 通霄分行" at bounding box center [414, 331] width 130 height 21
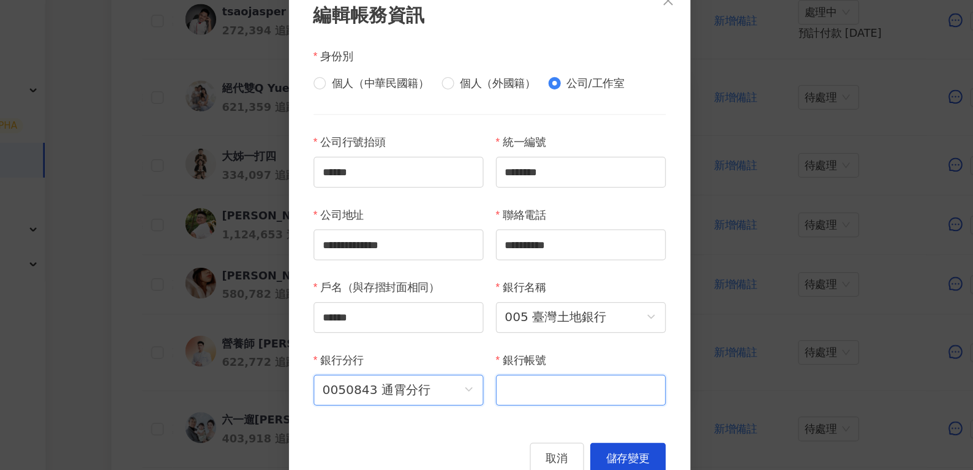
click at [515, 361] on input "銀行帳號" at bounding box center [559, 357] width 135 height 25
paste input "**********"
click at [515, 360] on input "**********" at bounding box center [559, 357] width 135 height 25
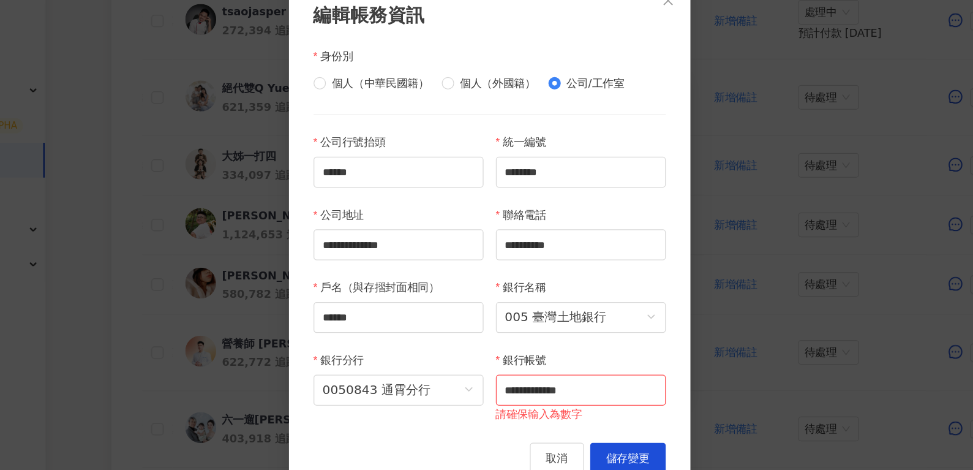
click at [563, 286] on div "銀行名稱" at bounding box center [559, 279] width 135 height 18
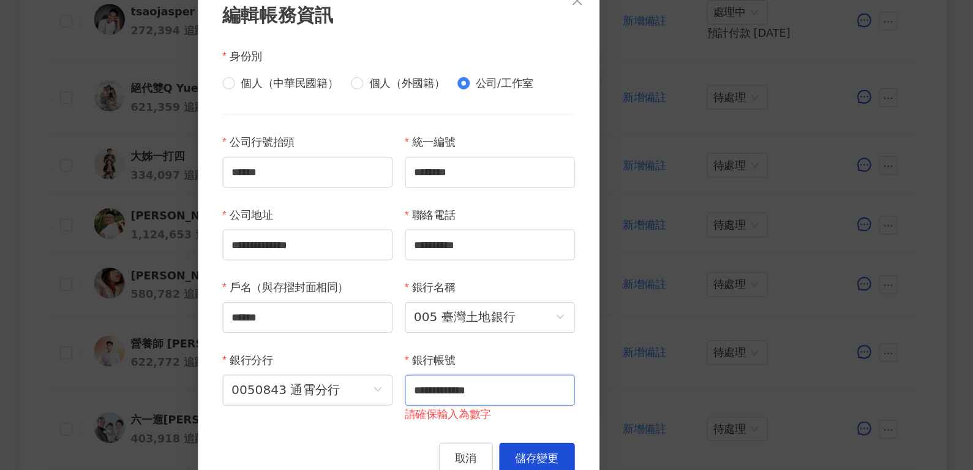
click at [532, 358] on input "**********" at bounding box center [559, 357] width 135 height 25
type input "**********"
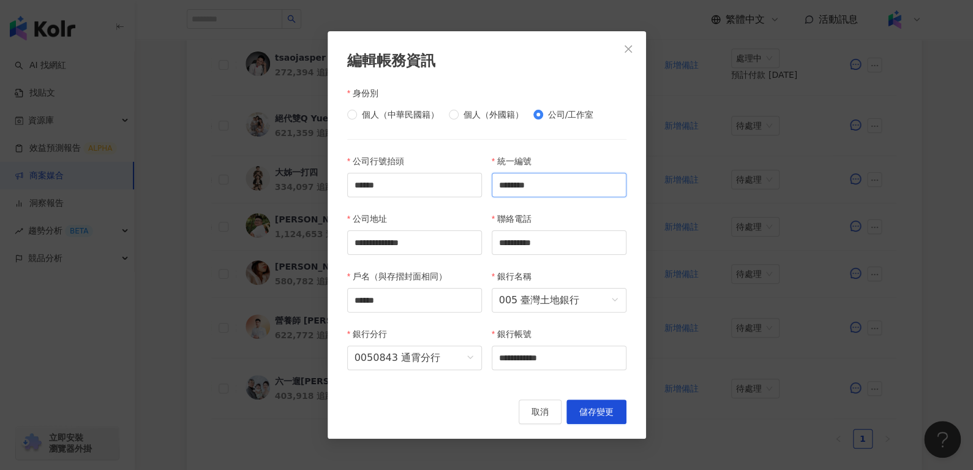
click at [572, 183] on input "********" at bounding box center [559, 185] width 135 height 25
click at [569, 244] on input "**********" at bounding box center [559, 242] width 135 height 25
click at [573, 357] on input "**********" at bounding box center [559, 357] width 135 height 25
click at [601, 410] on span "儲存變更" at bounding box center [596, 412] width 34 height 10
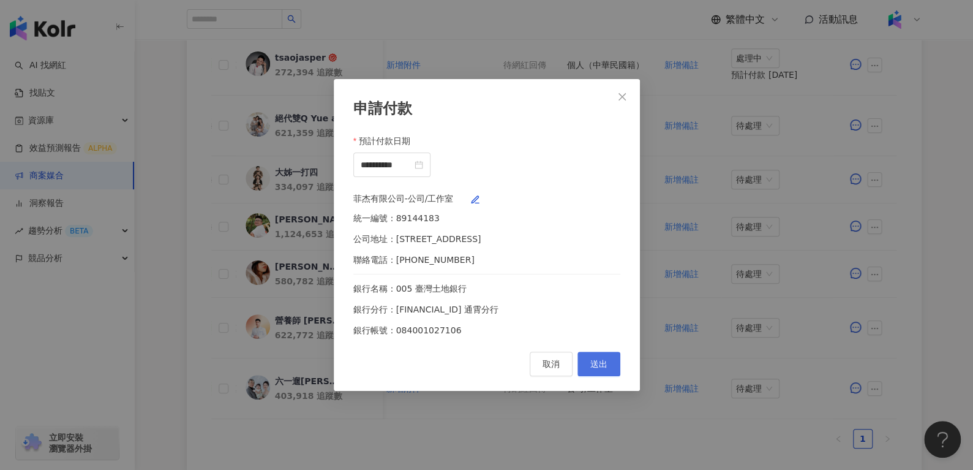
click at [594, 369] on span "送出" at bounding box center [599, 364] width 17 height 10
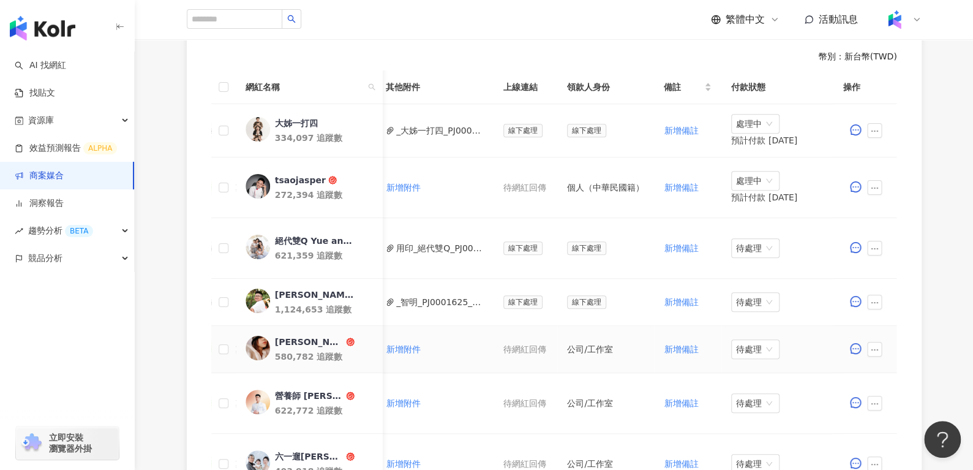
scroll to position [349, 0]
click at [741, 123] on span "處理中" at bounding box center [755, 125] width 39 height 18
click at [741, 147] on div "待處理" at bounding box center [747, 149] width 34 height 13
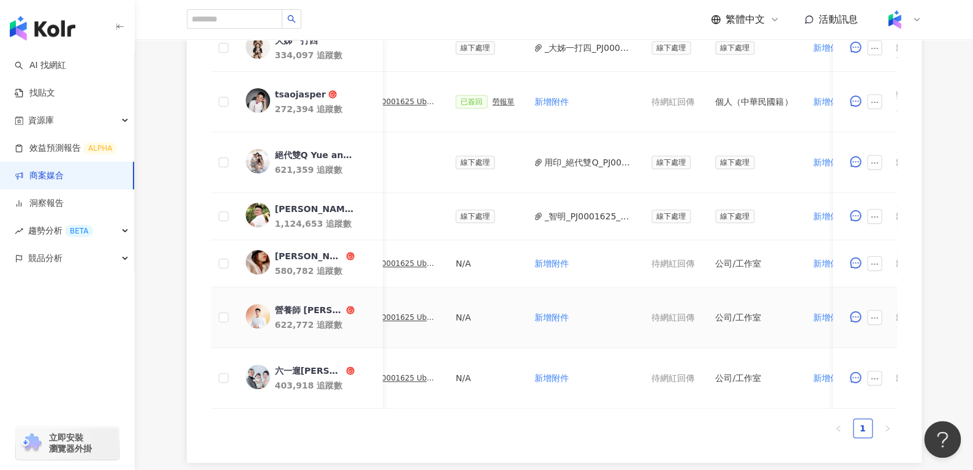
scroll to position [0, 535]
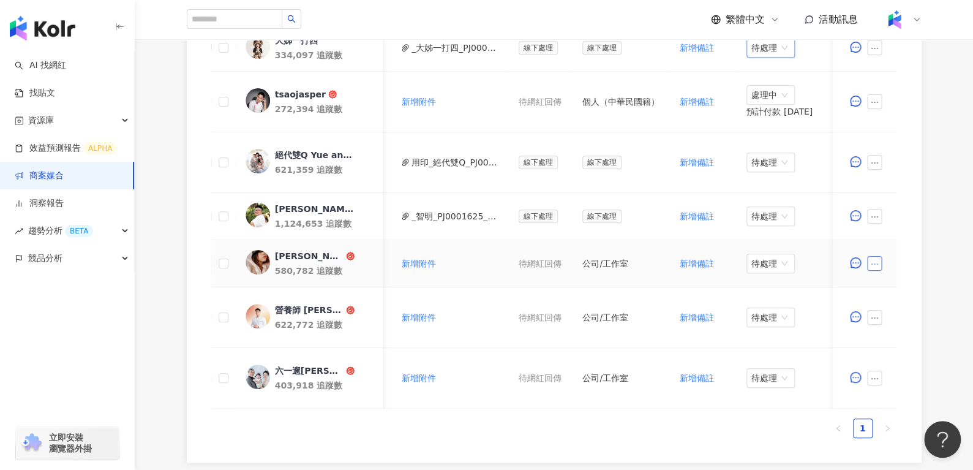
click at [869, 261] on button "button" at bounding box center [875, 263] width 15 height 15
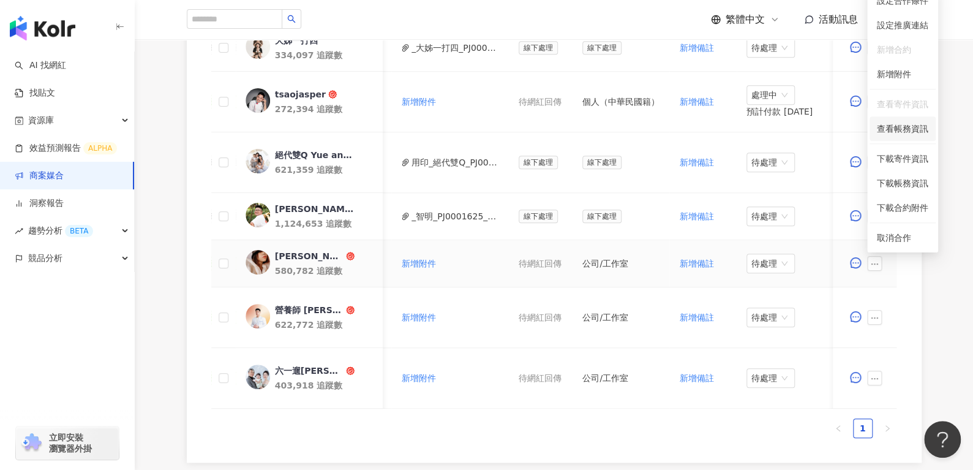
click at [910, 138] on ul "設定合作條件 設定推廣連結 新增合約 新增附件 查看寄件資訊 查看帳務資訊 下載寄件資訊 下載帳務資訊 下載合約附件 取消合作" at bounding box center [902, 119] width 71 height 266
click at [919, 127] on span "查看帳務資訊" at bounding box center [902, 128] width 51 height 13
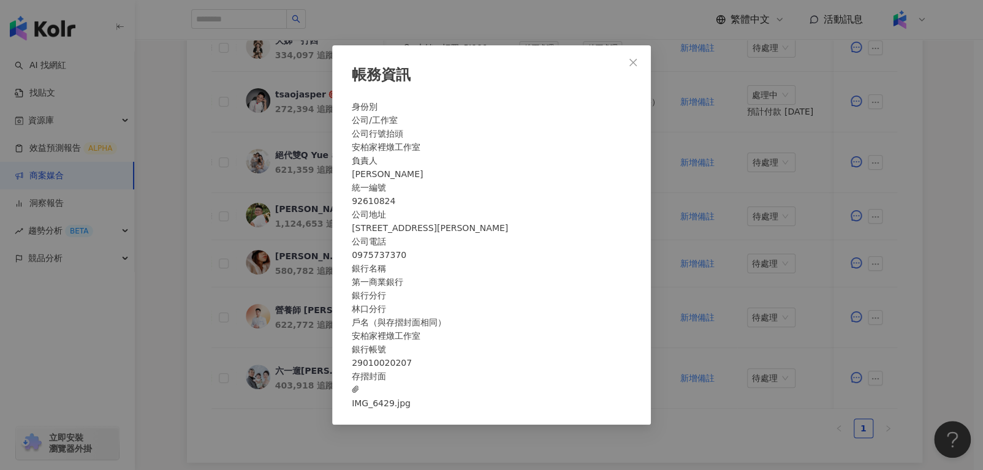
click at [410, 410] on span "IMG_6429.jpg" at bounding box center [381, 396] width 59 height 27
click at [628, 50] on button "Close" at bounding box center [633, 62] width 25 height 25
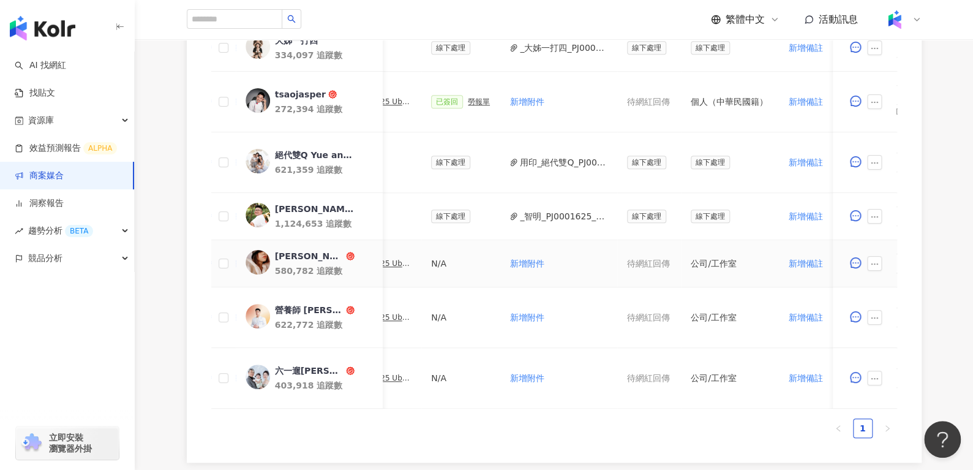
scroll to position [0, 383]
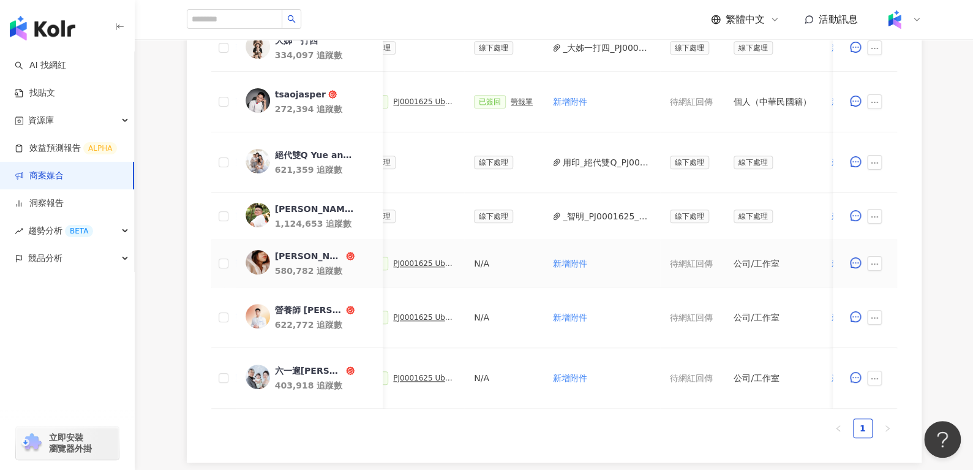
click at [409, 263] on div "PJ0001625 Uber Eats_生鮮雜貨Q3_KOL合作" at bounding box center [423, 263] width 61 height 9
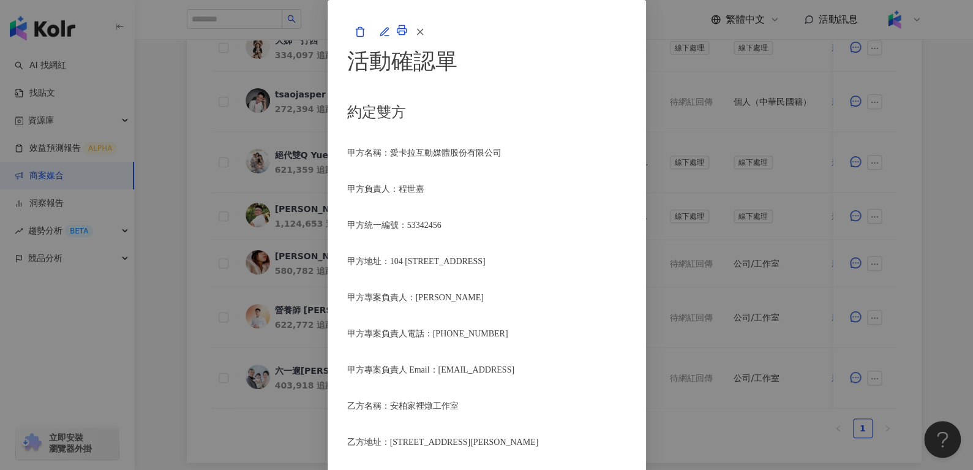
scroll to position [1554, 0]
click at [432, 44] on button "button" at bounding box center [419, 32] width 25 height 25
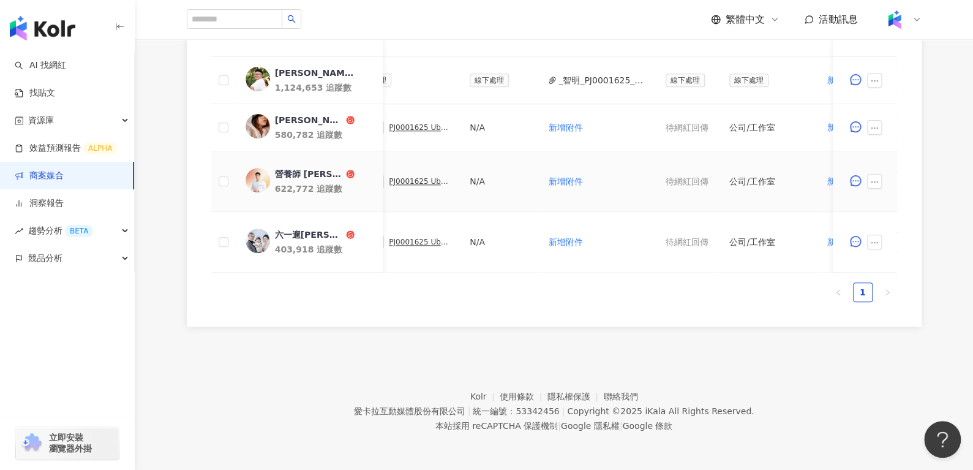
scroll to position [0, 397]
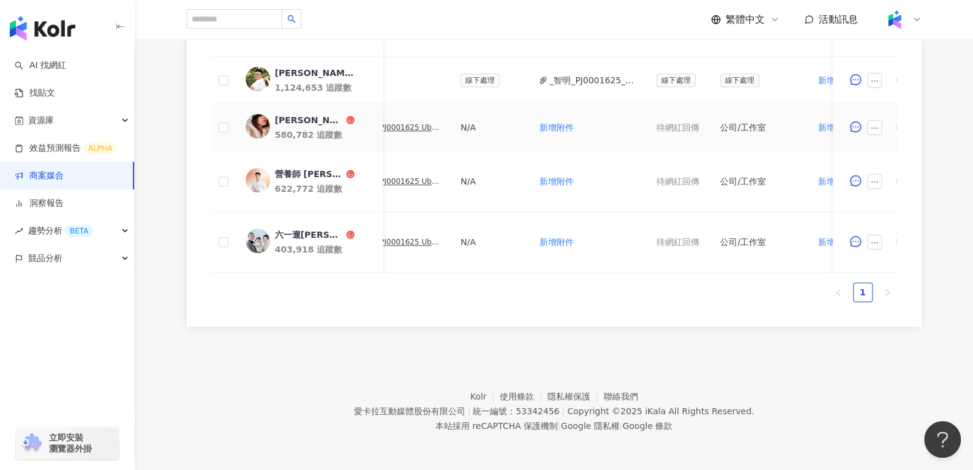
click at [304, 114] on div "AMBER李安柏" at bounding box center [308, 120] width 69 height 12
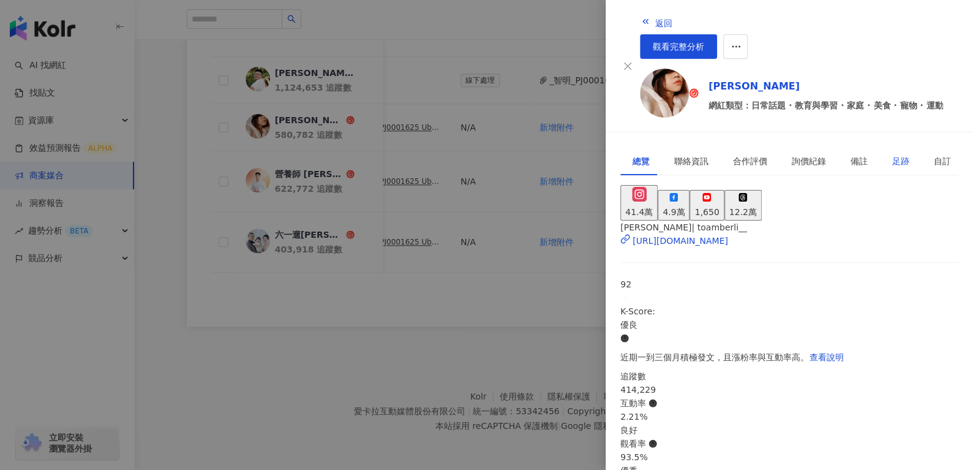
click at [893, 154] on div "足跡" at bounding box center [901, 160] width 17 height 13
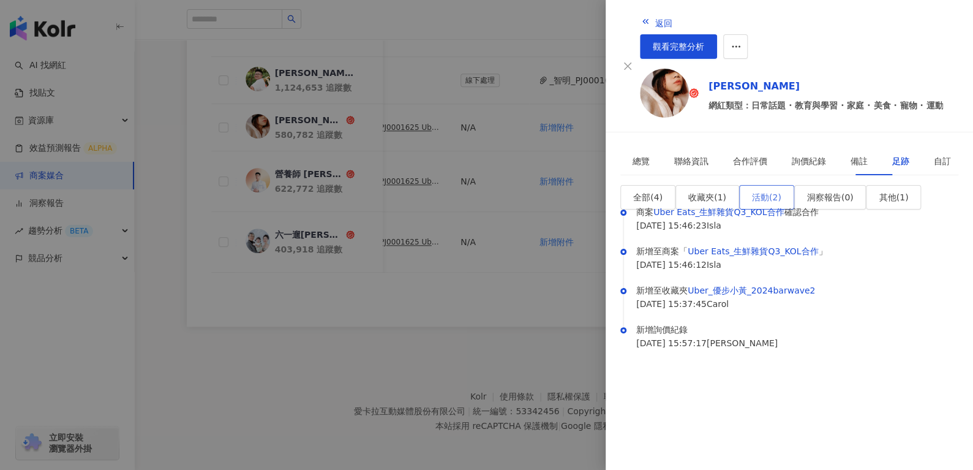
click at [755, 192] on span "活動 ( 2 )" at bounding box center [766, 197] width 29 height 10
click at [640, 27] on button "返回" at bounding box center [656, 22] width 33 height 25
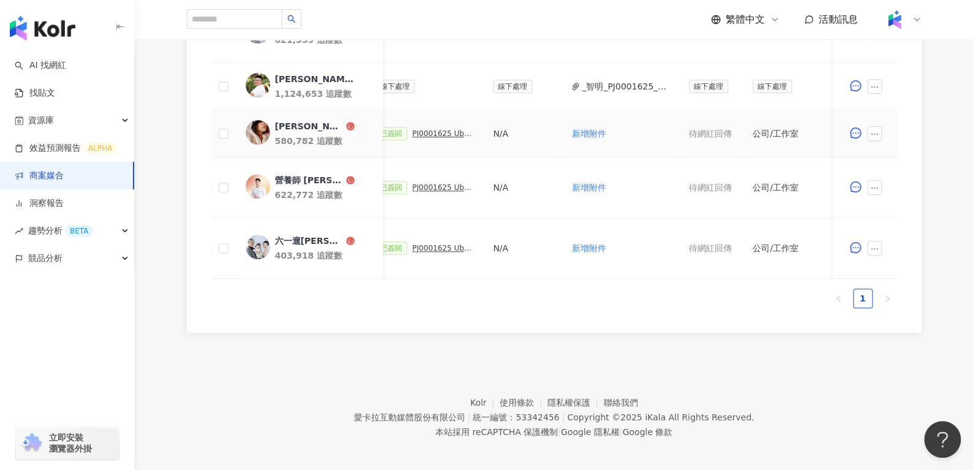
scroll to position [0, 361]
click at [428, 129] on div "PJ0001625 Uber Eats_生鮮雜貨Q3_KOL合作" at bounding box center [445, 133] width 61 height 9
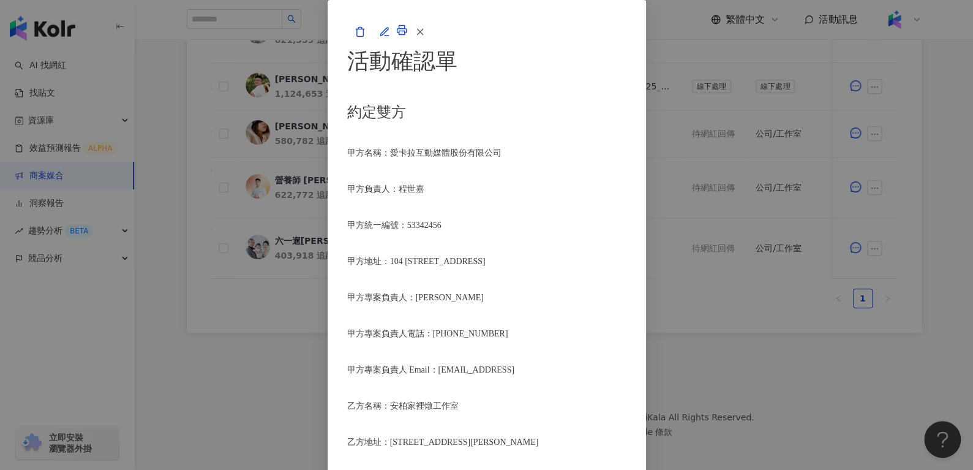
scroll to position [183, 0]
drag, startPoint x: 294, startPoint y: 271, endPoint x: 379, endPoint y: 268, distance: 84.6
click at [379, 399] on p "乙方名稱：安柏家裡燉工作室" at bounding box center [486, 406] width 279 height 14
copy span "安柏家裡燉工作室"
click at [426, 37] on icon "button" at bounding box center [420, 31] width 11 height 11
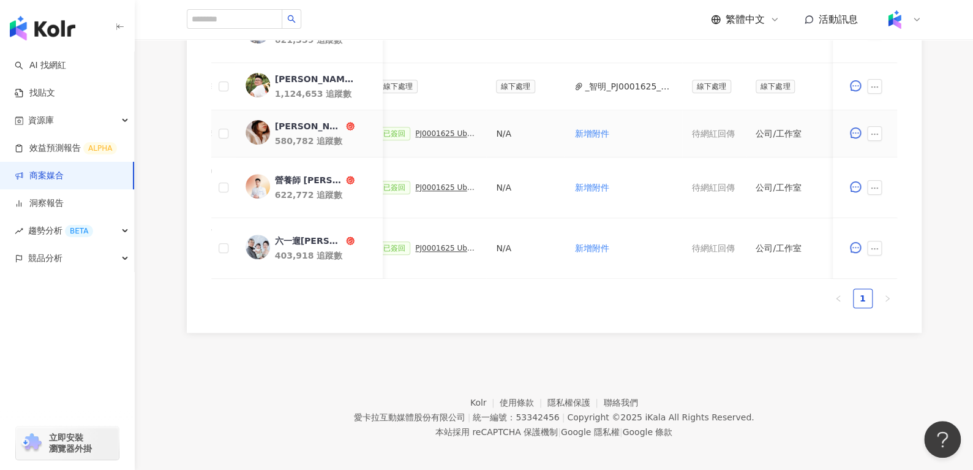
scroll to position [0, 550]
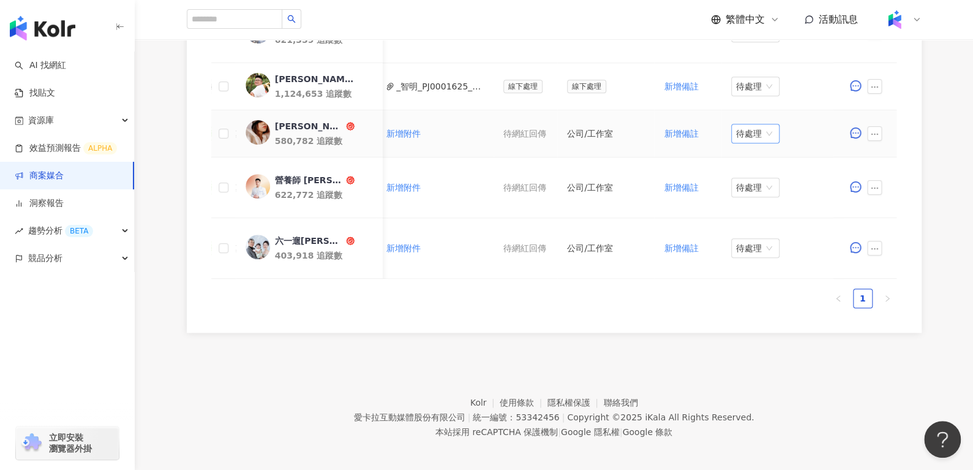
click at [749, 132] on span "待處理" at bounding box center [755, 133] width 39 height 18
click at [749, 178] on div "處理中" at bounding box center [747, 178] width 34 height 13
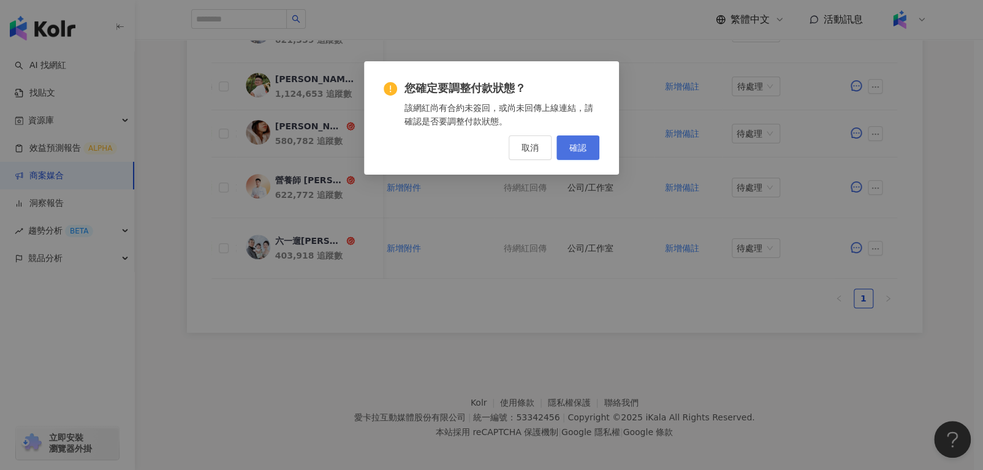
click at [570, 144] on span "確認" at bounding box center [577, 148] width 17 height 10
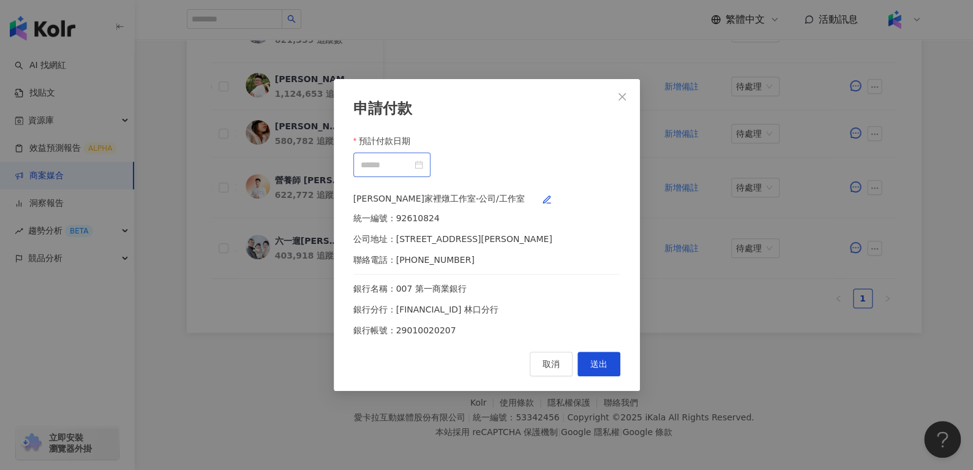
click at [423, 161] on div at bounding box center [392, 164] width 62 height 13
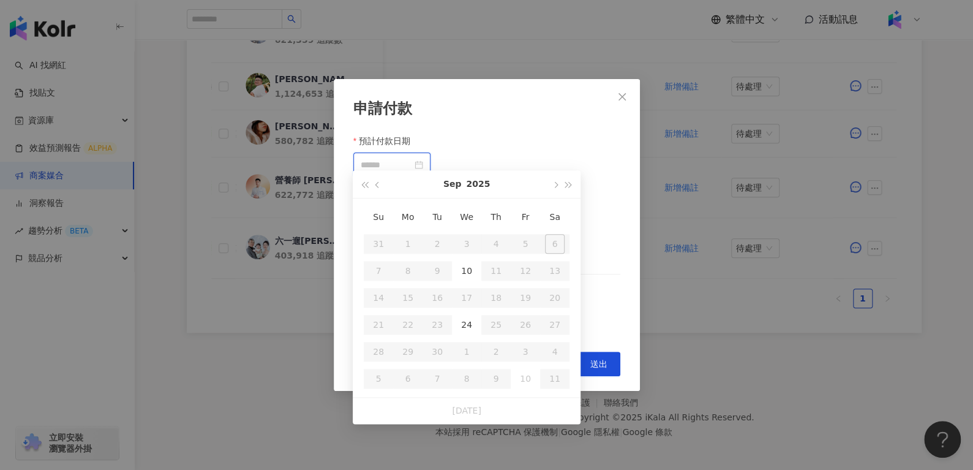
type input "**********"
click at [467, 324] on div "24" at bounding box center [467, 325] width 20 height 20
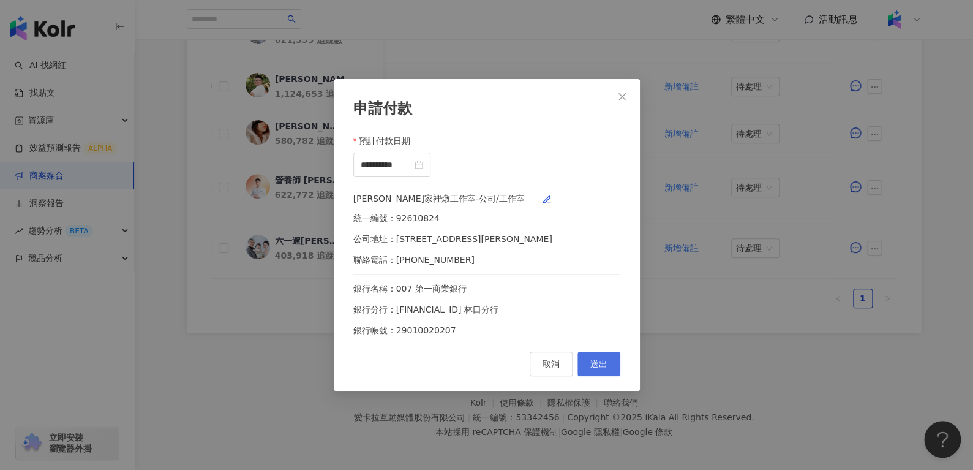
click at [585, 369] on button "送出" at bounding box center [599, 364] width 43 height 25
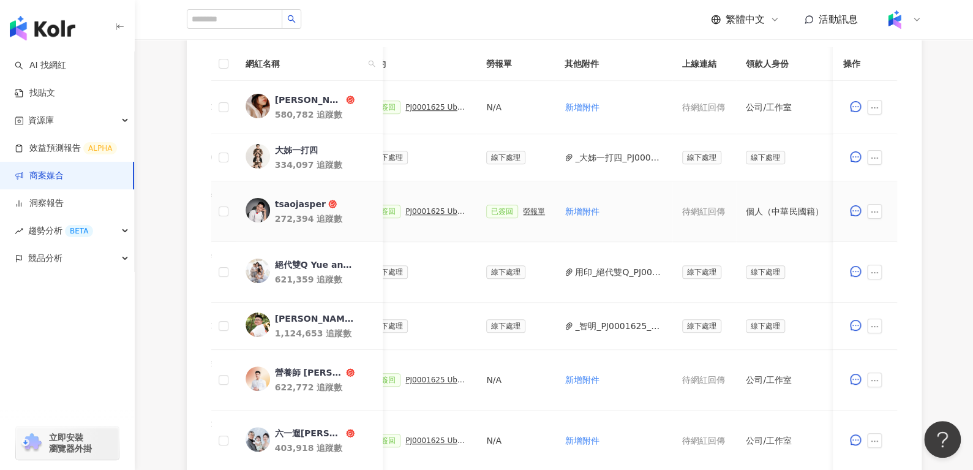
scroll to position [0, 247]
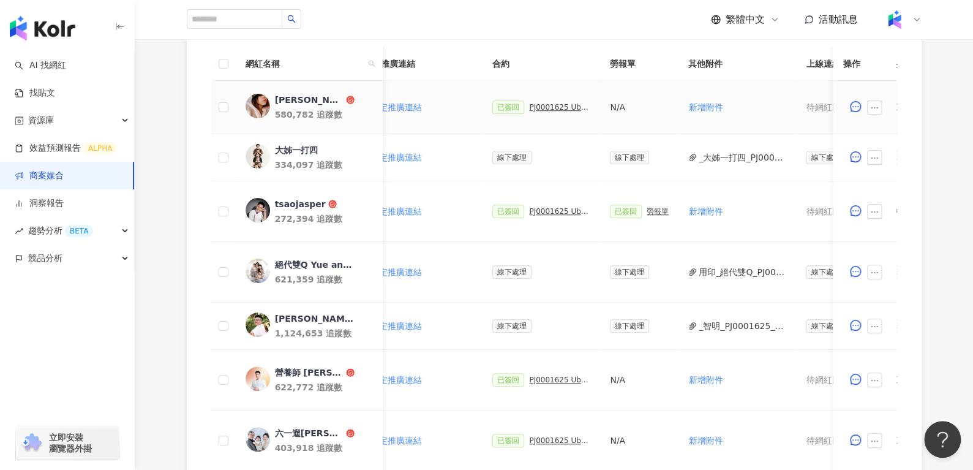
click at [548, 103] on div "PJ0001625 Uber Eats_生鮮雜貨Q3_KOL合作" at bounding box center [559, 107] width 61 height 9
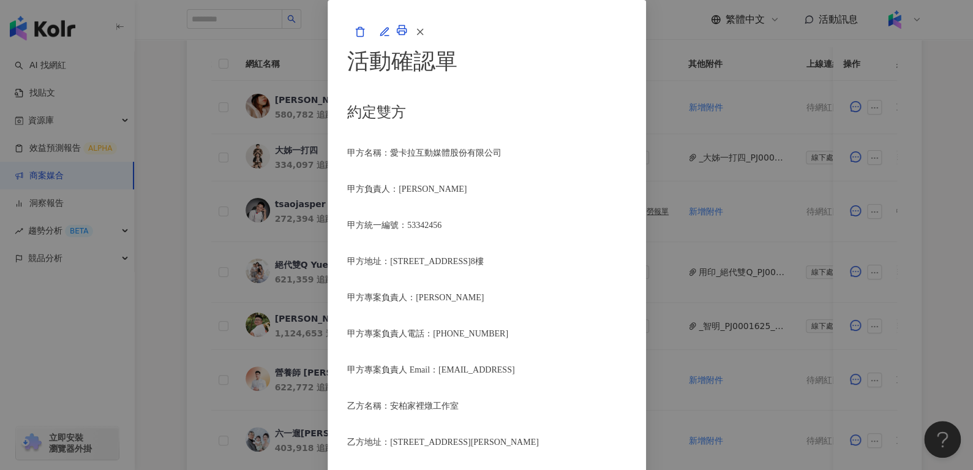
click at [548, 79] on p "活動確認單" at bounding box center [486, 61] width 279 height 35
click at [426, 37] on icon "button" at bounding box center [420, 31] width 11 height 11
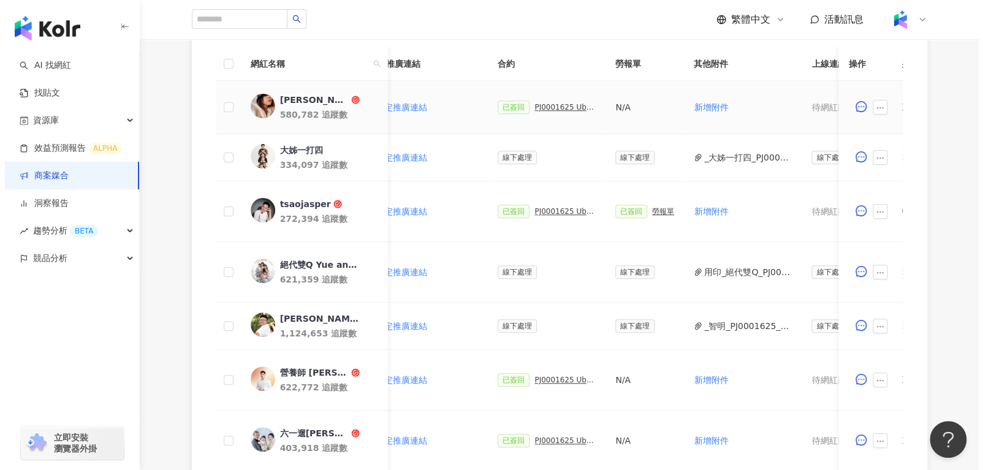
scroll to position [0, 550]
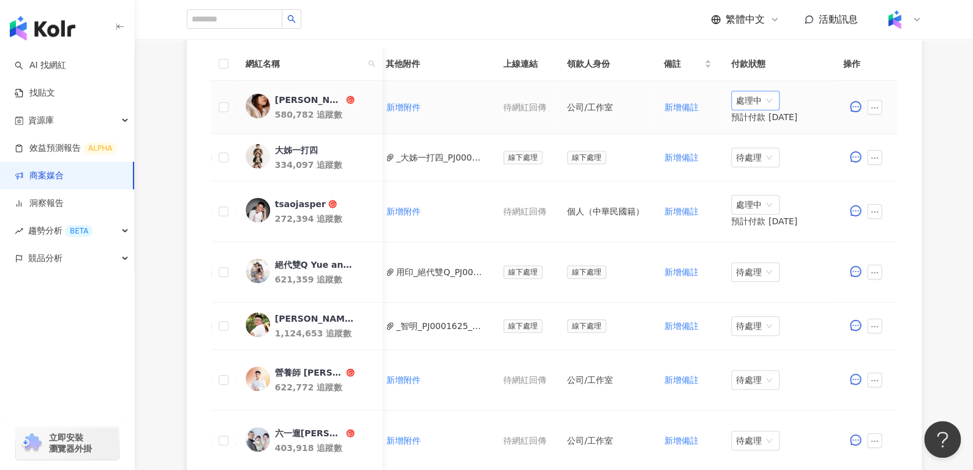
click at [747, 103] on span "處理中" at bounding box center [755, 100] width 39 height 18
click at [753, 121] on div "待處理" at bounding box center [747, 124] width 34 height 13
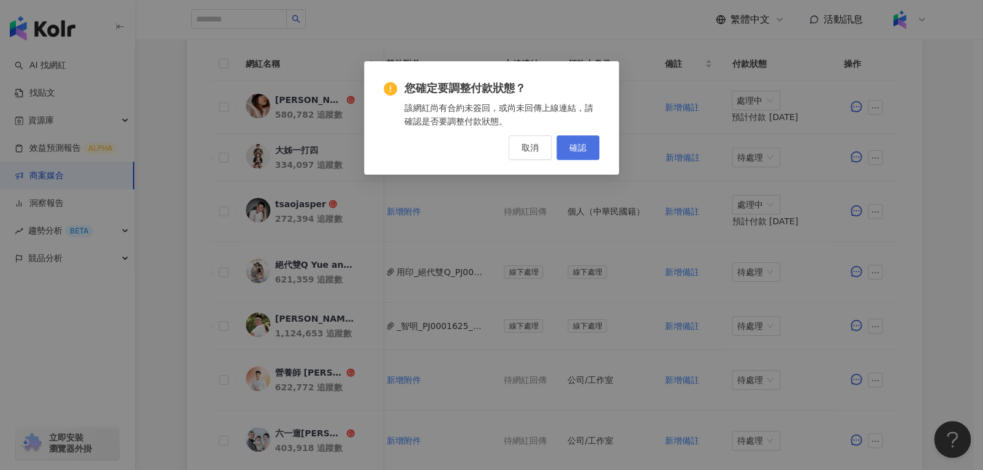
click at [569, 151] on span "確認" at bounding box center [577, 148] width 17 height 10
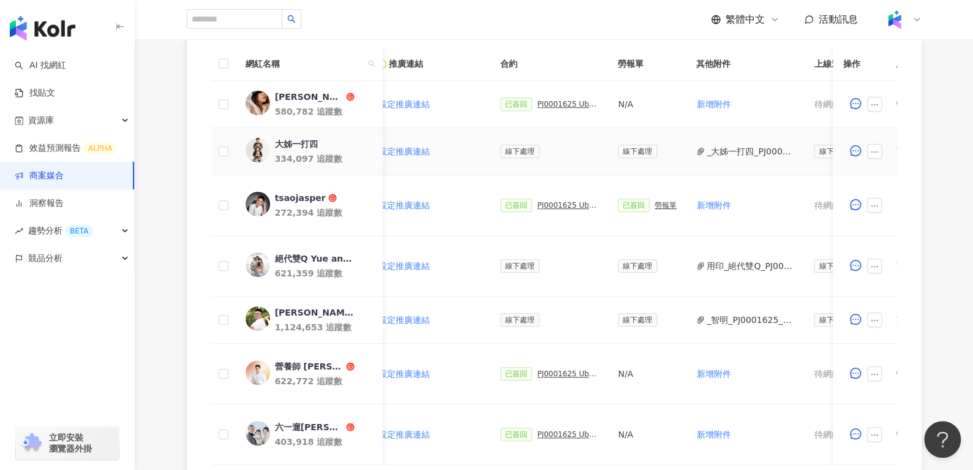
scroll to position [0, 240]
click at [556, 104] on div "PJ0001625 Uber Eats_生鮮雜貨Q3_KOL合作" at bounding box center [567, 104] width 61 height 9
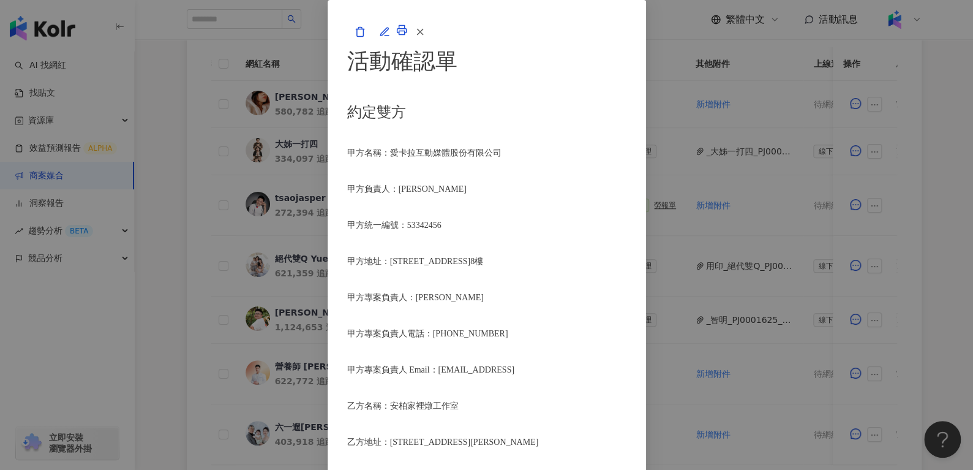
scroll to position [526, 0]
click at [426, 37] on icon "button" at bounding box center [420, 31] width 11 height 11
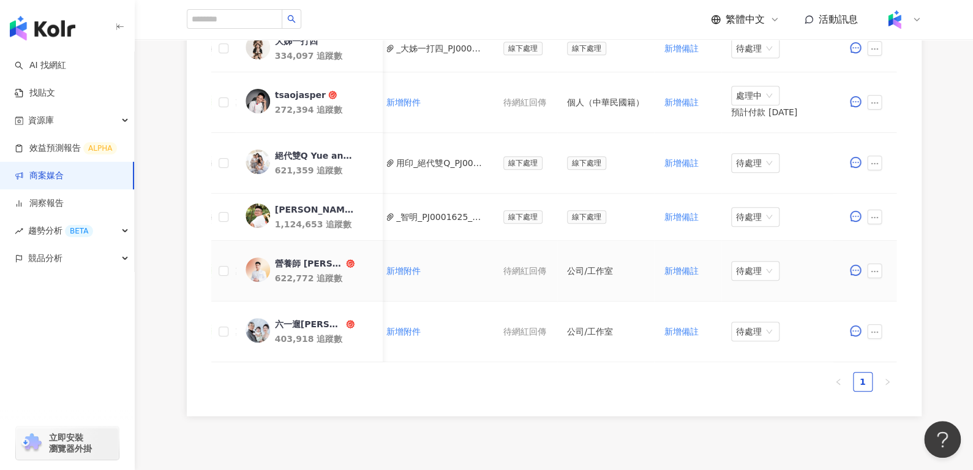
scroll to position [0, 377]
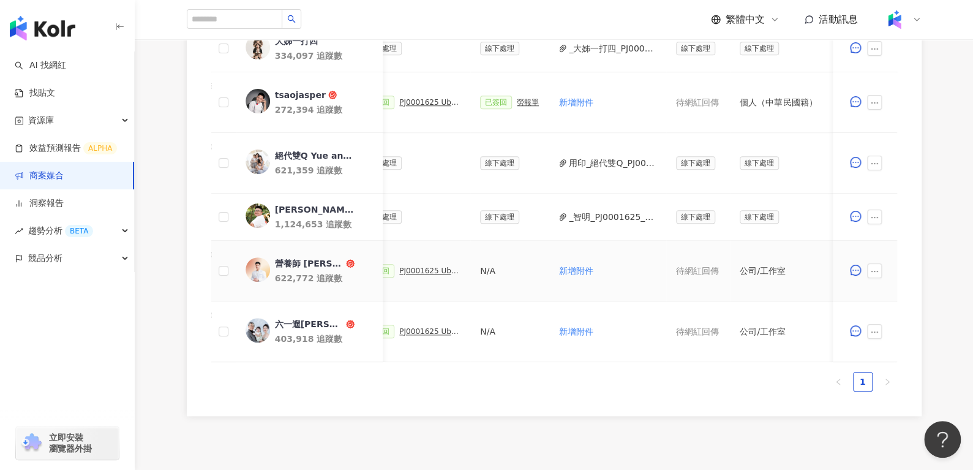
click at [423, 268] on div "PJ0001625 Uber Eats_生鮮雜貨Q3_KOL合作" at bounding box center [429, 270] width 61 height 9
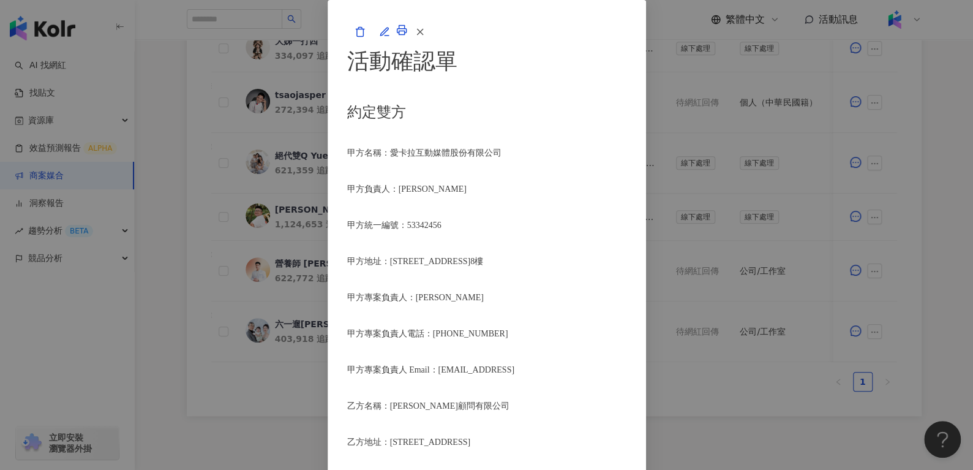
scroll to position [1631, 0]
drag, startPoint x: 342, startPoint y: 222, endPoint x: 447, endPoint y: 226, distance: 104.8
copy li "康祥健康顧問有限公司"
click at [426, 37] on icon "button" at bounding box center [420, 31] width 11 height 11
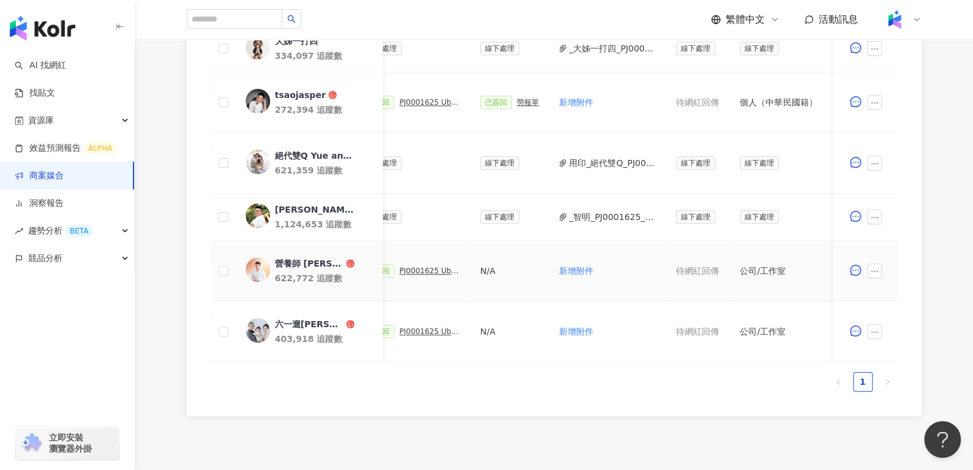
click at [313, 259] on div "營養師 Ricky" at bounding box center [308, 263] width 69 height 12
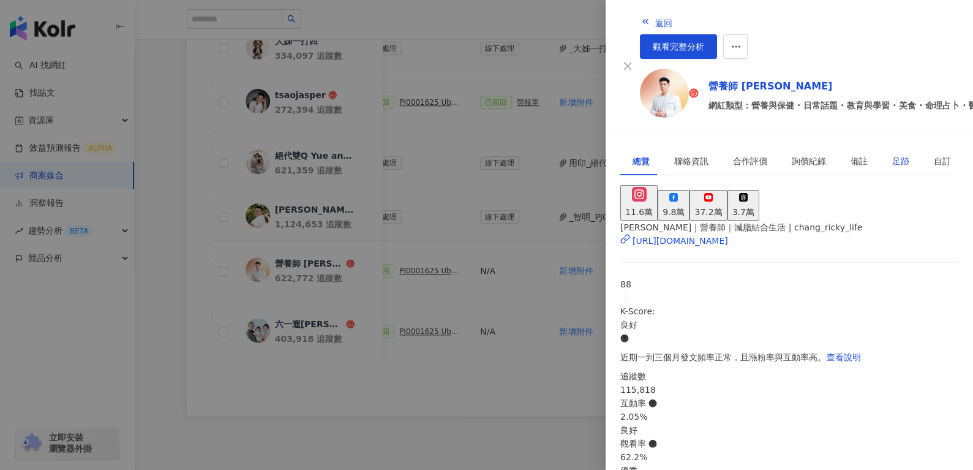
click at [893, 154] on div "足跡" at bounding box center [901, 160] width 17 height 13
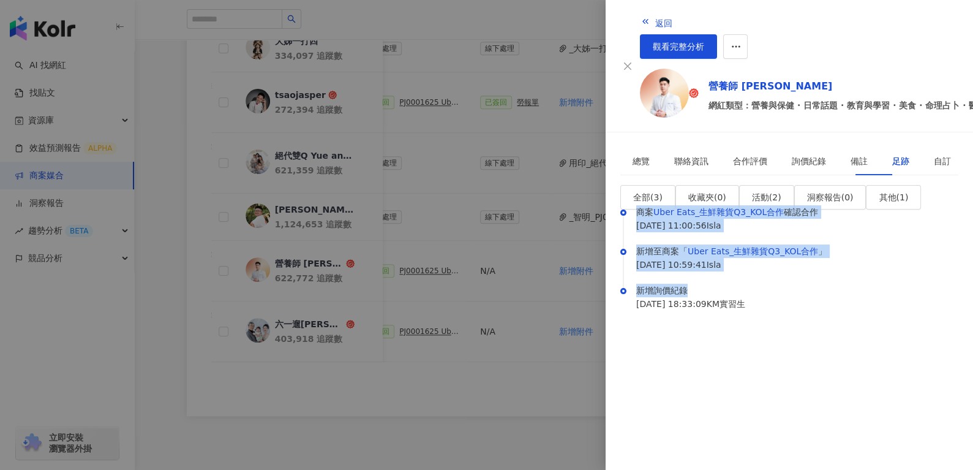
drag, startPoint x: 696, startPoint y: 273, endPoint x: 628, endPoint y: 192, distance: 105.6
click at [628, 209] on ul "商案 Uber Eats_生鮮雜貨Q3_KOL合作 確認合作 2025/08/11 11:00:56 Isla 新增至商案「 Uber Eats_生鮮雜貨Q3…" at bounding box center [790, 271] width 338 height 124
click at [640, 20] on button "返回" at bounding box center [656, 22] width 33 height 25
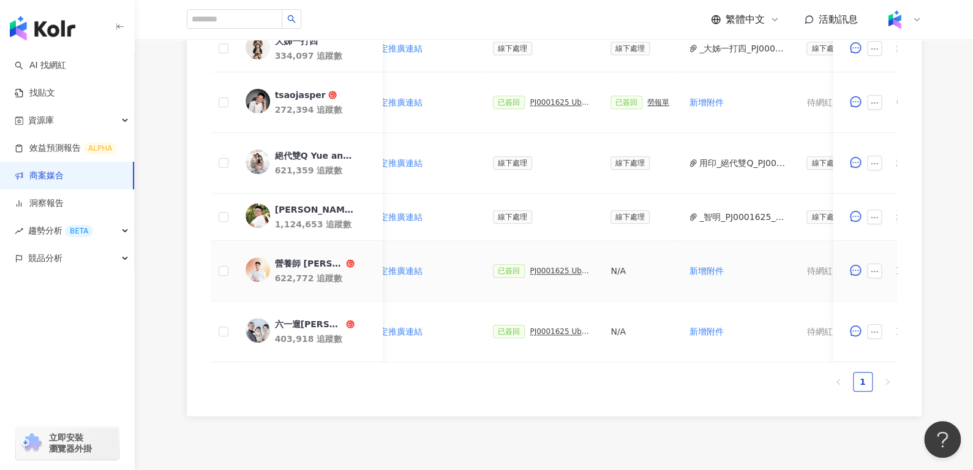
scroll to position [0, 550]
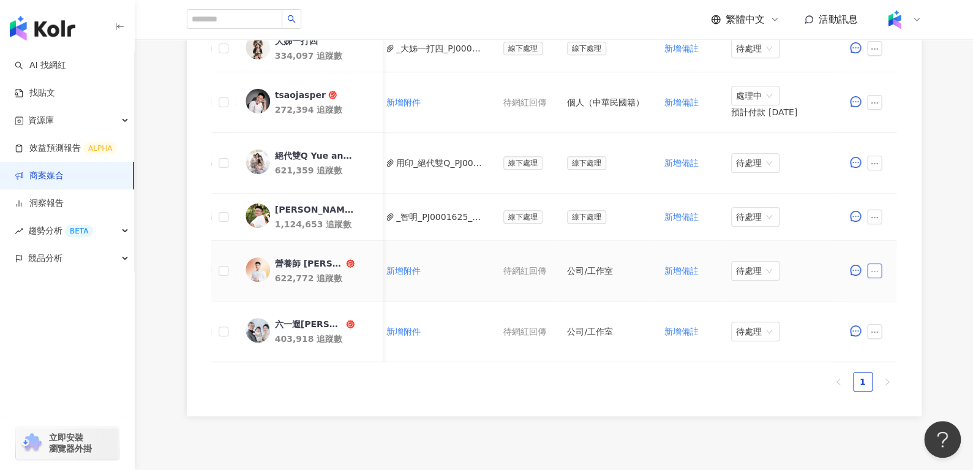
click at [881, 271] on button "button" at bounding box center [875, 270] width 15 height 15
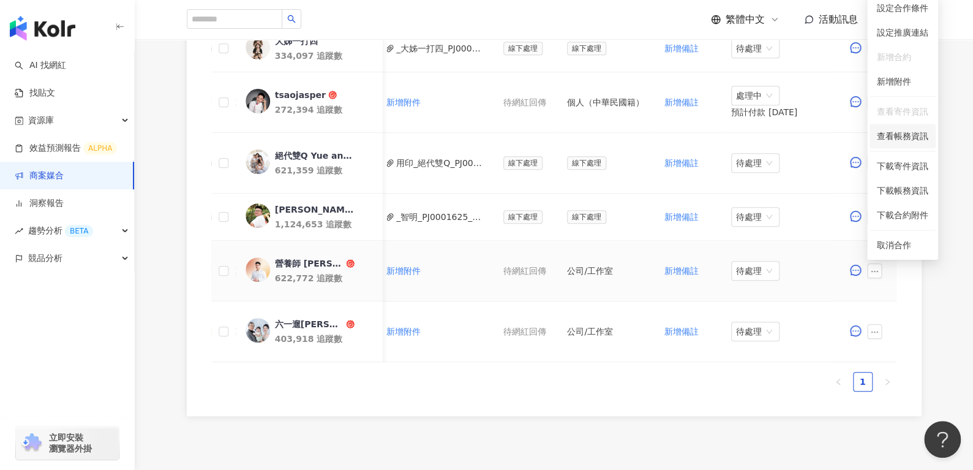
click at [891, 136] on span "查看帳務資訊" at bounding box center [902, 135] width 51 height 13
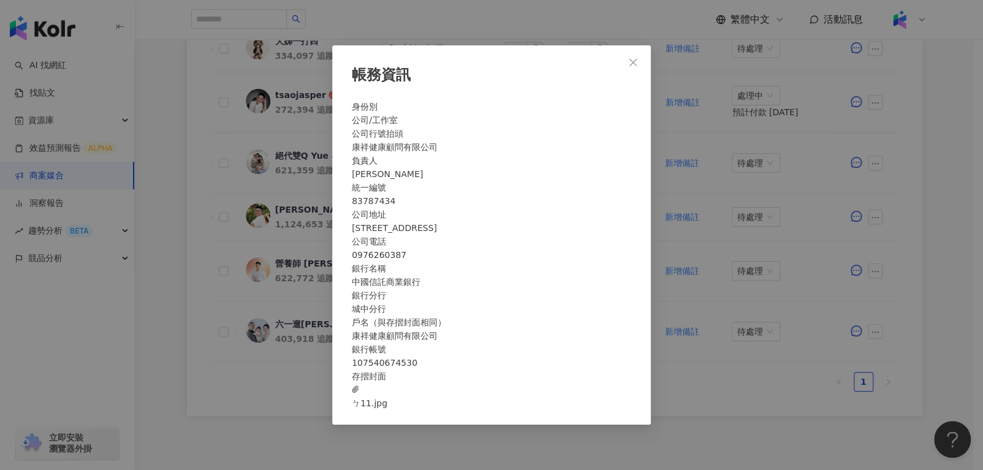
click at [387, 410] on span "ㄅ11.jpg" at bounding box center [370, 396] width 36 height 27
click at [633, 58] on icon "close" at bounding box center [633, 63] width 10 height 10
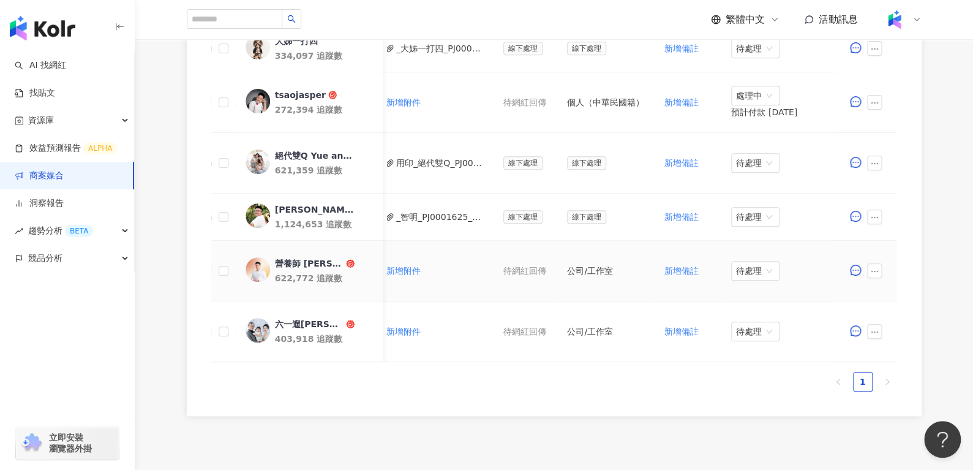
click at [770, 268] on td "待處理" at bounding box center [783, 271] width 123 height 61
click at [741, 264] on span "待處理" at bounding box center [755, 271] width 39 height 18
click at [758, 317] on div "處理中" at bounding box center [747, 315] width 34 height 13
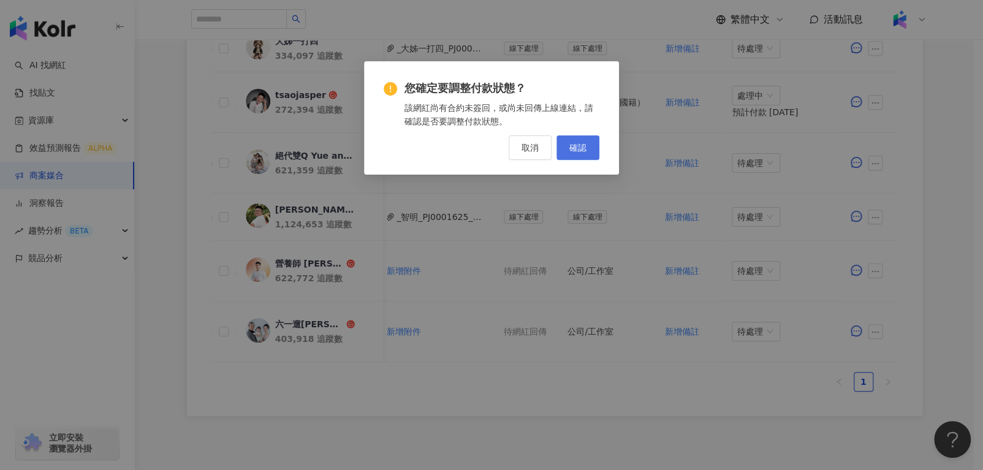
click at [594, 146] on button "確認" at bounding box center [577, 147] width 43 height 25
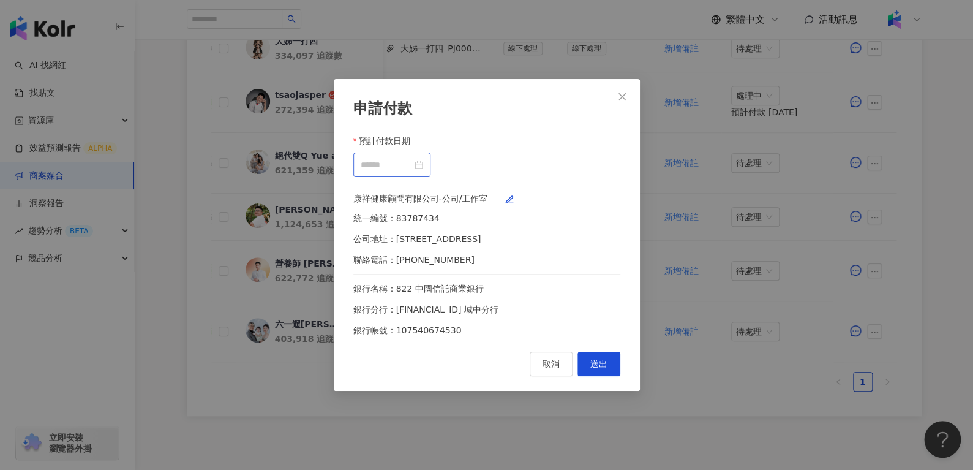
click at [423, 158] on div at bounding box center [392, 164] width 62 height 13
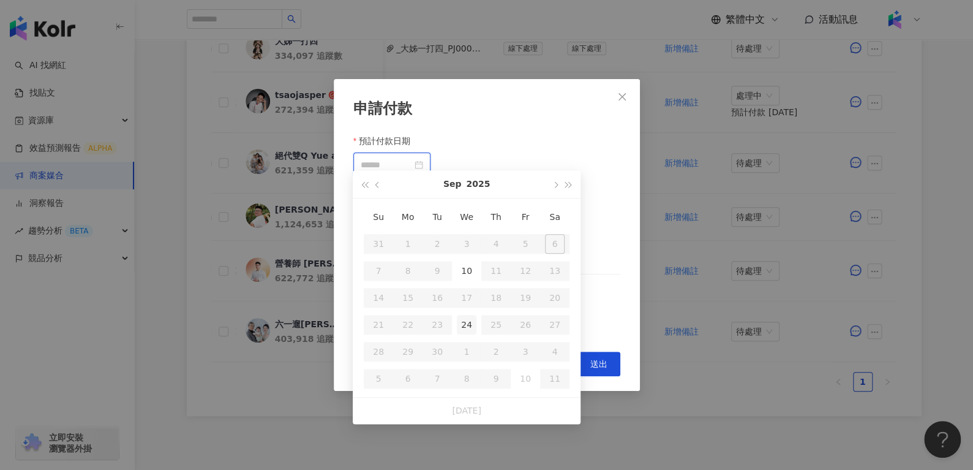
type input "**********"
click at [467, 312] on td "24" at bounding box center [466, 324] width 29 height 27
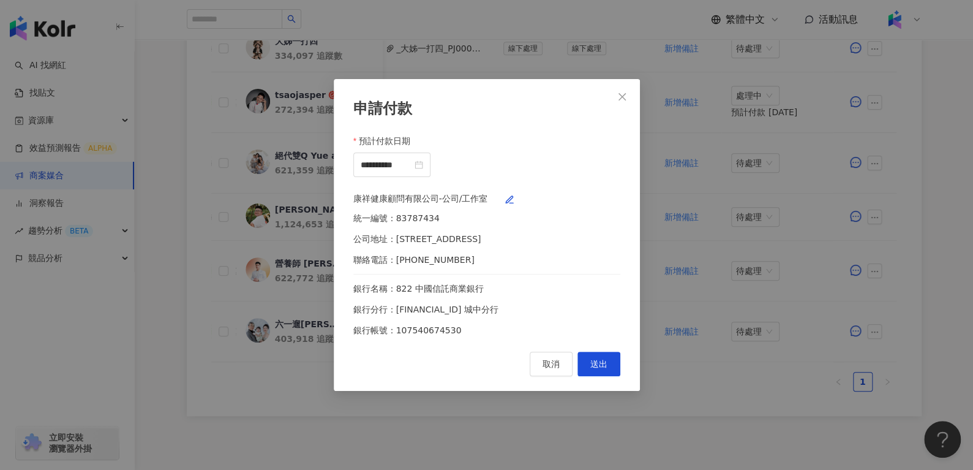
click at [608, 198] on div "康祥健康顧問有限公司-公司/工作室 統一編號：83787434 公司地址：新北市板橋區中正路337號2樓 聯絡電話：0976260387 銀行名稱：822 中…" at bounding box center [486, 264] width 267 height 145
click at [519, 198] on button "button" at bounding box center [510, 202] width 20 height 20
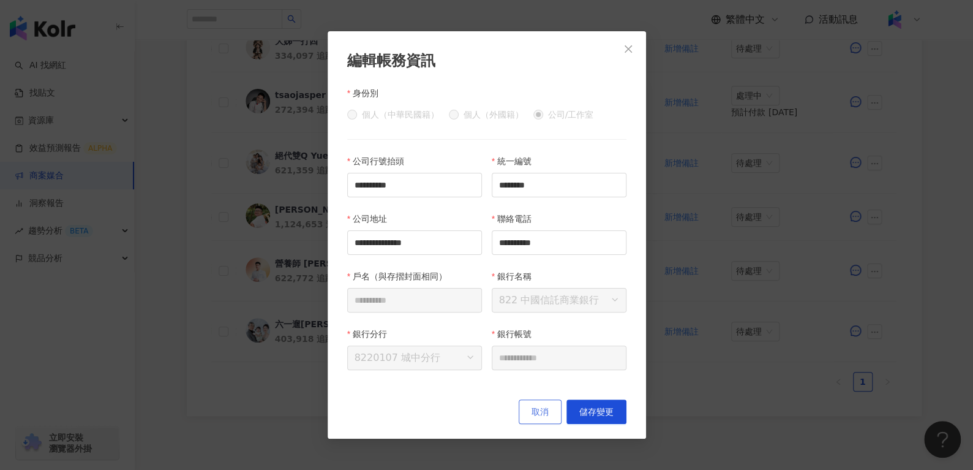
click at [534, 404] on button "取消" at bounding box center [540, 411] width 43 height 25
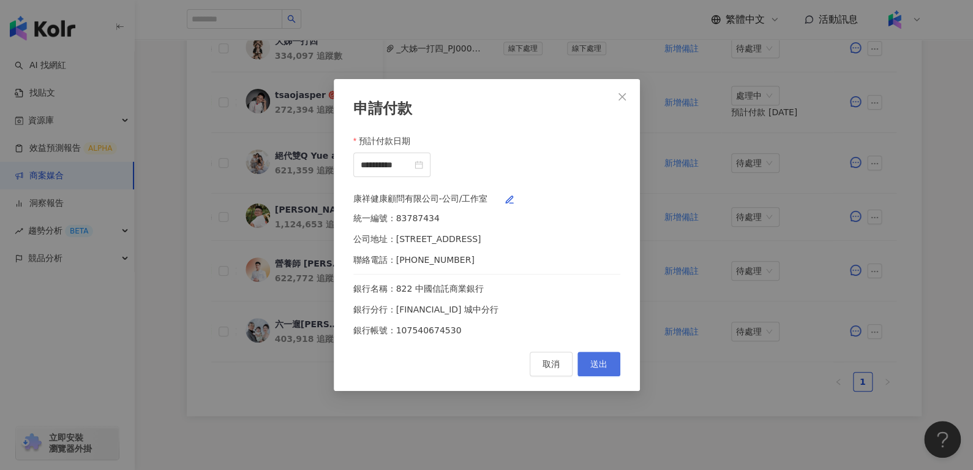
click at [602, 369] on span "送出" at bounding box center [599, 364] width 17 height 10
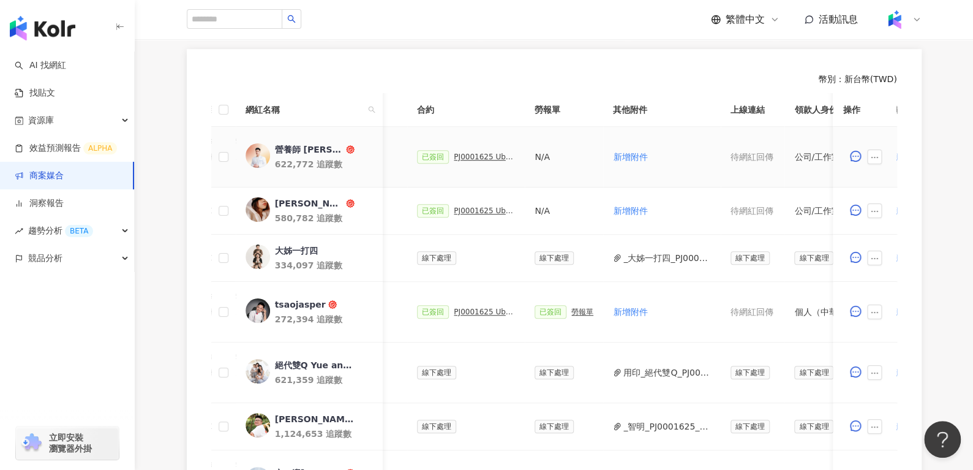
scroll to position [0, 318]
click at [489, 153] on div "PJ0001625 Uber Eats_生鮮雜貨Q3_KOL合作" at bounding box center [489, 157] width 61 height 9
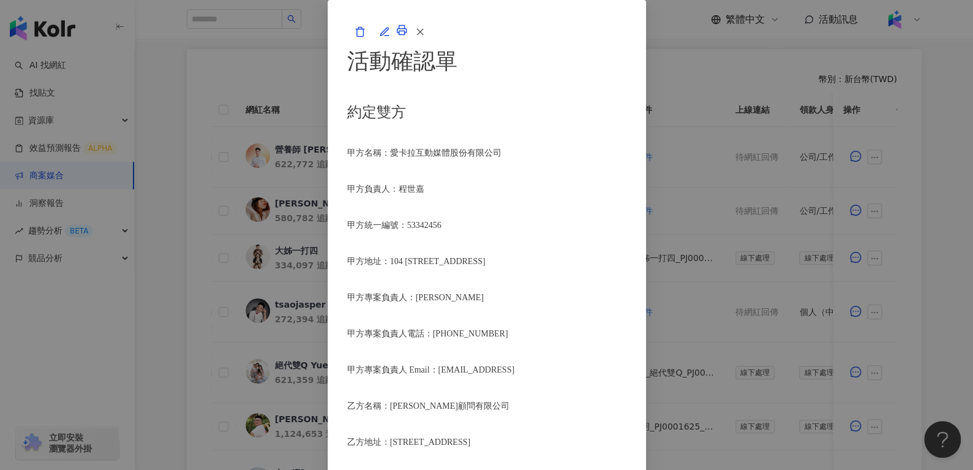
scroll to position [123, 0]
drag, startPoint x: 290, startPoint y: 334, endPoint x: 447, endPoint y: 327, distance: 157.0
click at [447, 399] on p "乙方名稱：康祥健康顧問有限公司" at bounding box center [486, 406] width 279 height 14
copy span "康祥健康顧問有限公司"
click at [426, 38] on span "button" at bounding box center [420, 31] width 11 height 13
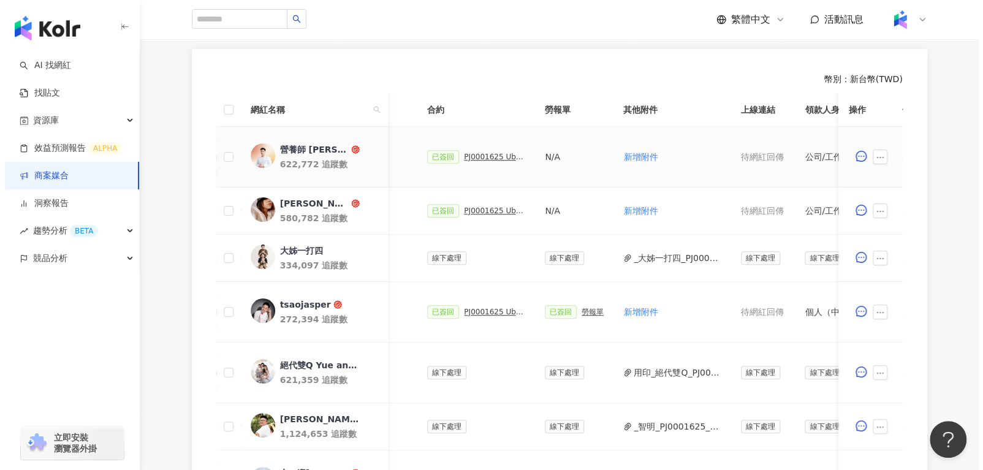
scroll to position [0, 550]
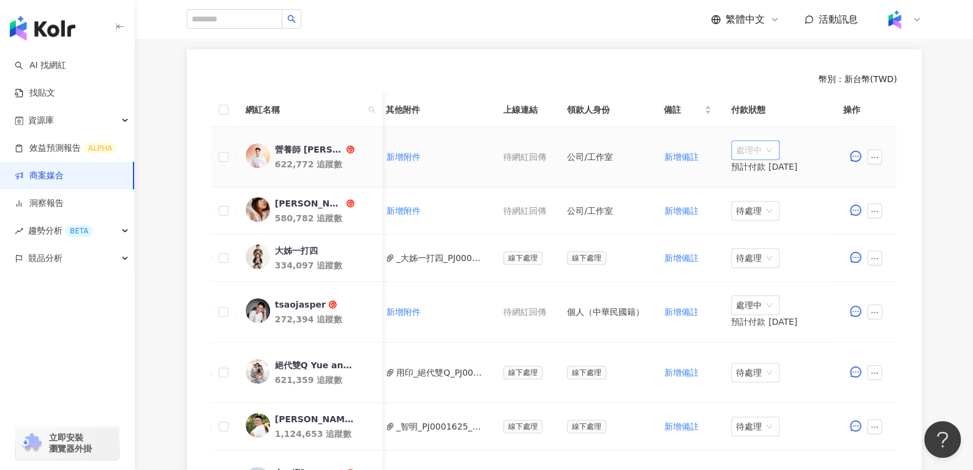
click at [746, 151] on span "處理中" at bounding box center [755, 150] width 39 height 18
click at [746, 174] on div "待處理" at bounding box center [747, 174] width 34 height 13
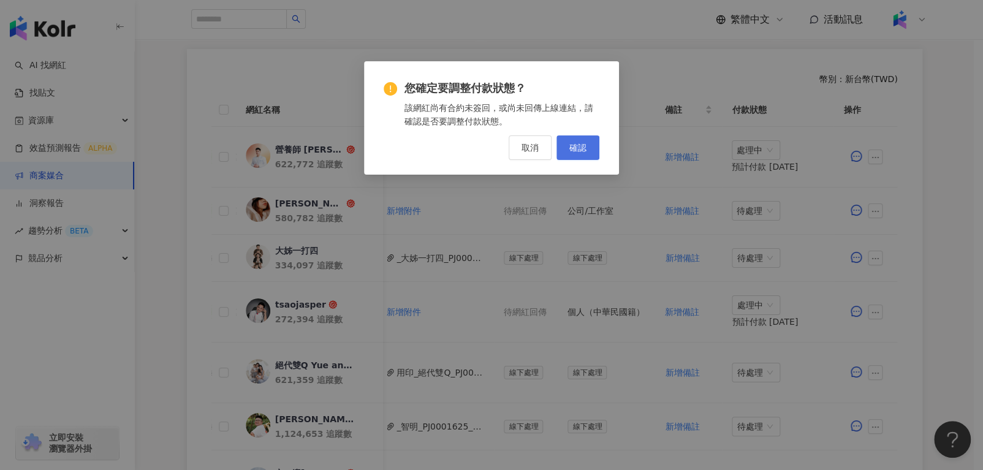
click at [575, 138] on button "確認" at bounding box center [577, 147] width 43 height 25
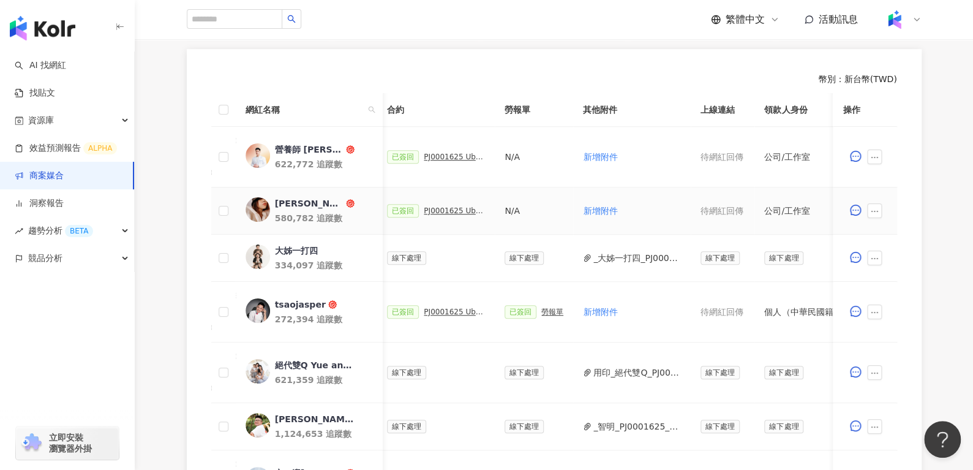
scroll to position [0, 332]
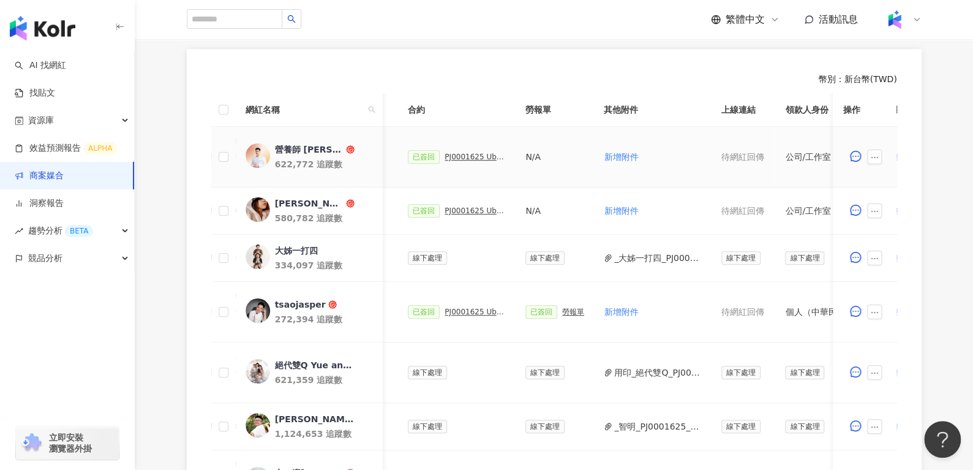
click at [461, 157] on div "PJ0001625 Uber Eats_生鮮雜貨Q3_KOL合作" at bounding box center [475, 157] width 61 height 9
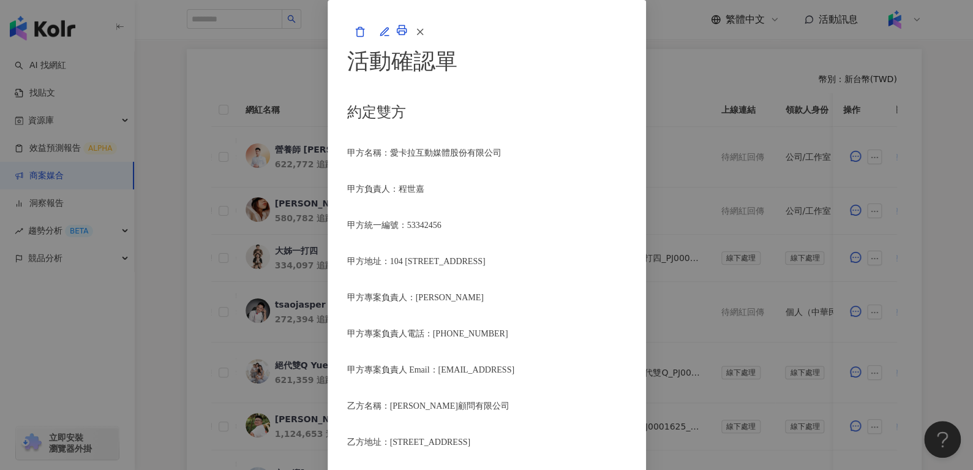
scroll to position [344, 0]
click at [426, 37] on icon "button" at bounding box center [420, 31] width 11 height 11
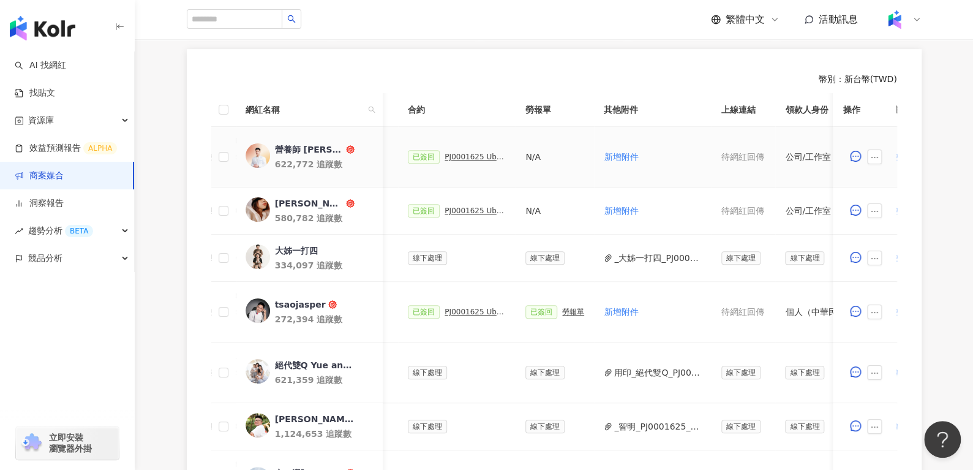
click at [450, 160] on div "已簽回 PJ0001625 Uber Eats_生鮮雜貨Q3_KOL合作" at bounding box center [457, 156] width 98 height 13
click at [445, 159] on div "PJ0001625 Uber Eats_生鮮雜貨Q3_KOL合作" at bounding box center [475, 157] width 61 height 9
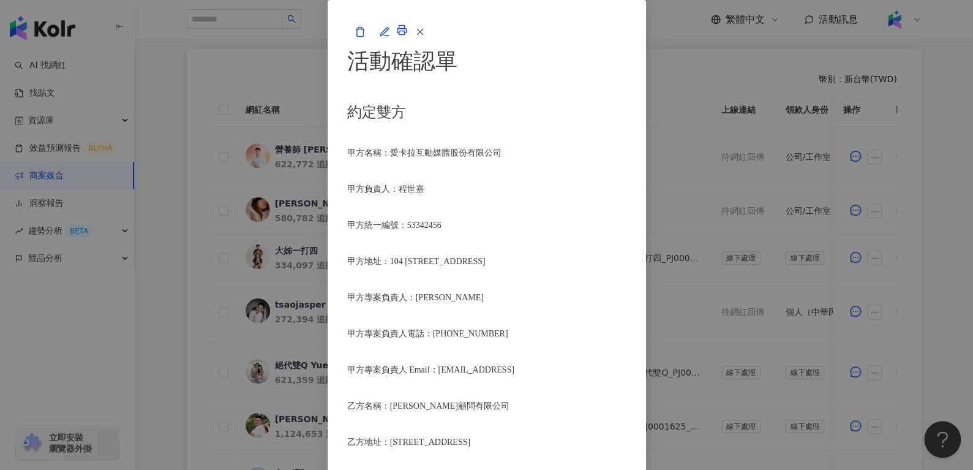
scroll to position [519, 0]
drag, startPoint x: 337, startPoint y: 247, endPoint x: 554, endPoint y: 260, distance: 217.2
drag, startPoint x: 504, startPoint y: 202, endPoint x: 567, endPoint y: 198, distance: 63.8
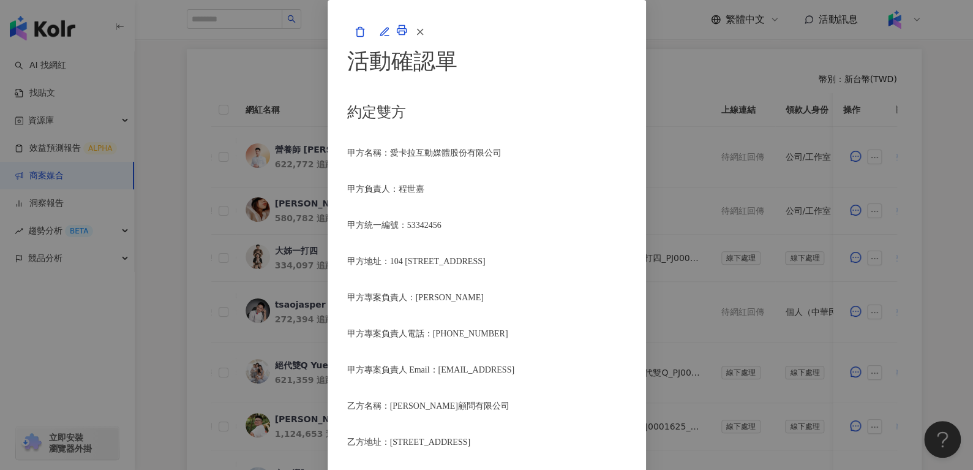
drag, startPoint x: 304, startPoint y: 209, endPoint x: 503, endPoint y: 201, distance: 198.6
drag, startPoint x: 457, startPoint y: 243, endPoint x: 510, endPoint y: 244, distance: 52.7
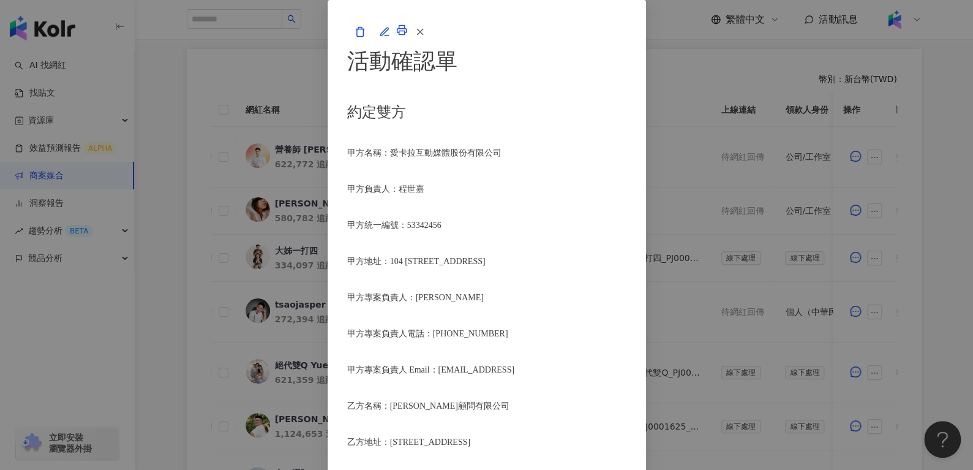
drag, startPoint x: 389, startPoint y: 259, endPoint x: 417, endPoint y: 263, distance: 27.8
drag, startPoint x: 443, startPoint y: 259, endPoint x: 456, endPoint y: 259, distance: 12.9
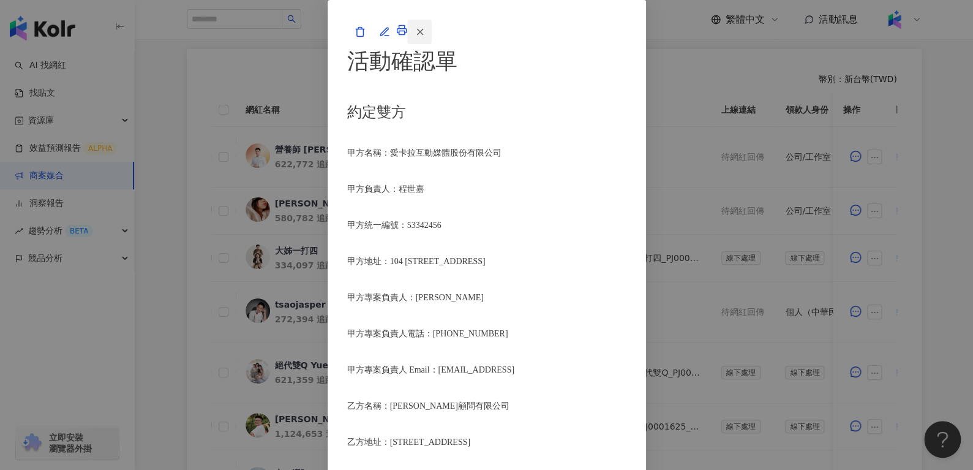
click at [426, 37] on icon "button" at bounding box center [420, 31] width 11 height 11
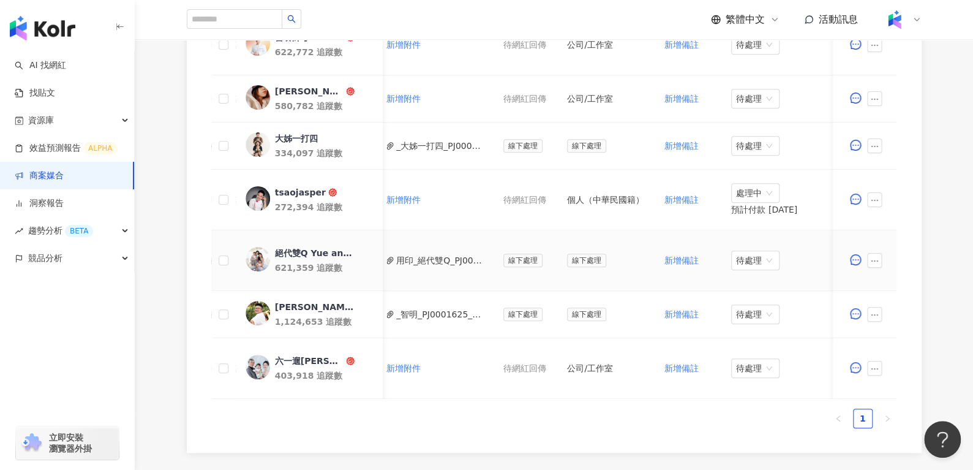
scroll to position [0, 482]
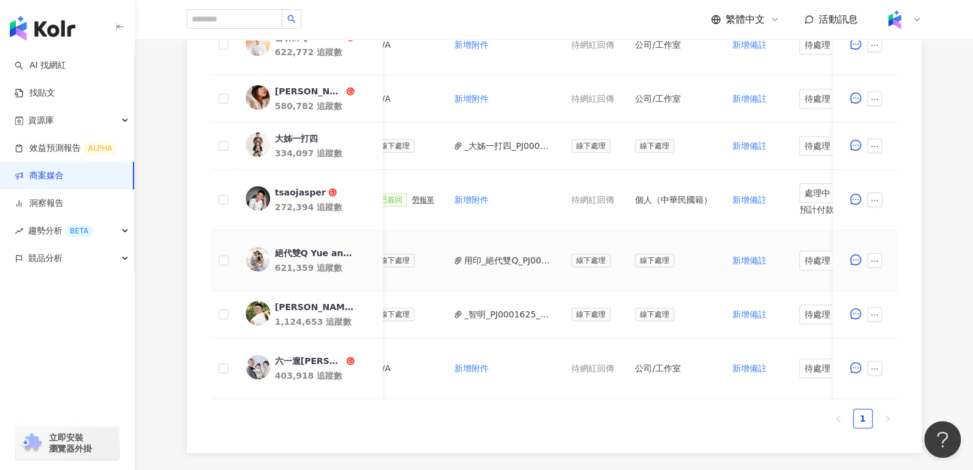
click at [473, 264] on td "用印_絕代雙Q_PJ0001625_Uber_Eats_生鮮雜貨Q3_KOL合作_活動確認單__QQF-250820絕代雙Q_x_iKala_Uber_Eat…" at bounding box center [503, 260] width 118 height 61
click at [473, 264] on button "用印_絕代雙Q_PJ0001625_Uber_Eats_生鮮雜貨Q3_KOL合作_活動確認單__QQF-250820絕代雙Q_x_iKala_Uber_Eat…" at bounding box center [508, 260] width 88 height 13
click at [478, 254] on button "用印_絕代雙Q_PJ0001625_Uber_Eats_生鮮雜貨Q3_KOL合作_活動確認單__QQF-250820絕代雙Q_x_iKala_Uber_Eat…" at bounding box center [508, 260] width 88 height 13
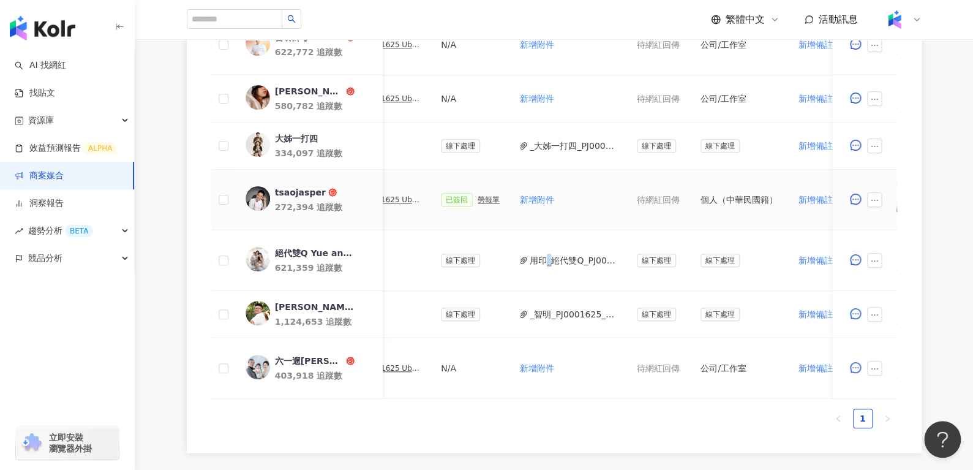
scroll to position [0, 349]
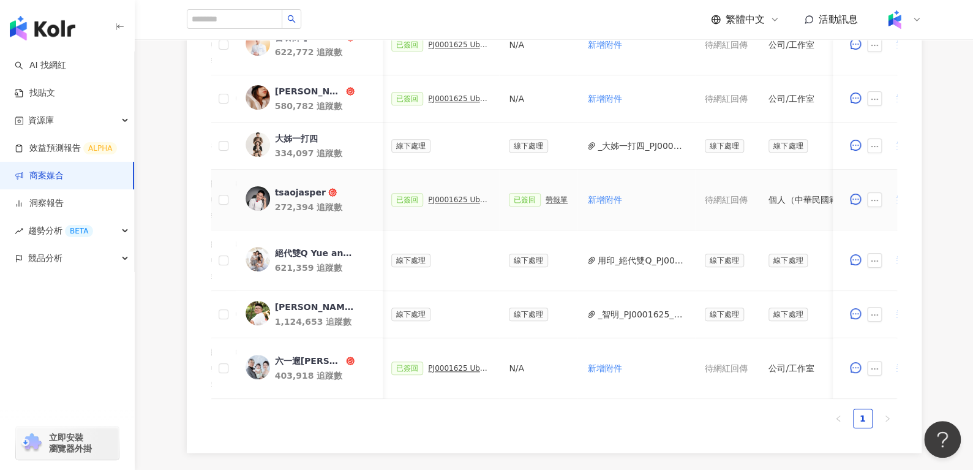
click at [452, 204] on div "已簽回 PJ0001625 Uber Eats_生鮮雜貨Q3_KOL合作" at bounding box center [440, 199] width 98 height 13
click at [445, 198] on div "PJ0001625 Uber Eats_生鮮雜貨Q3_KOL合作" at bounding box center [458, 199] width 61 height 9
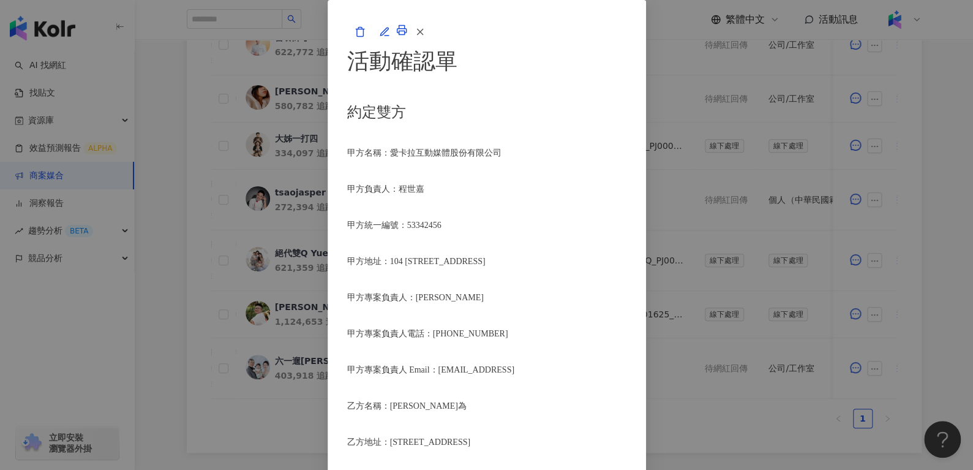
scroll to position [796, 0]
click at [432, 44] on button "button" at bounding box center [419, 32] width 25 height 25
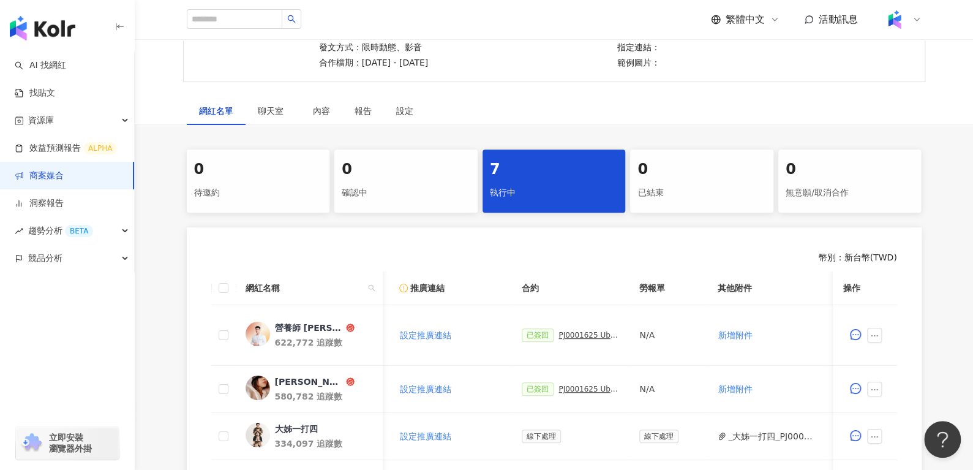
scroll to position [0, 0]
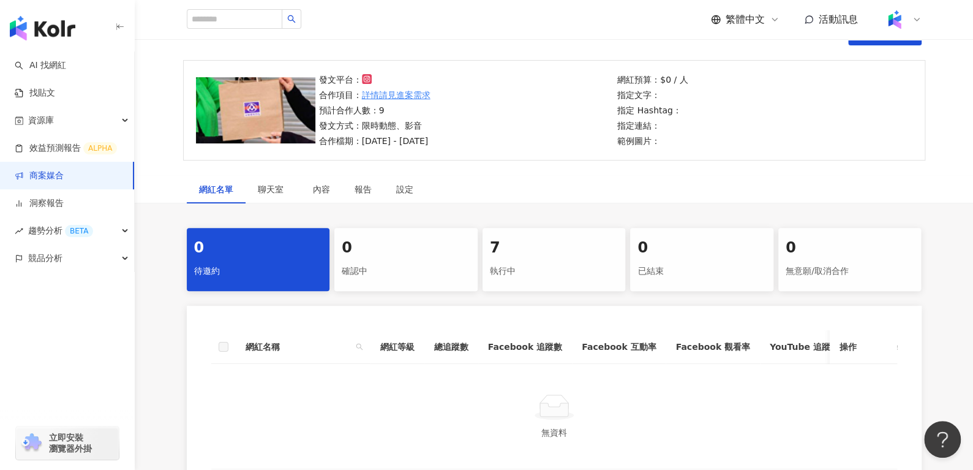
scroll to position [79, 0]
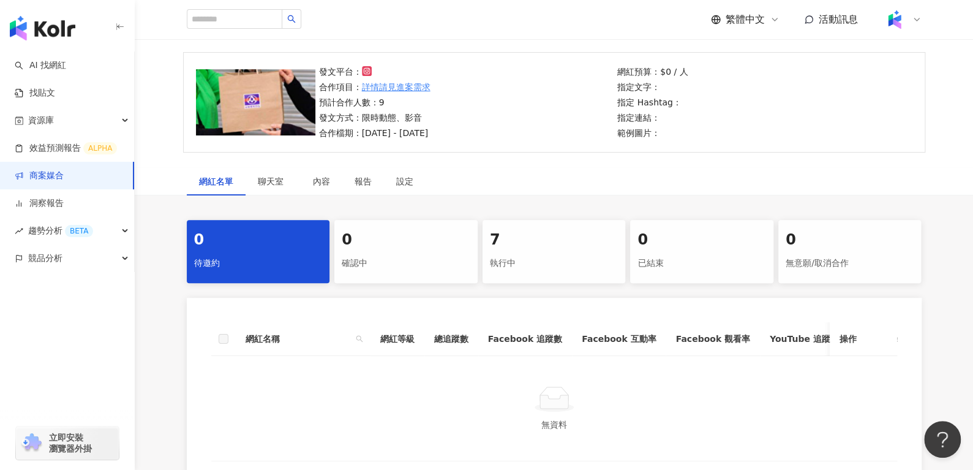
click at [540, 247] on div "7" at bounding box center [554, 240] width 129 height 21
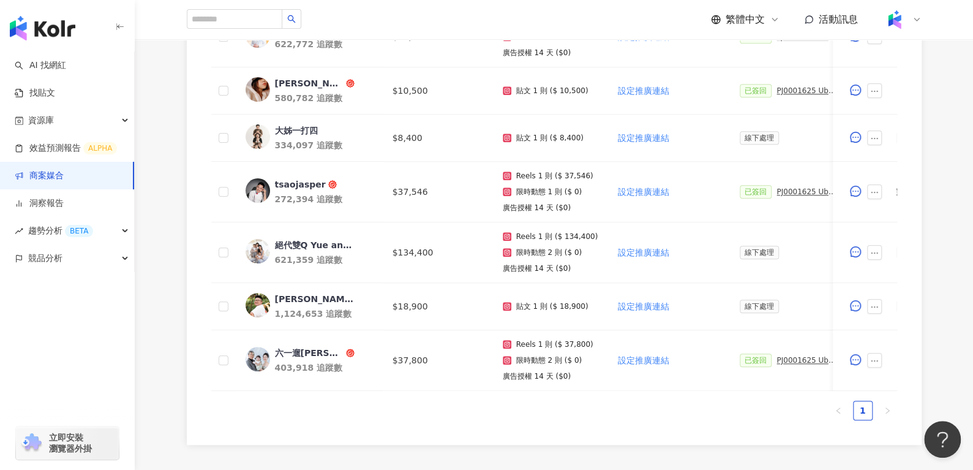
scroll to position [447, 0]
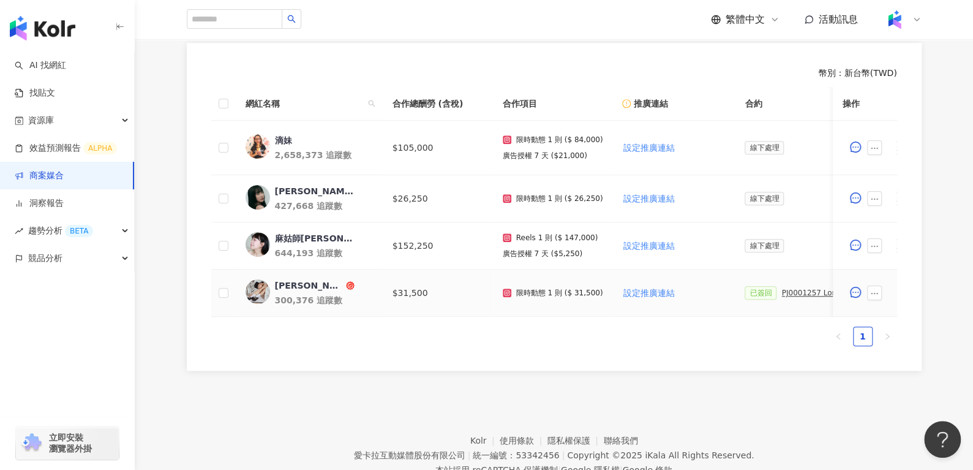
scroll to position [151, 0]
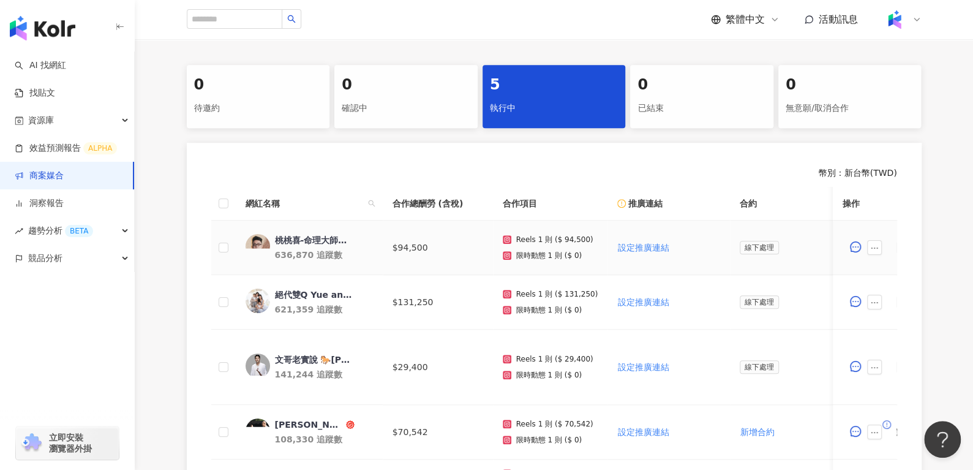
scroll to position [398, 0]
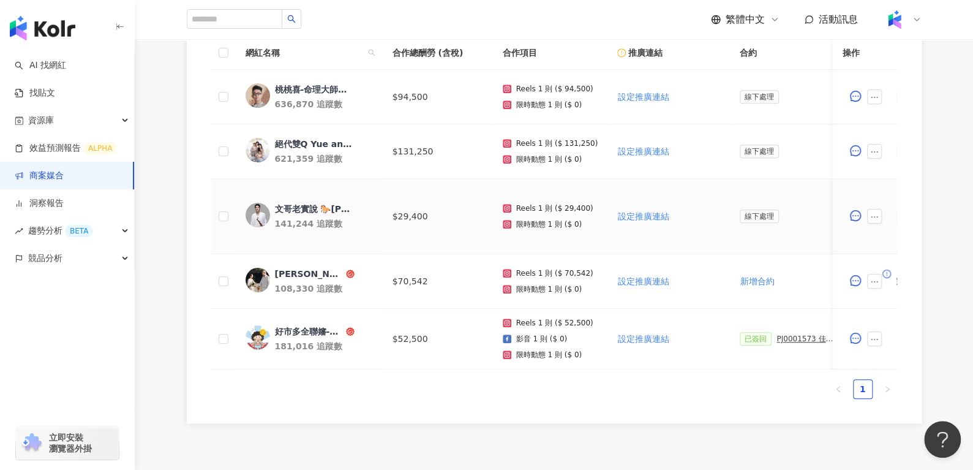
click at [309, 203] on div "文哥老實說 🐎[PERSON_NAME]老師" at bounding box center [315, 209] width 80 height 12
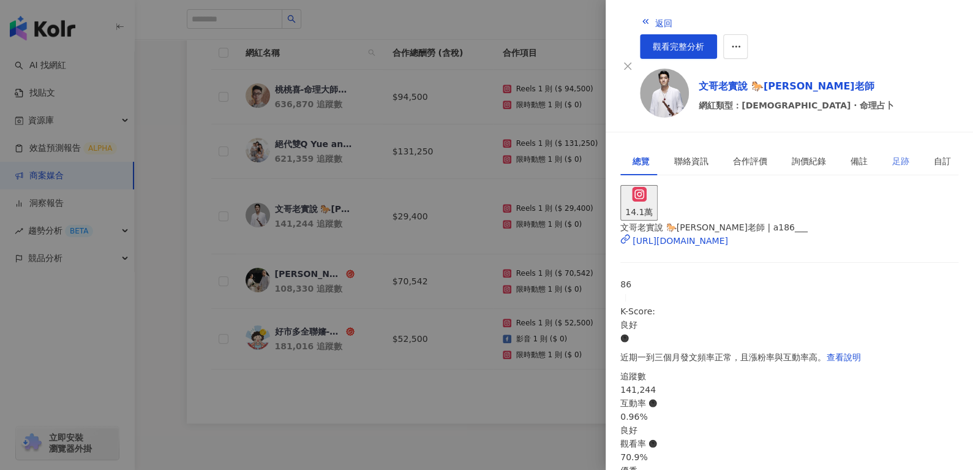
click at [880, 147] on div "足跡" at bounding box center [901, 161] width 42 height 28
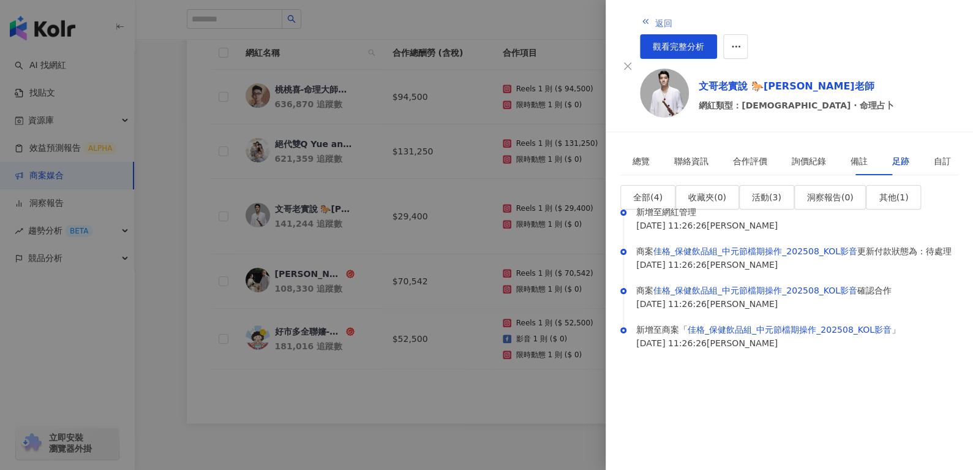
click at [655, 18] on span "返回" at bounding box center [663, 23] width 17 height 10
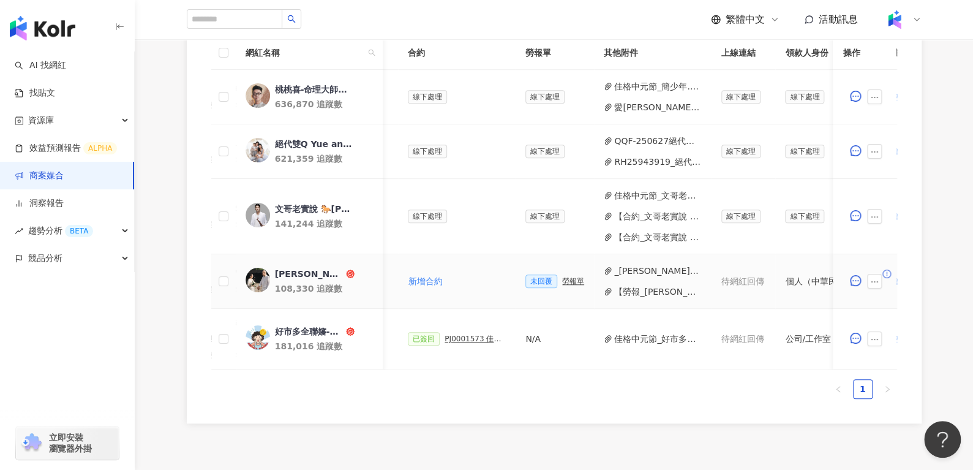
scroll to position [0, 334]
click at [632, 189] on button "佳格中元節_文哥老實說_發票.pdf" at bounding box center [657, 195] width 88 height 13
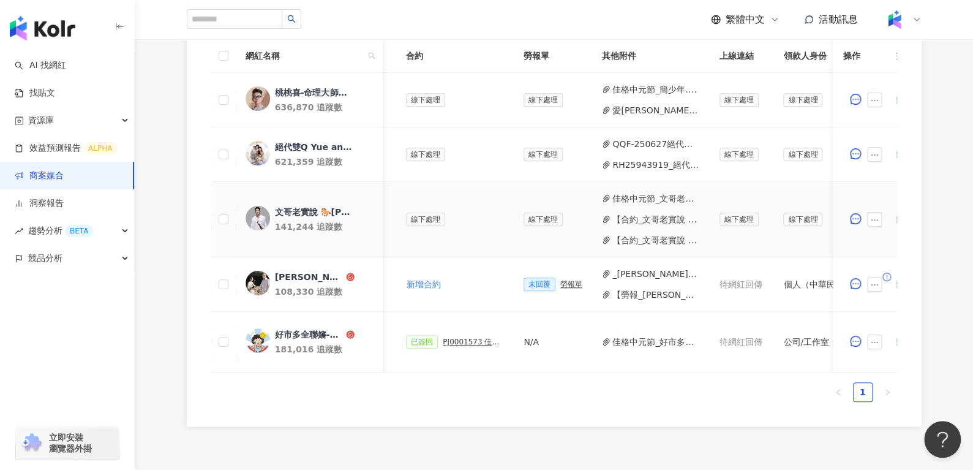
click at [630, 213] on button "【合約_文哥老實說 🐎Andy老師_第一頁】PJ0001573_佳格_保健飲品組_中元節檔期操作_202508_KOL影音.pdf" at bounding box center [657, 219] width 88 height 13
click at [625, 233] on button "【合約_文哥老實說 🐎Andy老師_第二頁】PJ0001573_佳格_保健飲品組_中元節檔期操作_202508_KOL影音.pdf" at bounding box center [657, 239] width 88 height 13
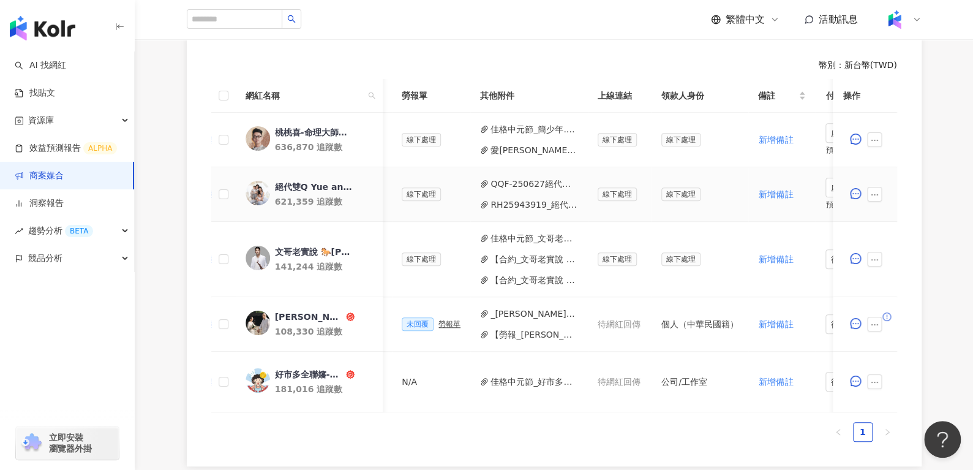
scroll to position [0, 550]
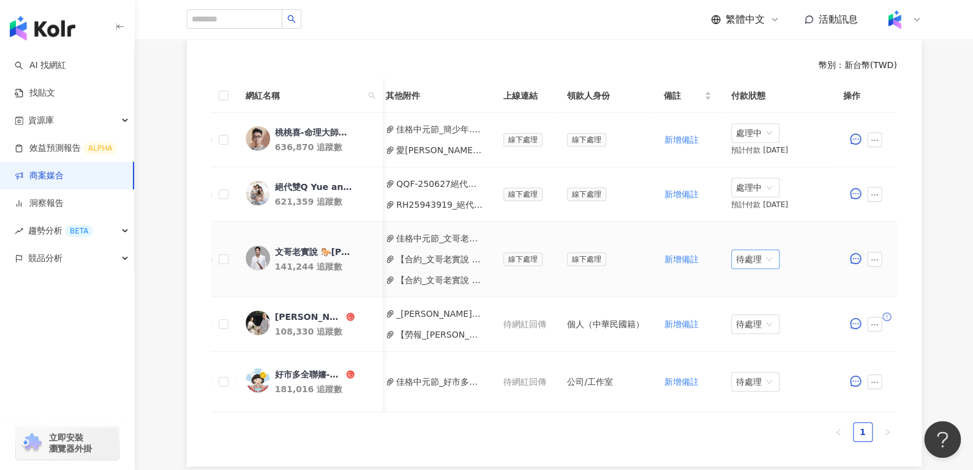
click at [743, 251] on span "待處理" at bounding box center [755, 259] width 39 height 18
click at [745, 290] on div "處理中" at bounding box center [747, 290] width 34 height 13
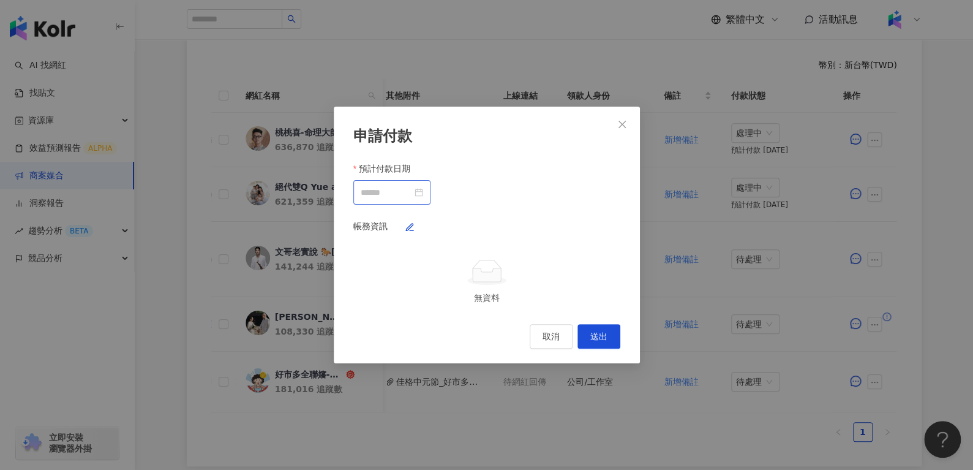
click at [423, 186] on div at bounding box center [392, 192] width 62 height 13
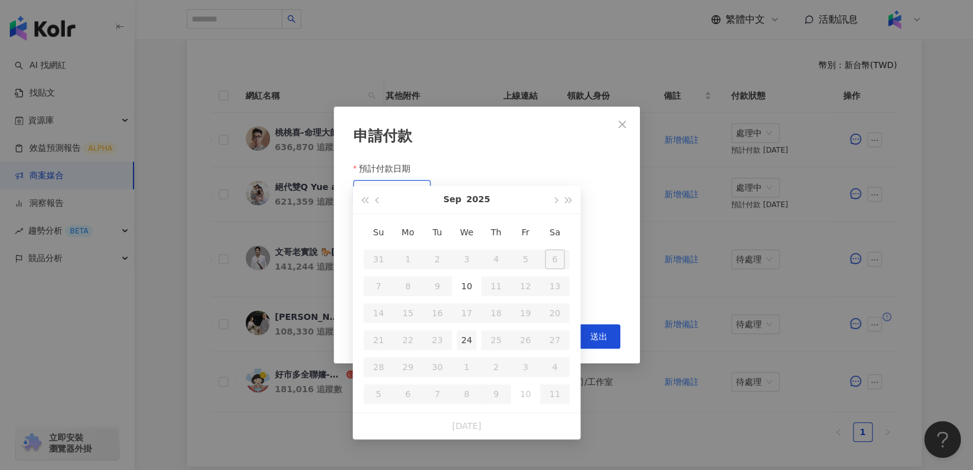
type input "**********"
click at [459, 339] on div "24" at bounding box center [467, 340] width 20 height 20
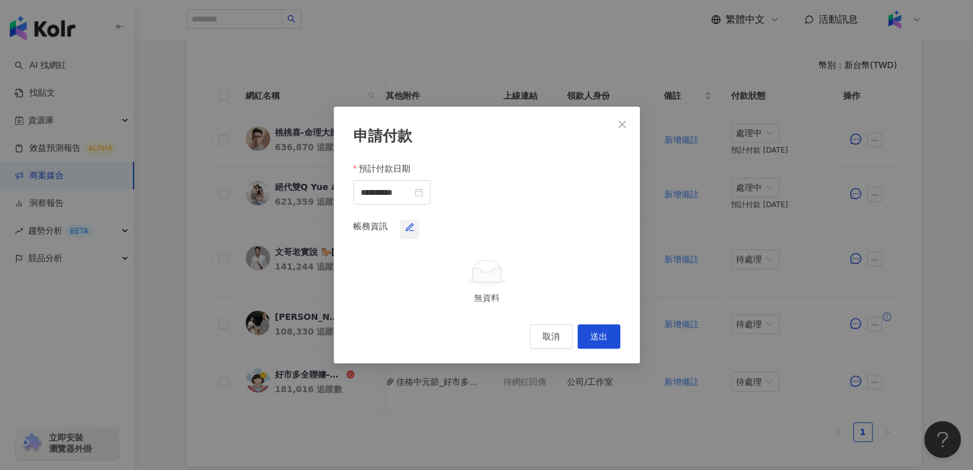
click at [415, 224] on span "button" at bounding box center [410, 229] width 10 height 10
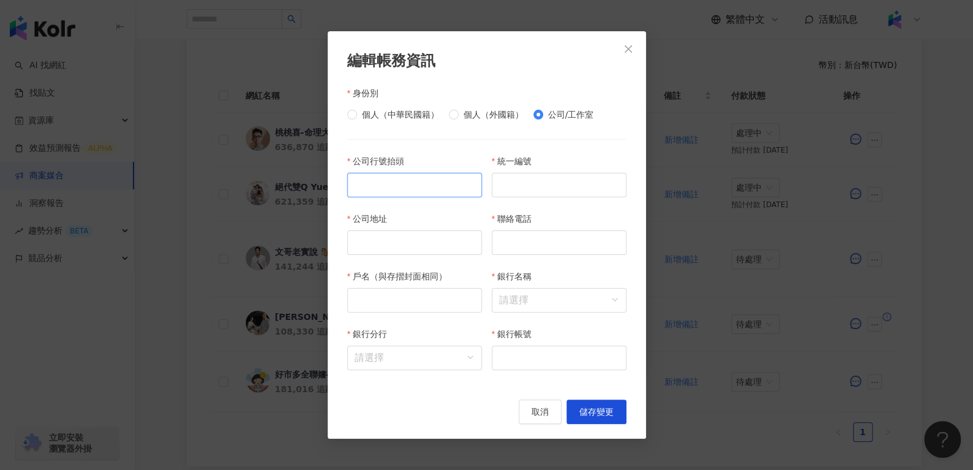
click at [453, 185] on input "公司行號抬頭" at bounding box center [414, 185] width 135 height 25
paste input "********"
type input "********"
click at [394, 303] on input "戶名（與存摺封面相同）" at bounding box center [414, 300] width 135 height 25
paste input "********"
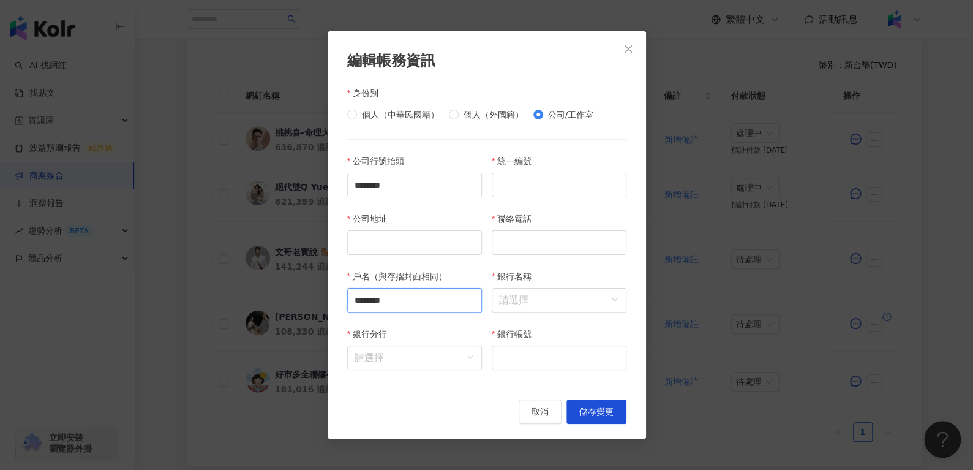
type input "********"
click at [382, 250] on input "公司地址" at bounding box center [414, 242] width 135 height 25
paste input "**********"
type input "**********"
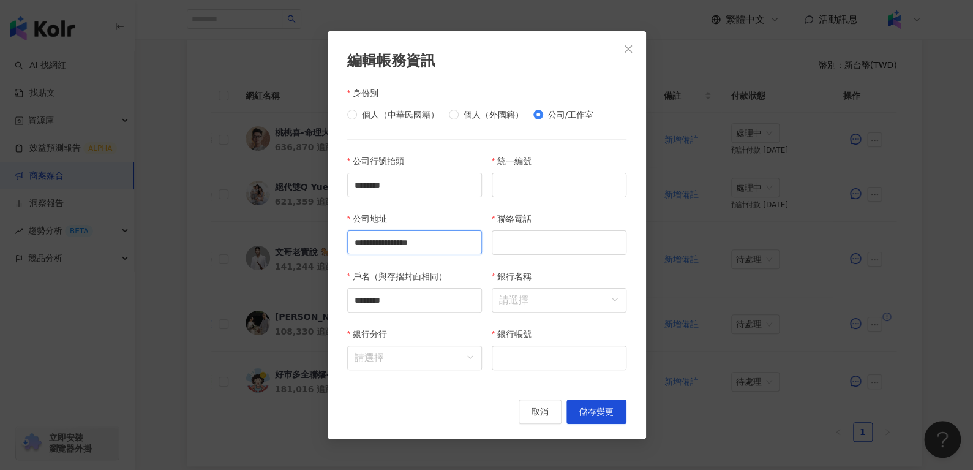
scroll to position [0, 0]
click at [535, 183] on input "統一編號" at bounding box center [559, 185] width 135 height 25
paste input "********"
type input "********"
paste input "**********"
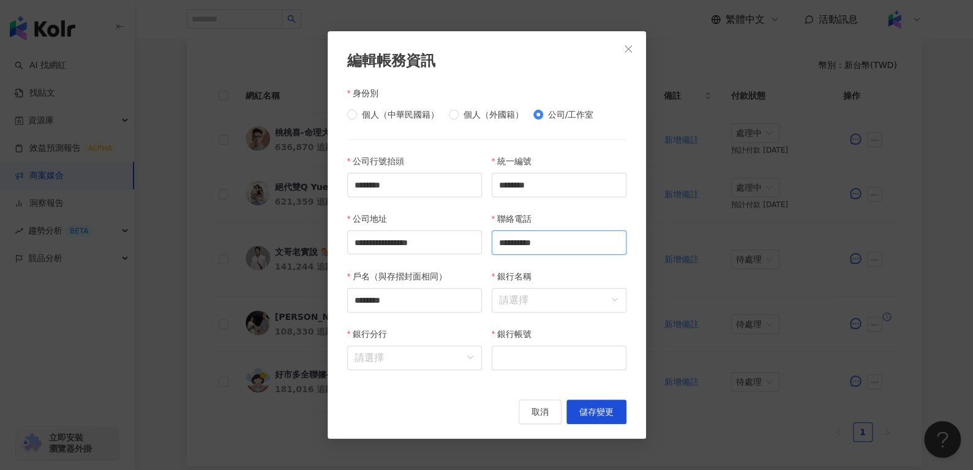
click at [551, 242] on input "**********" at bounding box center [559, 242] width 135 height 25
type input "**********"
click at [530, 298] on input "銀行名稱" at bounding box center [559, 300] width 120 height 23
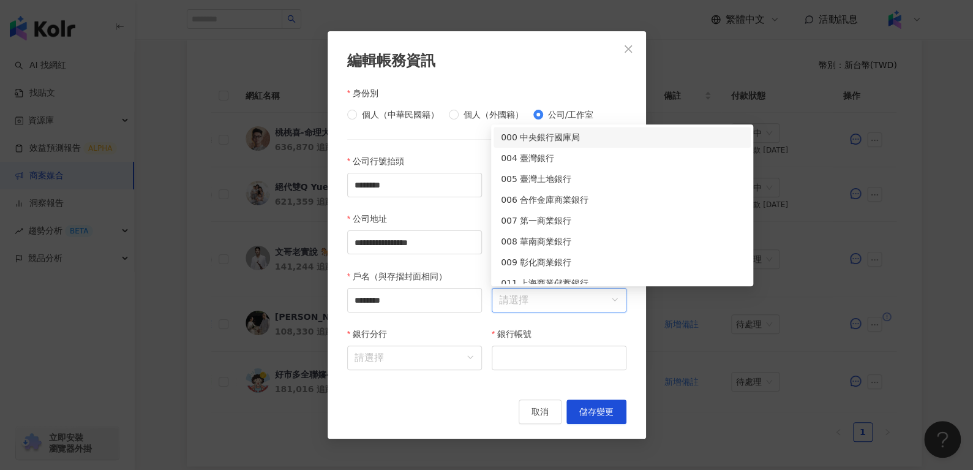
paste input "**"
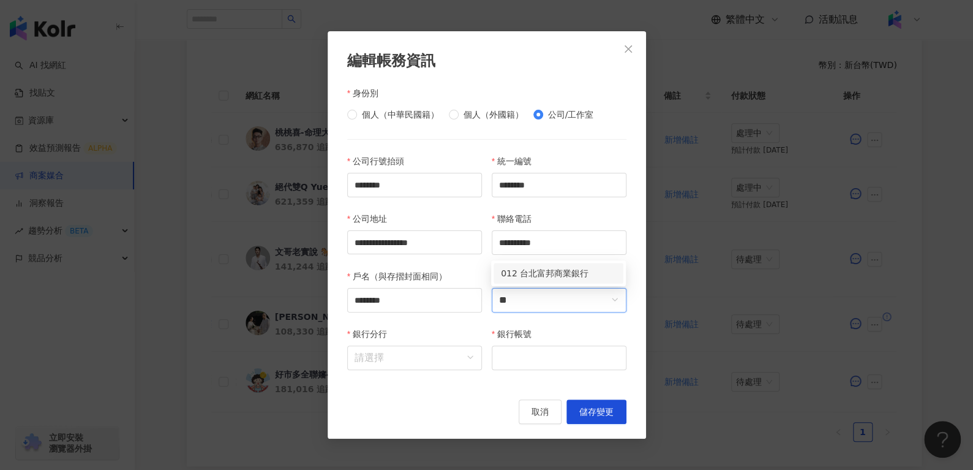
type input "**"
click at [529, 284] on div "012 台北富邦商業銀行" at bounding box center [558, 273] width 135 height 26
click at [524, 277] on div "012 台北富邦商業銀行" at bounding box center [558, 272] width 115 height 13
click at [417, 369] on span at bounding box center [415, 357] width 120 height 23
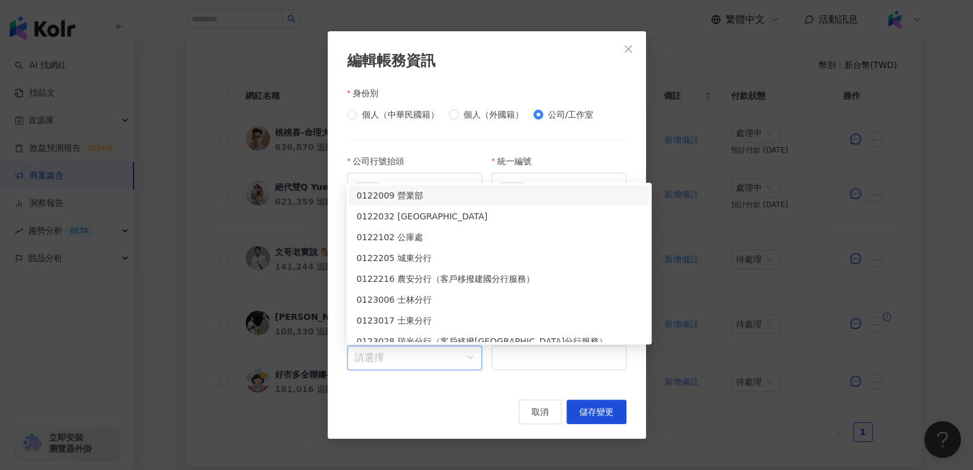
paste input "**"
type input "**"
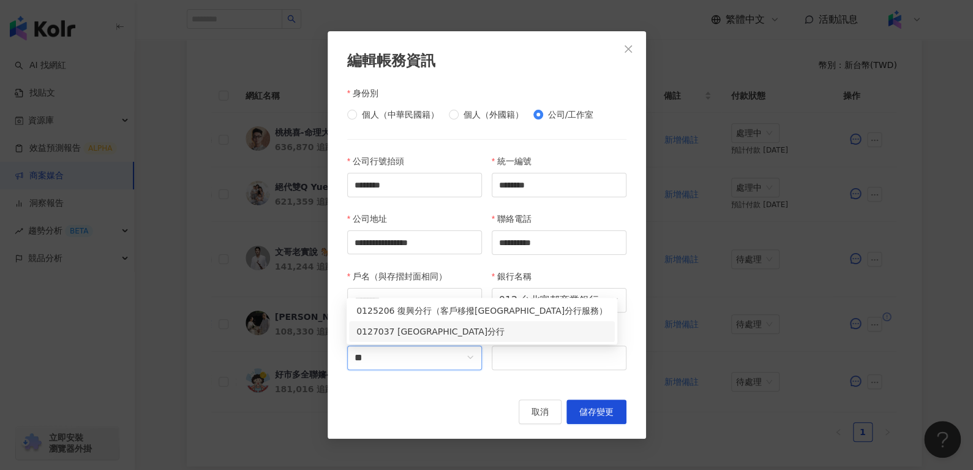
click at [410, 333] on div "0127037 敦北分行" at bounding box center [482, 331] width 251 height 13
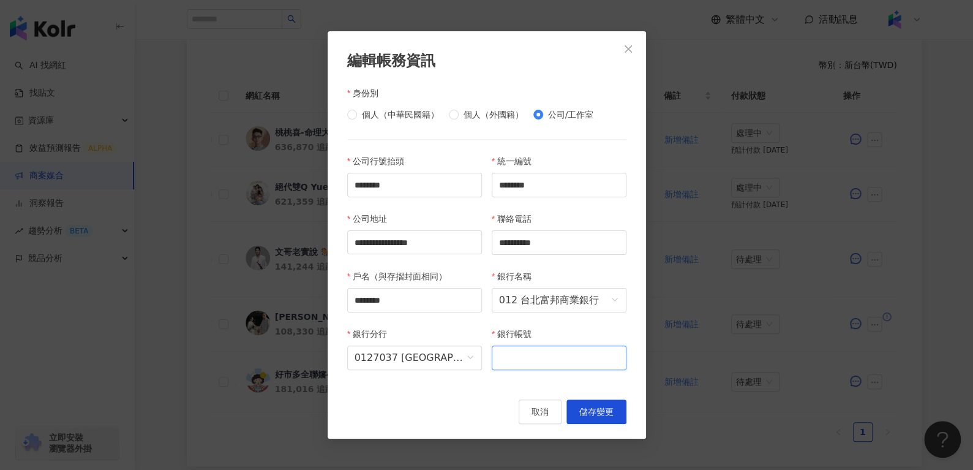
paste input "**********"
click at [510, 366] on input "**********" at bounding box center [559, 357] width 135 height 25
type input "**********"
click at [600, 419] on button "儲存變更" at bounding box center [597, 411] width 60 height 25
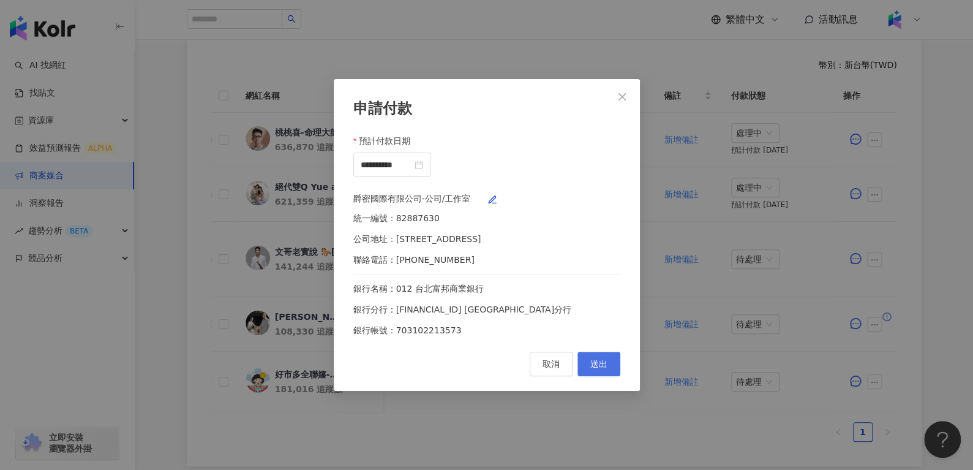
click at [597, 368] on span "送出" at bounding box center [599, 364] width 17 height 10
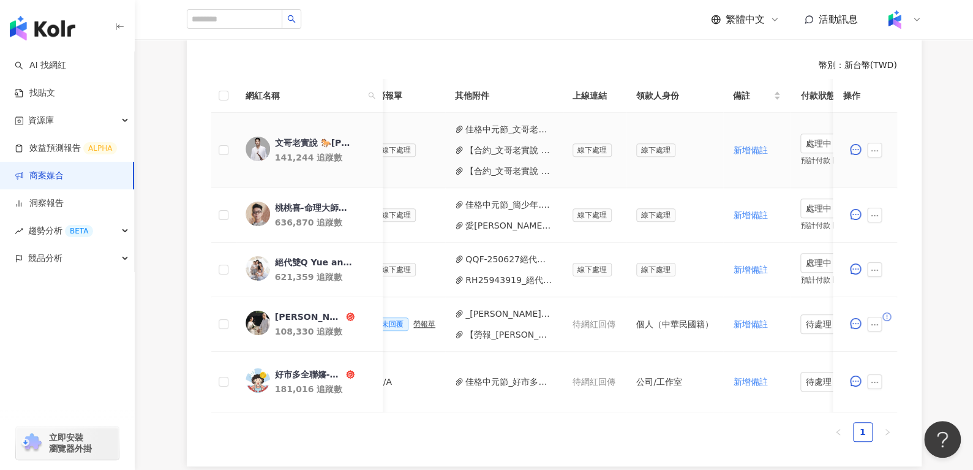
scroll to position [0, 550]
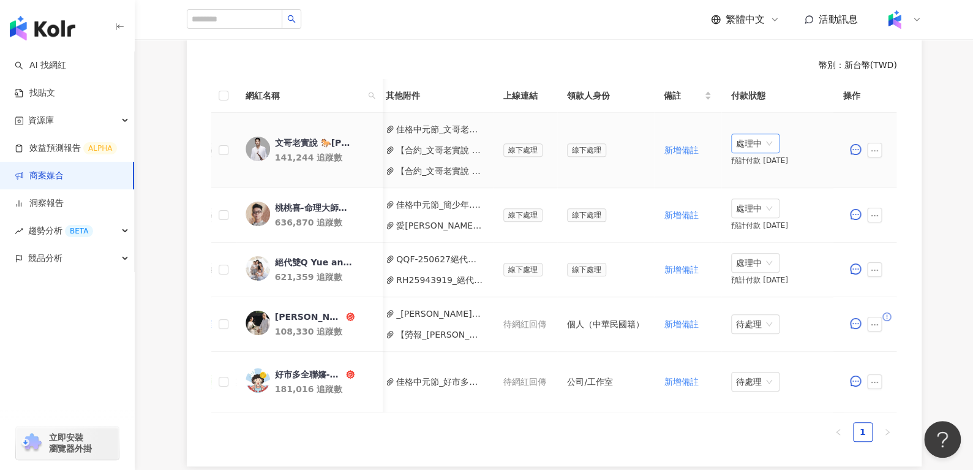
click at [760, 134] on span "處理中" at bounding box center [755, 143] width 39 height 18
click at [752, 156] on div "預計付款 2025/09/24" at bounding box center [782, 161] width 103 height 10
click at [742, 134] on span "處理中" at bounding box center [755, 143] width 39 height 18
click at [742, 152] on div "待處理" at bounding box center [747, 154] width 34 height 13
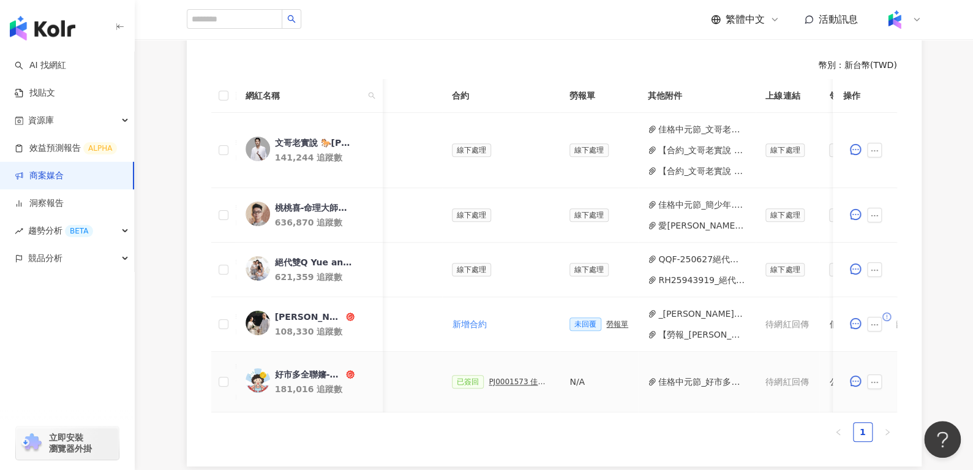
scroll to position [0, 287]
click at [600, 317] on div "未回覆 勞報單" at bounding box center [599, 323] width 59 height 13
click at [607, 320] on div "勞報單" at bounding box center [618, 324] width 22 height 9
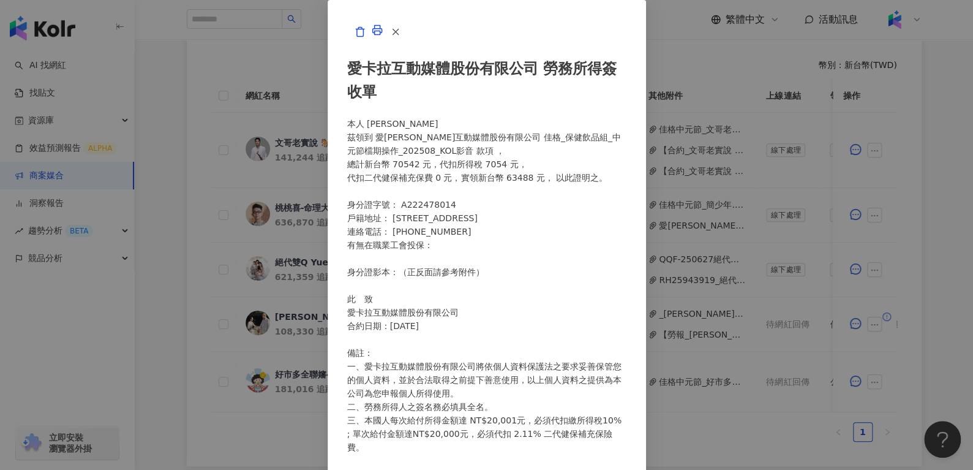
scroll to position [102, 0]
click at [366, 37] on icon "button" at bounding box center [360, 31] width 11 height 11
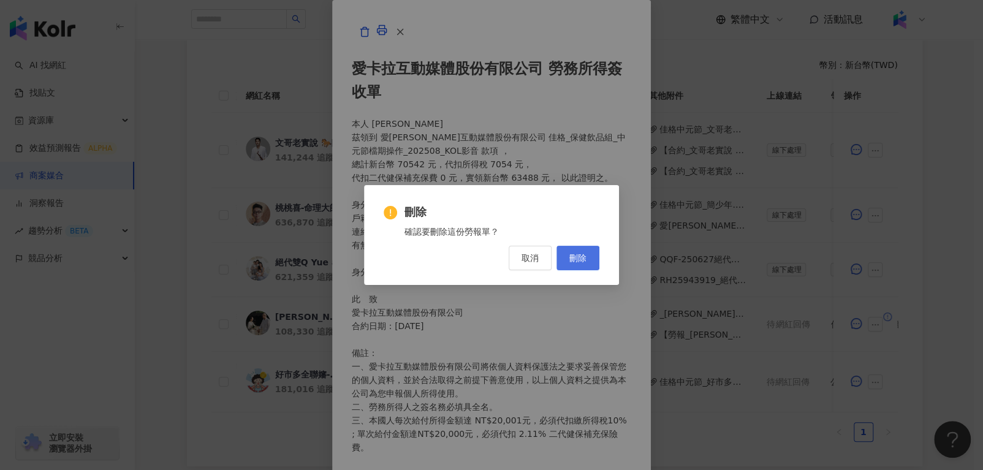
click at [597, 264] on button "刪除" at bounding box center [577, 258] width 43 height 25
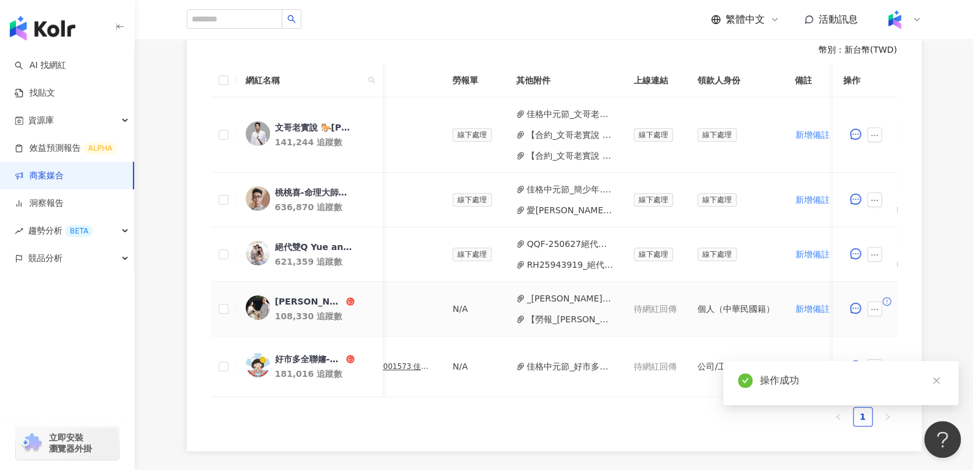
scroll to position [0, 409]
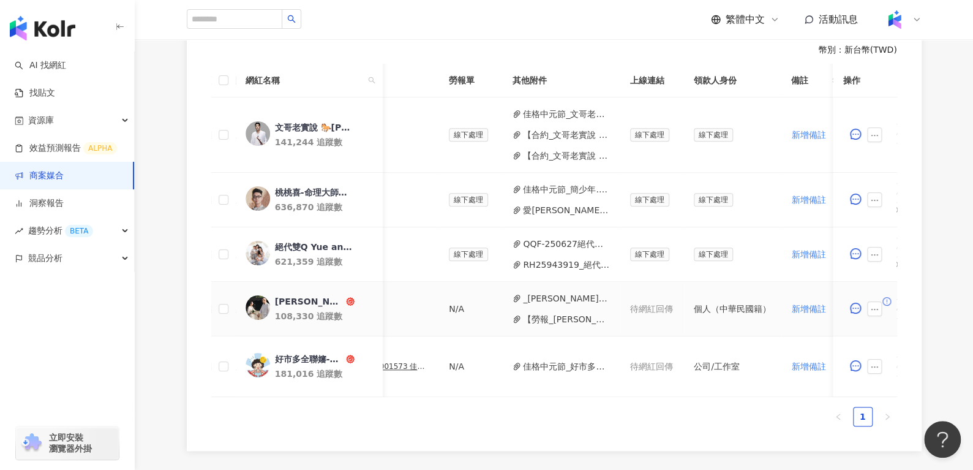
click at [526, 312] on button "【勞報_鍾玉燕】PJ0001573 佳格_保健飲品組_中元節檔期操作_202508_KOL影音 (1).pdf" at bounding box center [567, 318] width 88 height 13
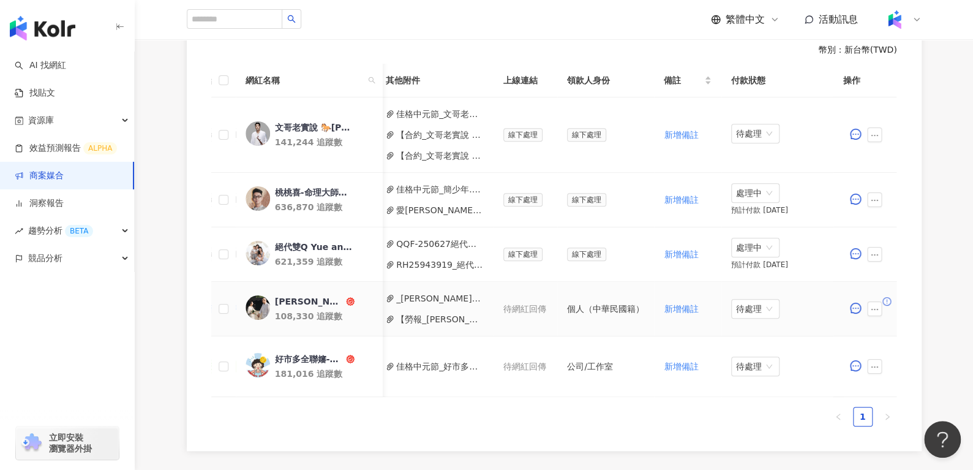
scroll to position [0, 521]
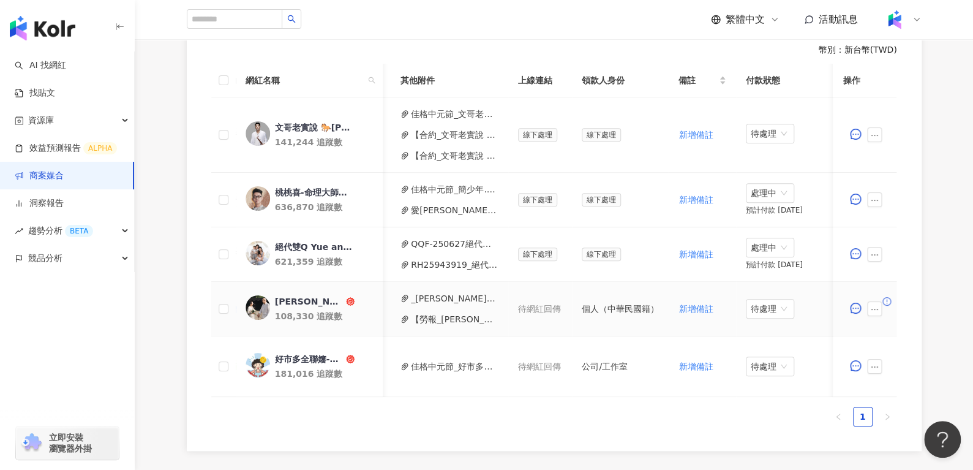
click at [427, 292] on button "_鍾玉燕_PJ0001573_佳格_保健飲品組_中元節檔期操作_202508_KOL影音_活動確認 (1).pdf" at bounding box center [455, 298] width 88 height 13
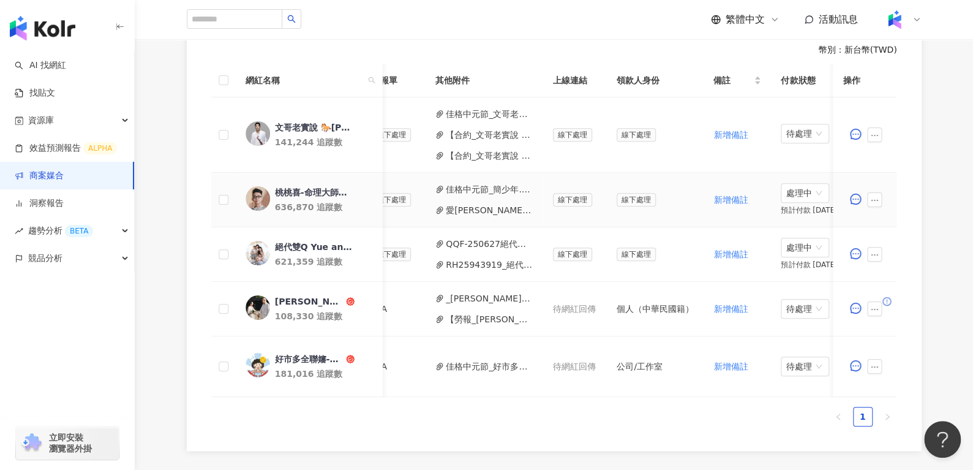
scroll to position [0, 486]
click at [476, 360] on button "佳格中元節_好市多全聯嬸.pdf" at bounding box center [489, 366] width 88 height 13
click at [459, 360] on button "佳格中元節_好市多全聯嬸.pdf" at bounding box center [489, 366] width 88 height 13
click at [304, 353] on div "好市多全聯嬸-省力全開" at bounding box center [308, 359] width 69 height 12
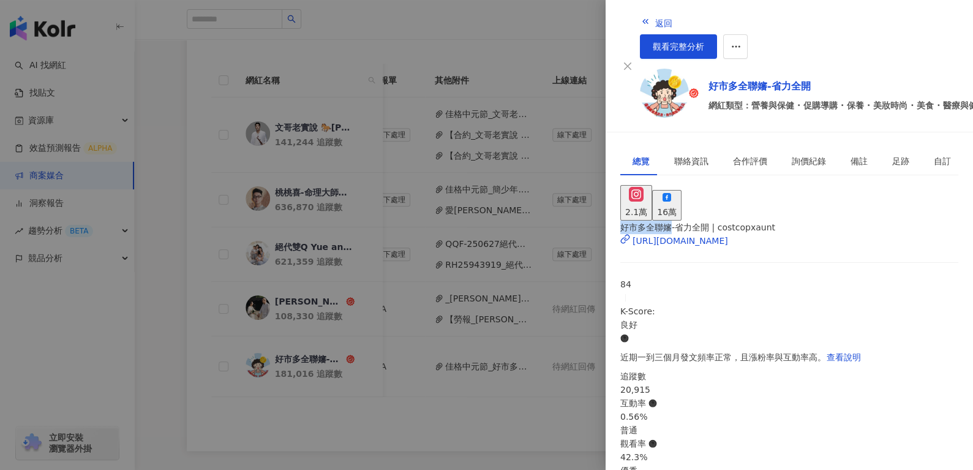
drag, startPoint x: 647, startPoint y: 208, endPoint x: 685, endPoint y: 208, distance: 38.0
click at [685, 221] on div "好市多全聯嬸-省力全開 | costcopxaunt https://www.instagram.com/costcopxaunt/ 84 K-Score :…" at bounding box center [790, 466] width 338 height 490
copy span "好市多全聯嬸"
click at [640, 21] on button "返回" at bounding box center [656, 22] width 33 height 25
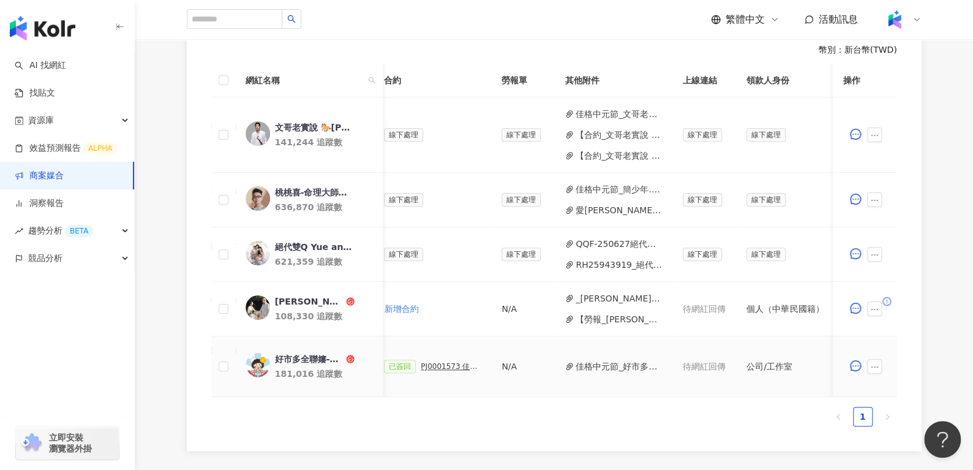
scroll to position [0, 222]
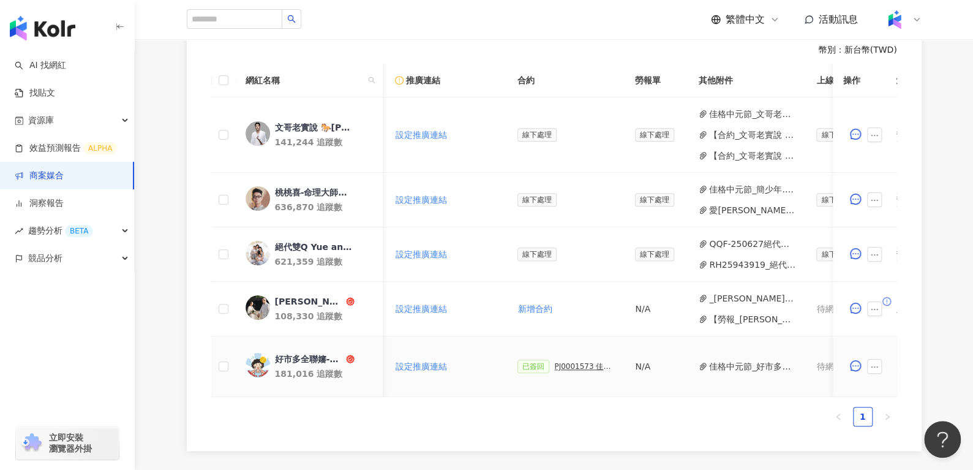
click at [572, 362] on div "PJ0001573 佳格_保健飲品組_中元節檔期操作_202508_KOL影音_活動確認單" at bounding box center [584, 366] width 61 height 9
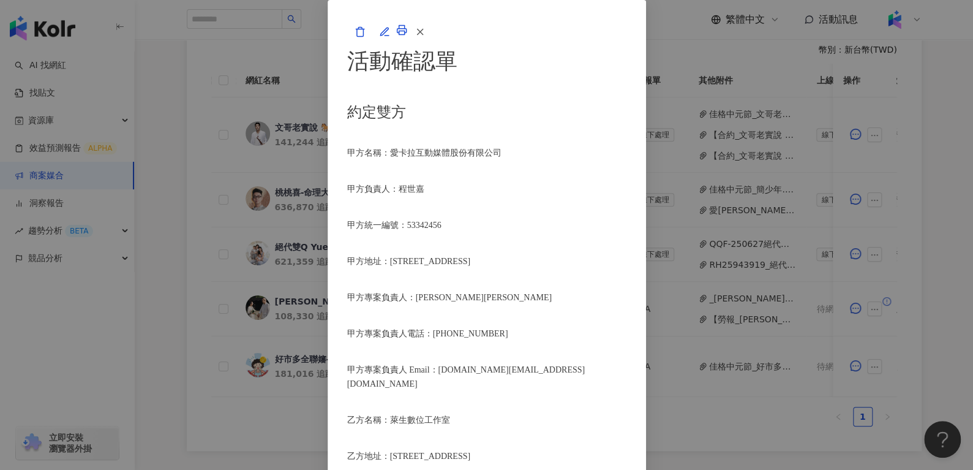
scroll to position [516, 0]
drag, startPoint x: 342, startPoint y: 266, endPoint x: 371, endPoint y: 283, distance: 34.0
copy li "Instagram短影音一則(片長60-90秒，同步發佈於Facebook)＋Instagram限時動態一則(附指定資訊與連結)"
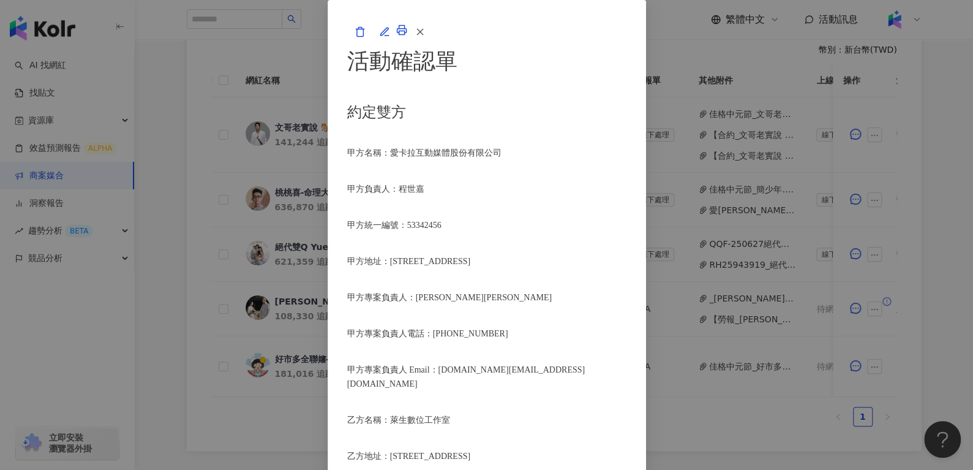
drag, startPoint x: 520, startPoint y: 235, endPoint x: 299, endPoint y: 220, distance: 221.7
copy span "乙方及乙方專案合作人員同意並授權甲方客戶合作項目之Meta(Facebook、Instagram)廣告主權限，用以投放廣告，授權期間為二週，自甲方客戶實際使用…"
drag, startPoint x: 534, startPoint y: 28, endPoint x: 486, endPoint y: 293, distance: 269.5
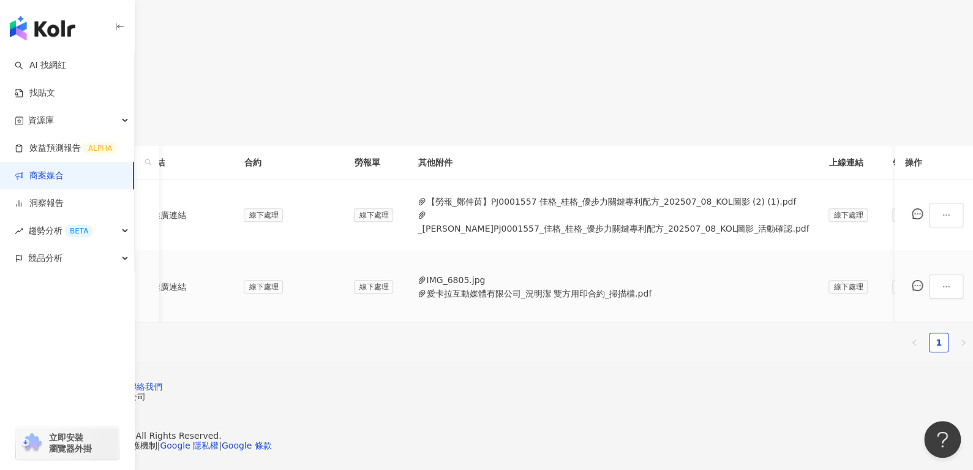
scroll to position [0, 423]
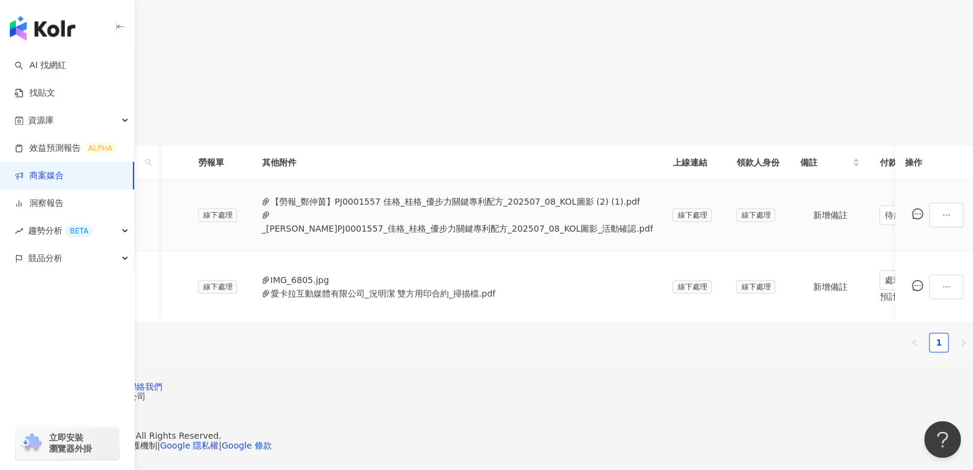
click at [529, 235] on button "_[PERSON_NAME]PJ0001557_佳格_桂格_優步力關鍵專利配方_202507_08_KOL圖影_活動確認.pdf" at bounding box center [457, 228] width 391 height 13
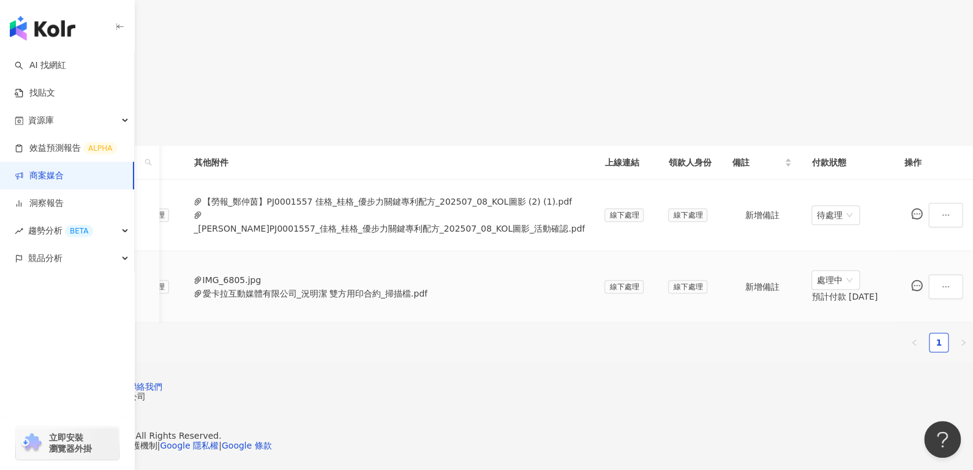
click at [261, 273] on button "IMG_6805.jpg" at bounding box center [231, 279] width 59 height 13
click at [466, 208] on button "【勞報_鄭仲茵】PJ0001557 佳格_桂格_優步力關鍵專利配方_202507_08_KOL圖影 (2) (1).pdf" at bounding box center [387, 201] width 370 height 13
click at [942, 219] on icon "ellipsis" at bounding box center [946, 215] width 9 height 9
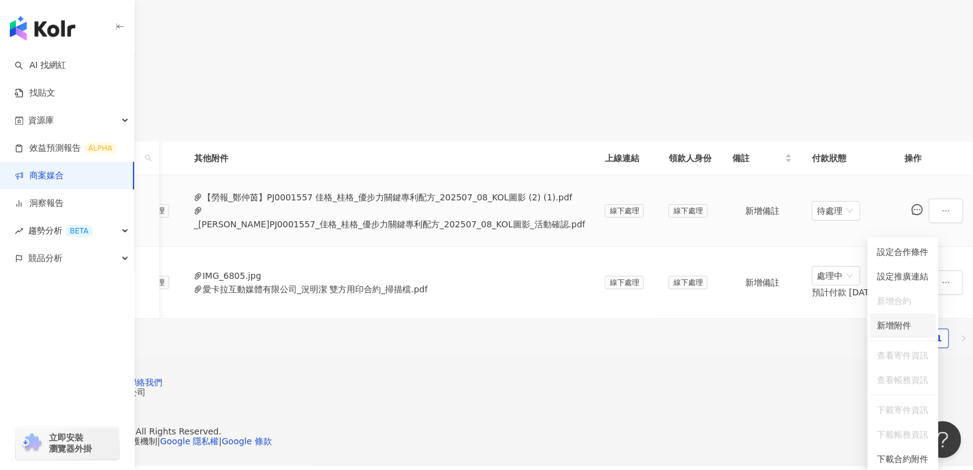
click at [894, 323] on span "新增附件" at bounding box center [894, 325] width 34 height 10
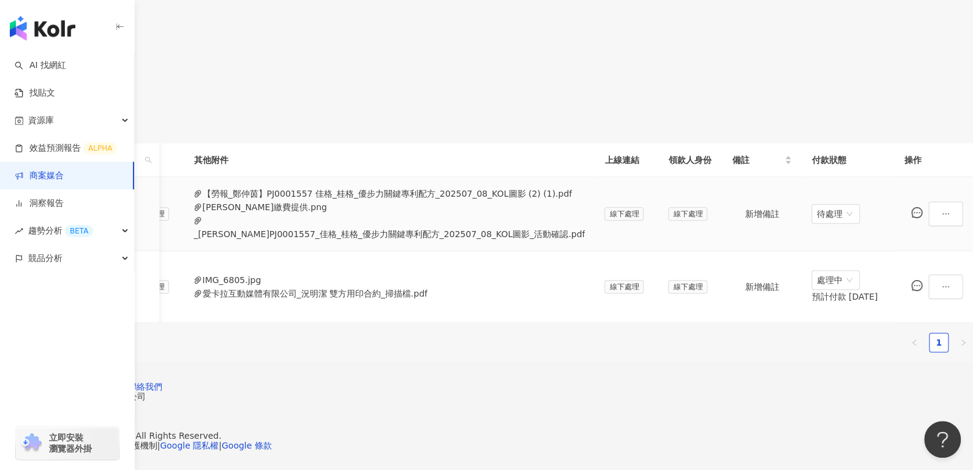
click at [929, 226] on span at bounding box center [946, 214] width 34 height 25
click at [929, 226] on button "button" at bounding box center [946, 214] width 34 height 25
